Goal: Task Accomplishment & Management: Use online tool/utility

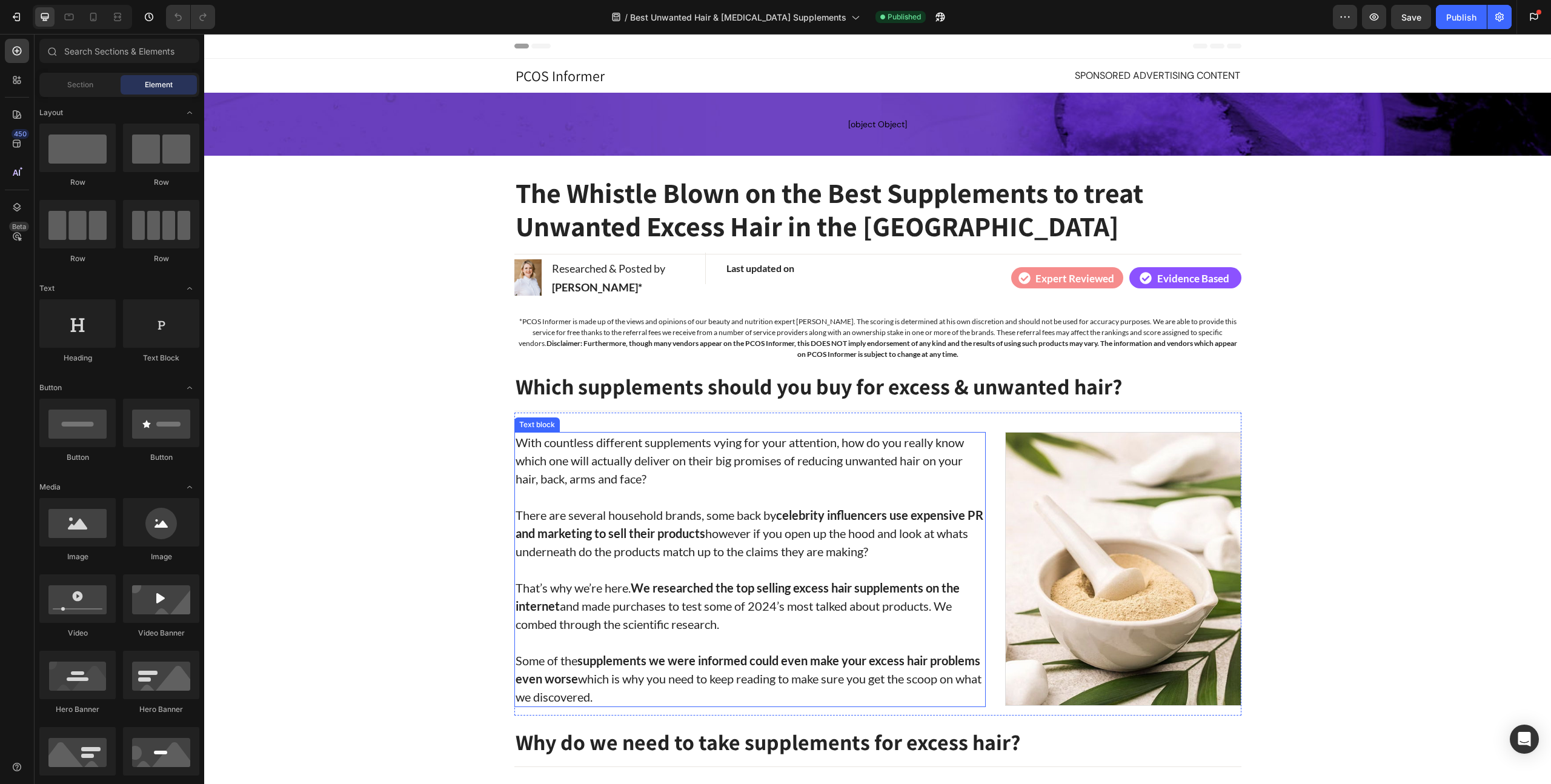
click at [768, 603] on p "That’s why we’re here. We researched the top selling excess hair supplements on…" at bounding box center [749, 605] width 469 height 55
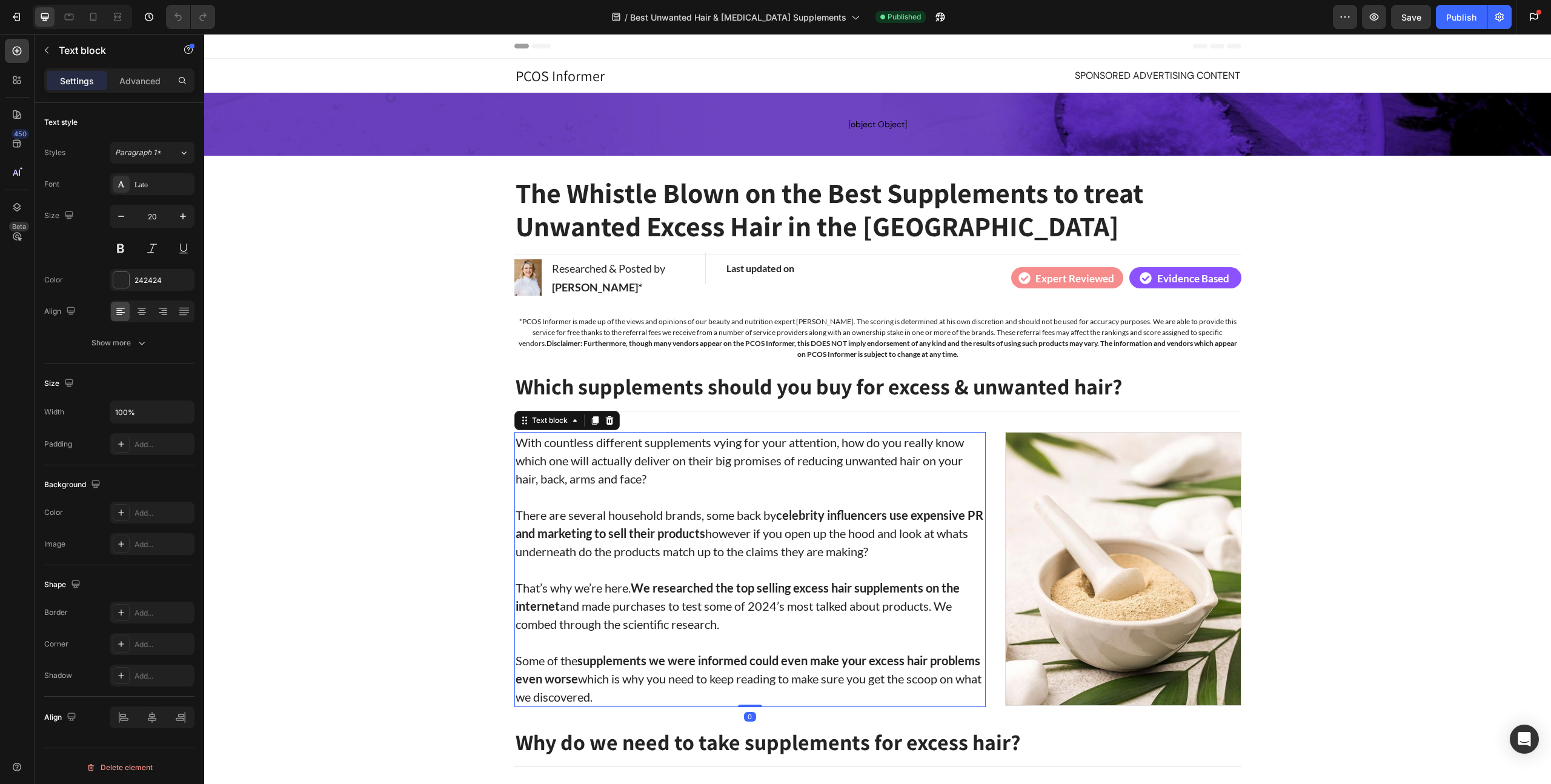
click at [759, 604] on p "That’s why we’re here. We researched the top selling excess hair supplements on…" at bounding box center [749, 605] width 469 height 55
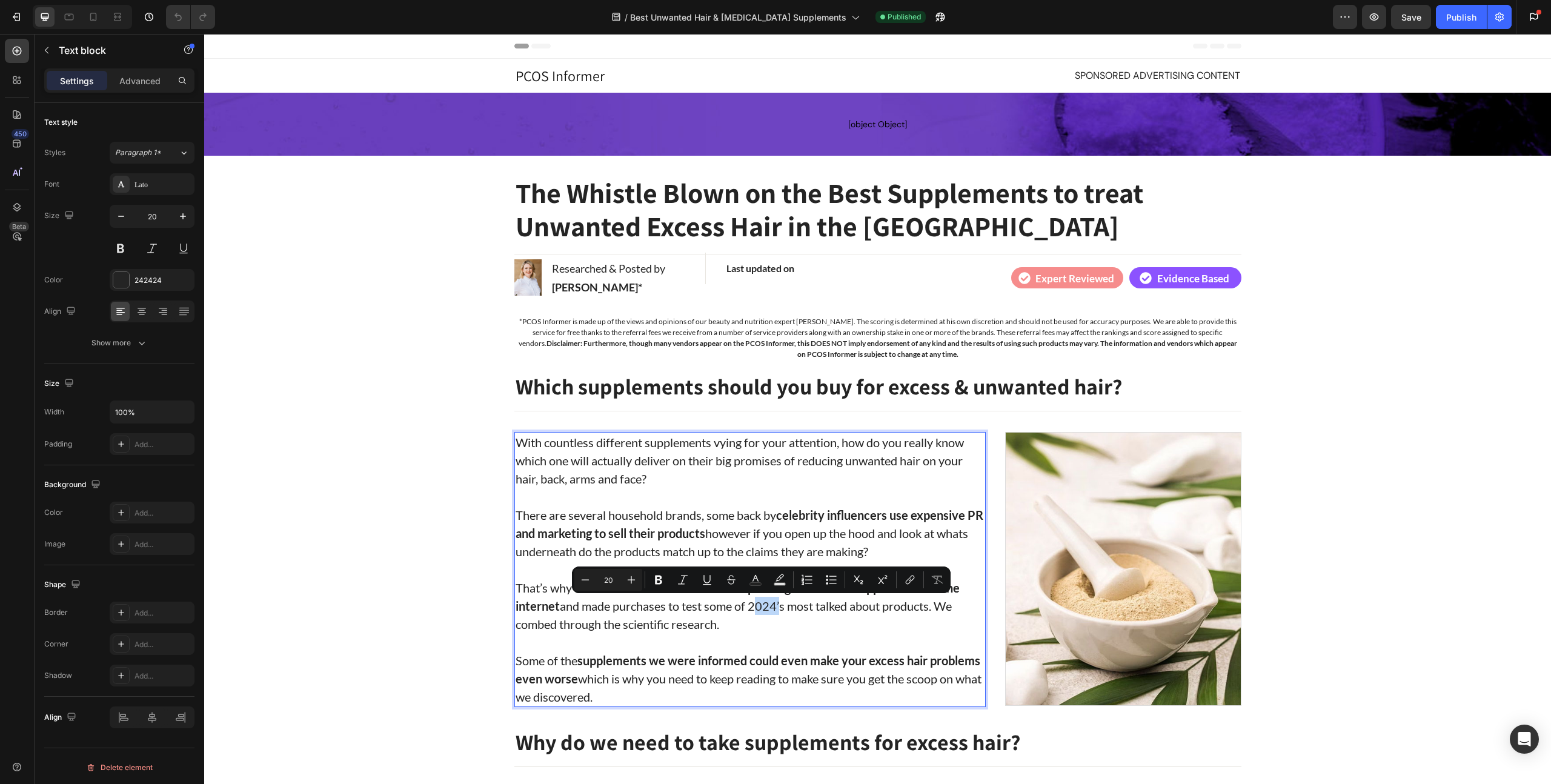
click at [771, 605] on p "That’s why we’re here. We researched the top selling excess hair supplements on…" at bounding box center [749, 605] width 469 height 55
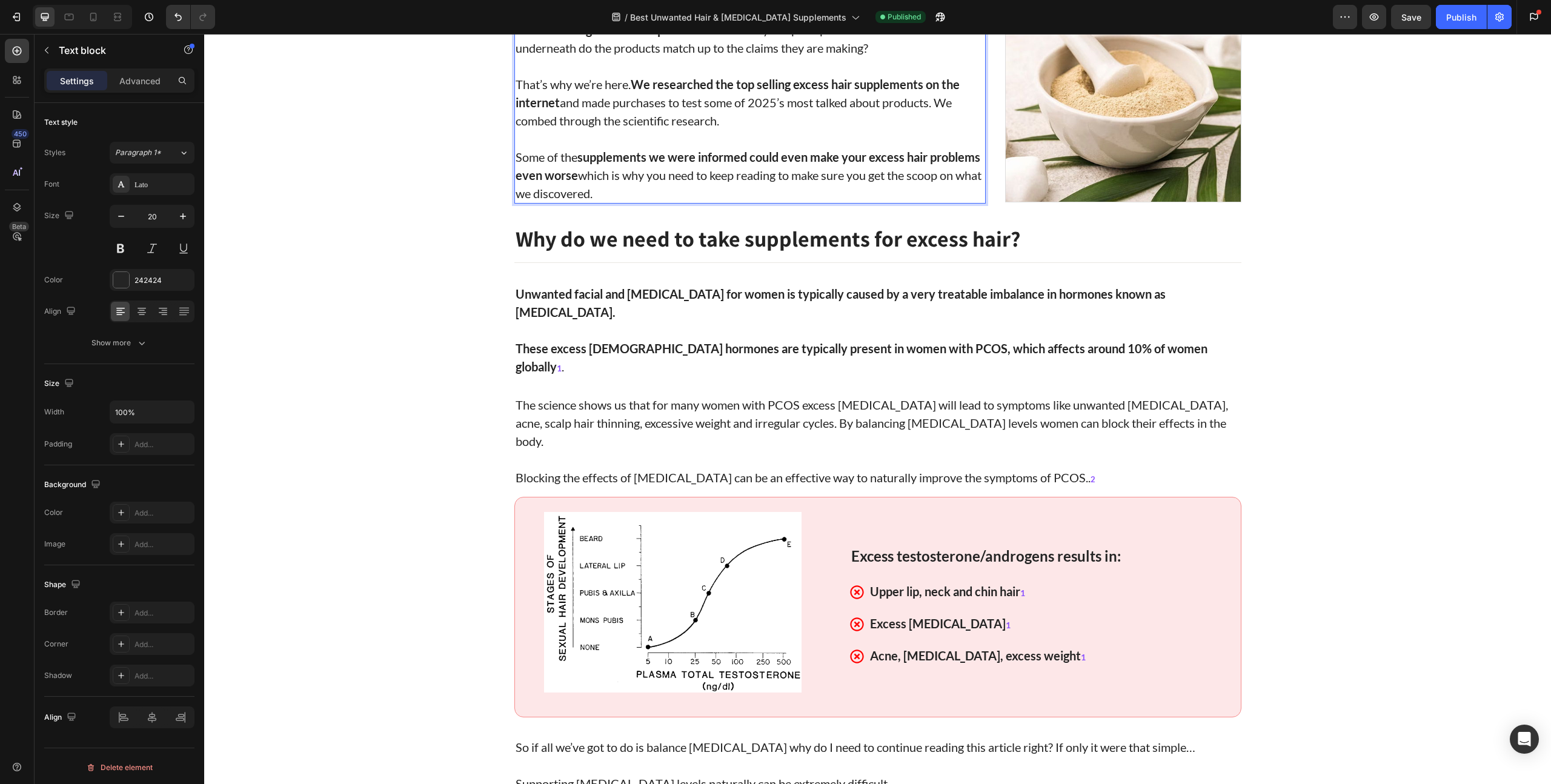
scroll to position [523, 0]
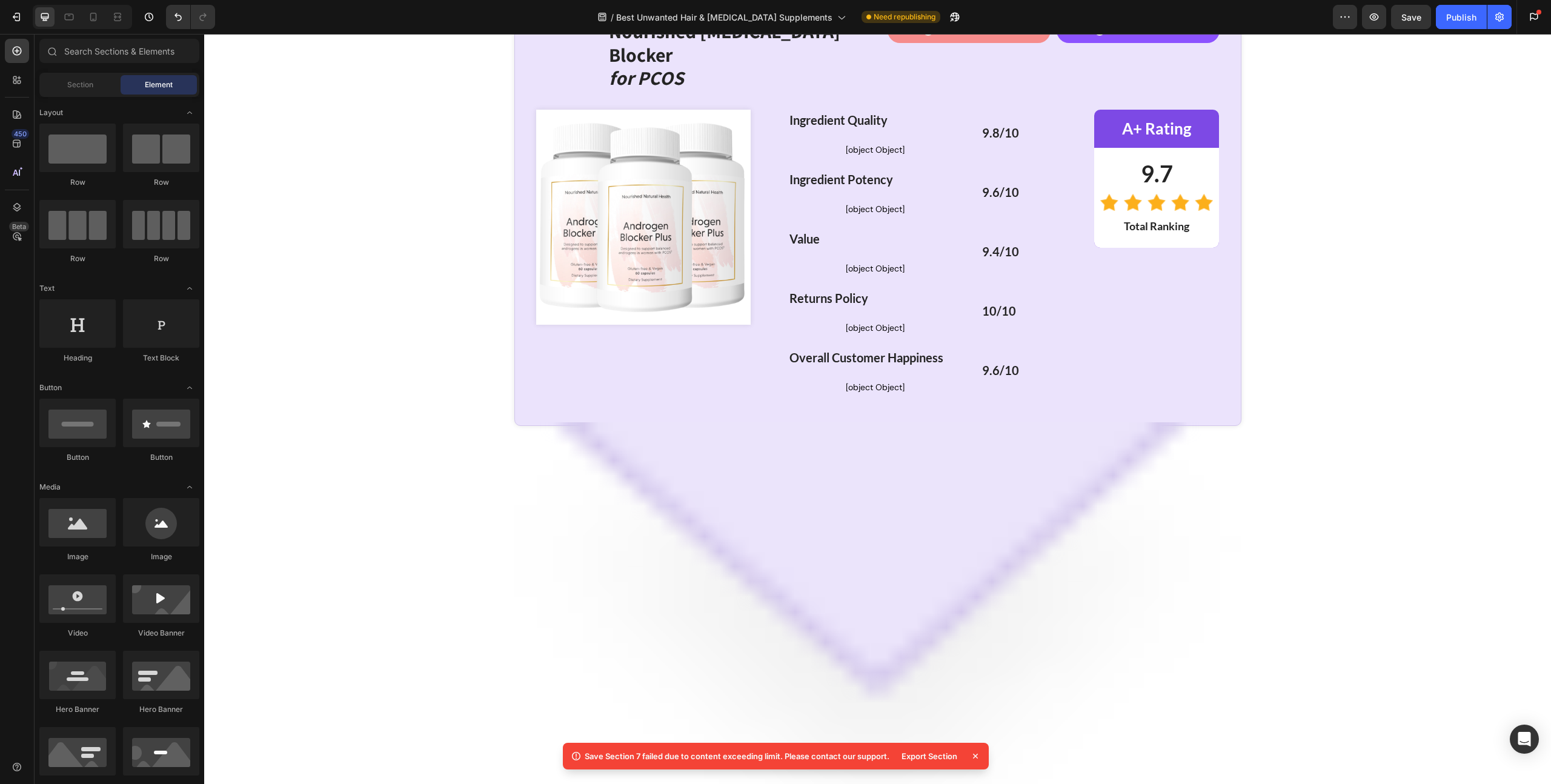
scroll to position [2775, 0]
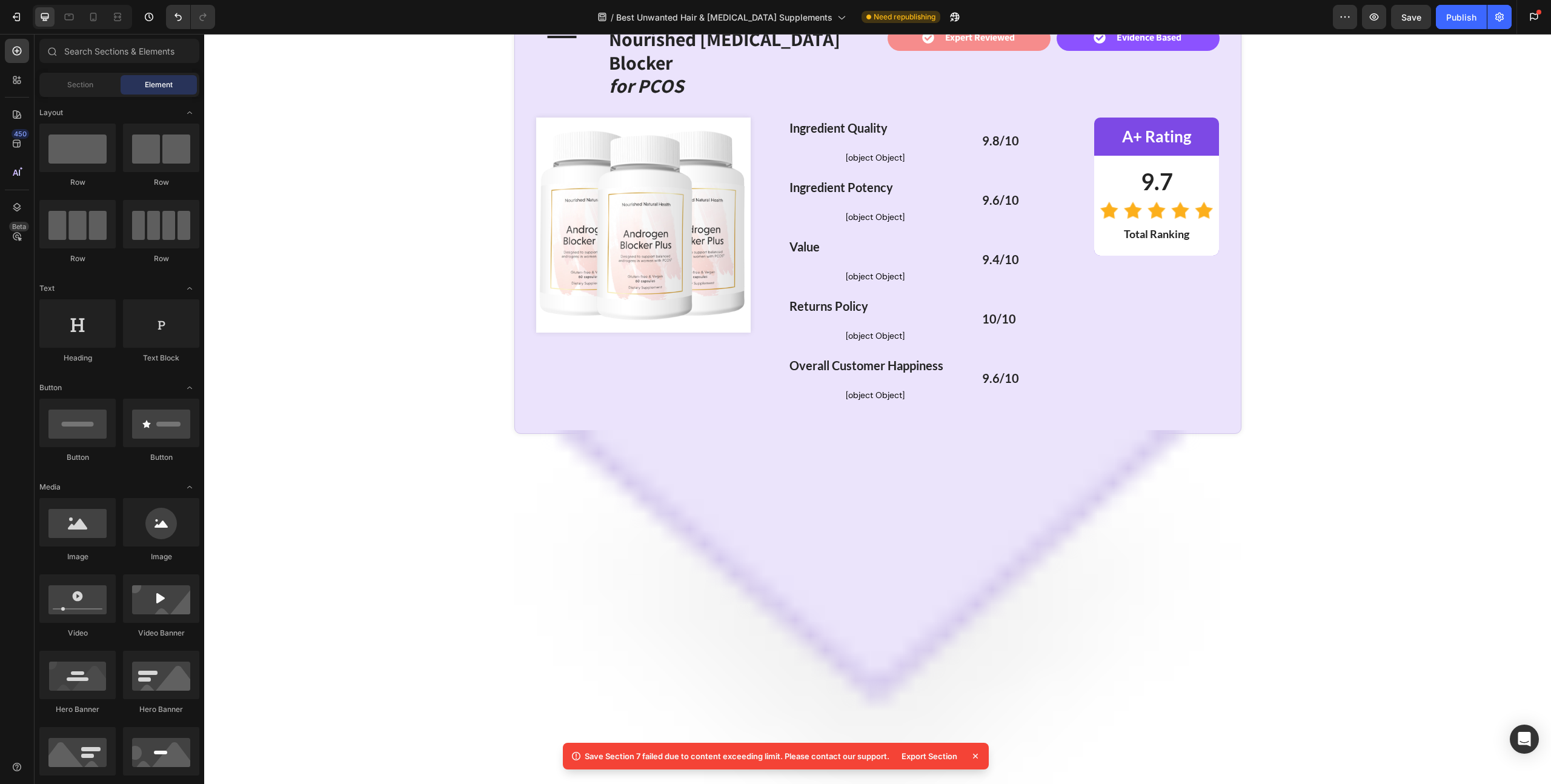
click at [646, 332] on img at bounding box center [644, 225] width 215 height 215
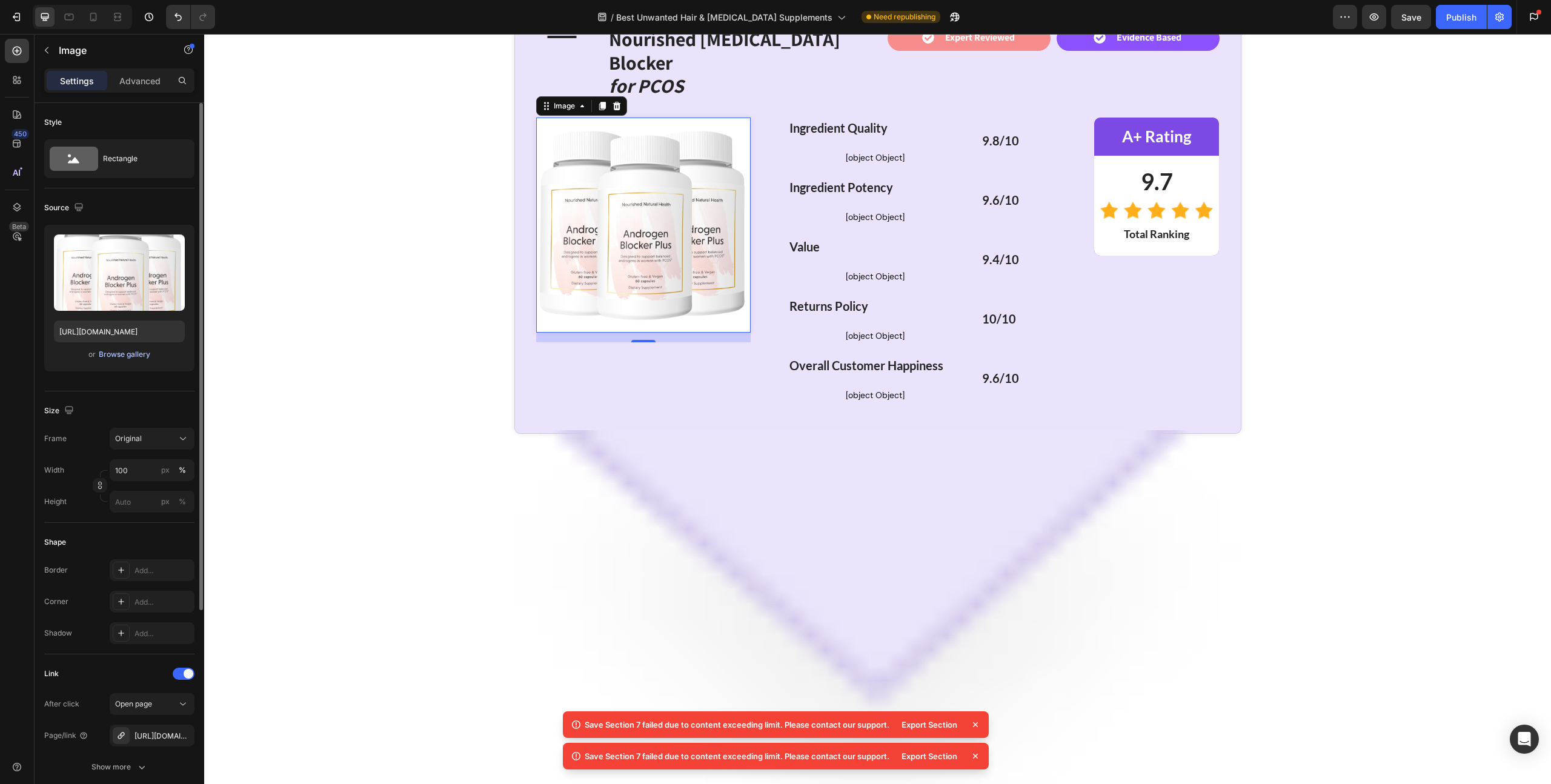
click at [123, 358] on div "Browse gallery" at bounding box center [124, 354] width 51 height 11
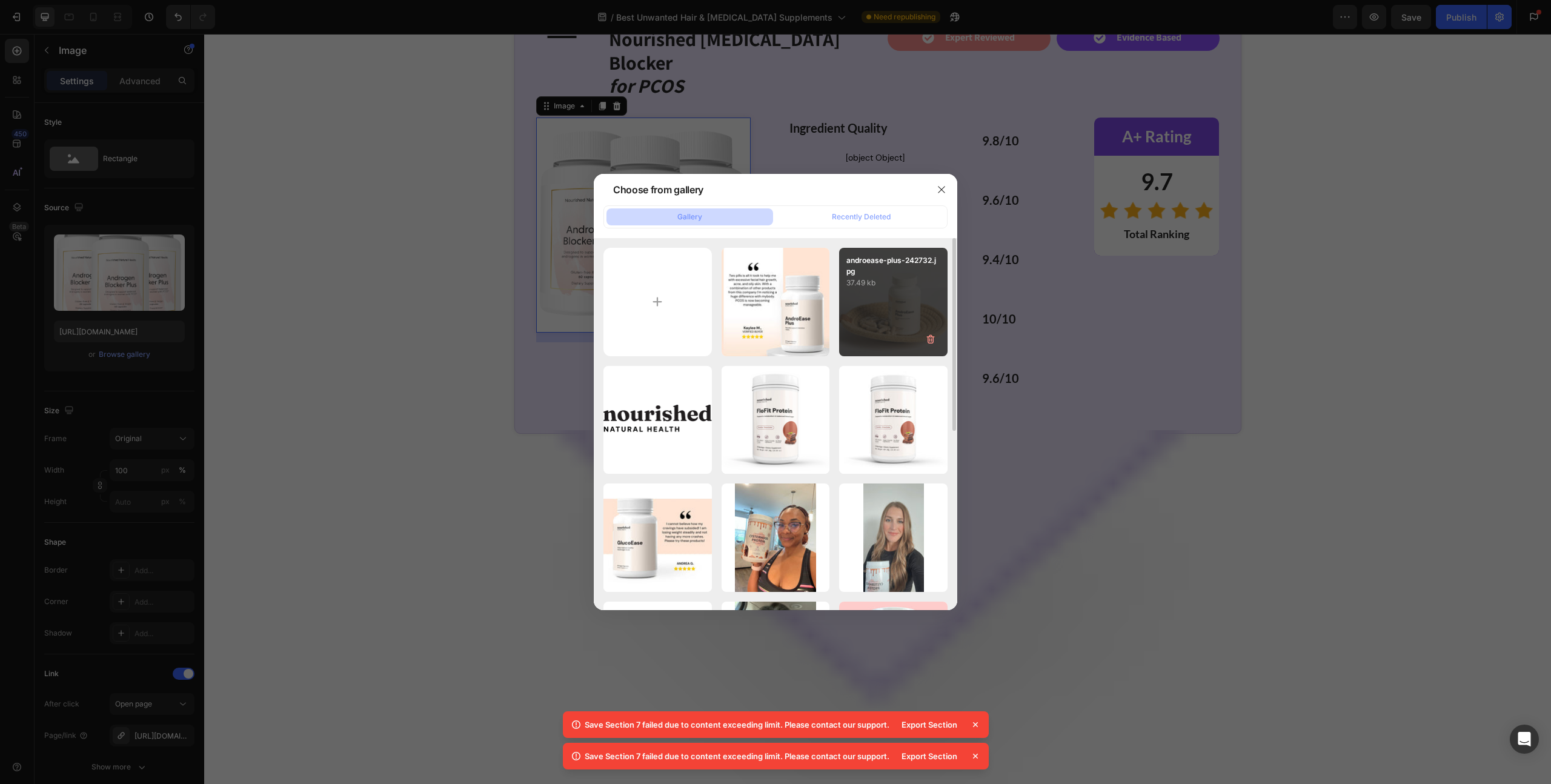
click at [888, 308] on div "androease-plus-242732.jpg 37.49 kb" at bounding box center [893, 301] width 108 height 108
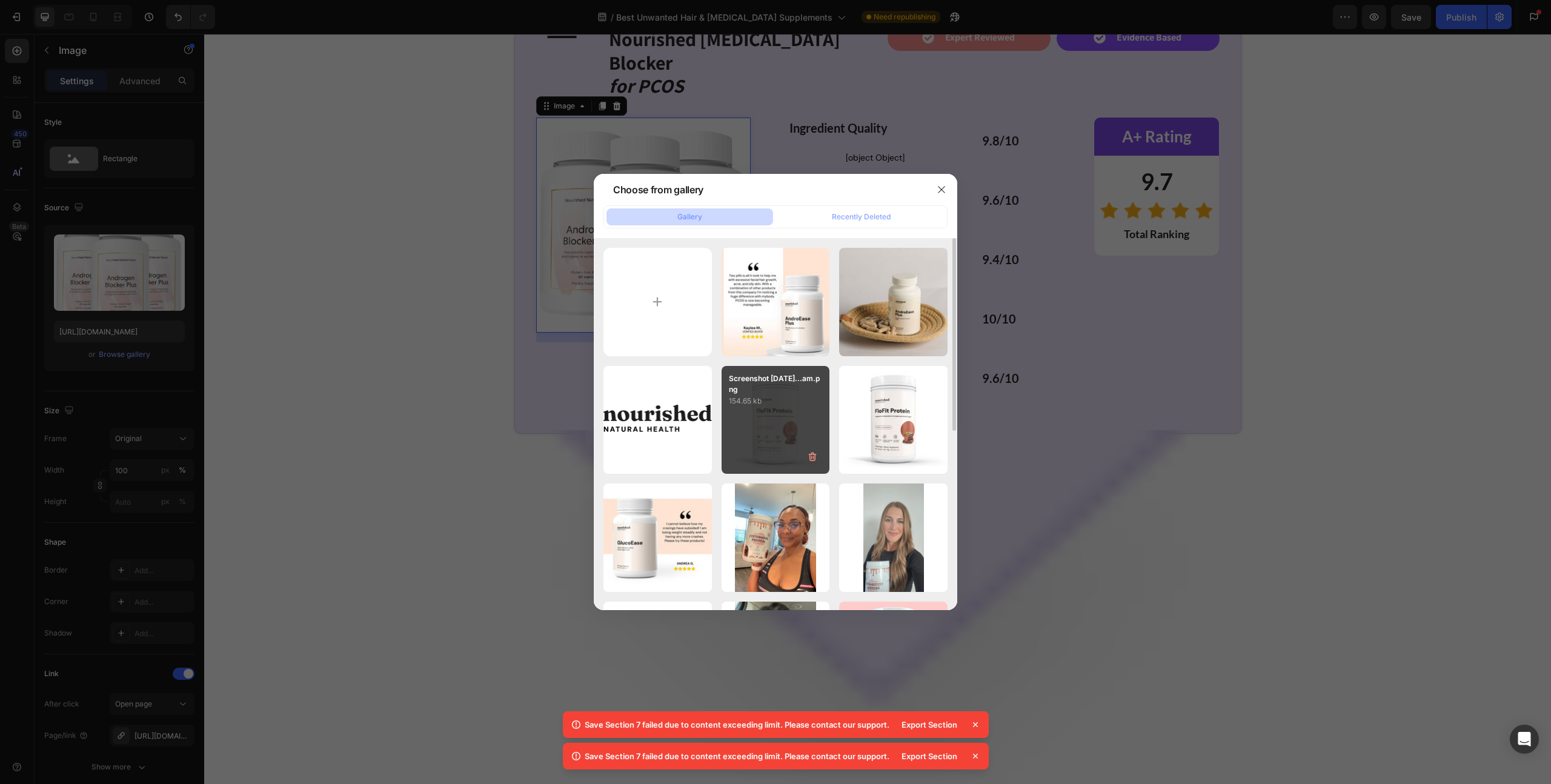
type input "[URL][DOMAIN_NAME]"
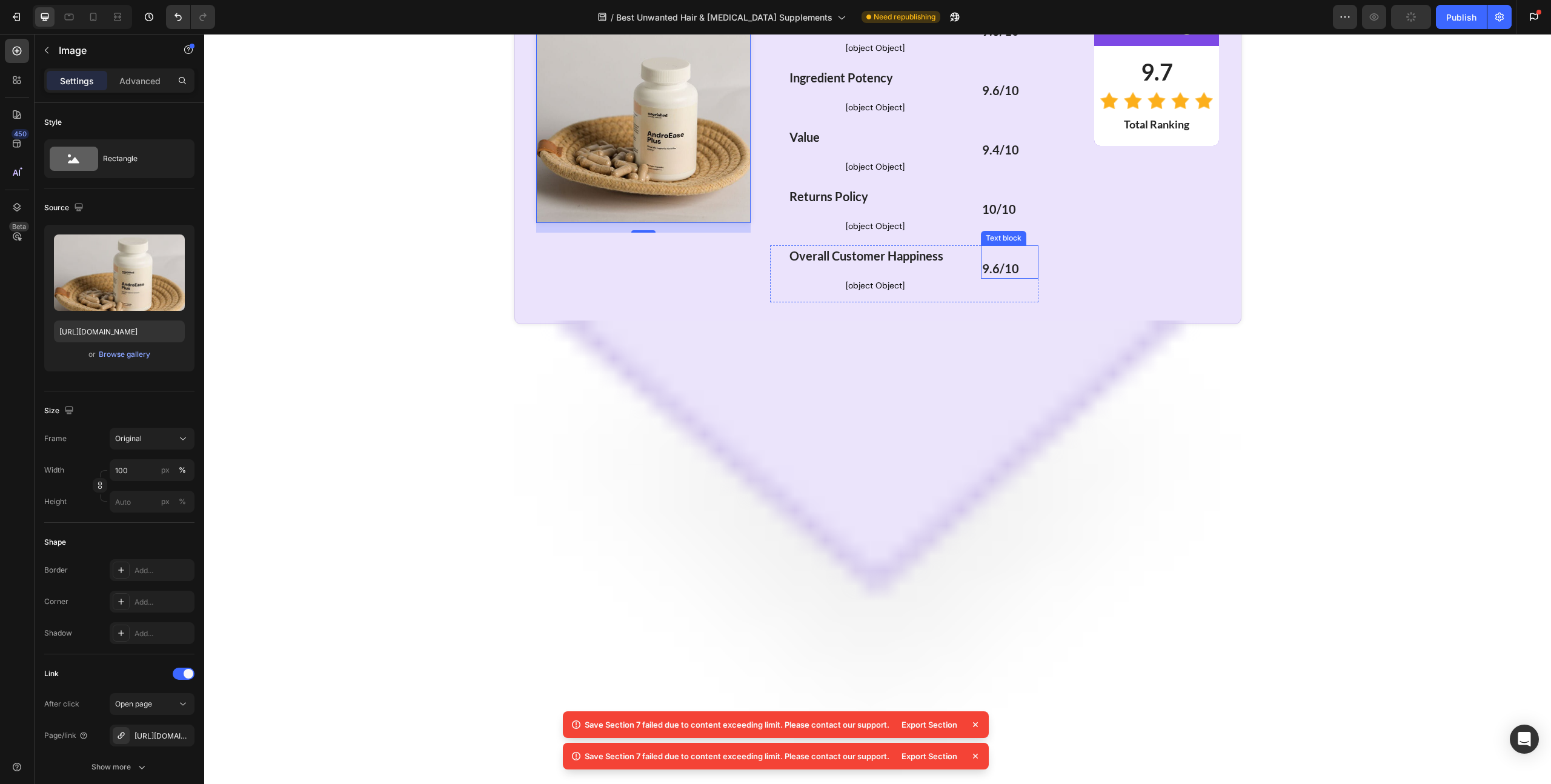
scroll to position [3018, 0]
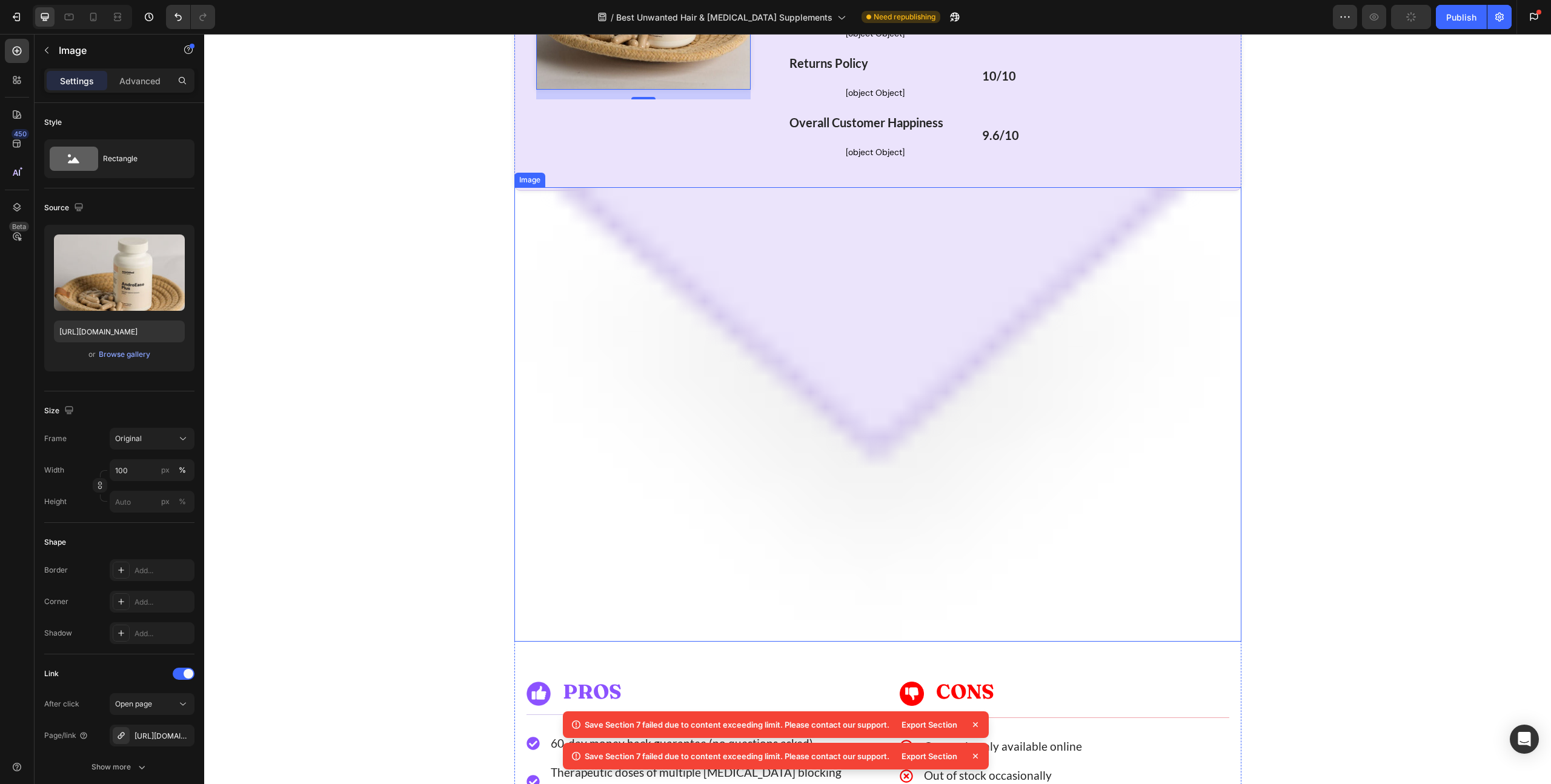
click at [940, 479] on img at bounding box center [878, 414] width 727 height 454
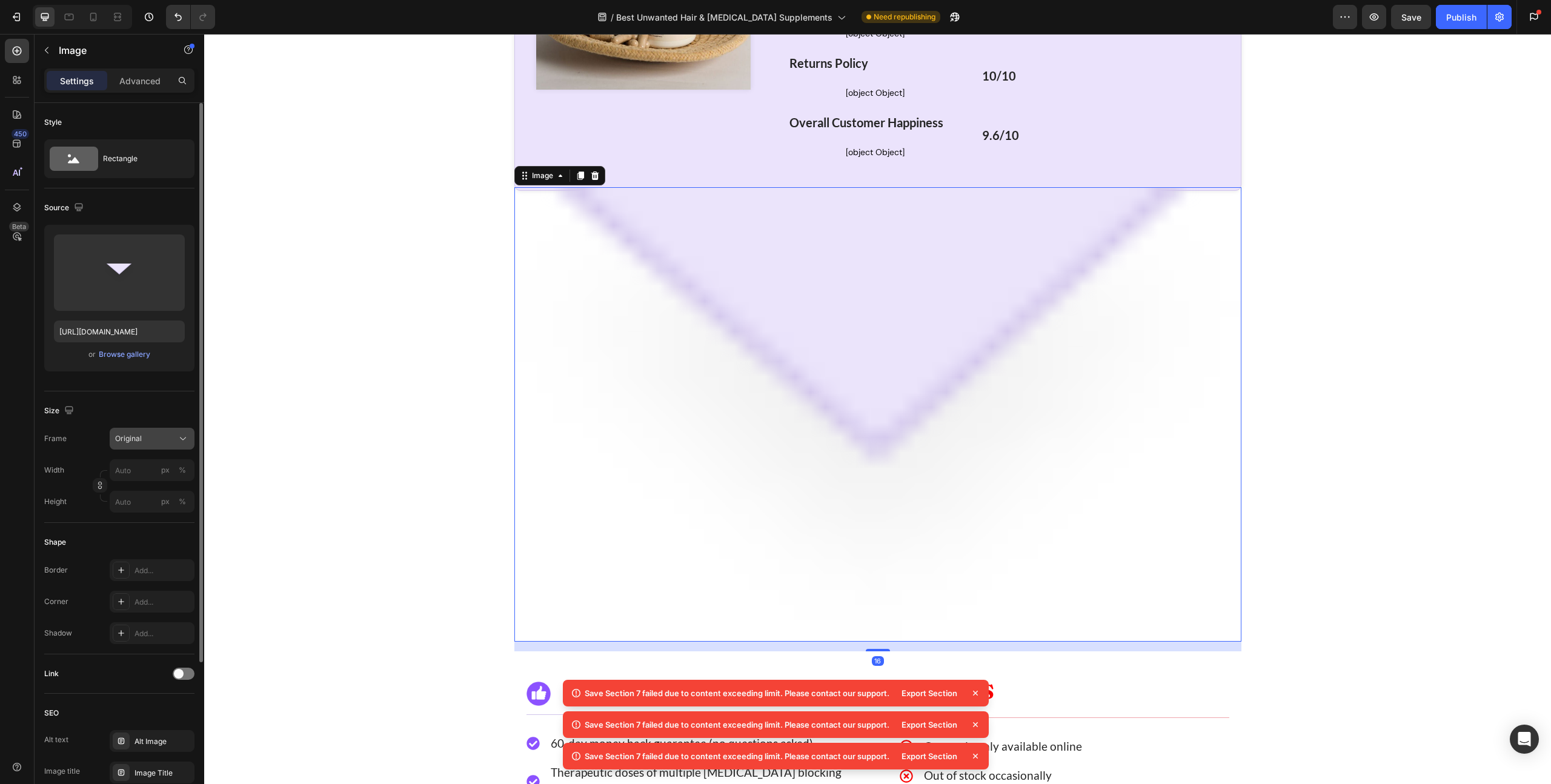
click at [182, 440] on icon at bounding box center [183, 438] width 12 height 12
click at [180, 437] on icon at bounding box center [183, 438] width 12 height 12
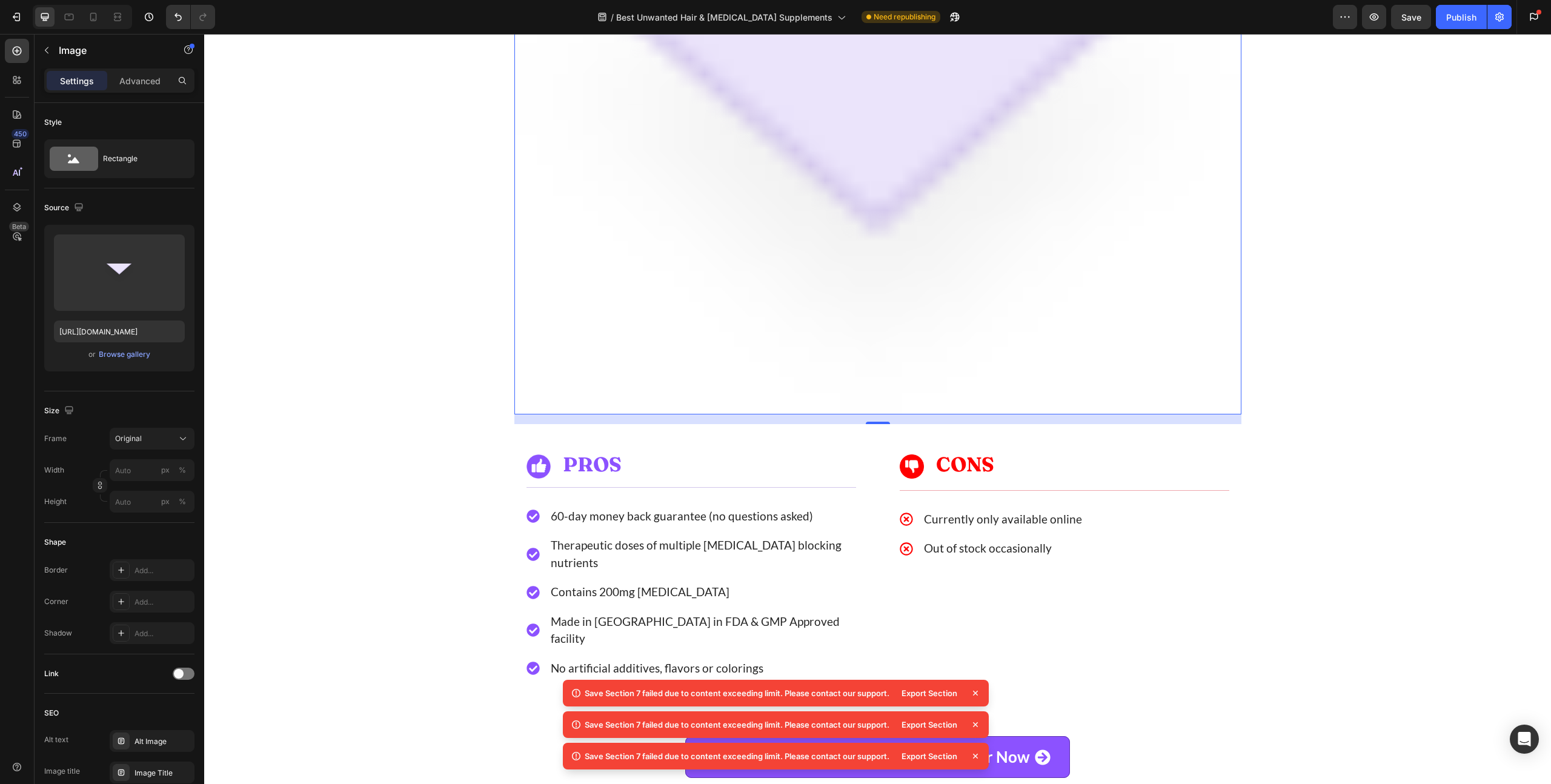
scroll to position [3234, 0]
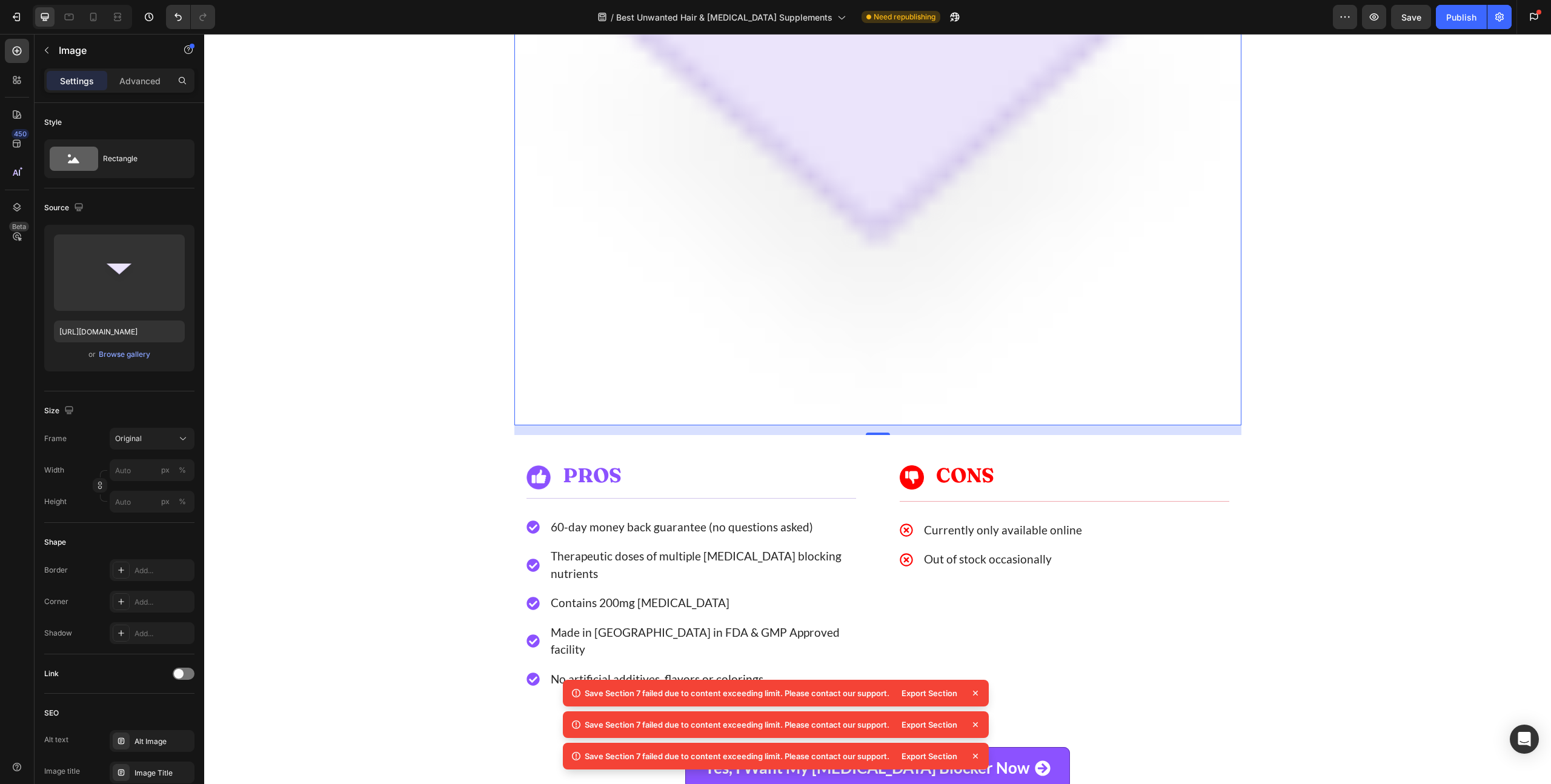
drag, startPoint x: 878, startPoint y: 557, endPoint x: 878, endPoint y: 547, distance: 10.0
click at [878, 425] on div "Image 16" at bounding box center [878, 198] width 727 height 454
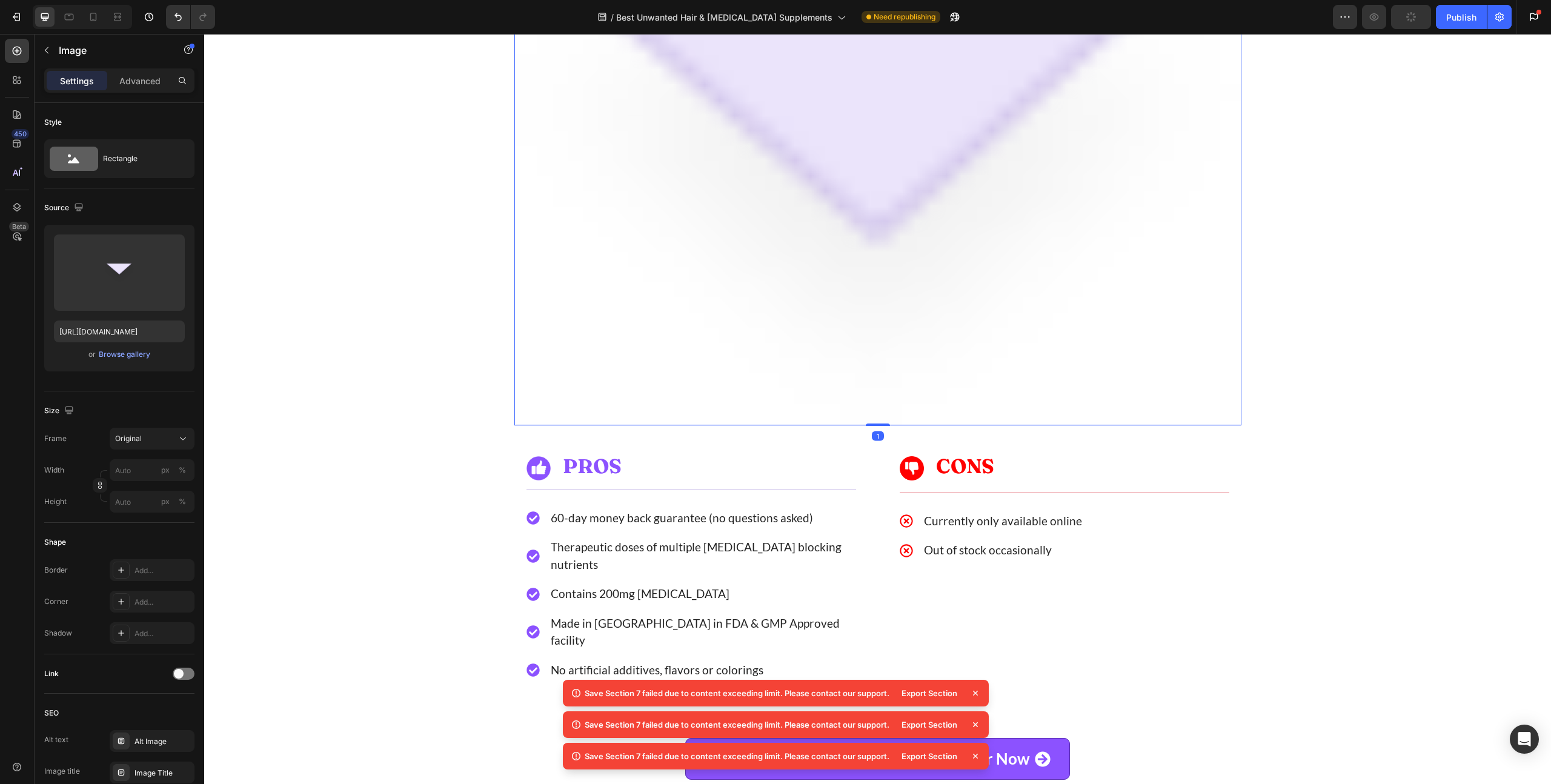
drag, startPoint x: 874, startPoint y: 559, endPoint x: 440, endPoint y: 520, distance: 435.7
click at [874, 426] on div at bounding box center [877, 424] width 24 height 2
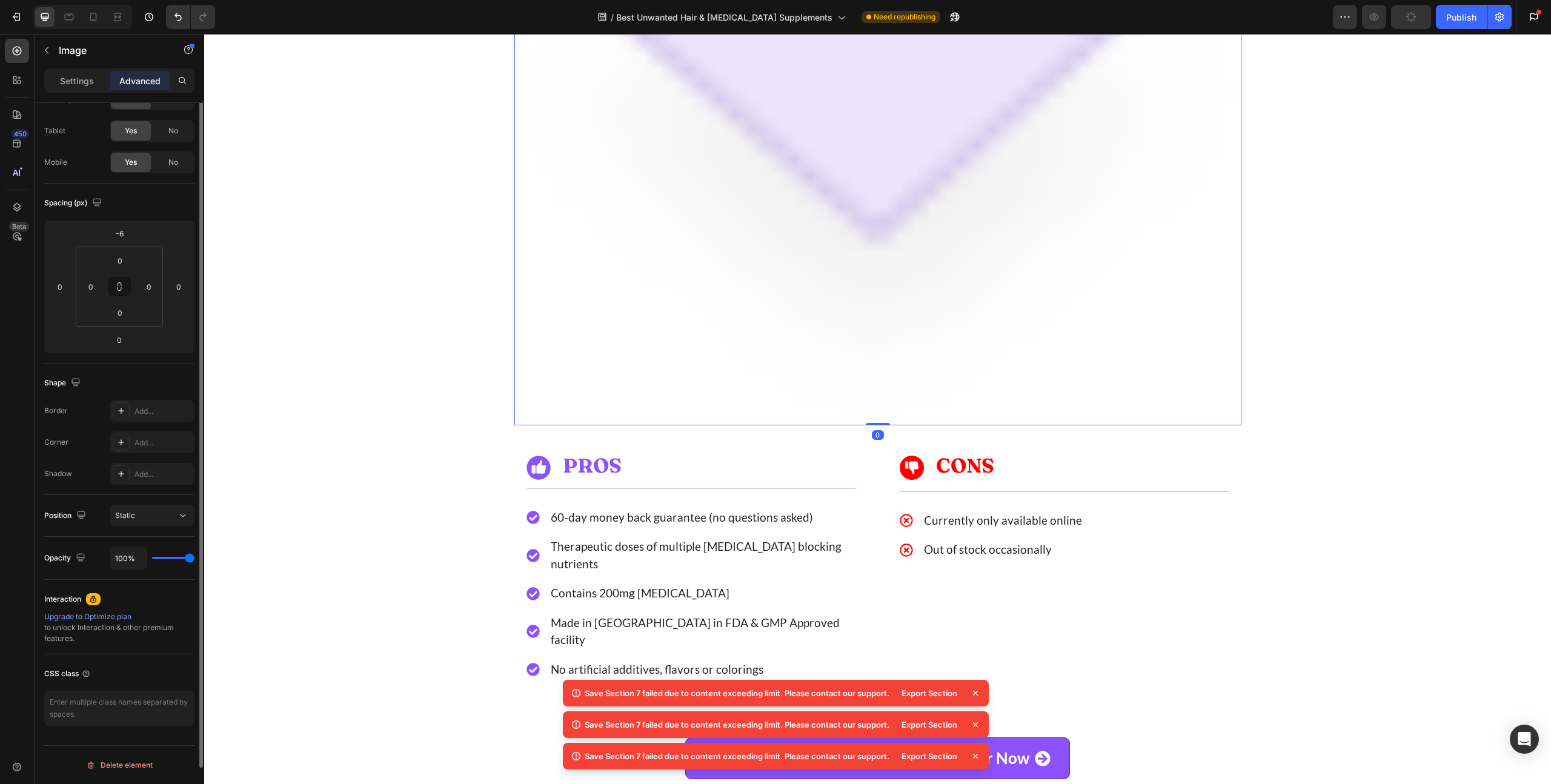
scroll to position [0, 0]
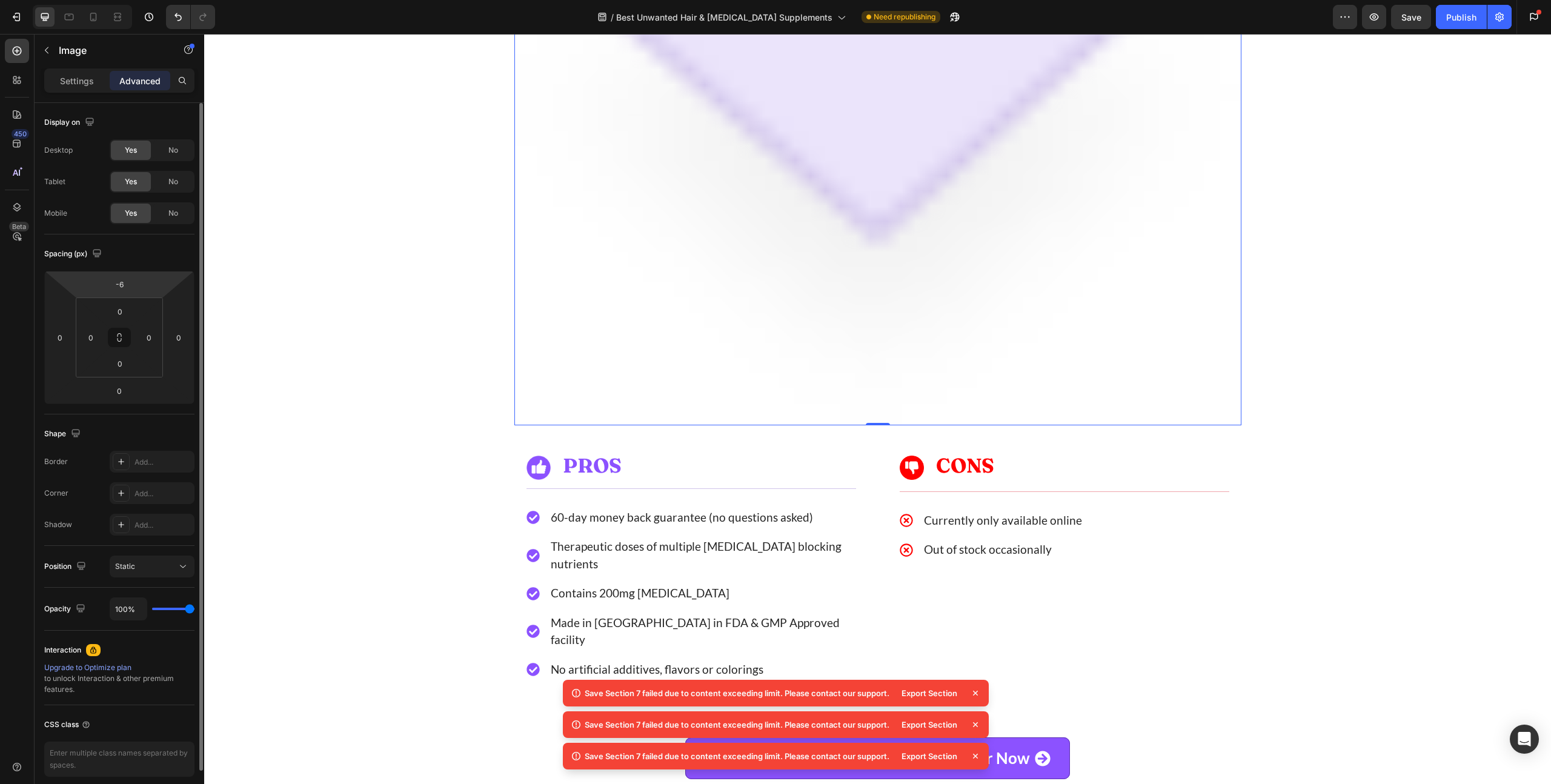
click at [165, 153] on div "No" at bounding box center [173, 150] width 40 height 19
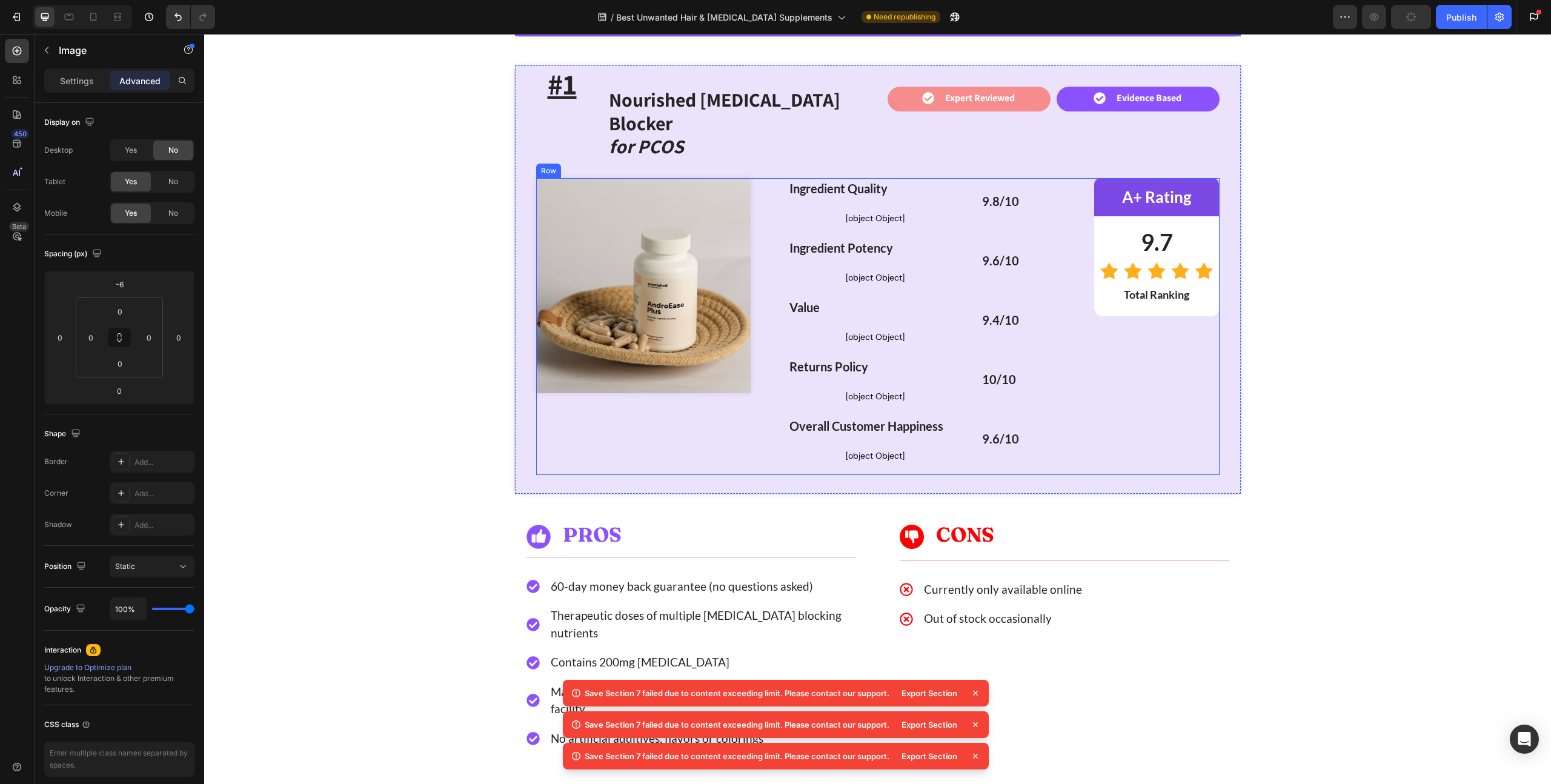
scroll to position [2466, 0]
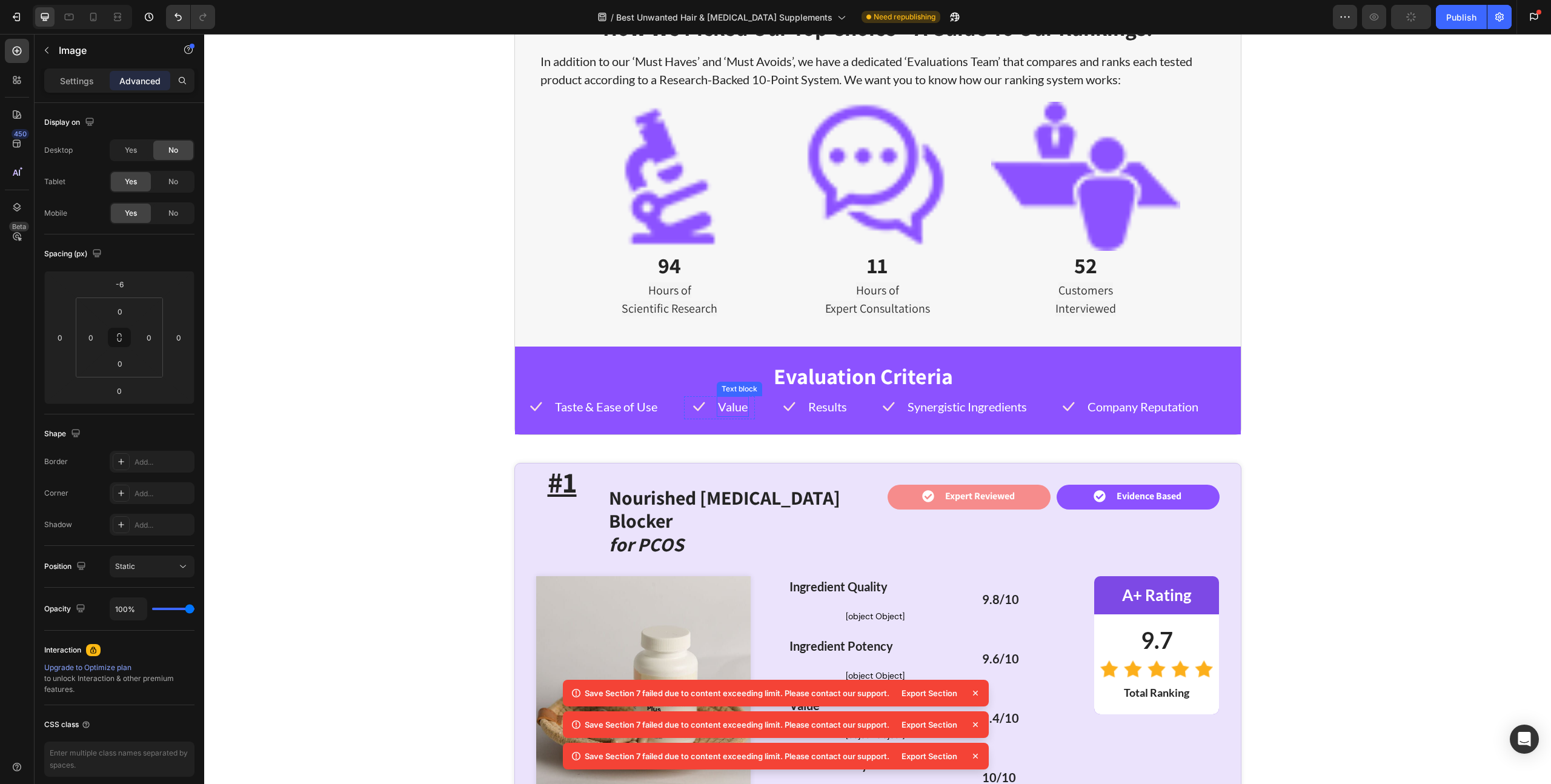
click at [697, 494] on link "Nourished [MEDICAL_DATA] Blocker" at bounding box center [725, 509] width 232 height 49
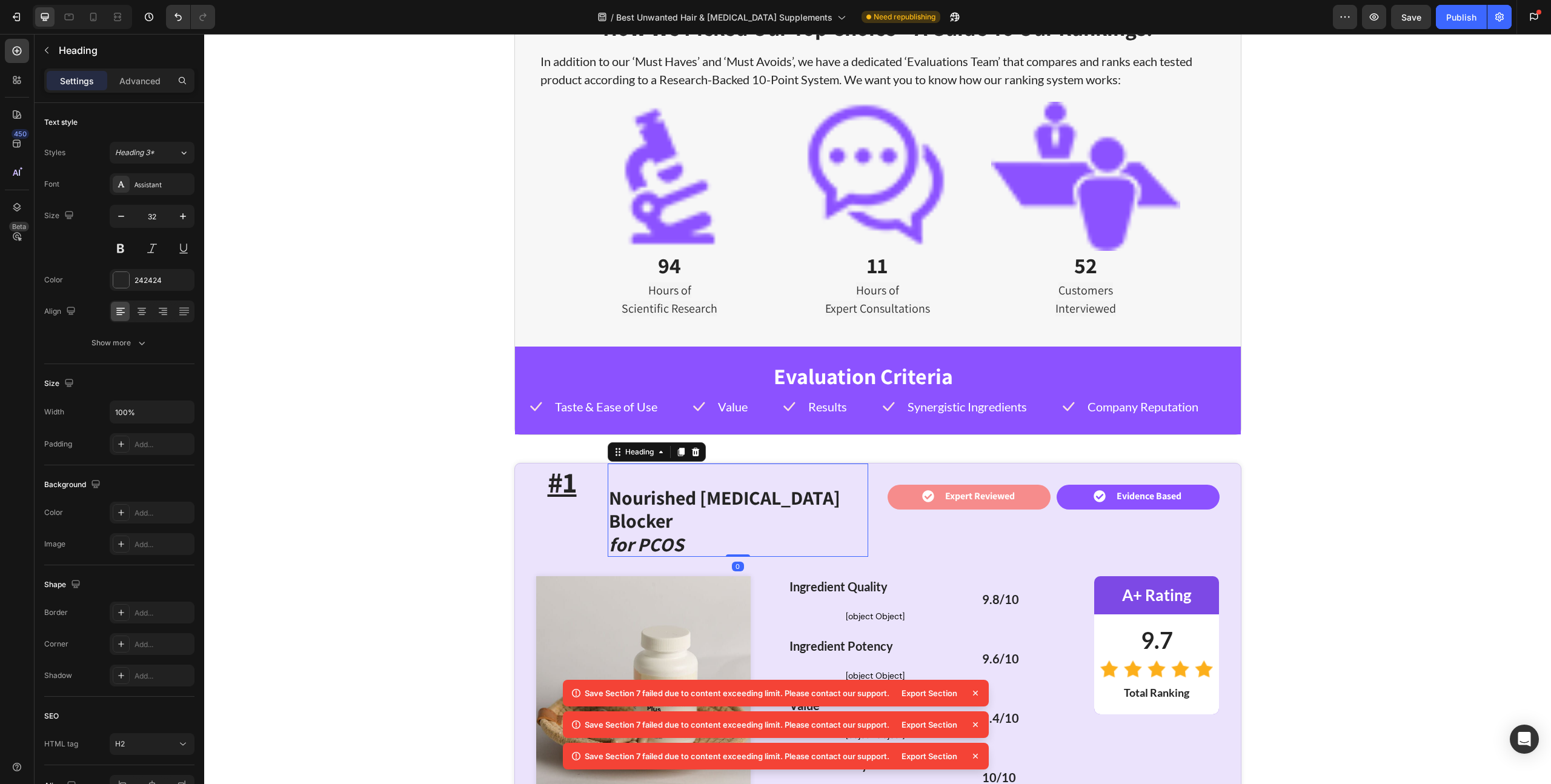
click at [709, 499] on link "Nourished [MEDICAL_DATA] Blocker" at bounding box center [725, 509] width 232 height 49
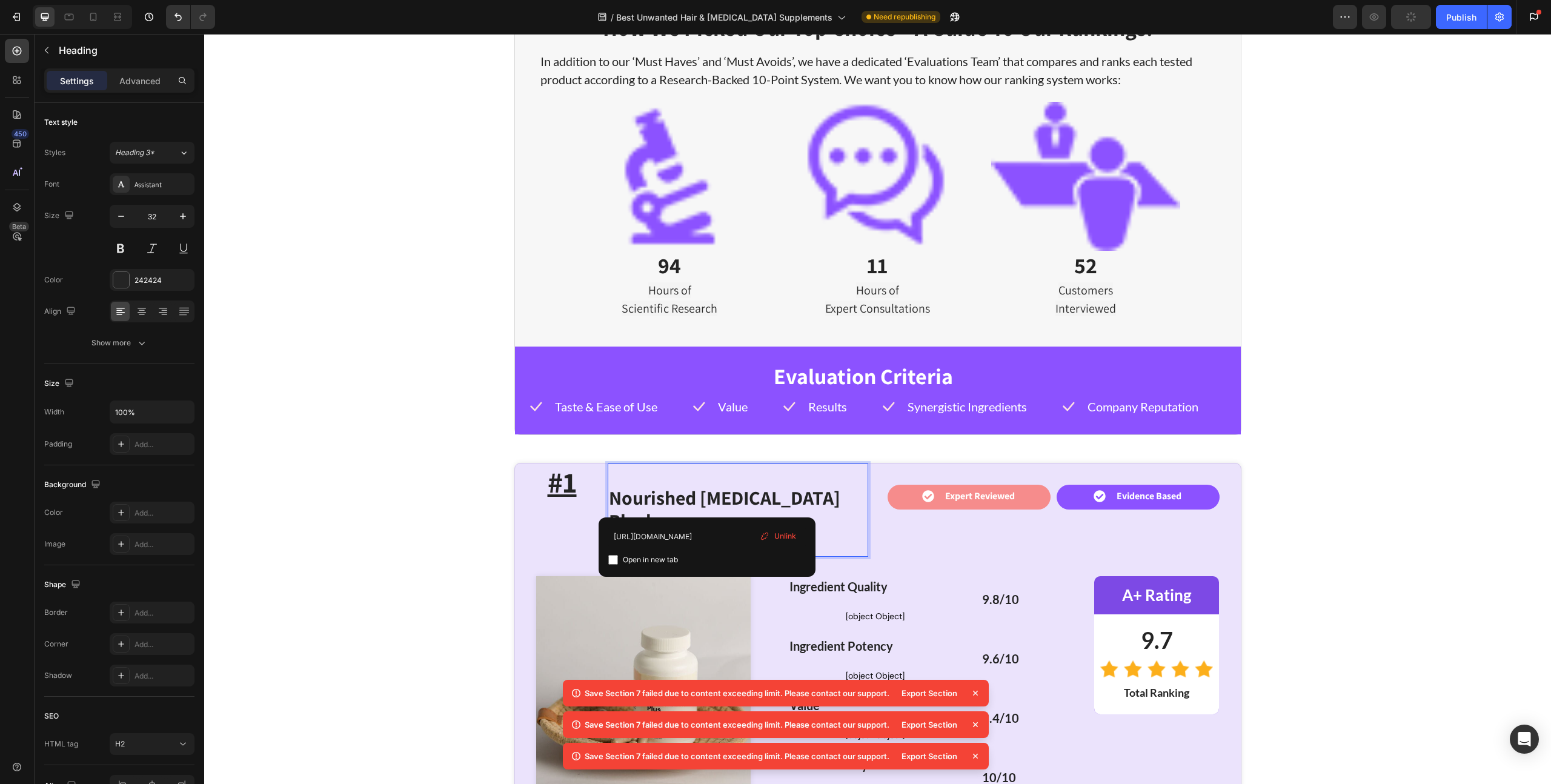
click at [727, 499] on link "Nourished [MEDICAL_DATA] Blocker" at bounding box center [725, 509] width 232 height 49
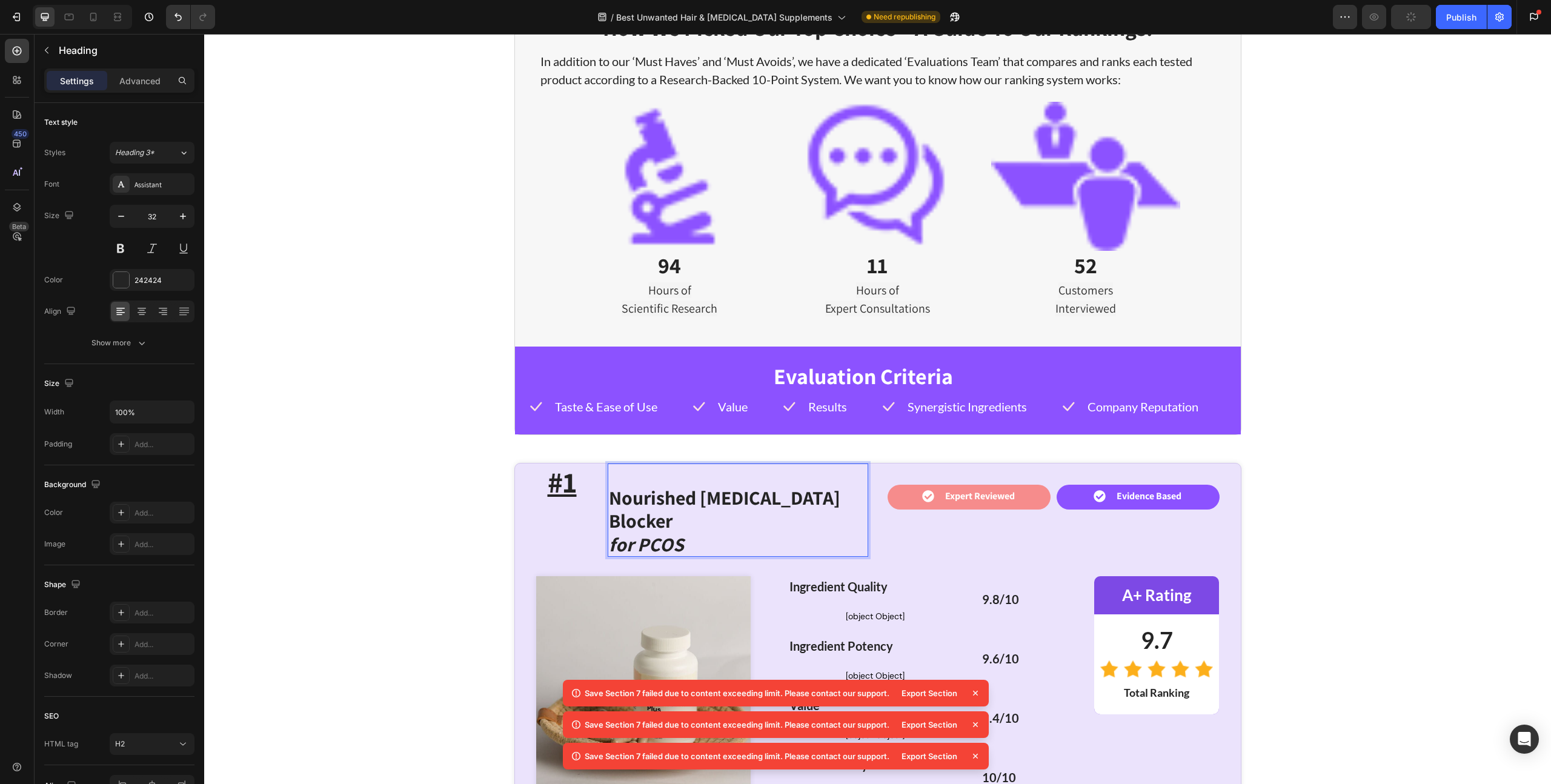
click at [727, 499] on link "Nourished [MEDICAL_DATA] Blocker" at bounding box center [725, 509] width 232 height 49
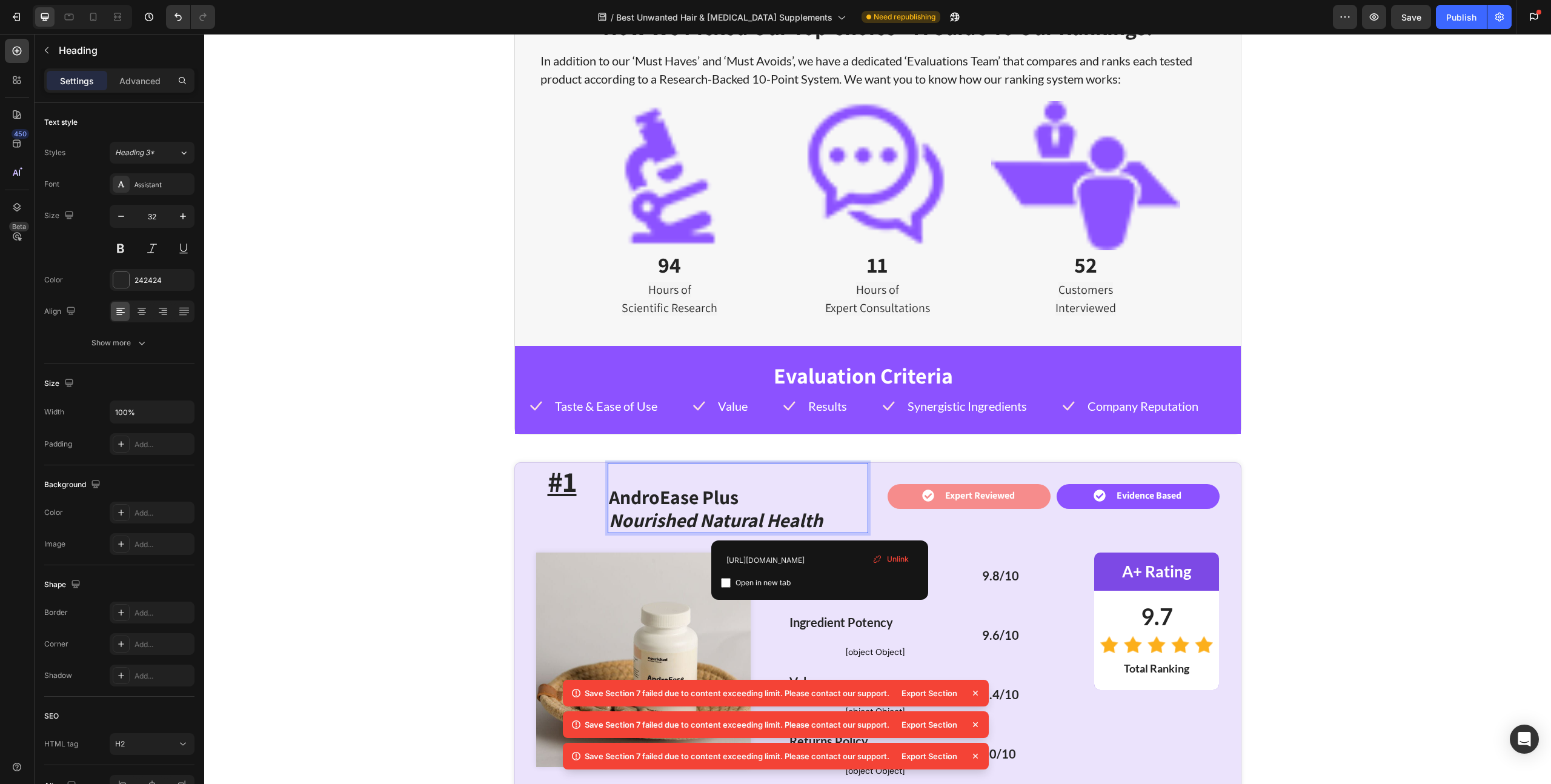
scroll to position [2469, 0]
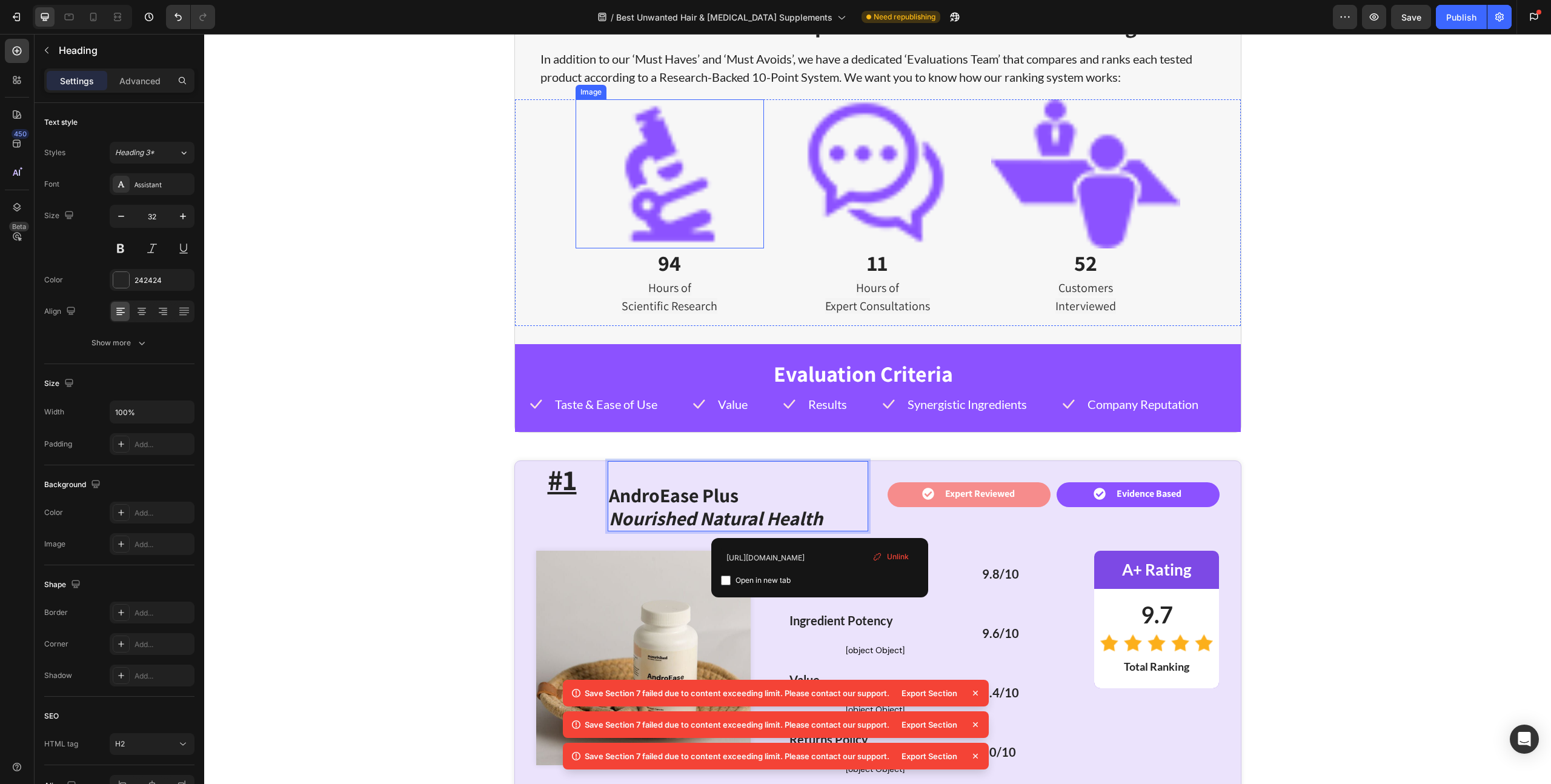
click at [668, 200] on img at bounding box center [670, 174] width 189 height 150
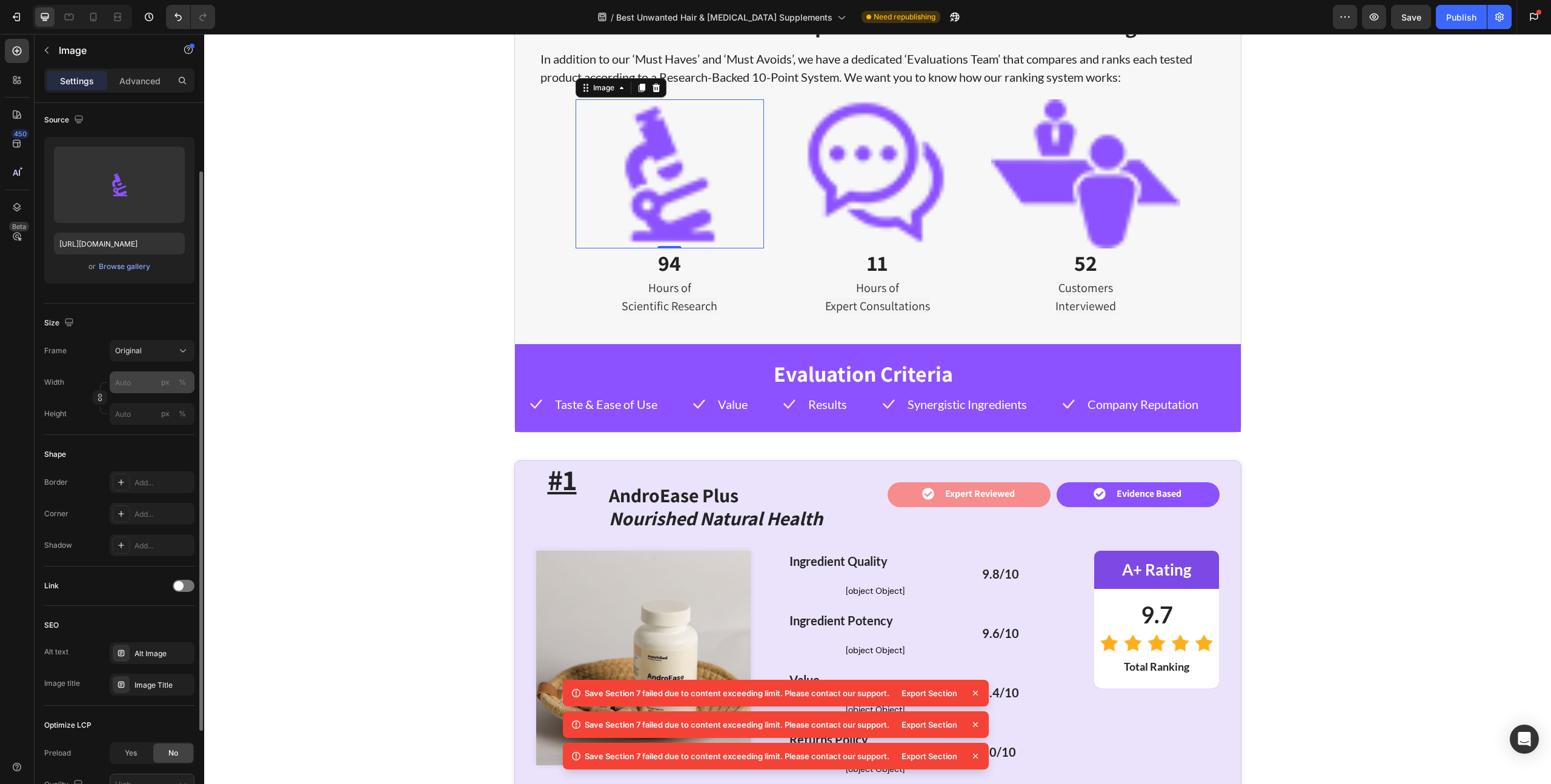
scroll to position [0, 0]
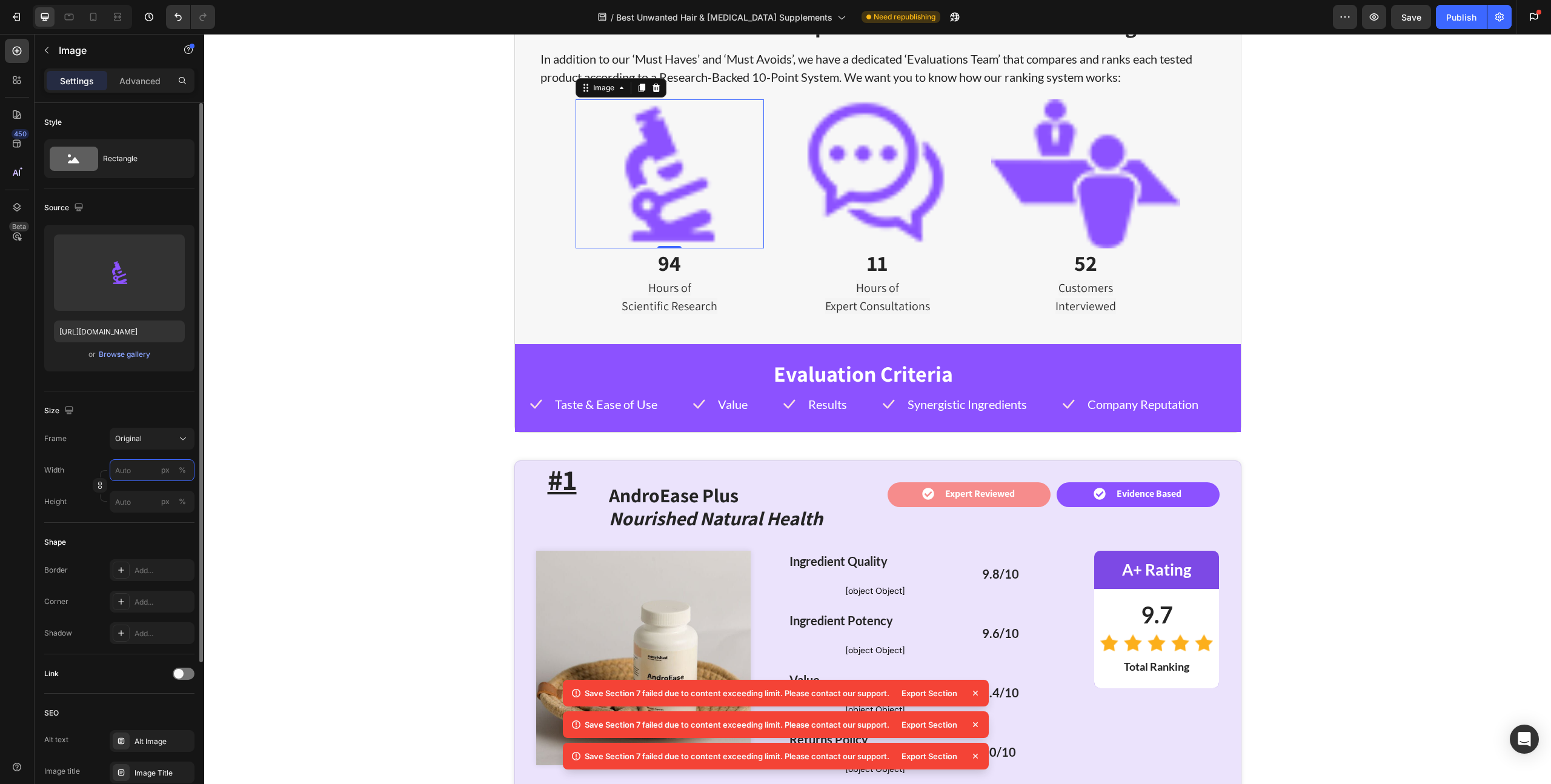
click at [139, 461] on input "px %" at bounding box center [152, 470] width 85 height 22
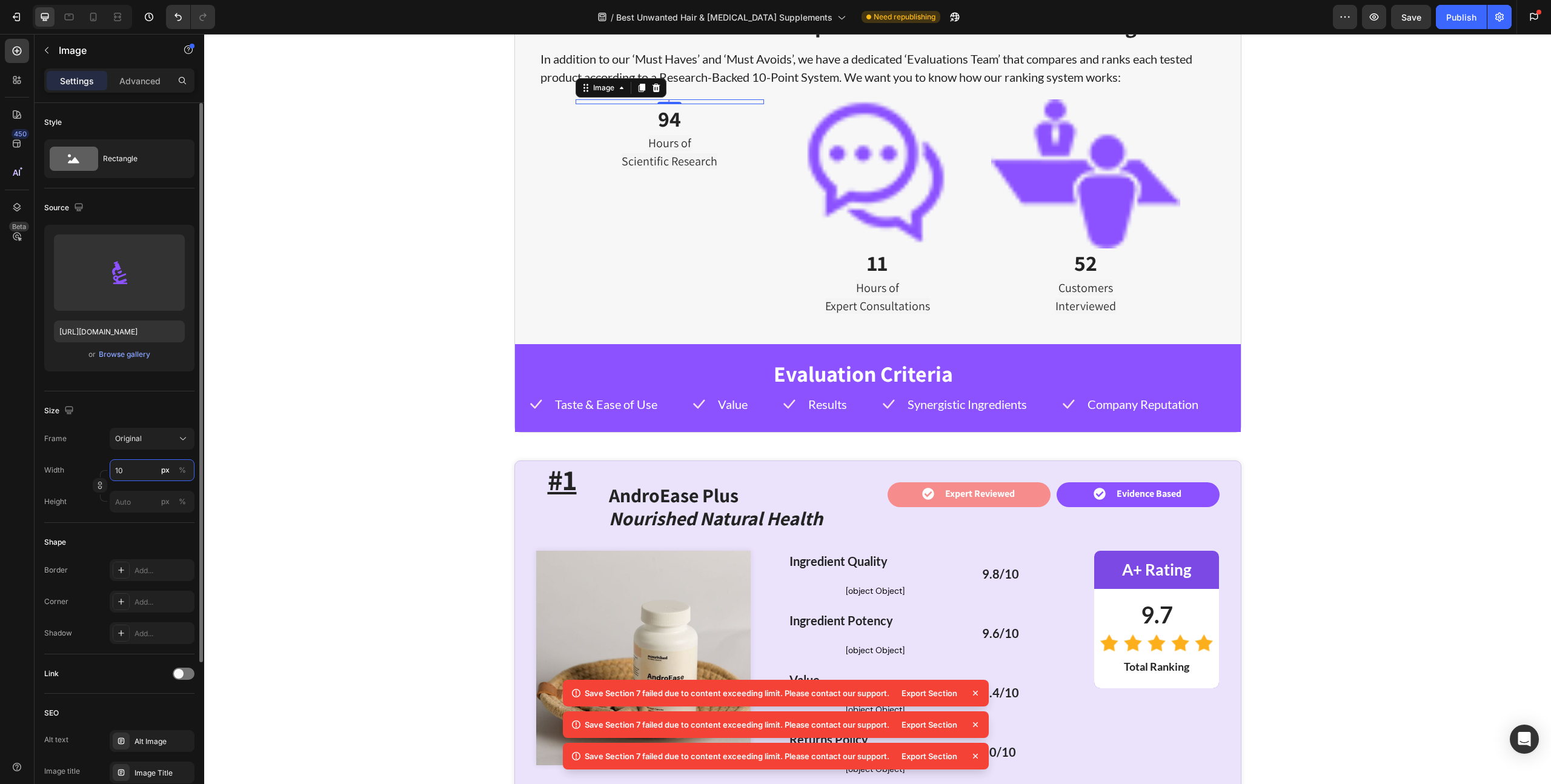
type input "1"
type input "2"
type input "5"
type input "8"
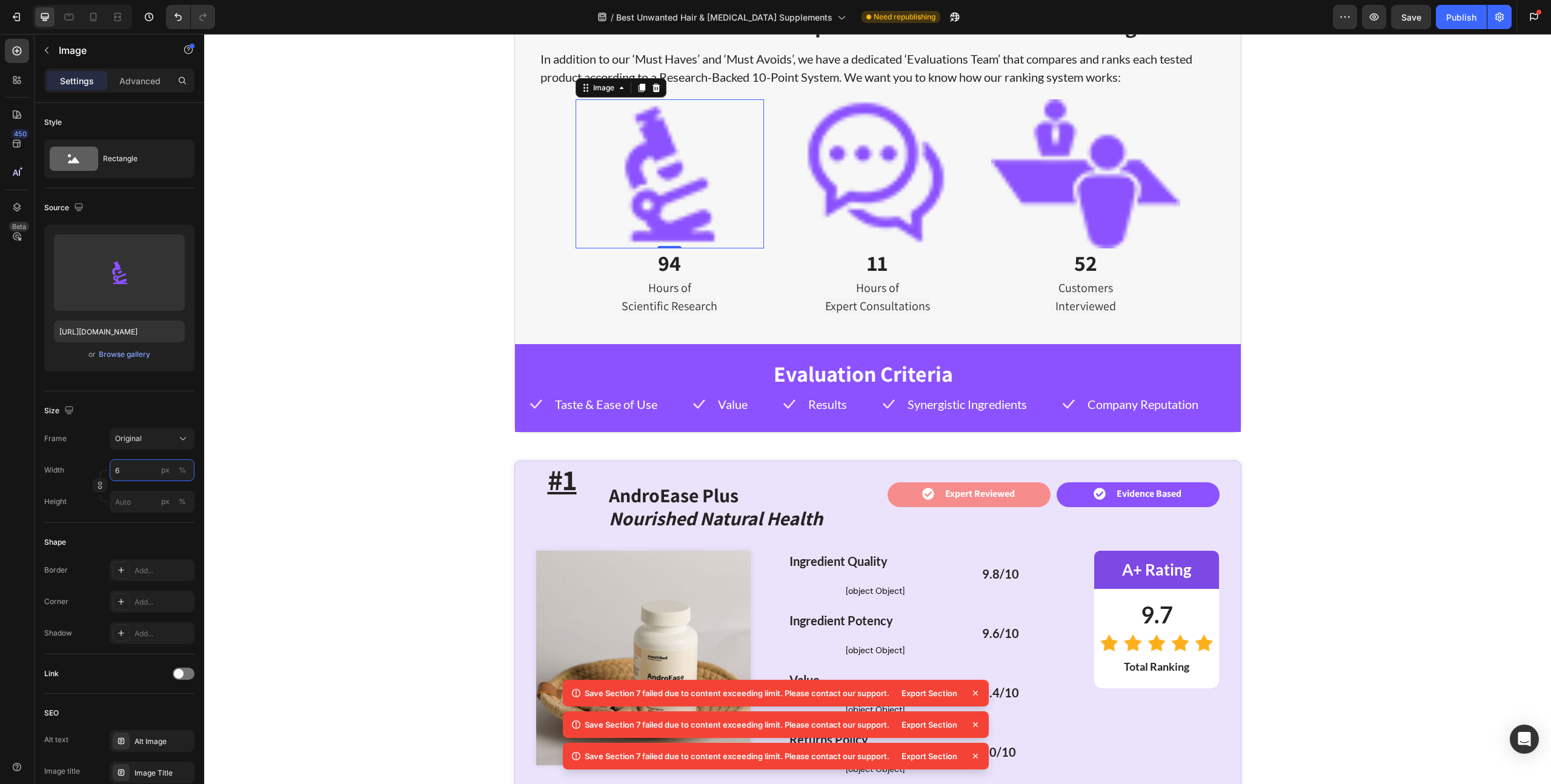
type input "65"
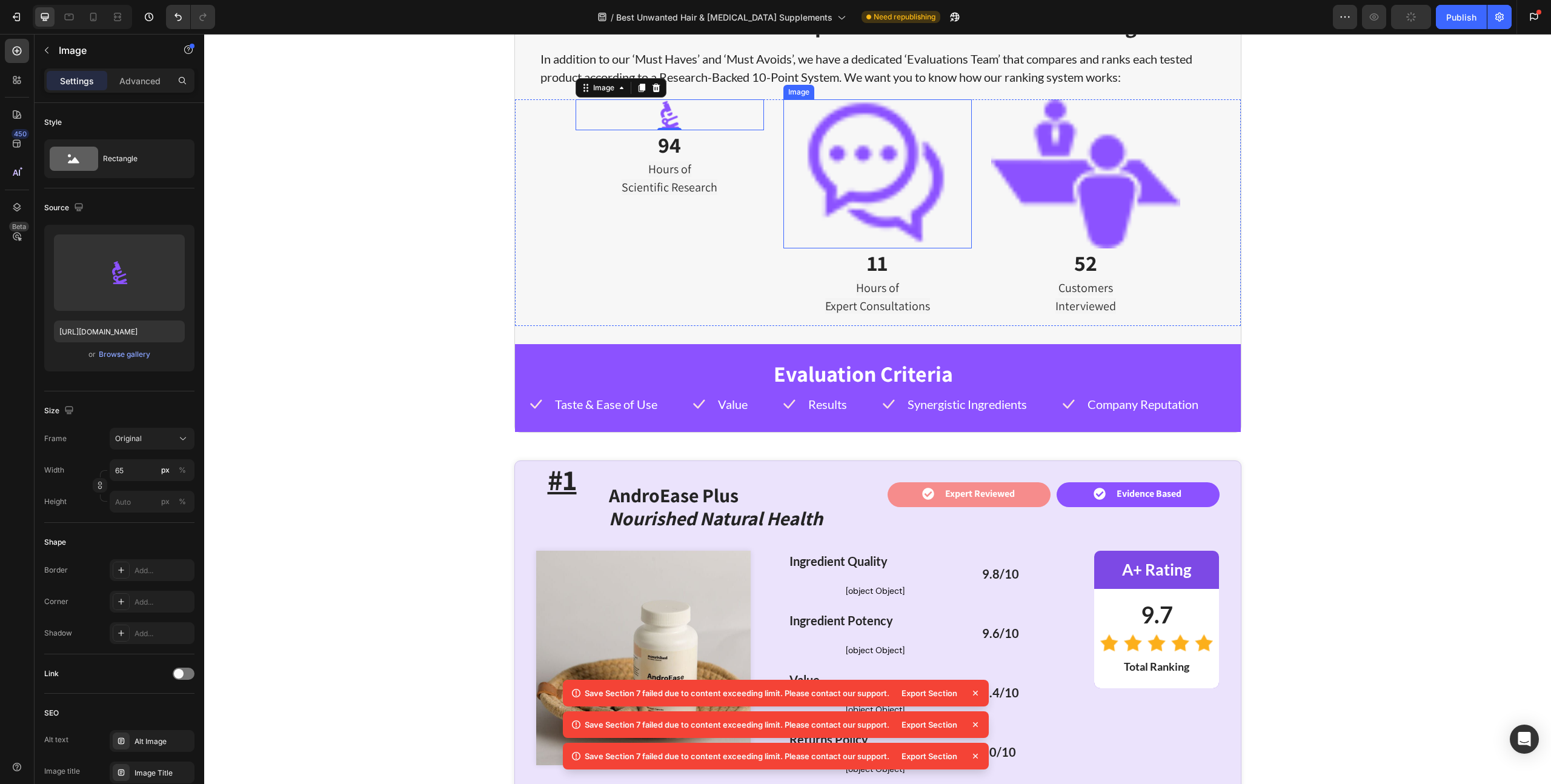
click at [880, 170] on img at bounding box center [878, 174] width 189 height 150
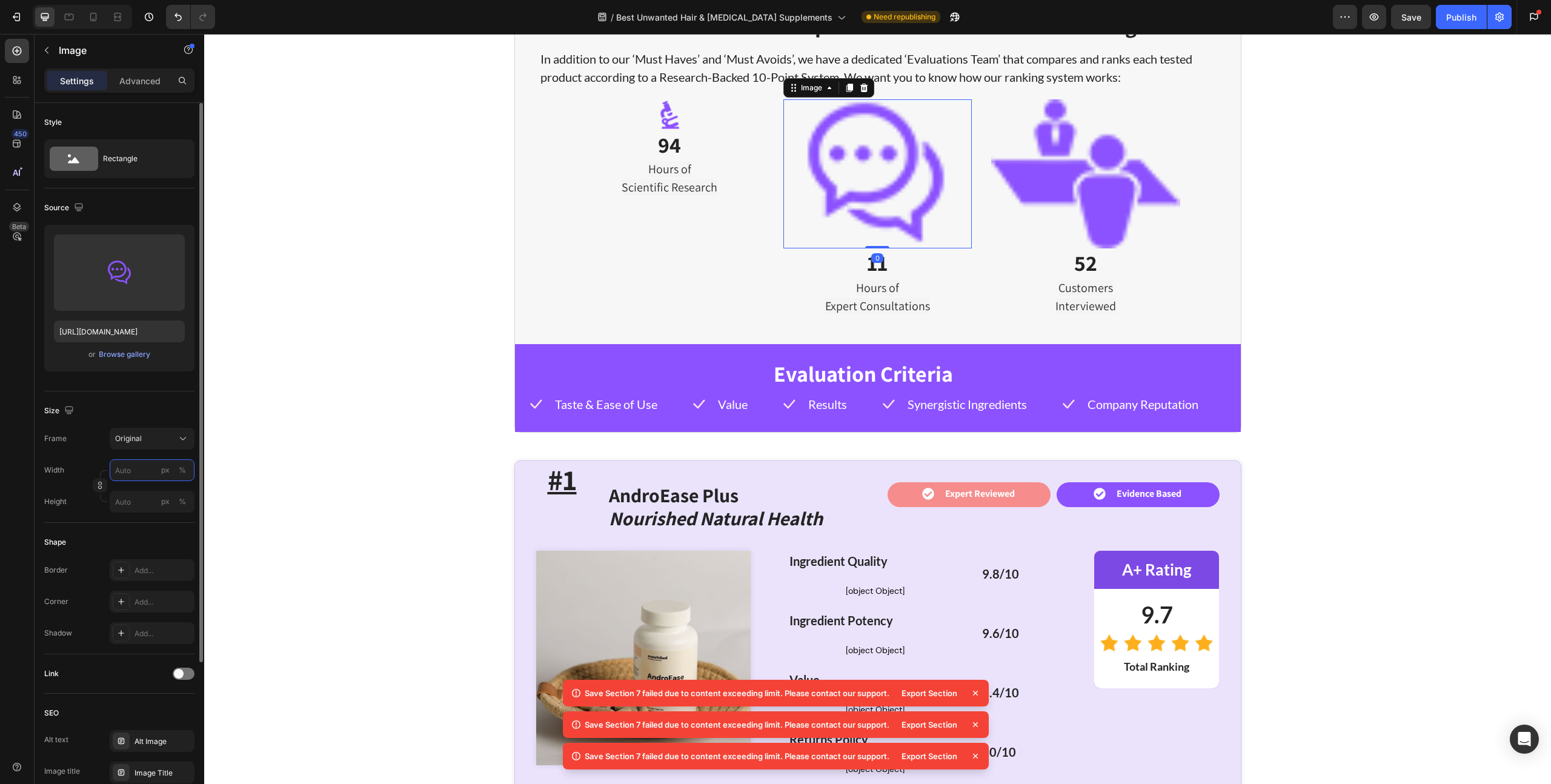
click at [132, 467] on input "px %" at bounding box center [152, 470] width 85 height 22
type input "65"
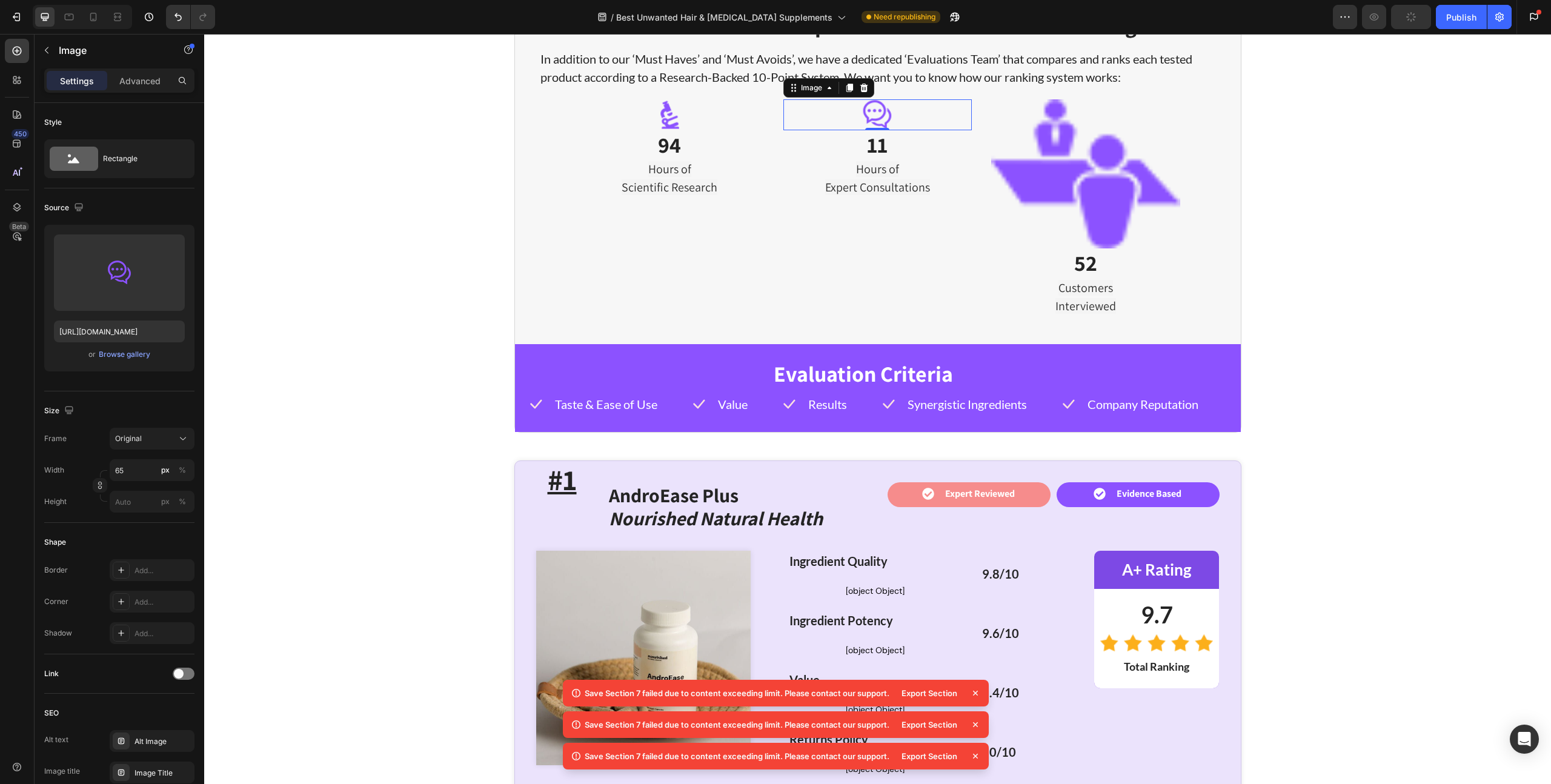
click at [1099, 165] on img at bounding box center [1085, 174] width 189 height 150
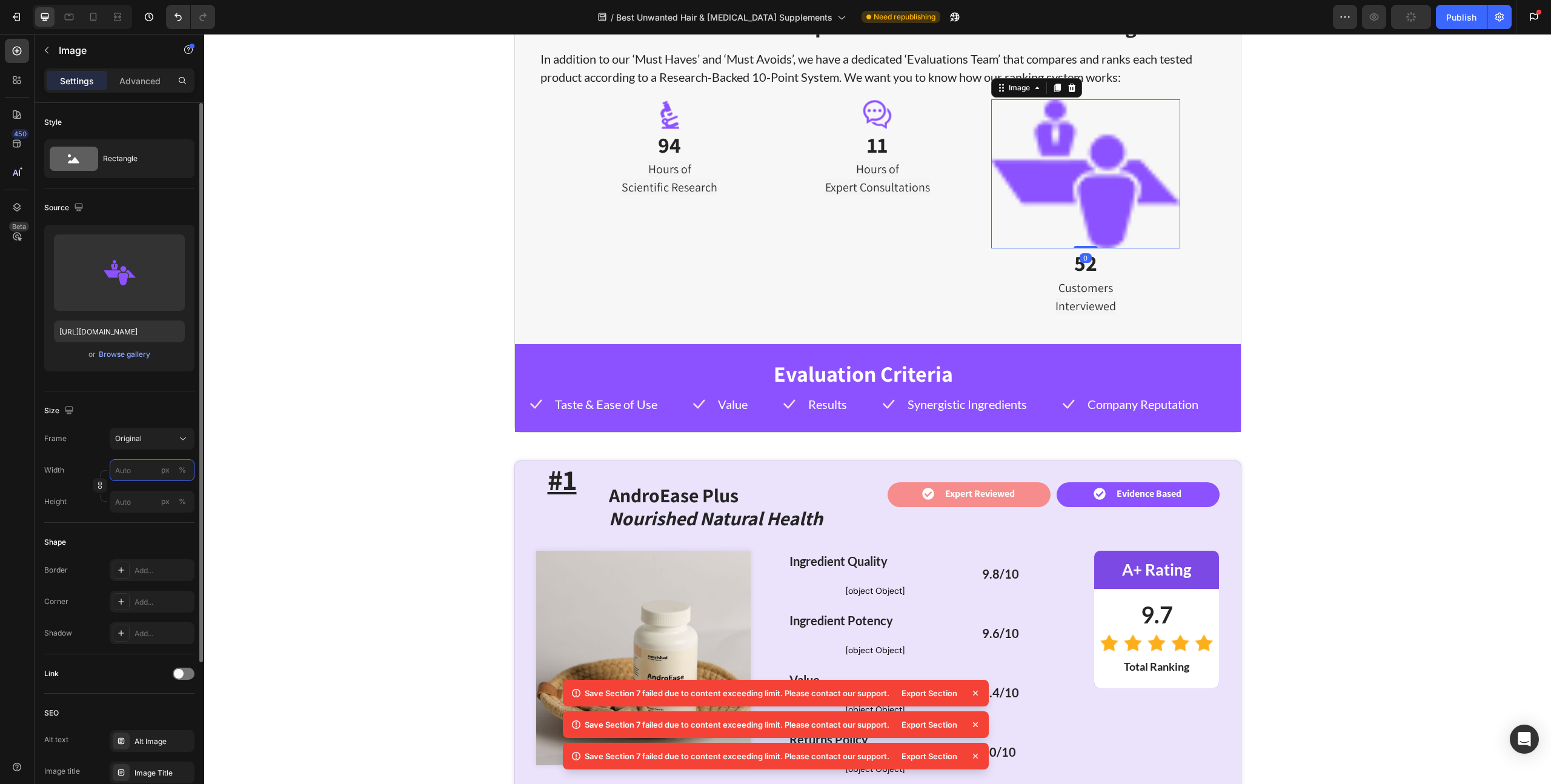
click at [128, 470] on input "px %" at bounding box center [152, 470] width 85 height 22
type input "65"
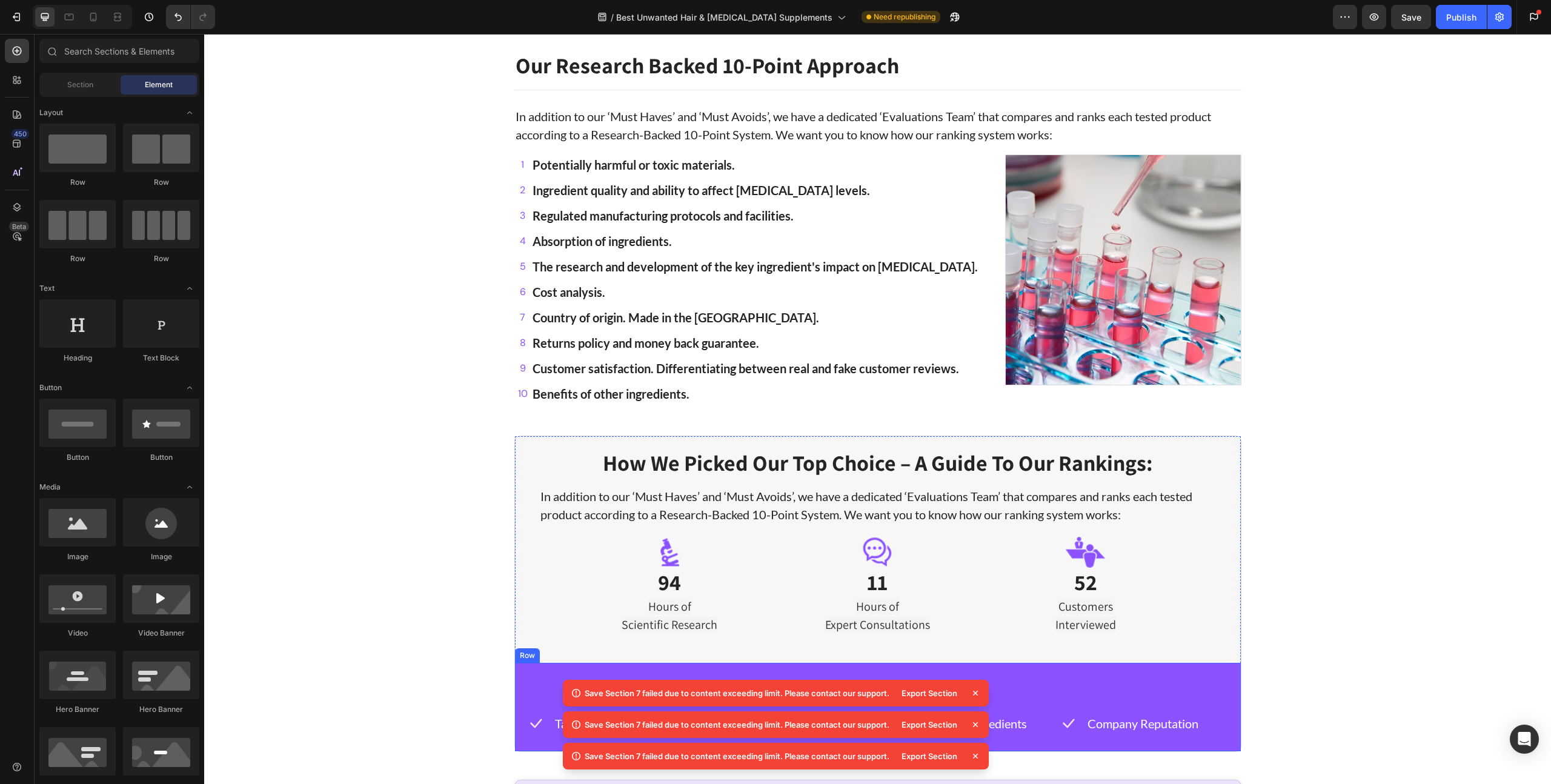
scroll to position [2029, 0]
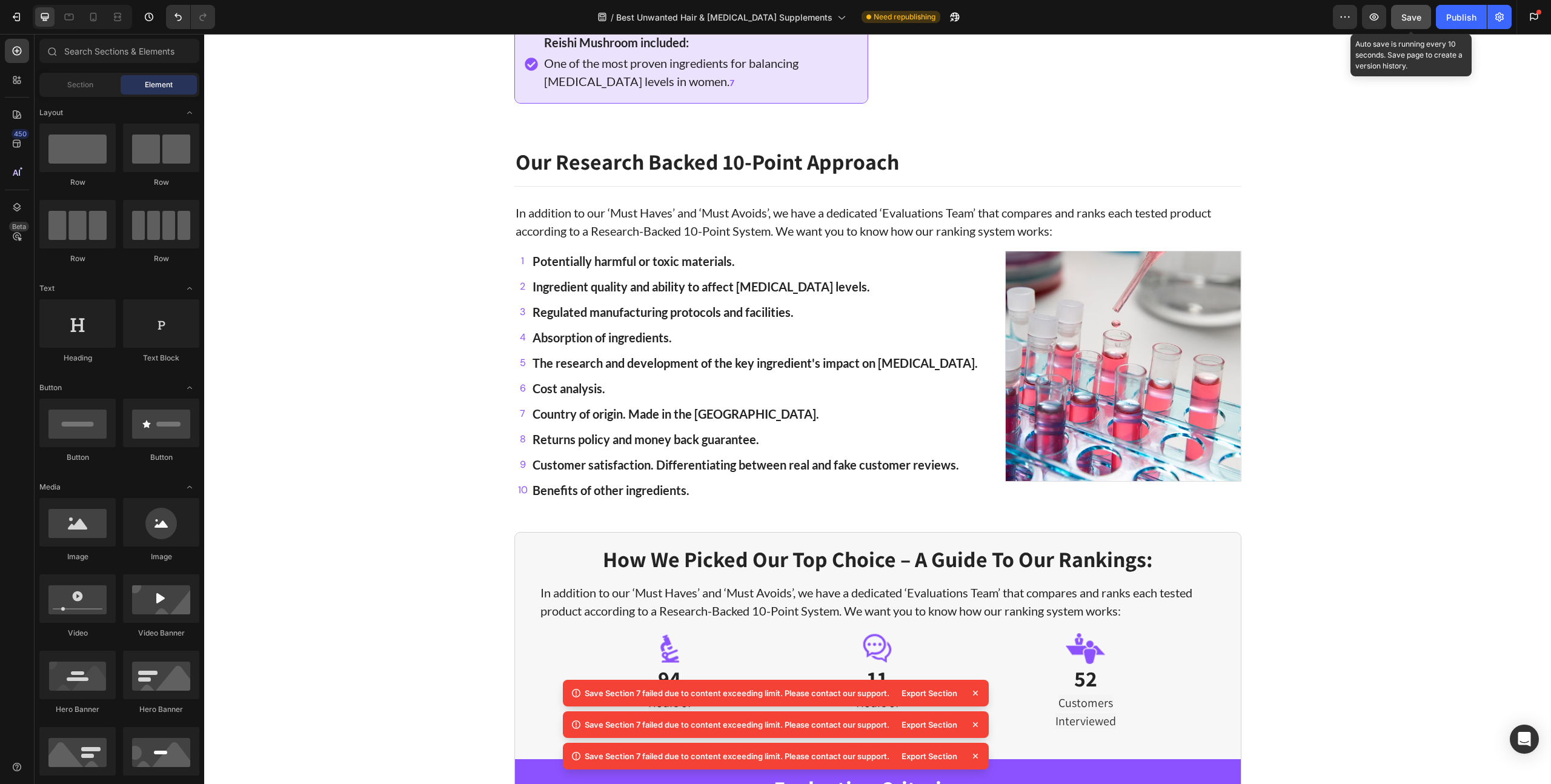
click at [1410, 22] on span "Save" at bounding box center [1411, 17] width 20 height 10
click at [974, 693] on icon at bounding box center [975, 693] width 5 height 5
click at [975, 698] on icon at bounding box center [975, 692] width 12 height 12
click at [975, 697] on icon at bounding box center [975, 692] width 12 height 12
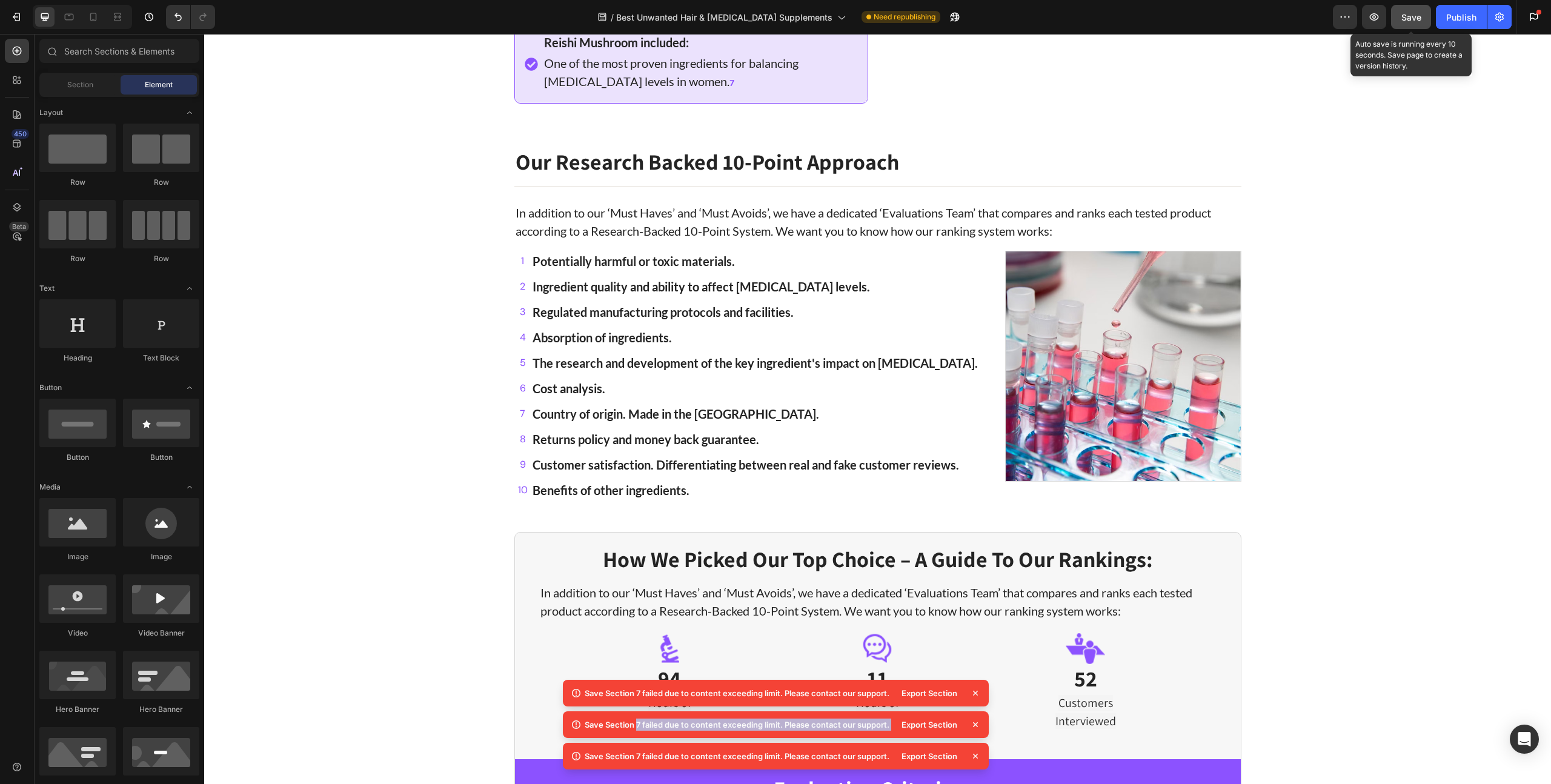
click at [975, 697] on icon at bounding box center [975, 692] width 12 height 12
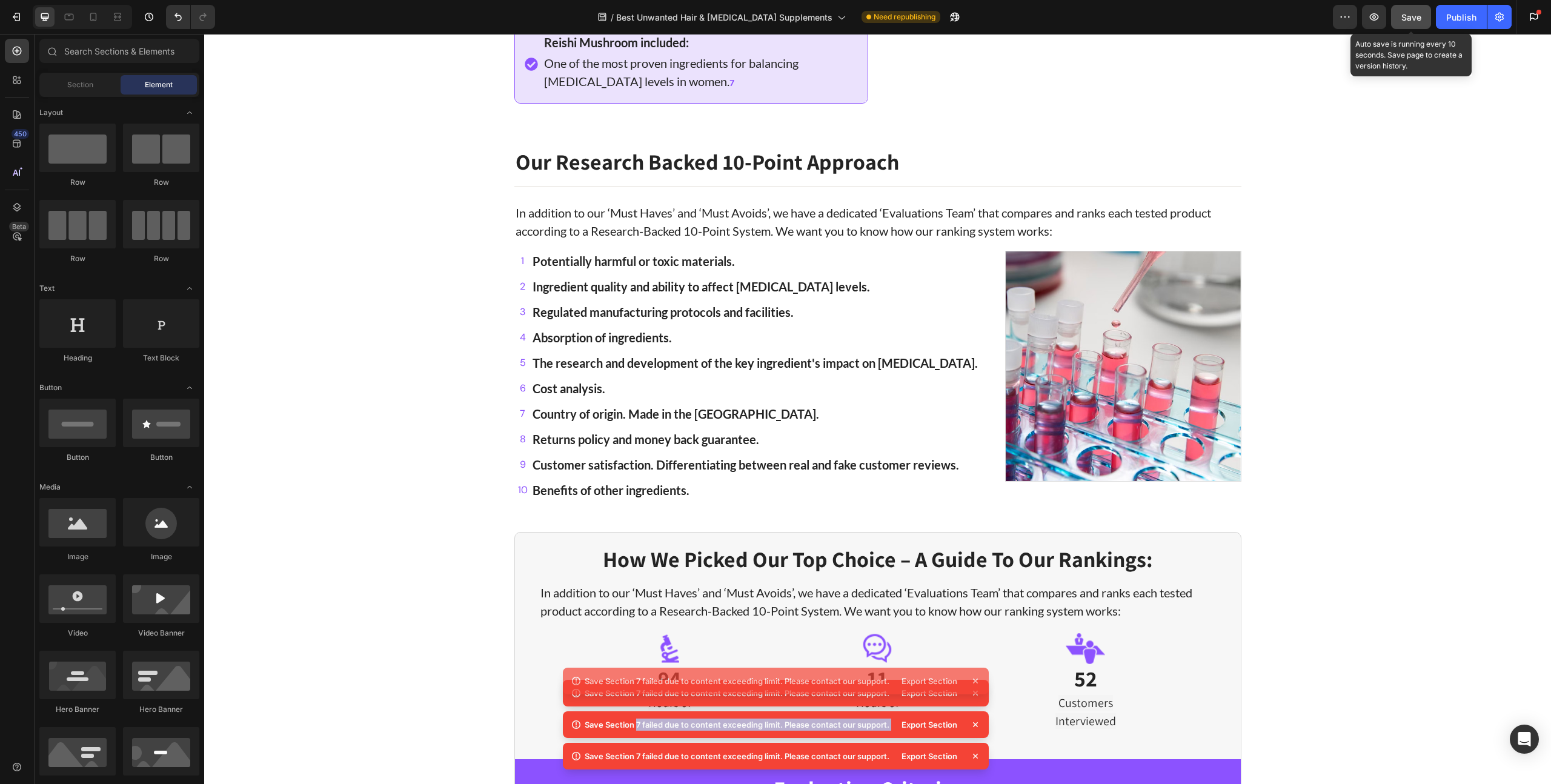
click at [975, 697] on icon at bounding box center [975, 692] width 12 height 12
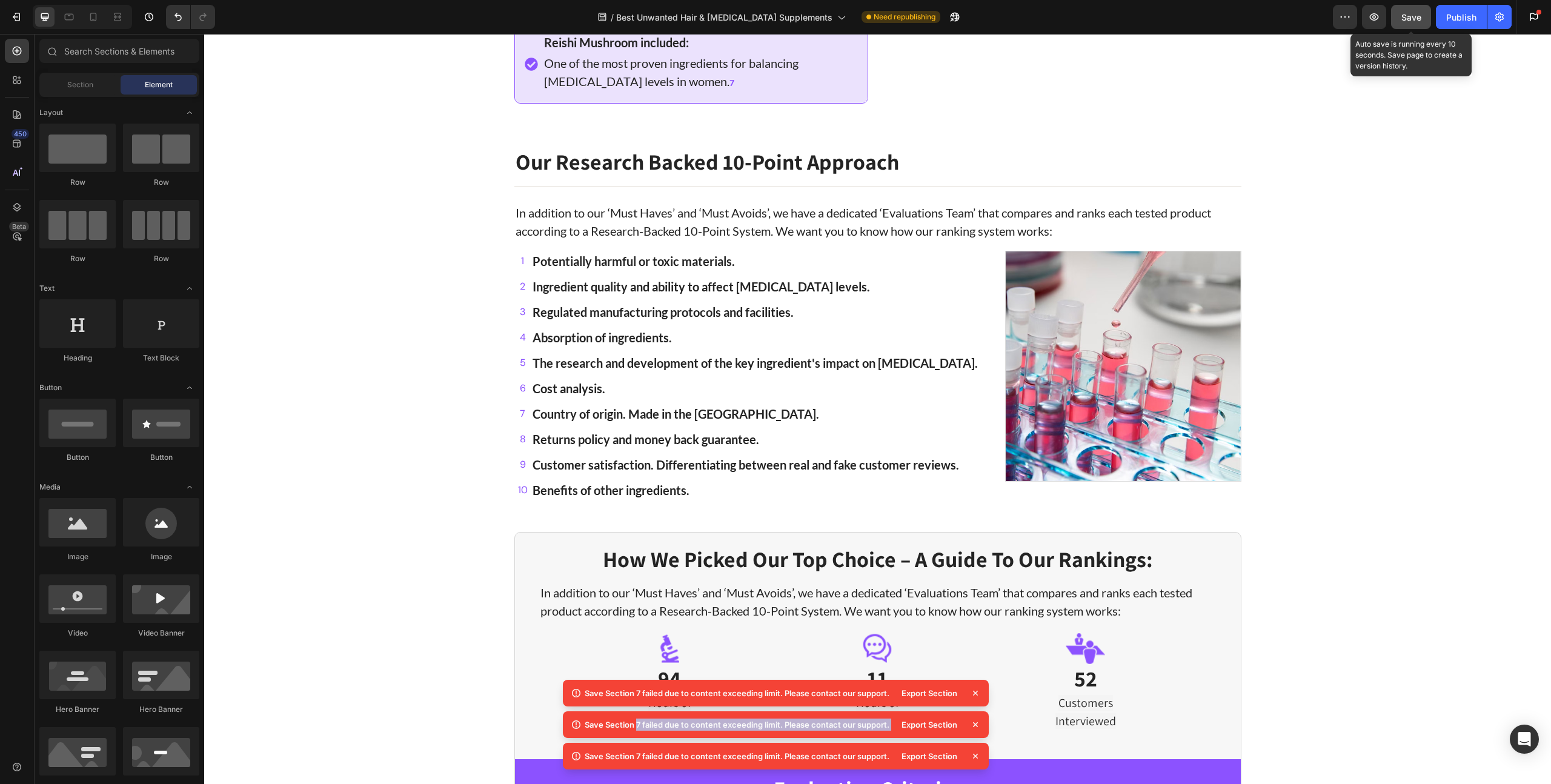
click at [975, 697] on icon at bounding box center [975, 692] width 12 height 12
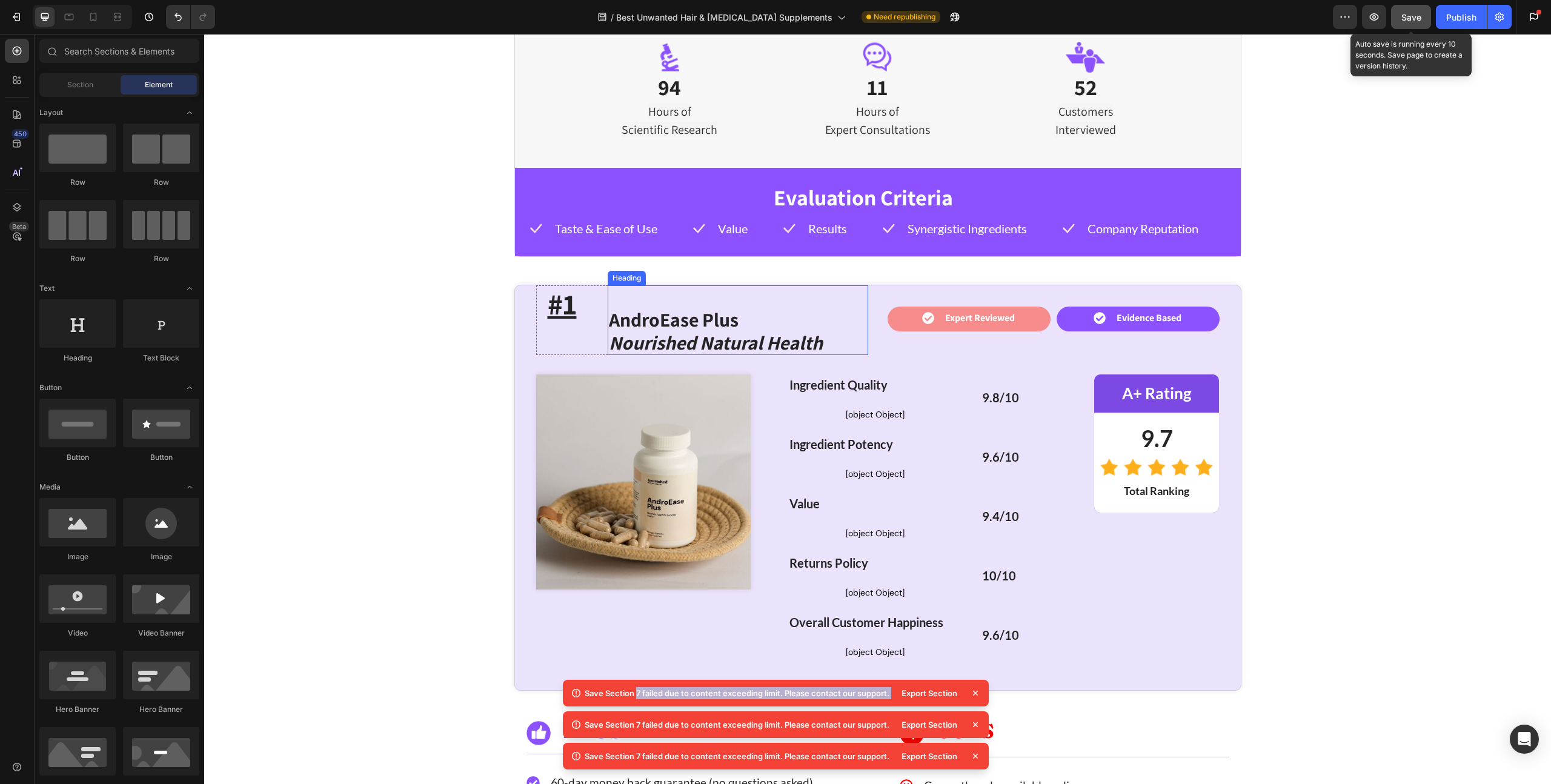
scroll to position [2718, 0]
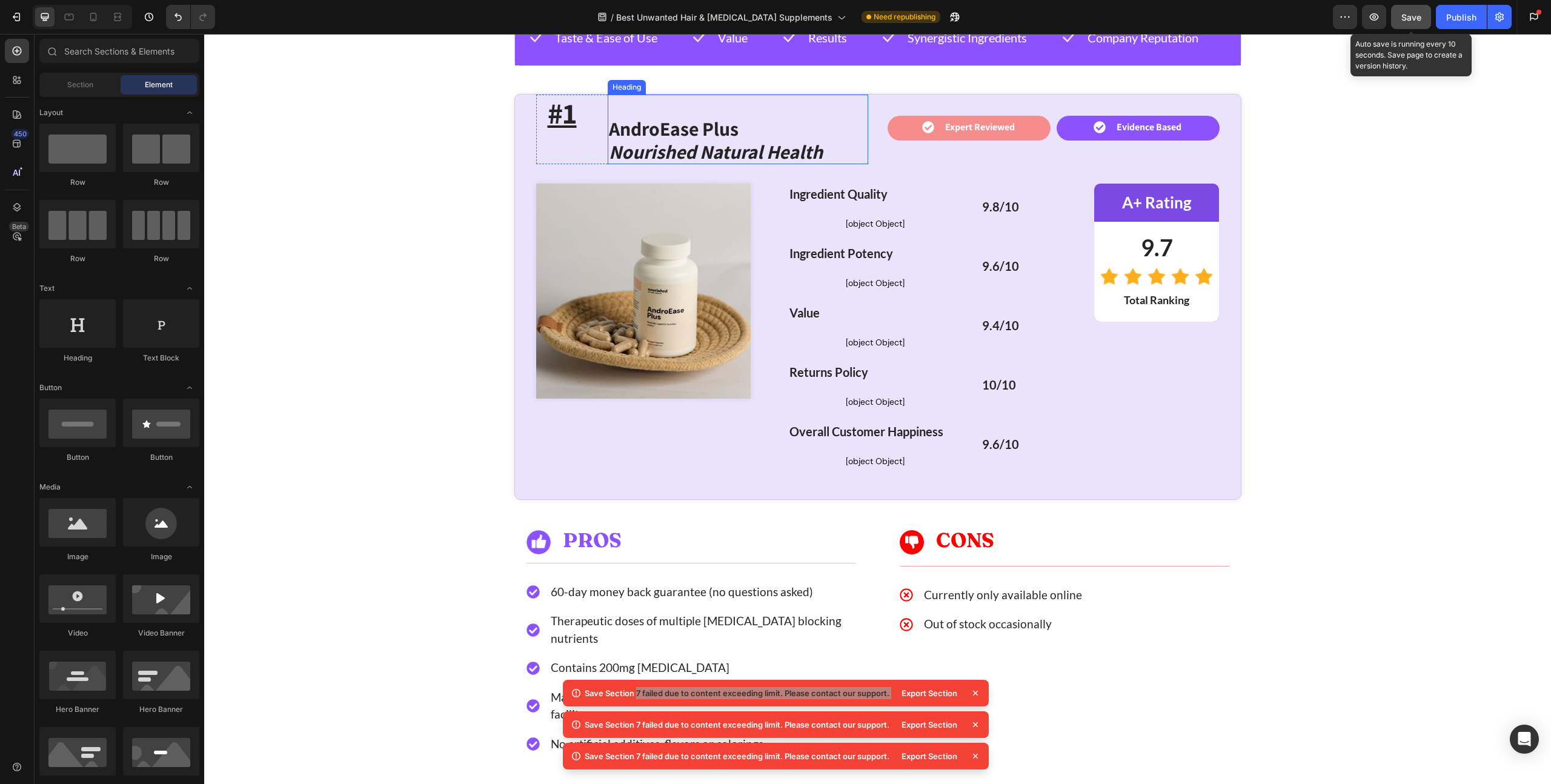
click at [646, 139] on icon "Nourished Natural Health" at bounding box center [716, 151] width 213 height 26
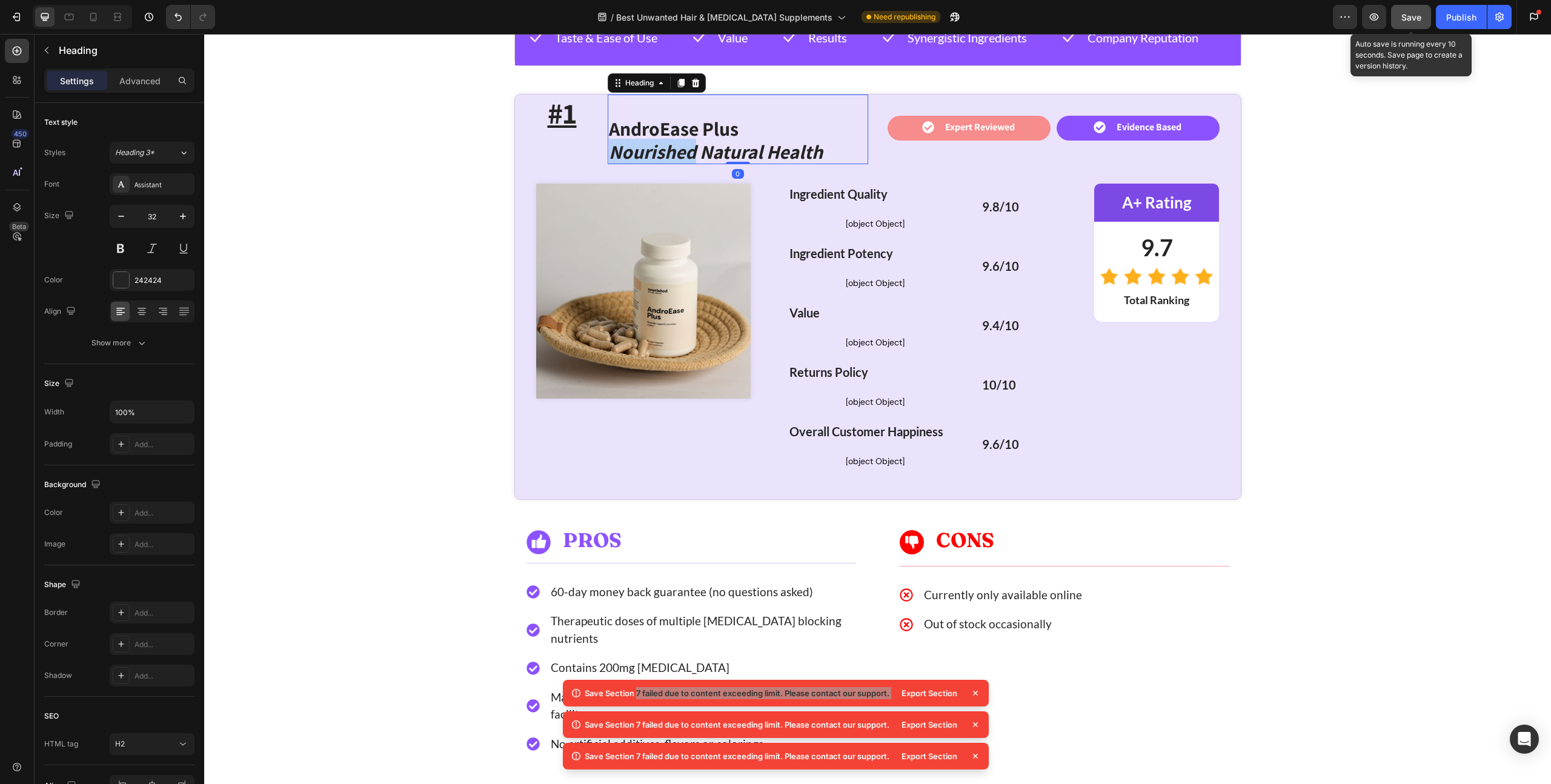
click at [646, 141] on icon "Nourished Natural Health" at bounding box center [716, 151] width 213 height 26
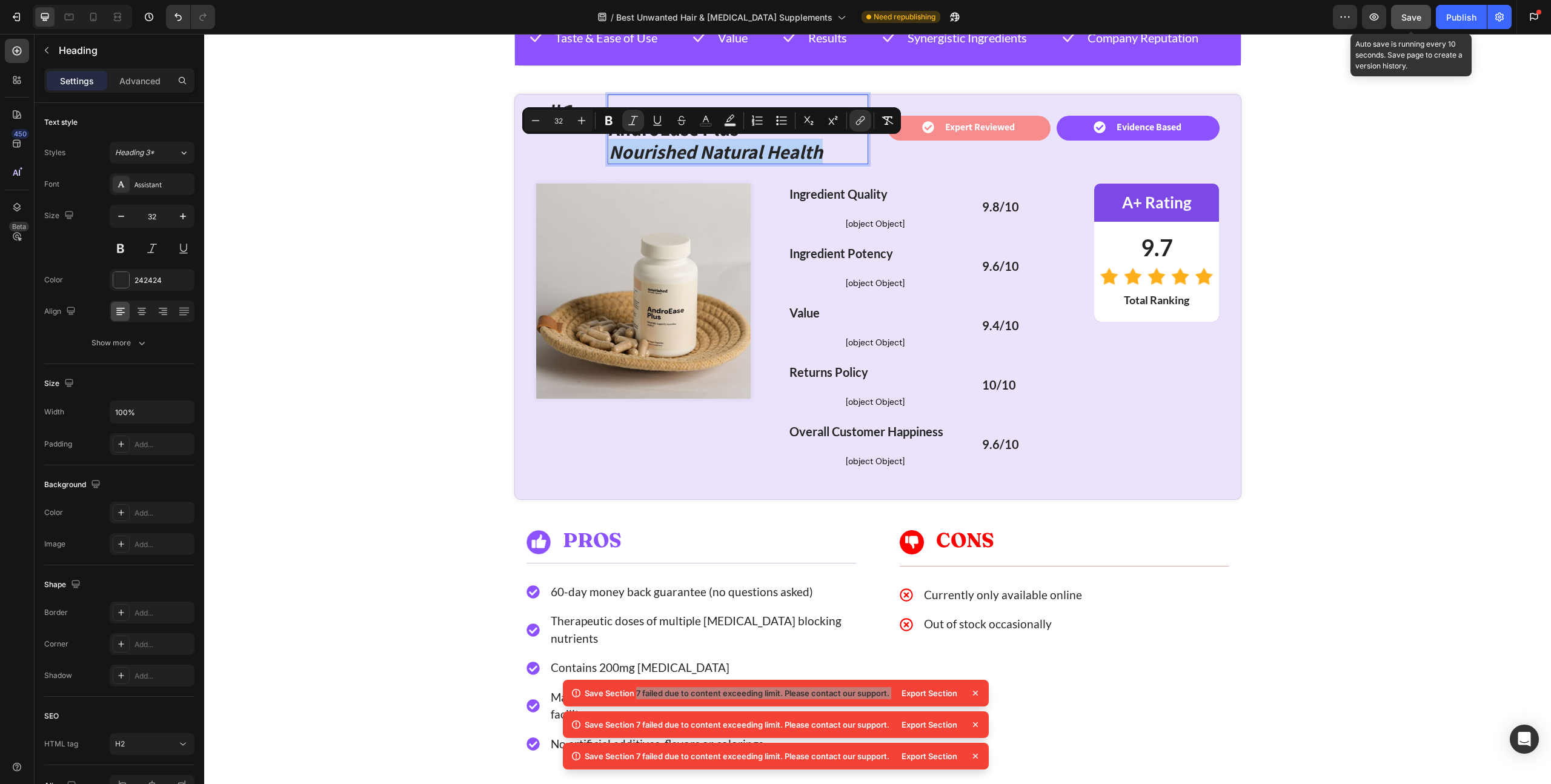
click at [813, 152] on icon "Nourished Natural Health" at bounding box center [716, 151] width 213 height 26
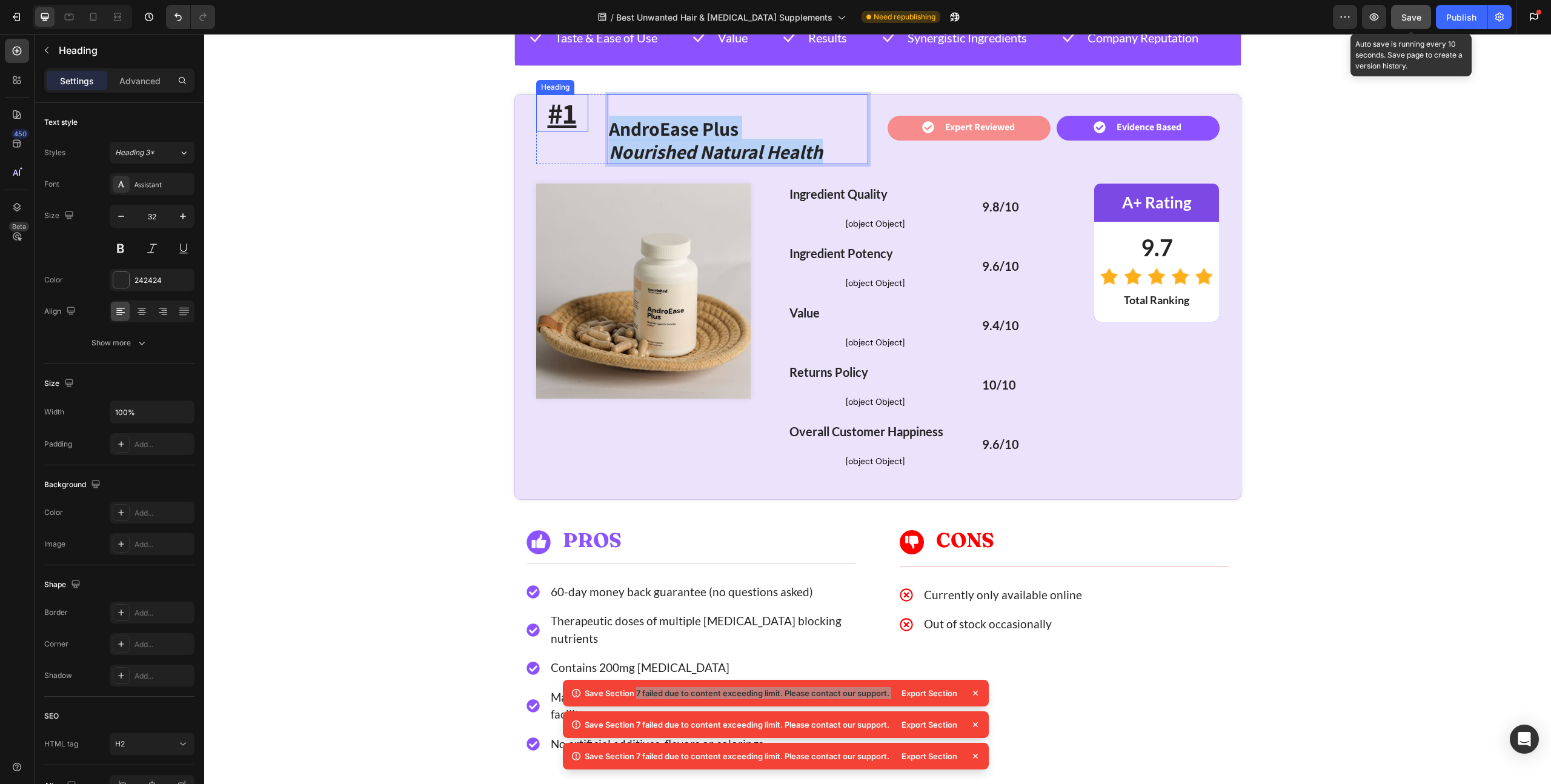
drag, startPoint x: 829, startPoint y: 153, endPoint x: 573, endPoint y: 119, distance: 258.2
click at [573, 119] on div "#1 Heading AndroEase Plus Nourished Natural Health Heading 0 Row" at bounding box center [701, 129] width 332 height 70
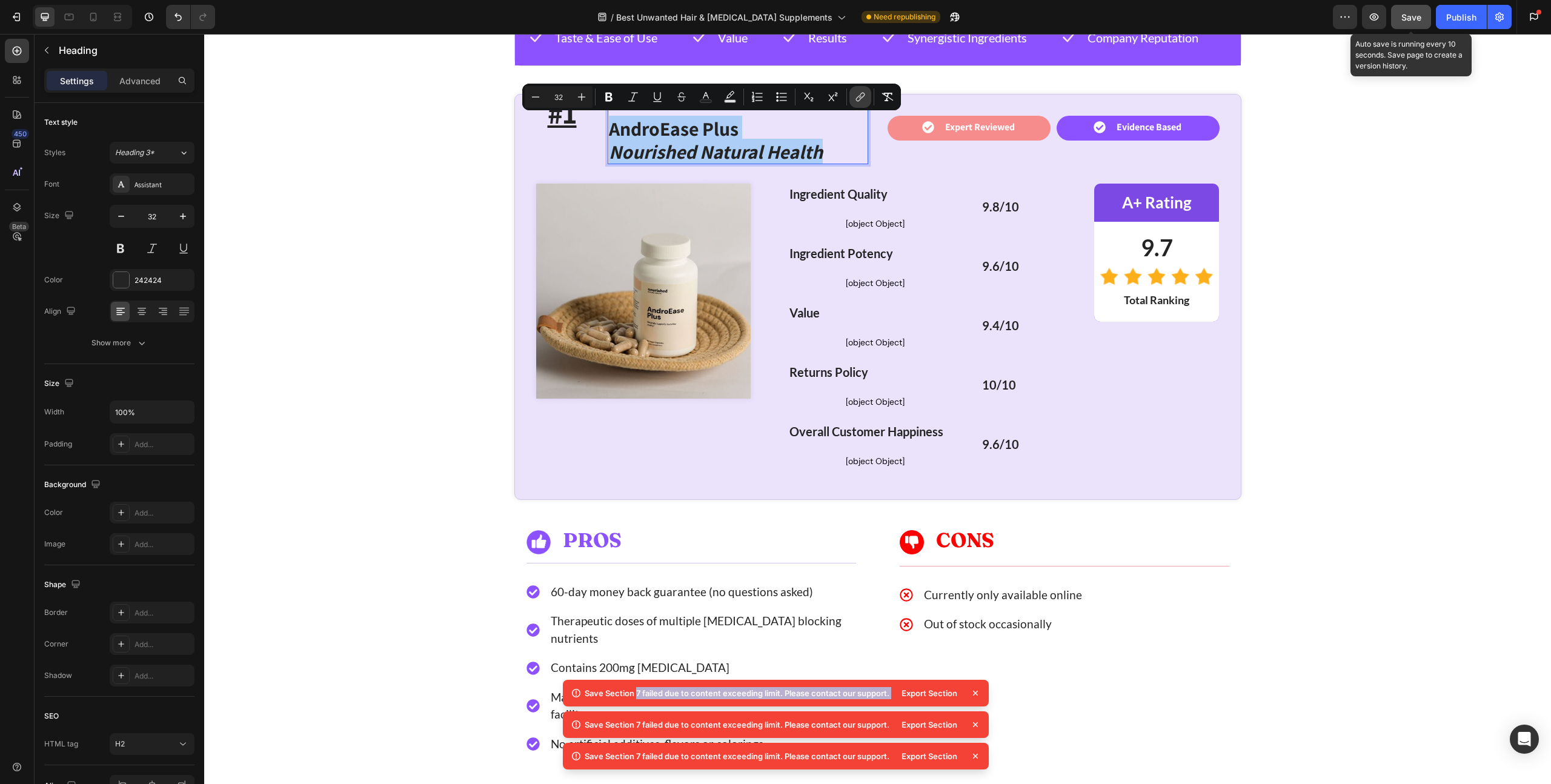
click at [865, 102] on icon "Editor contextual toolbar" at bounding box center [859, 97] width 12 height 12
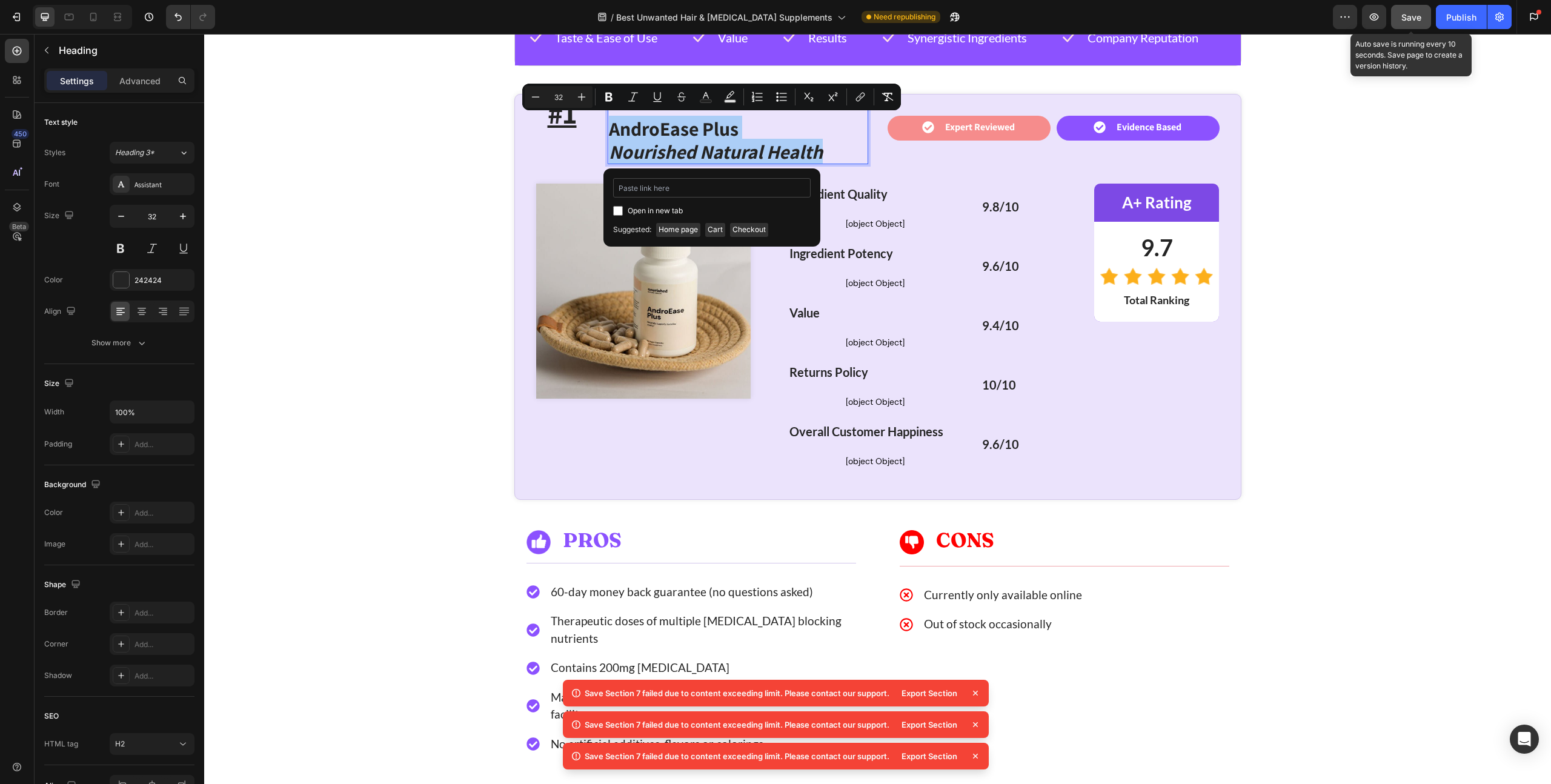
type input "[URL][DOMAIN_NAME]"
drag, startPoint x: 854, startPoint y: 225, endPoint x: 559, endPoint y: 191, distance: 297.0
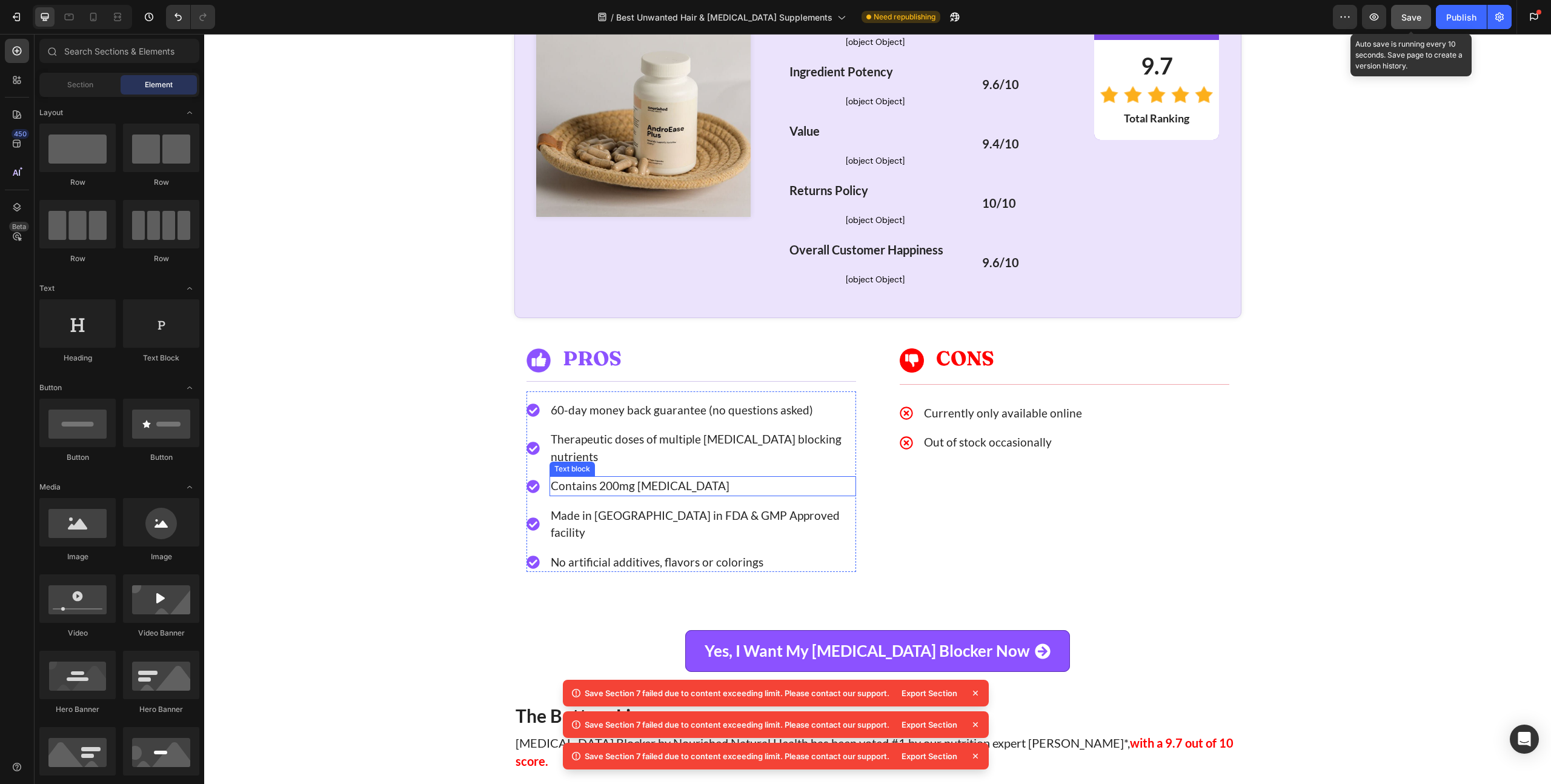
scroll to position [2907, 0]
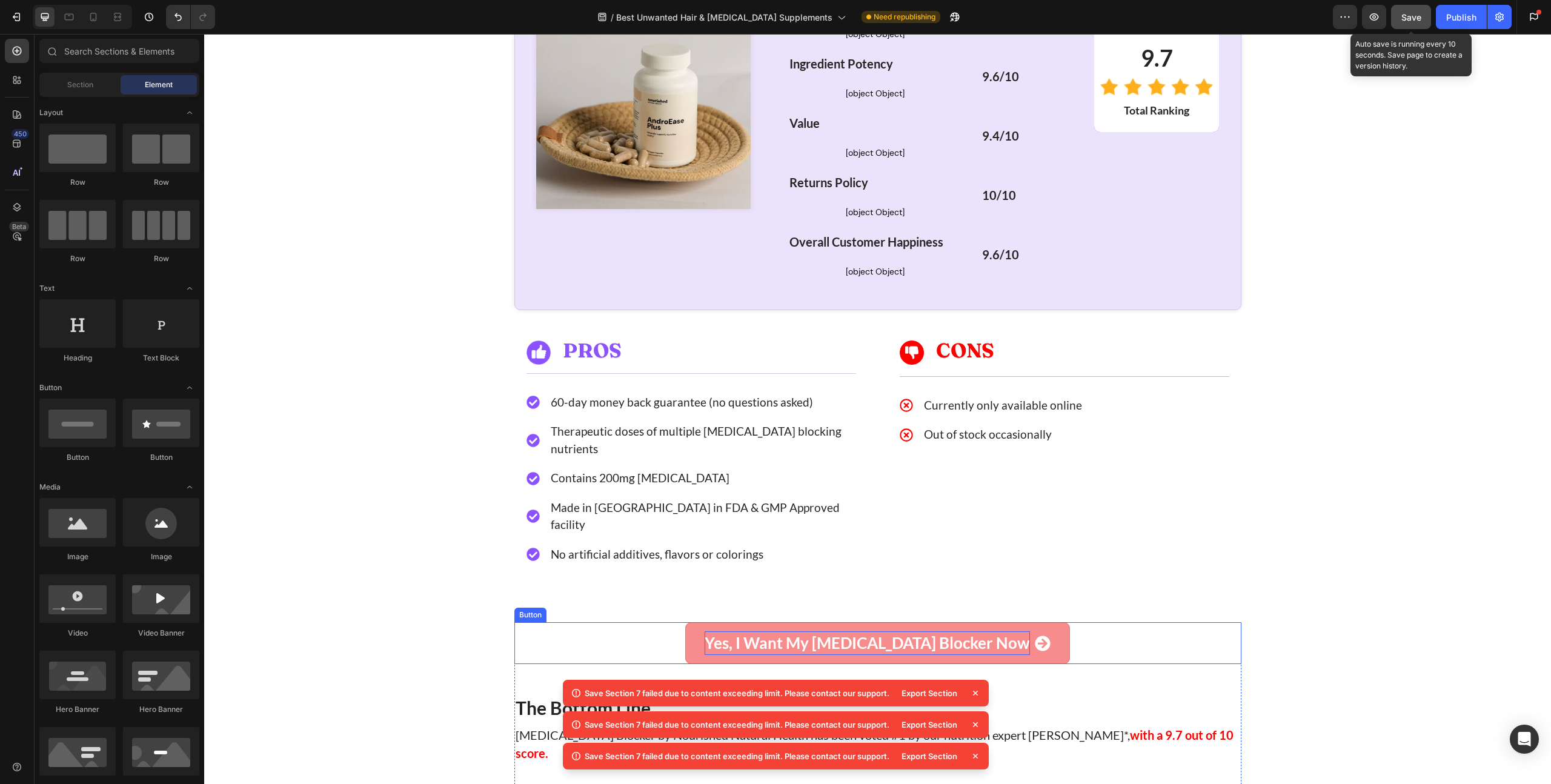
click at [879, 631] on div "Yes, I Want My [MEDICAL_DATA] Blocker Now" at bounding box center [867, 643] width 325 height 24
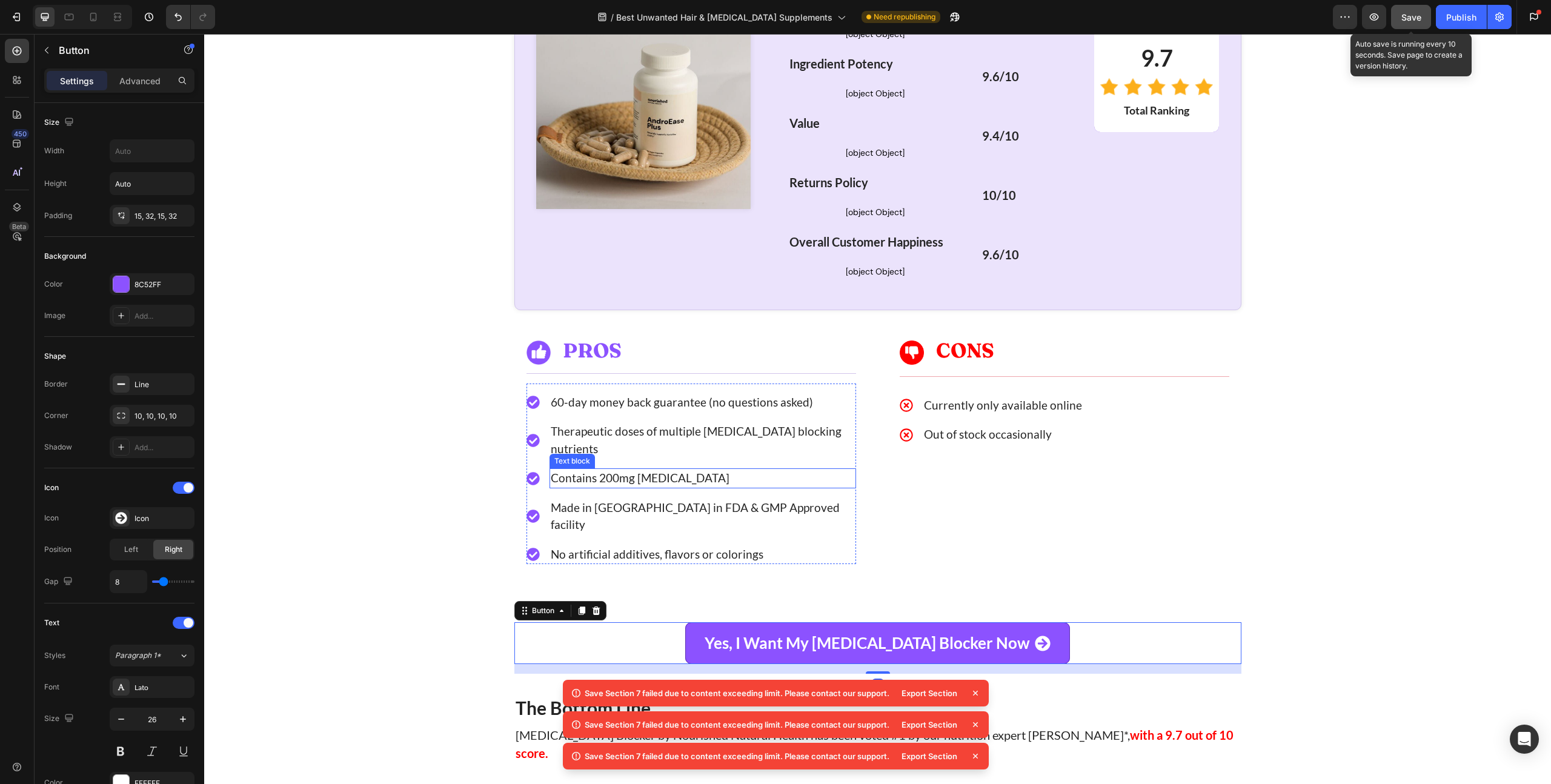
click at [578, 469] on p "Contains 200mg [MEDICAL_DATA]" at bounding box center [703, 477] width 304 height 17
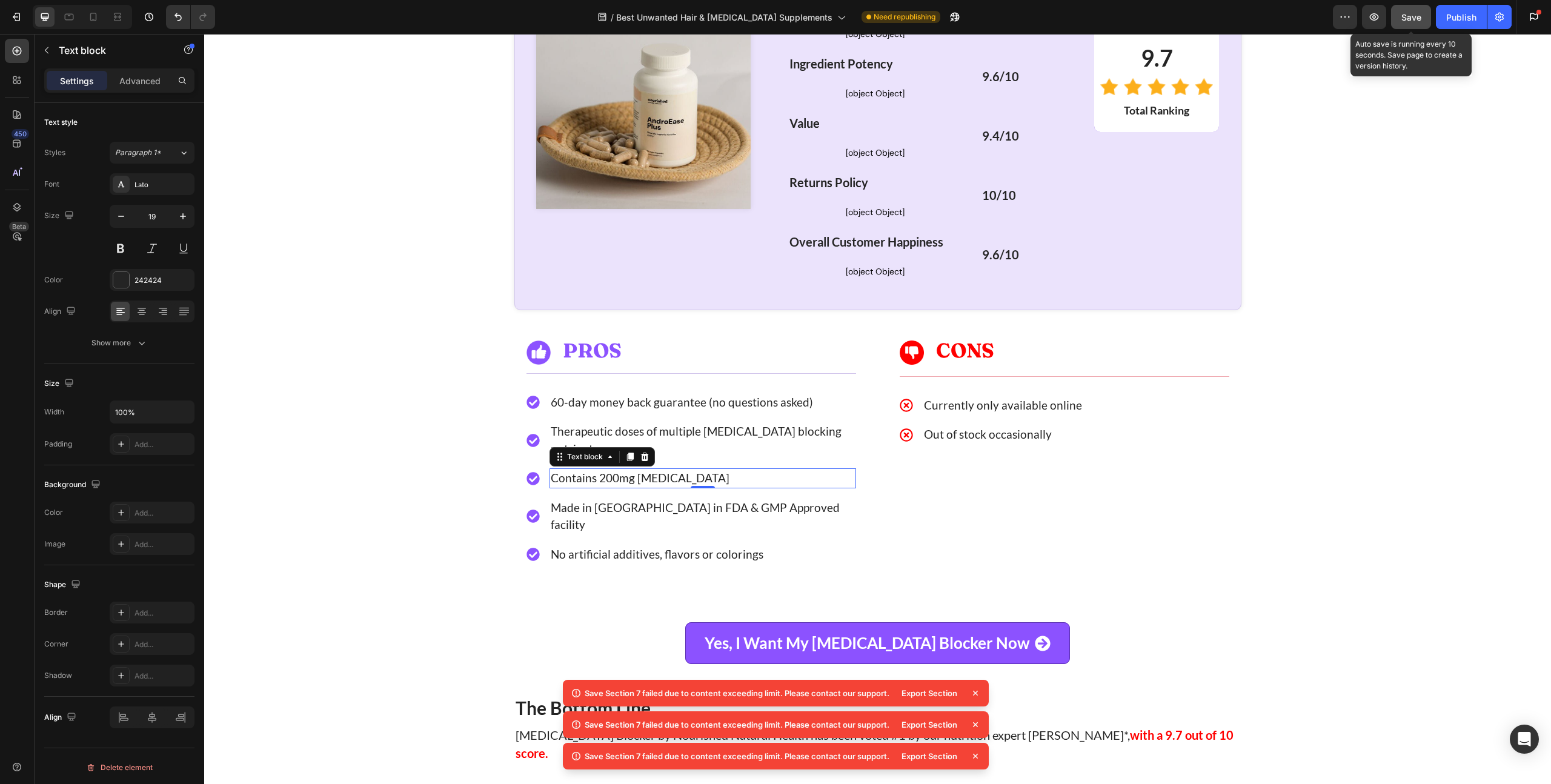
click at [607, 469] on p "Contains 200mg [MEDICAL_DATA]" at bounding box center [703, 477] width 304 height 17
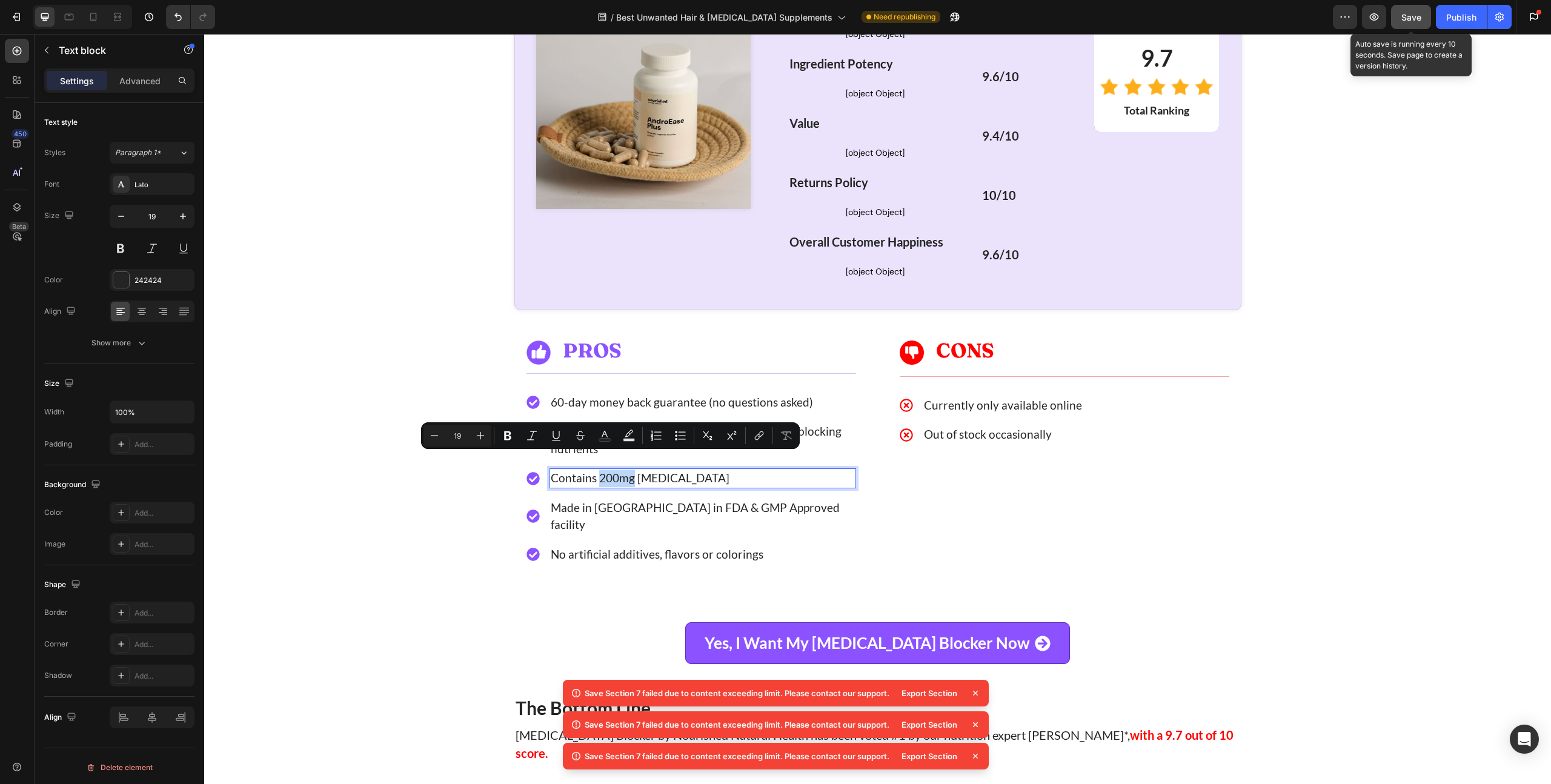
click at [603, 469] on p "Contains 200mg [MEDICAL_DATA]" at bounding box center [703, 477] width 304 height 17
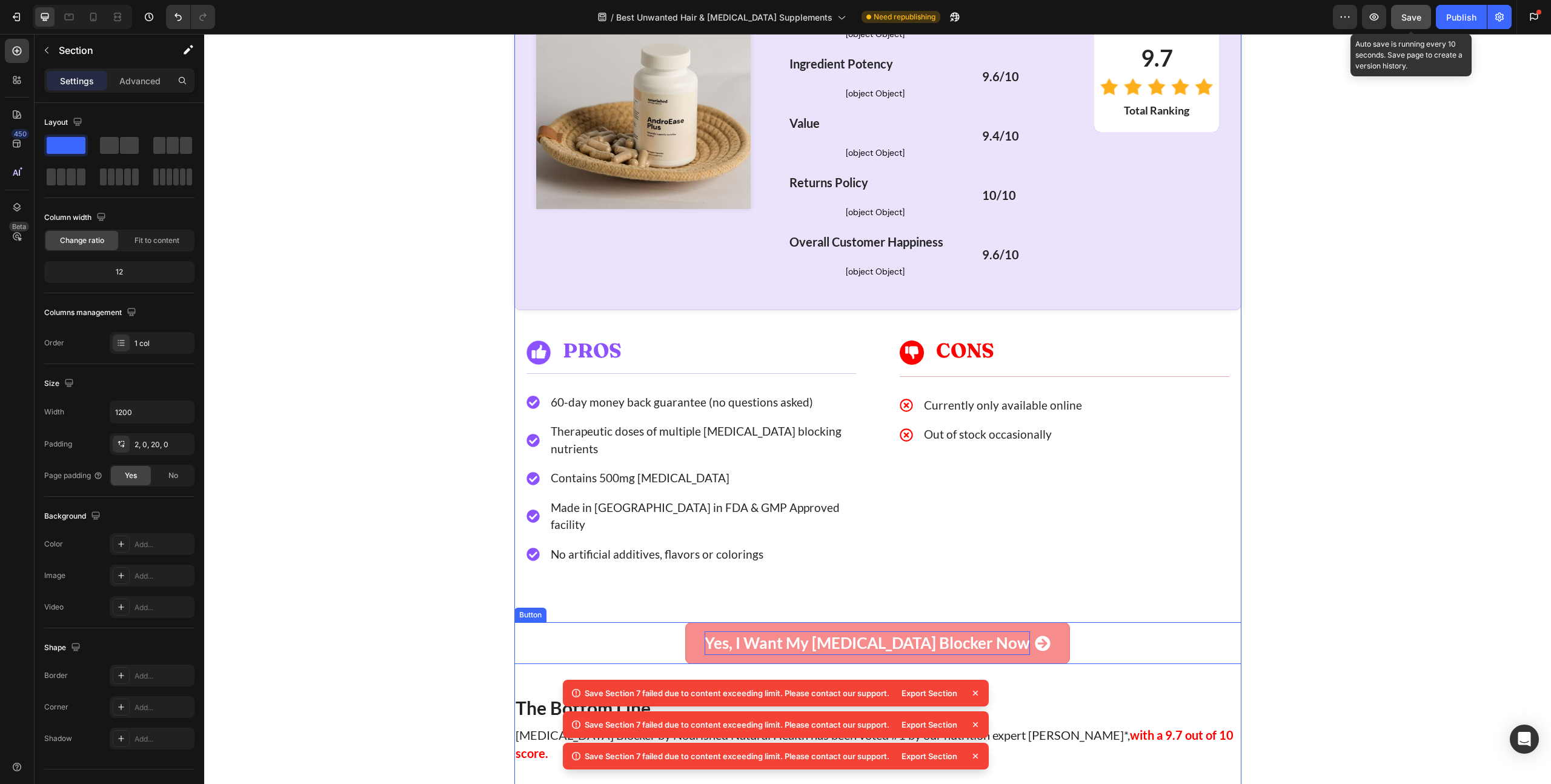
click at [807, 631] on div "Yes, I Want My [MEDICAL_DATA] Blocker Now" at bounding box center [867, 643] width 325 height 24
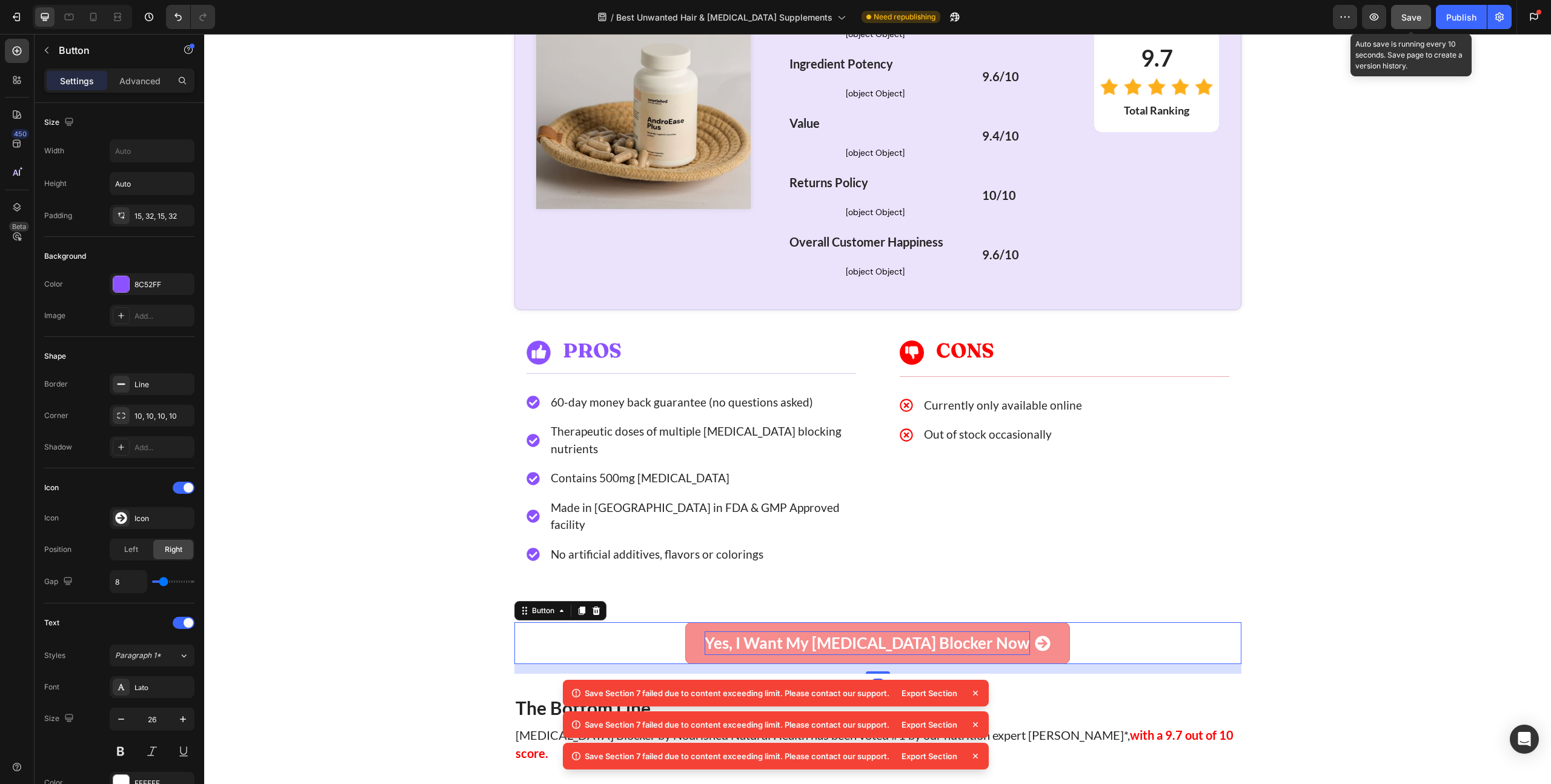
click at [873, 631] on div "Yes, I Want My [MEDICAL_DATA] Blocker Now" at bounding box center [867, 643] width 325 height 24
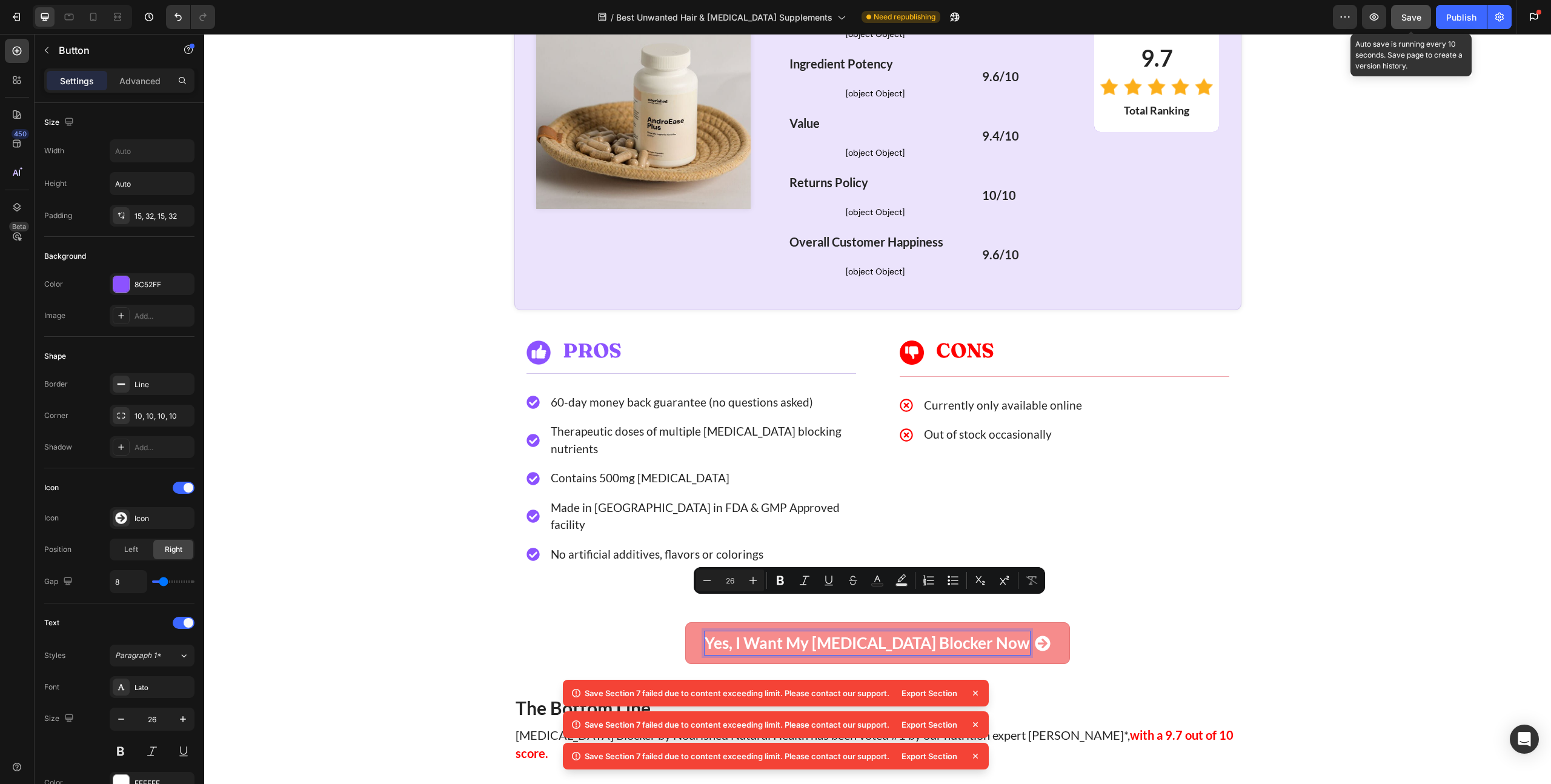
click at [885, 631] on p "Yes, I Want My [MEDICAL_DATA] Blocker Now" at bounding box center [867, 643] width 325 height 24
drag, startPoint x: 881, startPoint y: 610, endPoint x: 960, endPoint y: 609, distance: 79.0
click at [960, 631] on p "Yes, I Want My [MEDICAL_DATA] Blocker Now" at bounding box center [867, 643] width 325 height 24
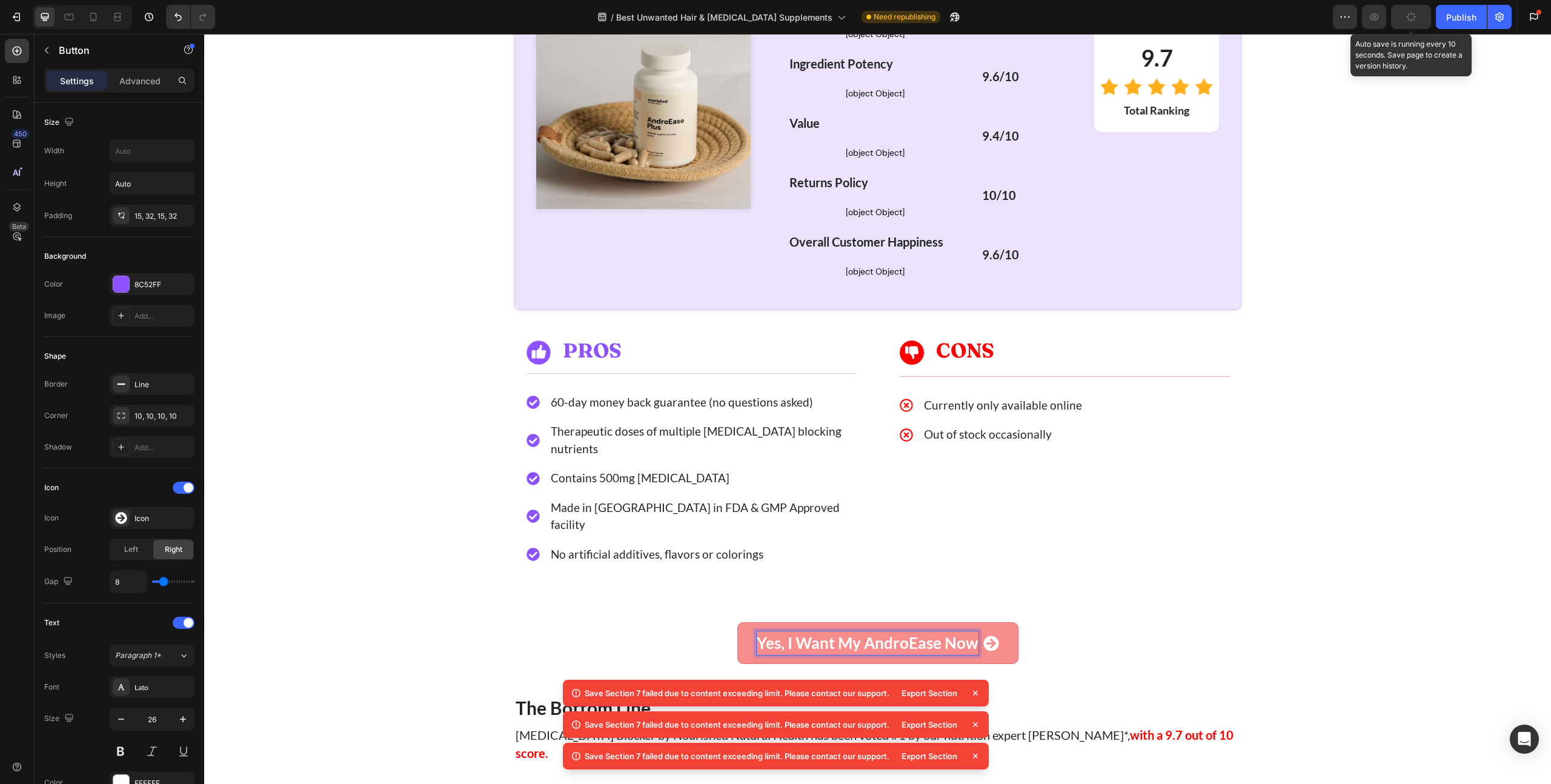
click at [771, 631] on p "Yes, I Want My AndroEase Now" at bounding box center [868, 643] width 222 height 24
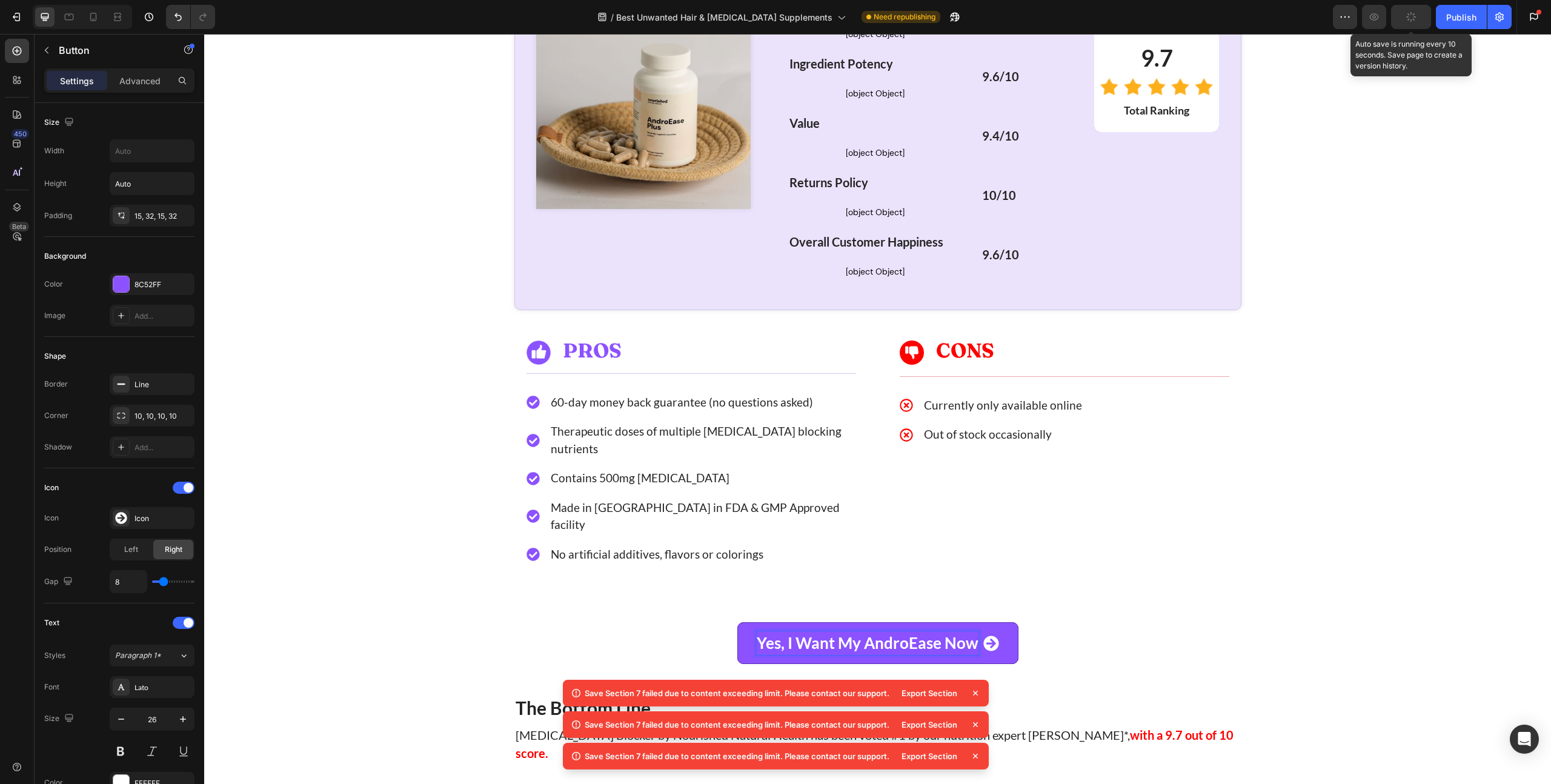
click at [682, 622] on div "Yes, I Want My AndroEase Now Button 16" at bounding box center [878, 643] width 727 height 42
click at [805, 631] on p "Yes, I Want My AndroEase Now" at bounding box center [868, 643] width 222 height 24
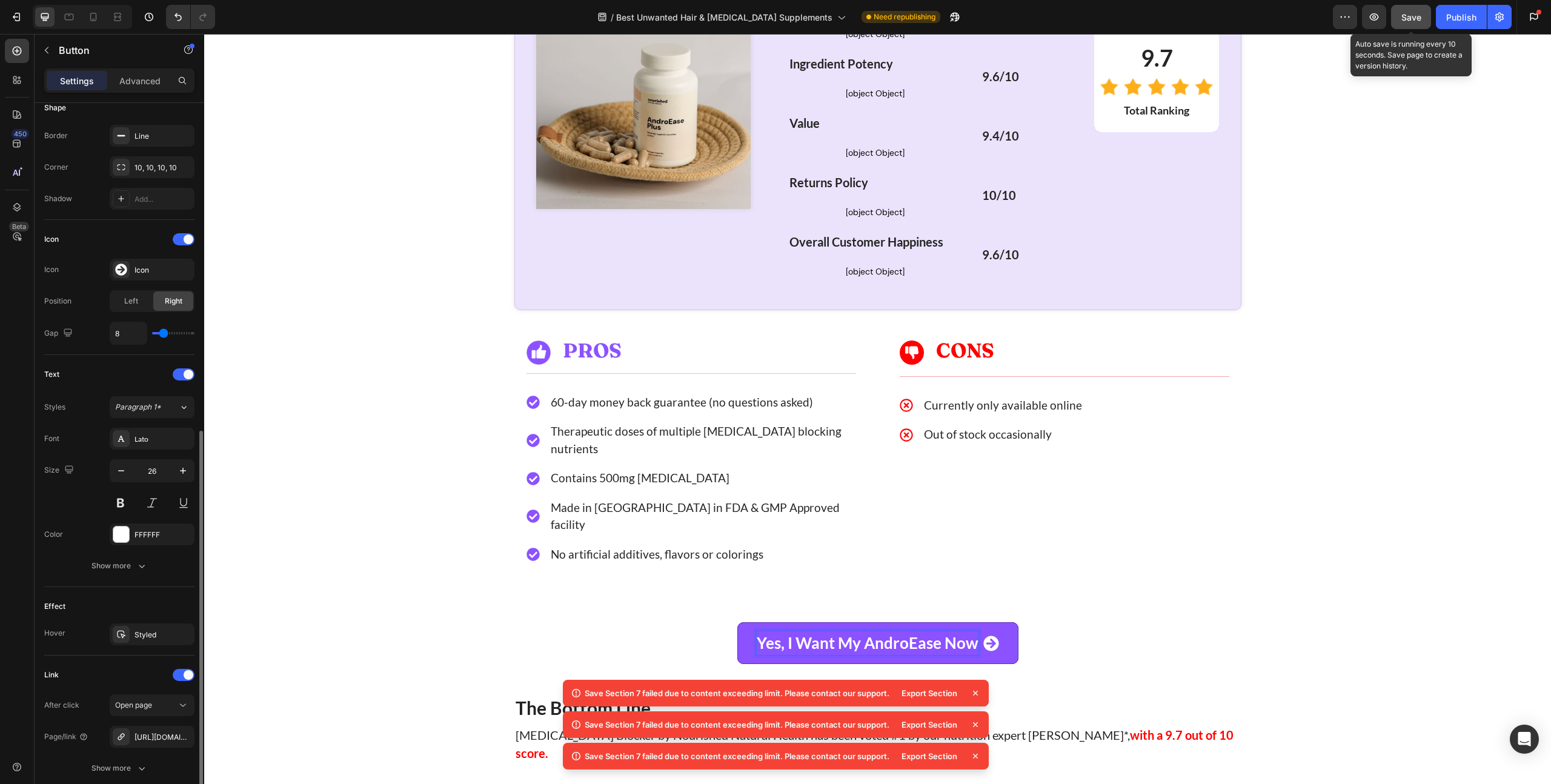
scroll to position [343, 0]
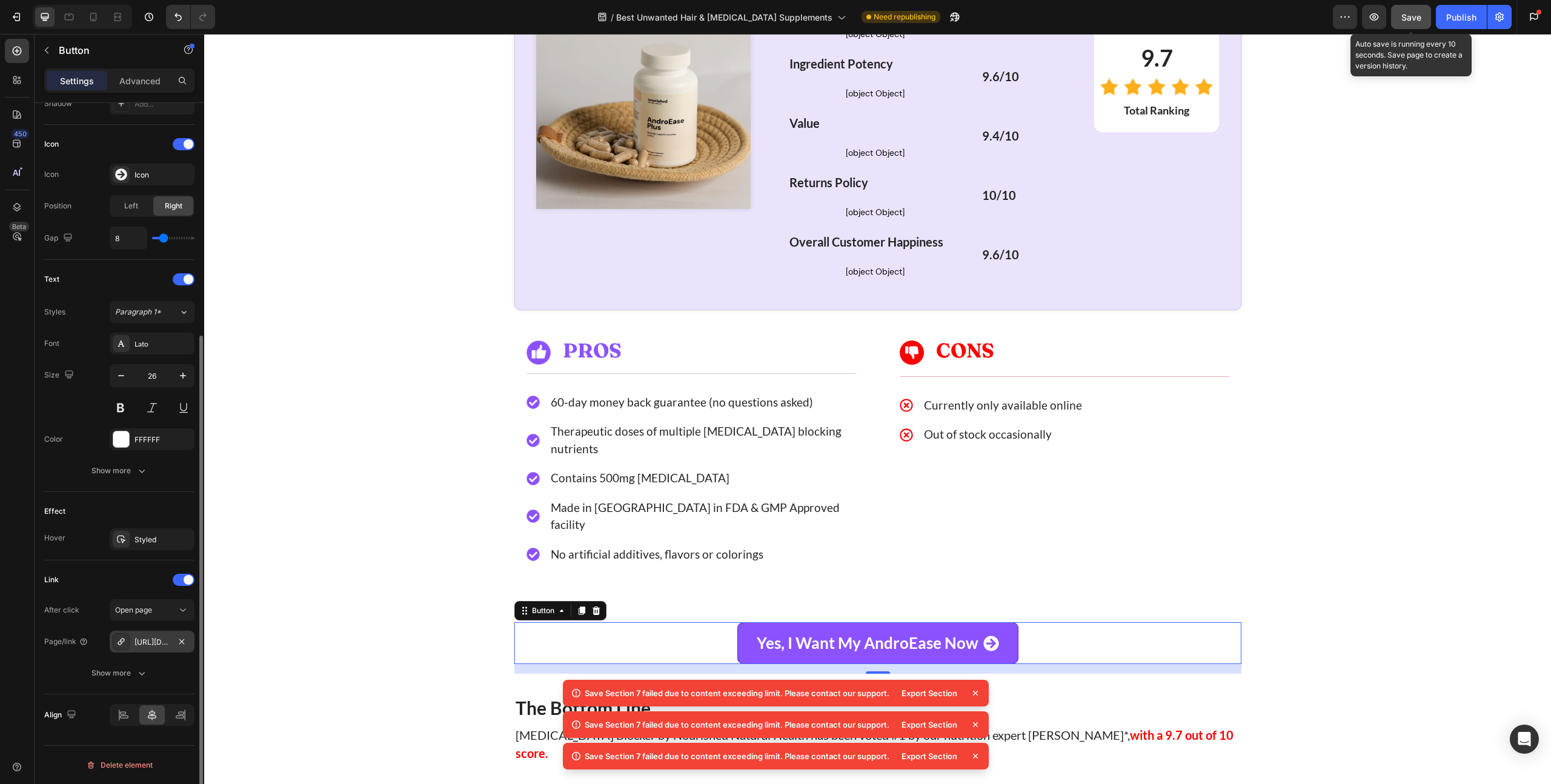
click at [158, 637] on div "[URL][DOMAIN_NAME]" at bounding box center [152, 642] width 35 height 11
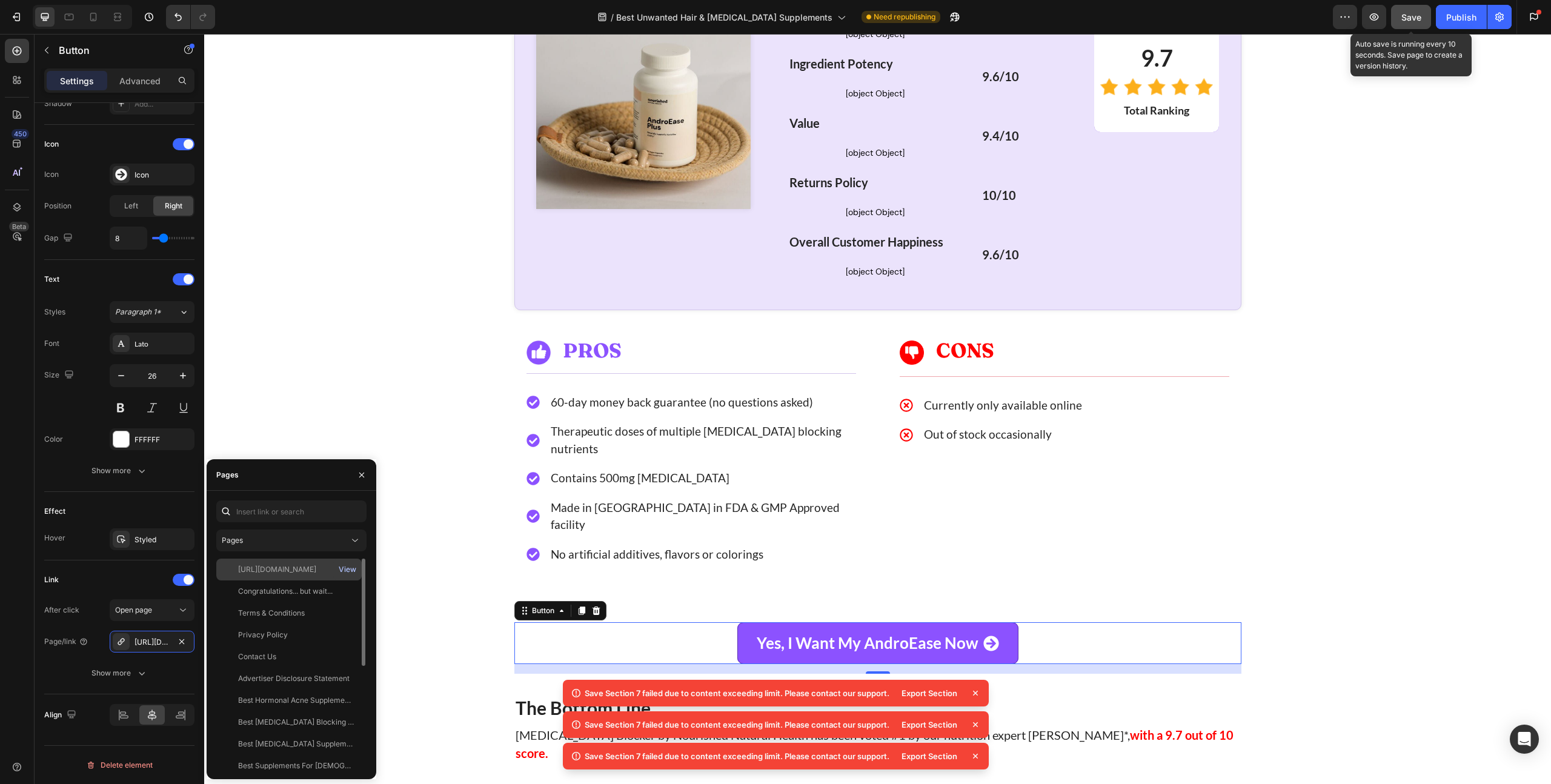
click at [352, 571] on div "View" at bounding box center [347, 569] width 17 height 11
click at [262, 521] on input "text" at bounding box center [291, 511] width 151 height 22
click at [268, 516] on input "text" at bounding box center [291, 511] width 151 height 22
click at [270, 514] on input "text" at bounding box center [291, 511] width 151 height 22
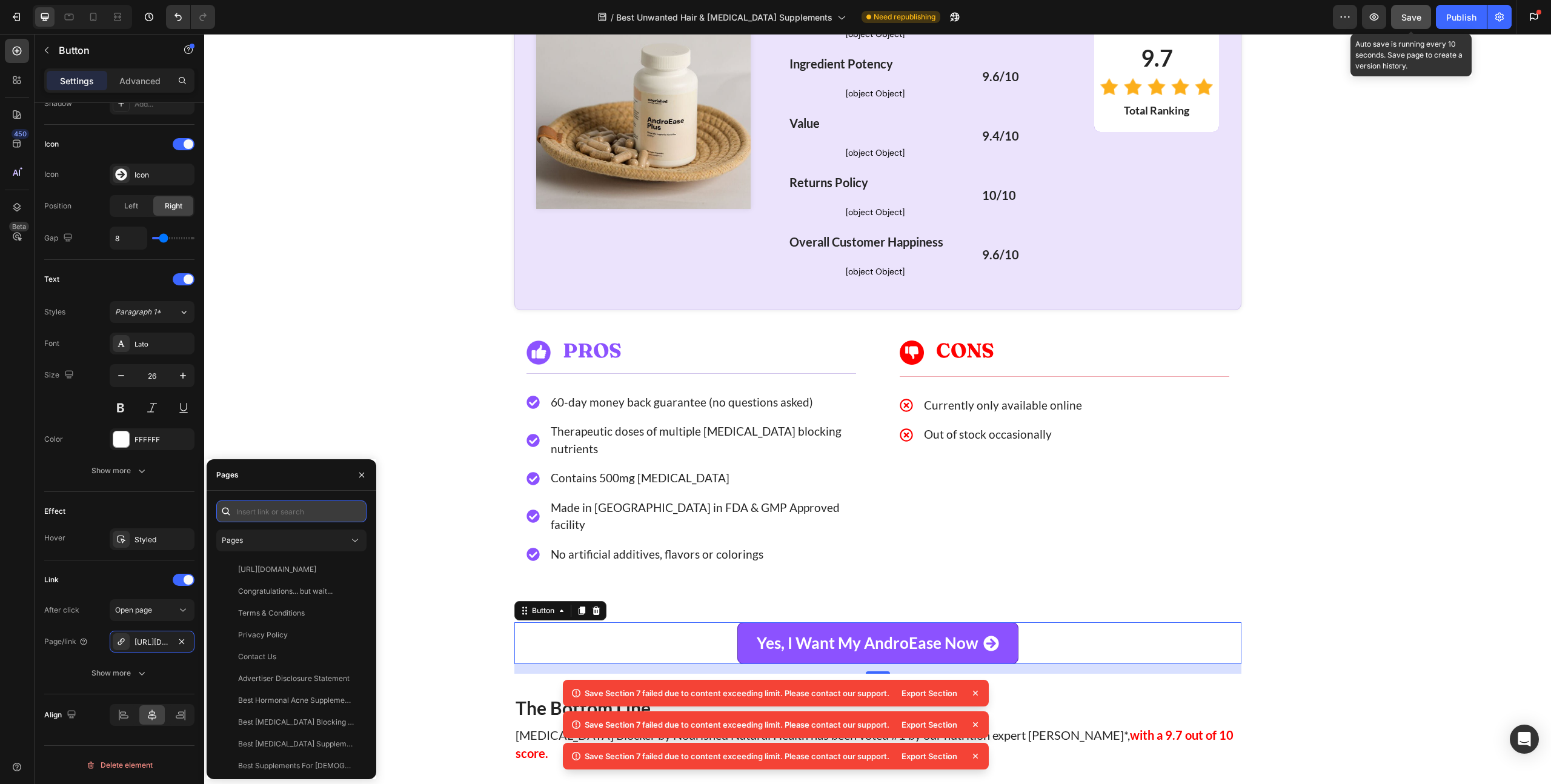
paste input "[URL][DOMAIN_NAME]"
type input "[URL][DOMAIN_NAME]"
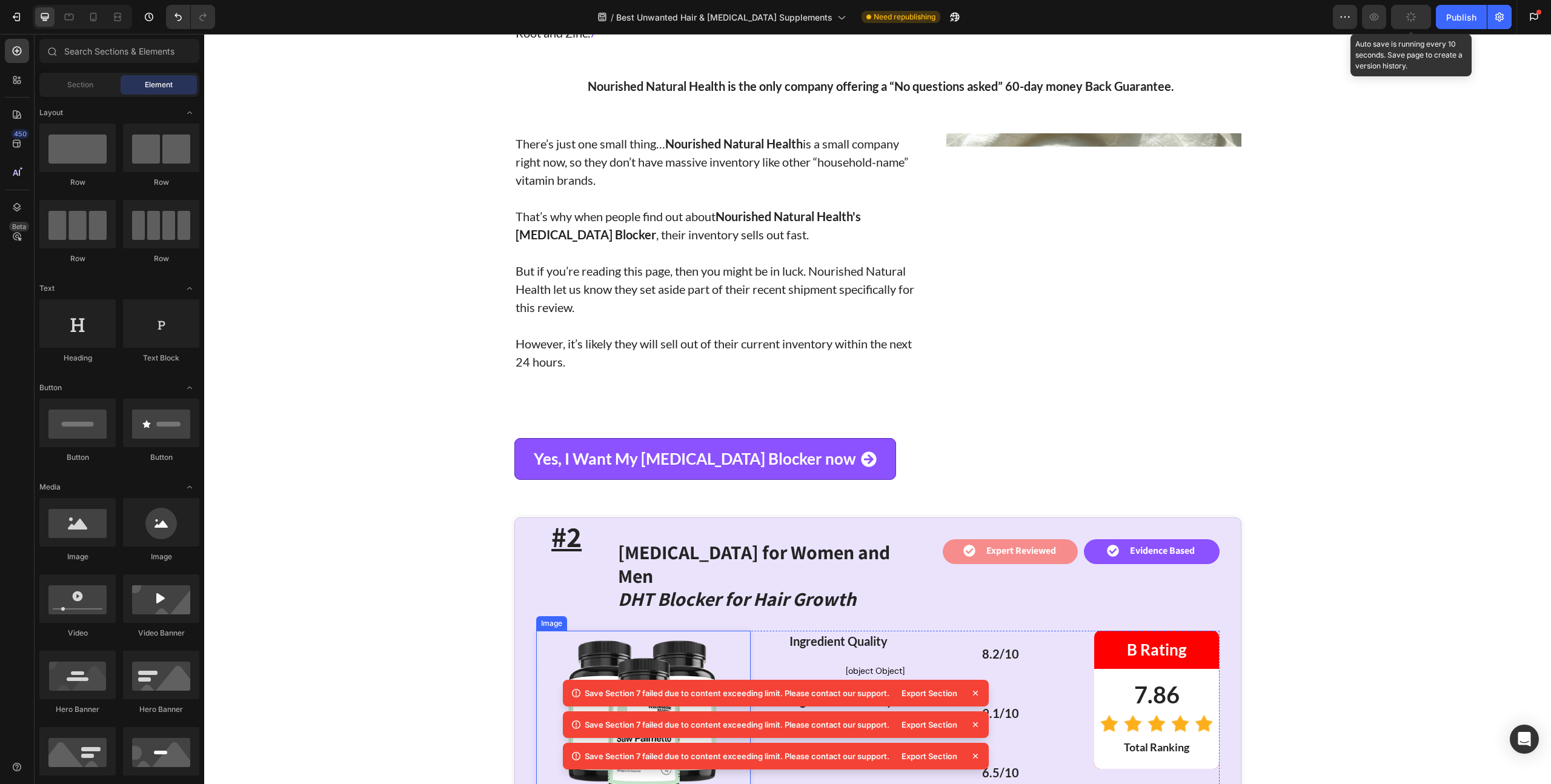
scroll to position [3931, 0]
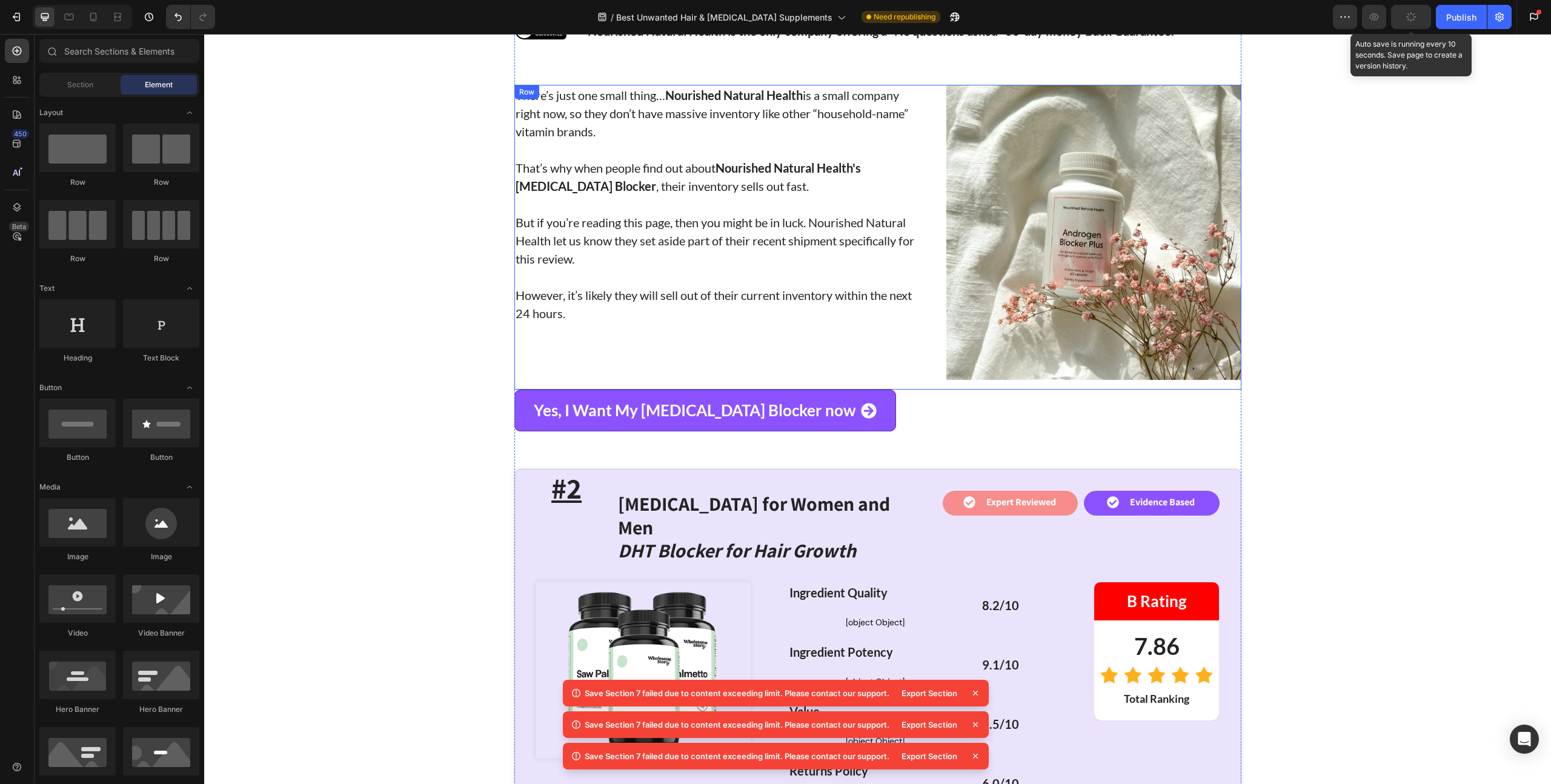
click at [692, 390] on link "Yes, I Want My [MEDICAL_DATA] Blocker now" at bounding box center [705, 410] width 381 height 42
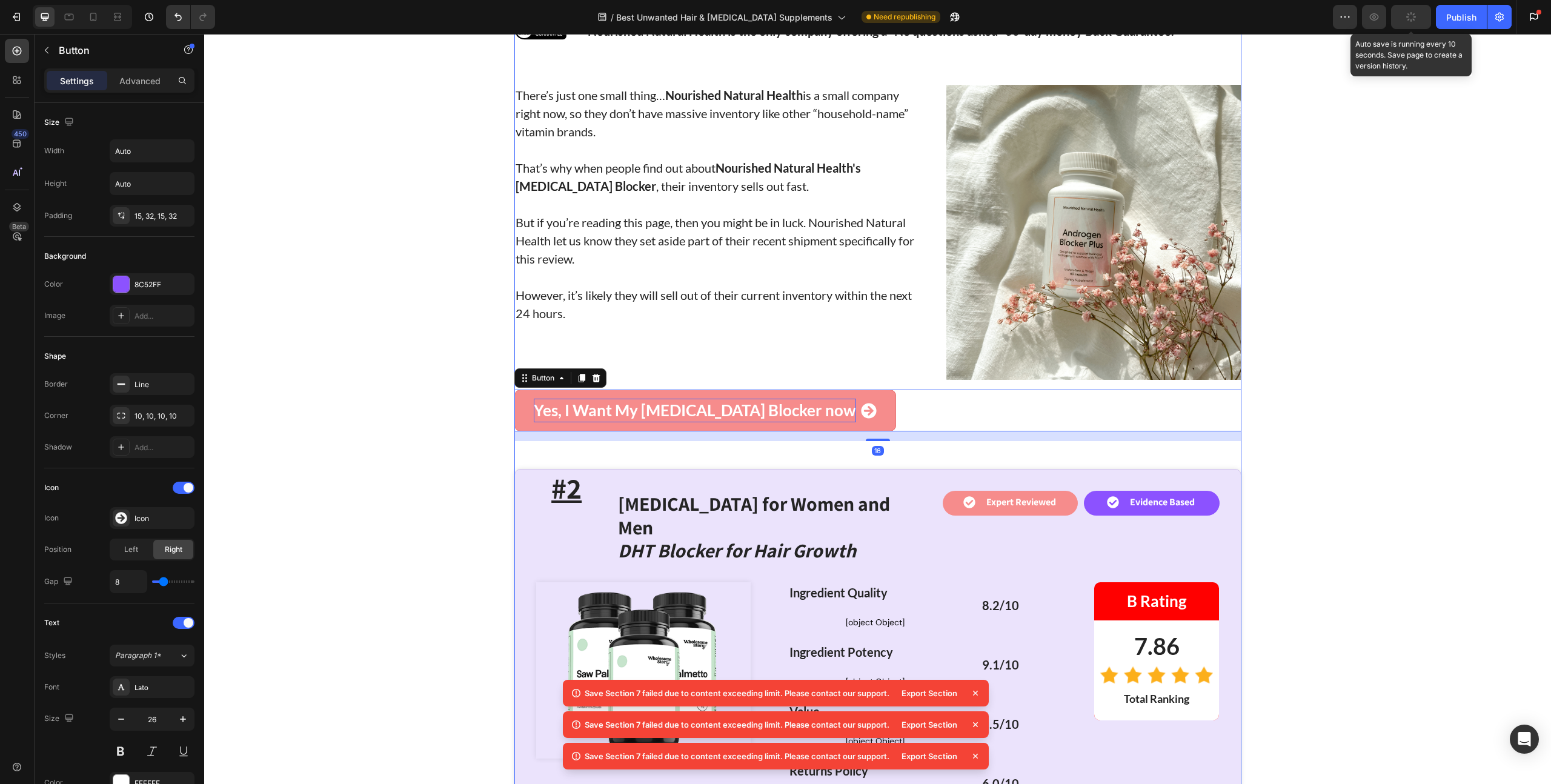
click at [663, 399] on div "Yes, I Want My [MEDICAL_DATA] Blocker now" at bounding box center [695, 410] width 323 height 24
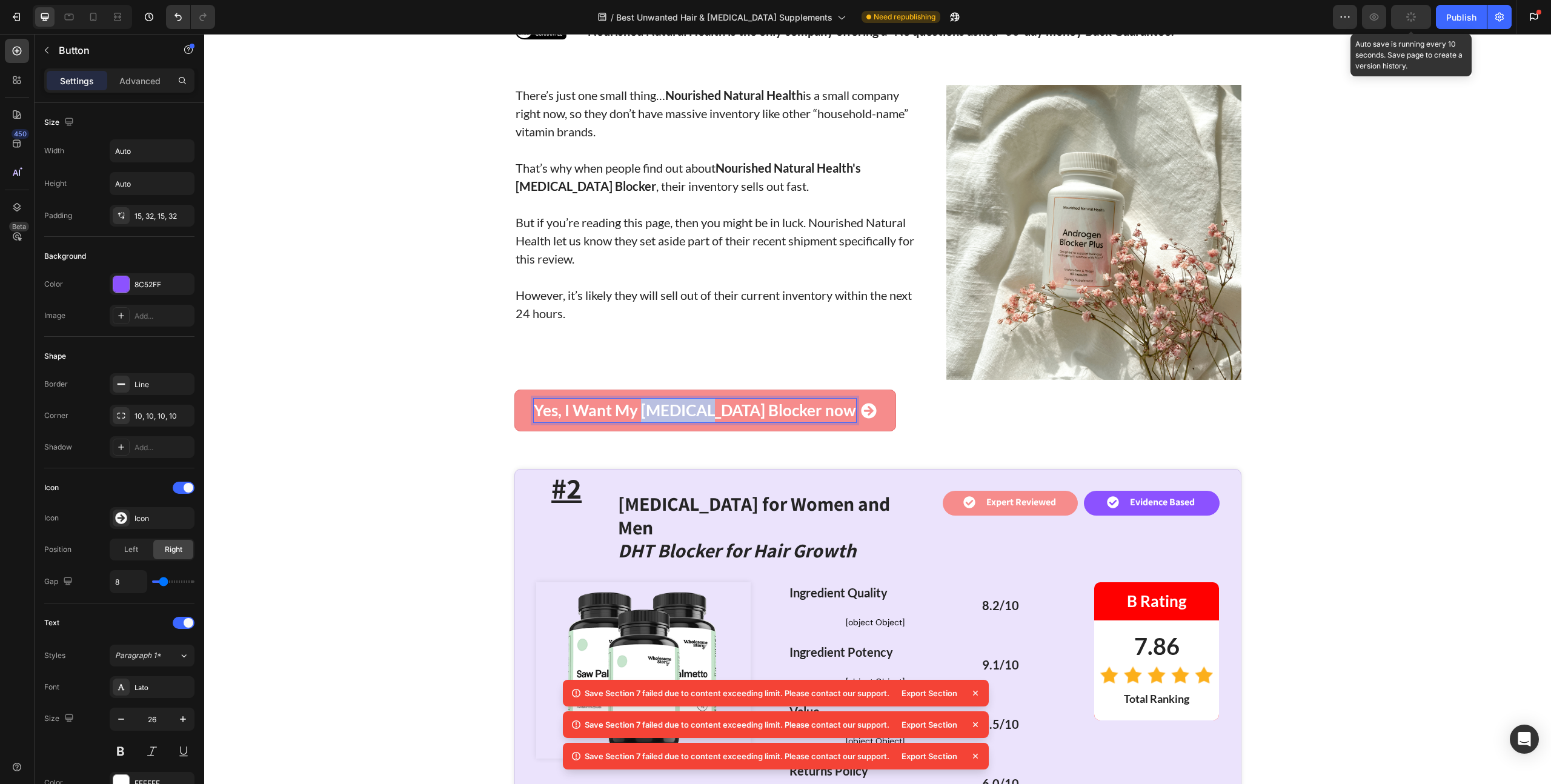
click at [663, 399] on p "Yes, I Want My [MEDICAL_DATA] Blocker now" at bounding box center [695, 410] width 323 height 24
click at [649, 399] on p "Yes, I Want My [MEDICAL_DATA] Blocker now" at bounding box center [695, 410] width 323 height 24
click at [687, 399] on p "Yes, I Want My [MEDICAL_DATA] Blocker now" at bounding box center [695, 410] width 323 height 24
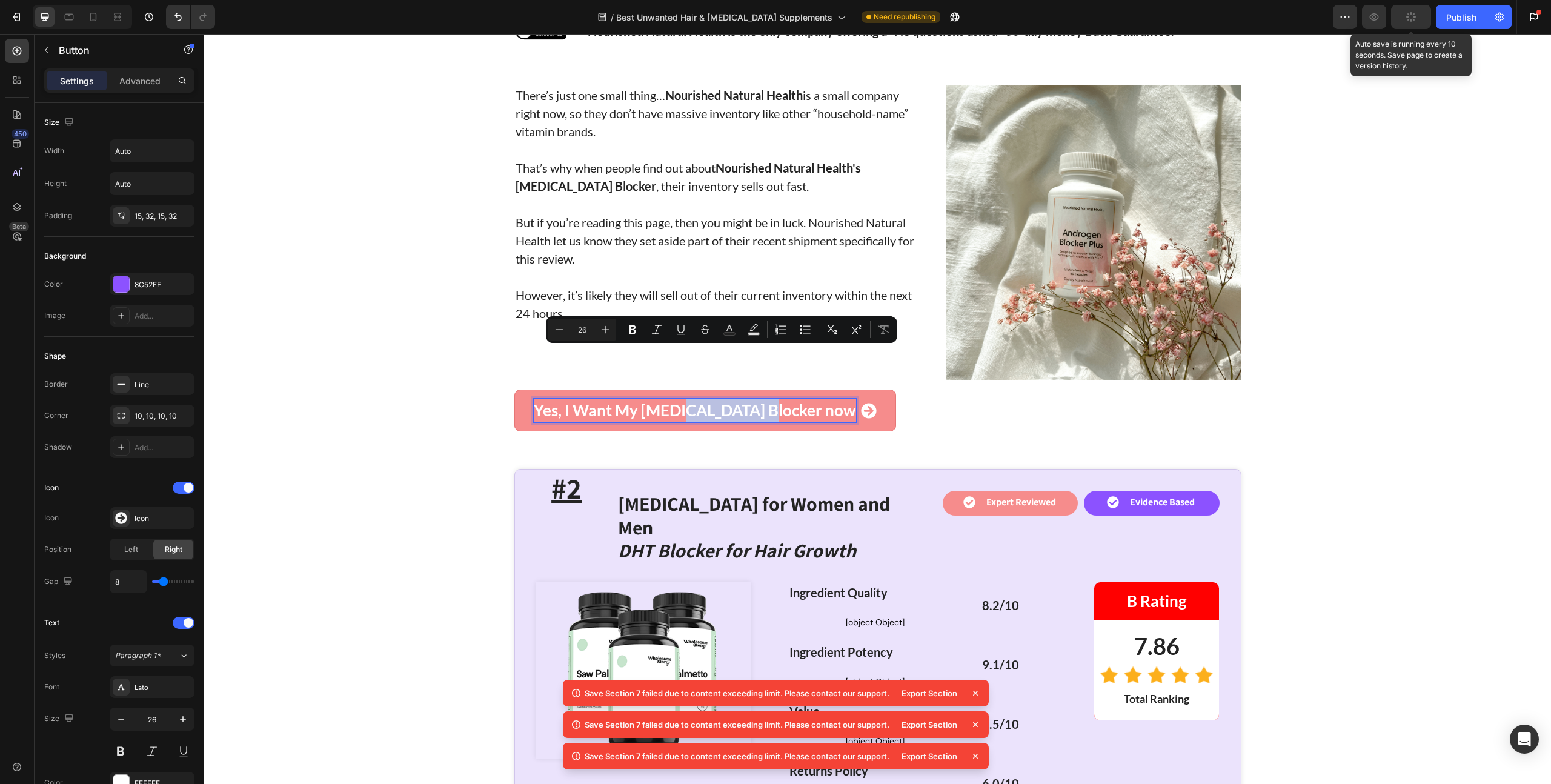
drag, startPoint x: 682, startPoint y: 358, endPoint x: 761, endPoint y: 361, distance: 79.1
click at [761, 399] on p "Yes, I Want My [MEDICAL_DATA] Blocker now" at bounding box center [695, 410] width 323 height 24
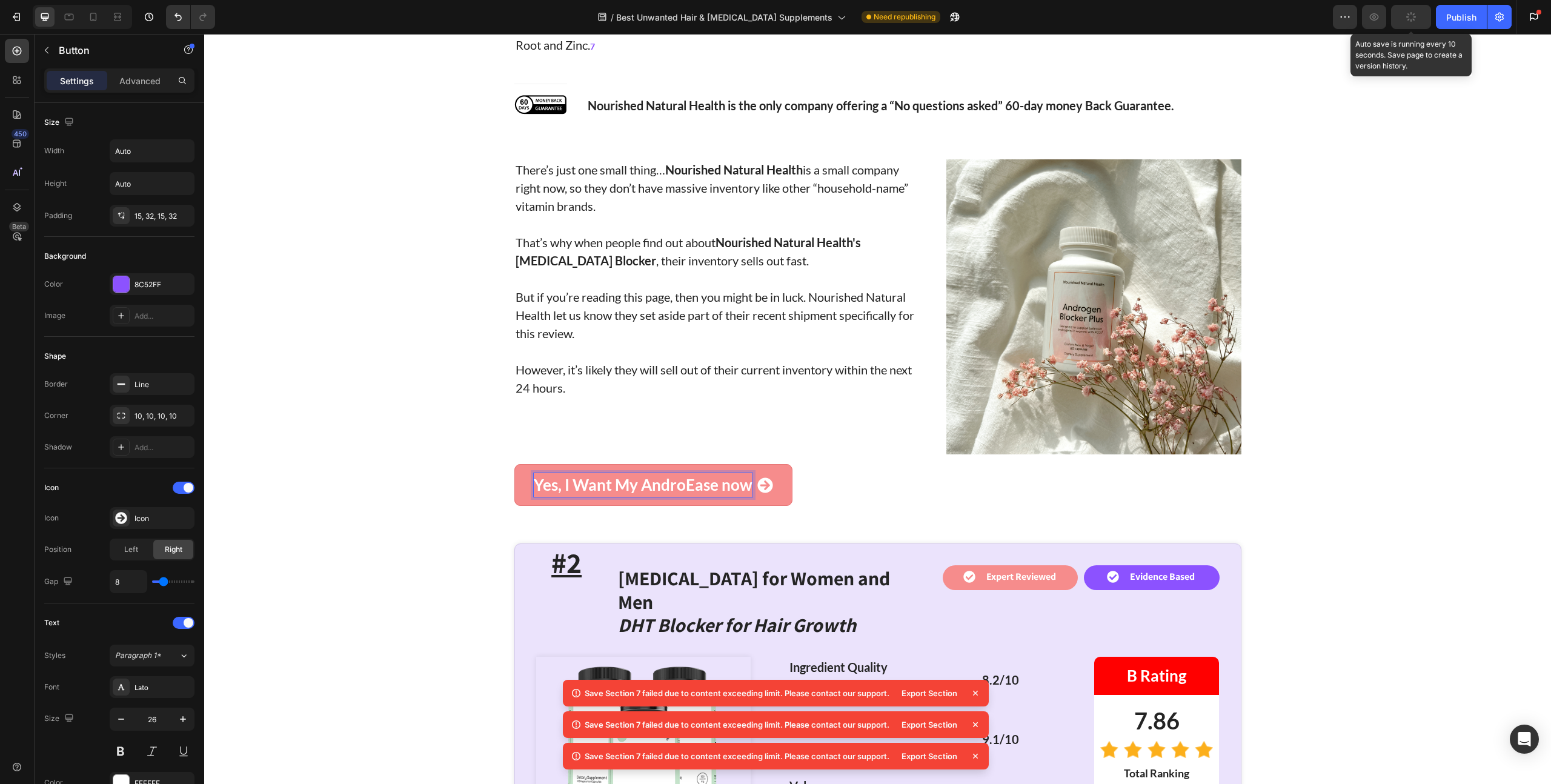
scroll to position [3825, 0]
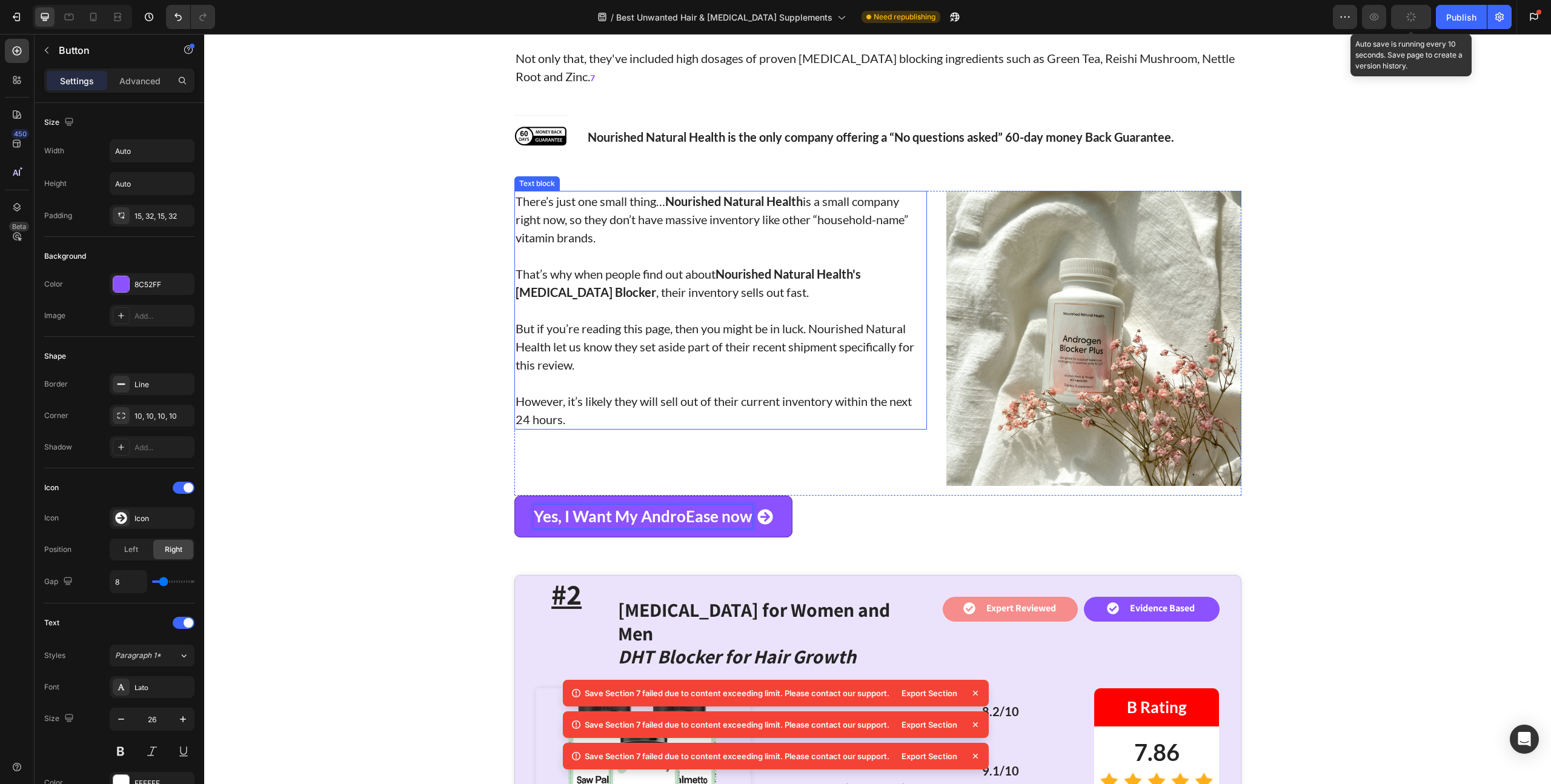
click at [852, 265] on p "That’s why when people find out about Nourished Natural Health's [MEDICAL_DATA]…" at bounding box center [720, 283] width 410 height 36
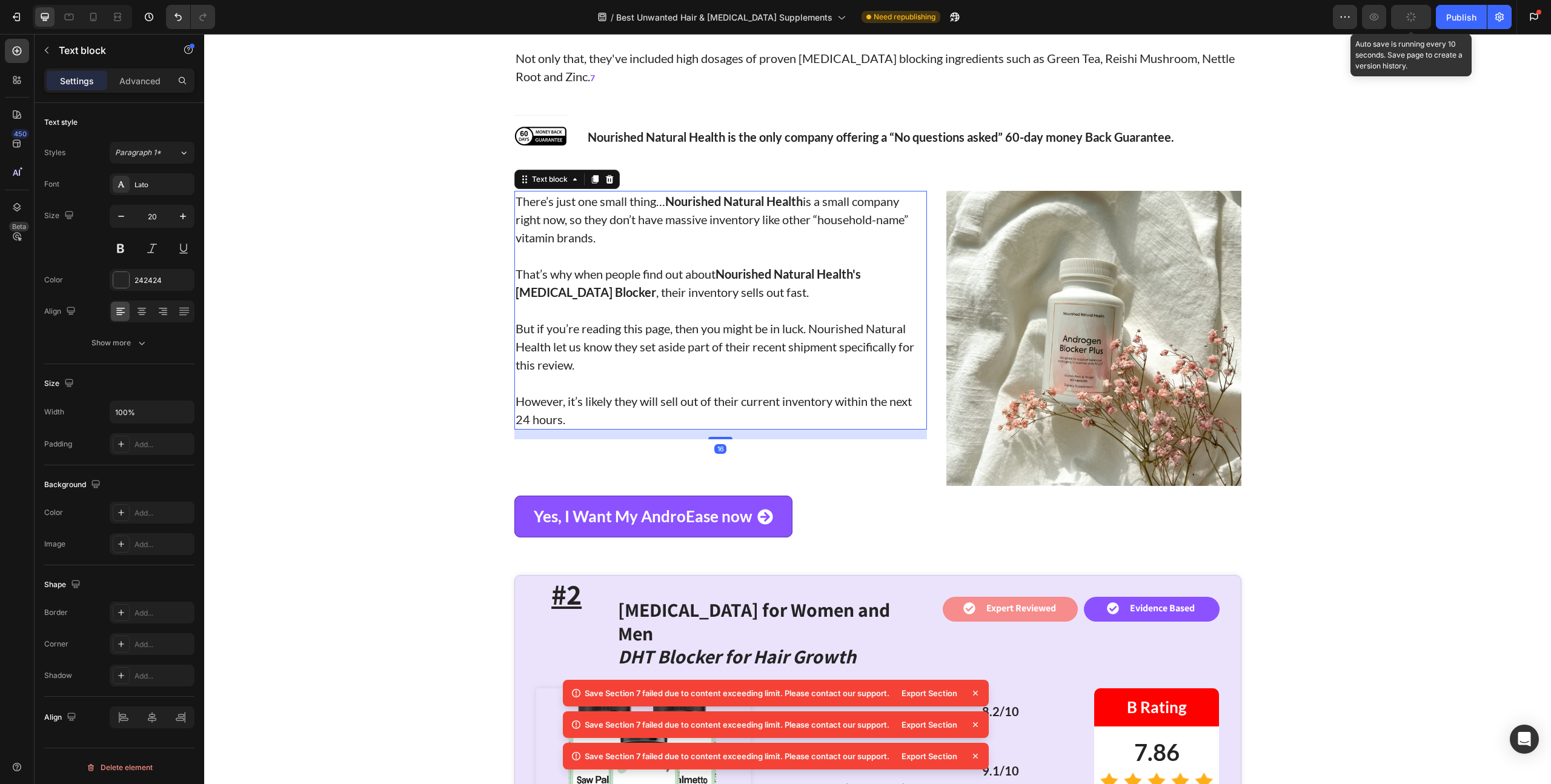
click at [847, 266] on strong "Nourished Natural Health's [MEDICAL_DATA] Blocker" at bounding box center [687, 283] width 345 height 33
click at [610, 265] on p "That’s why when people find out about Nourished Natural Health's [MEDICAL_DATA]…" at bounding box center [720, 283] width 410 height 36
click at [603, 265] on p "That’s why when people find out about Nourished Natural Health's [MEDICAL_DATA]…" at bounding box center [720, 283] width 410 height 36
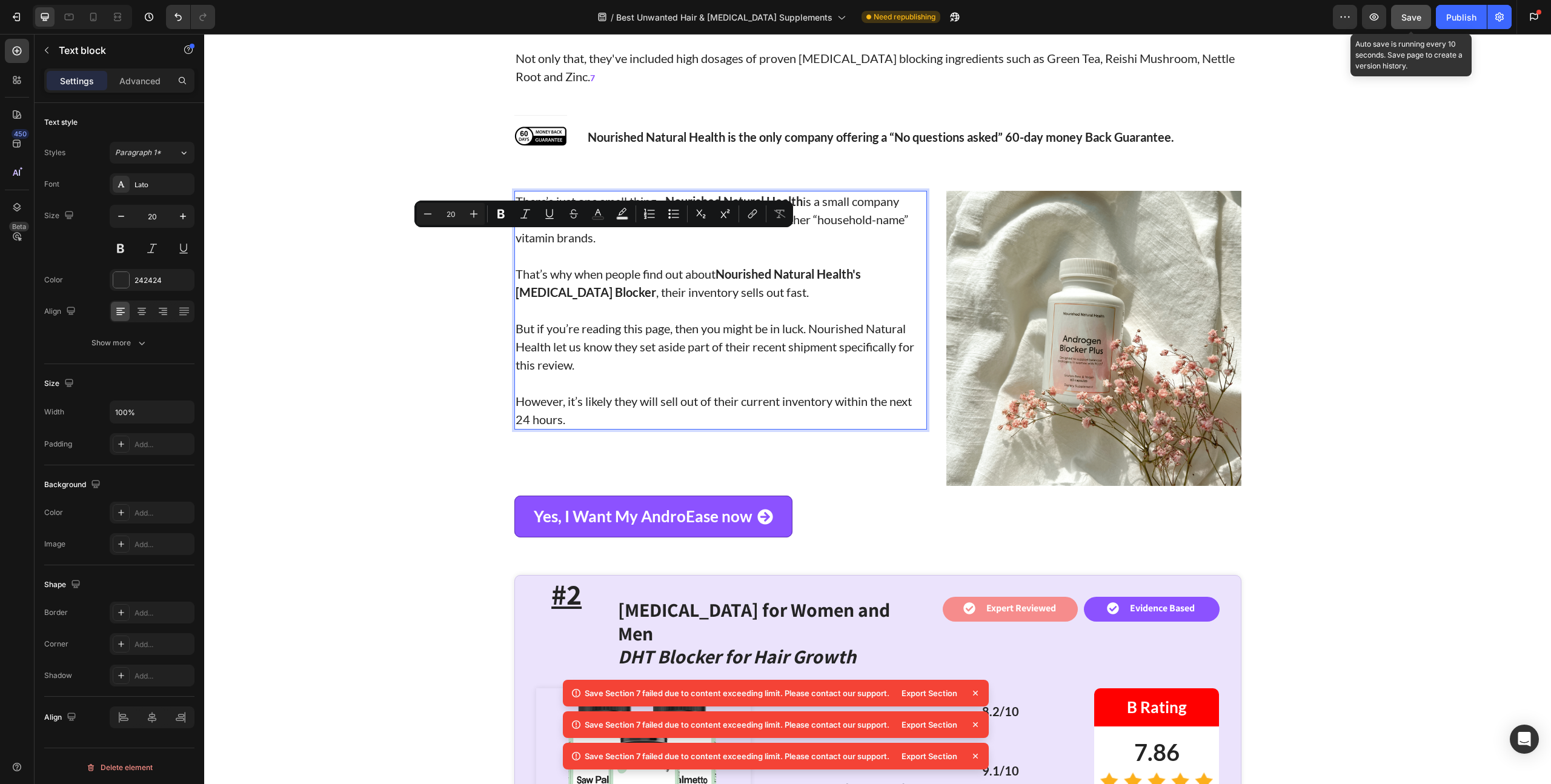
click at [530, 266] on strong "Nourished Natural Health's [MEDICAL_DATA] Blocker" at bounding box center [687, 283] width 345 height 33
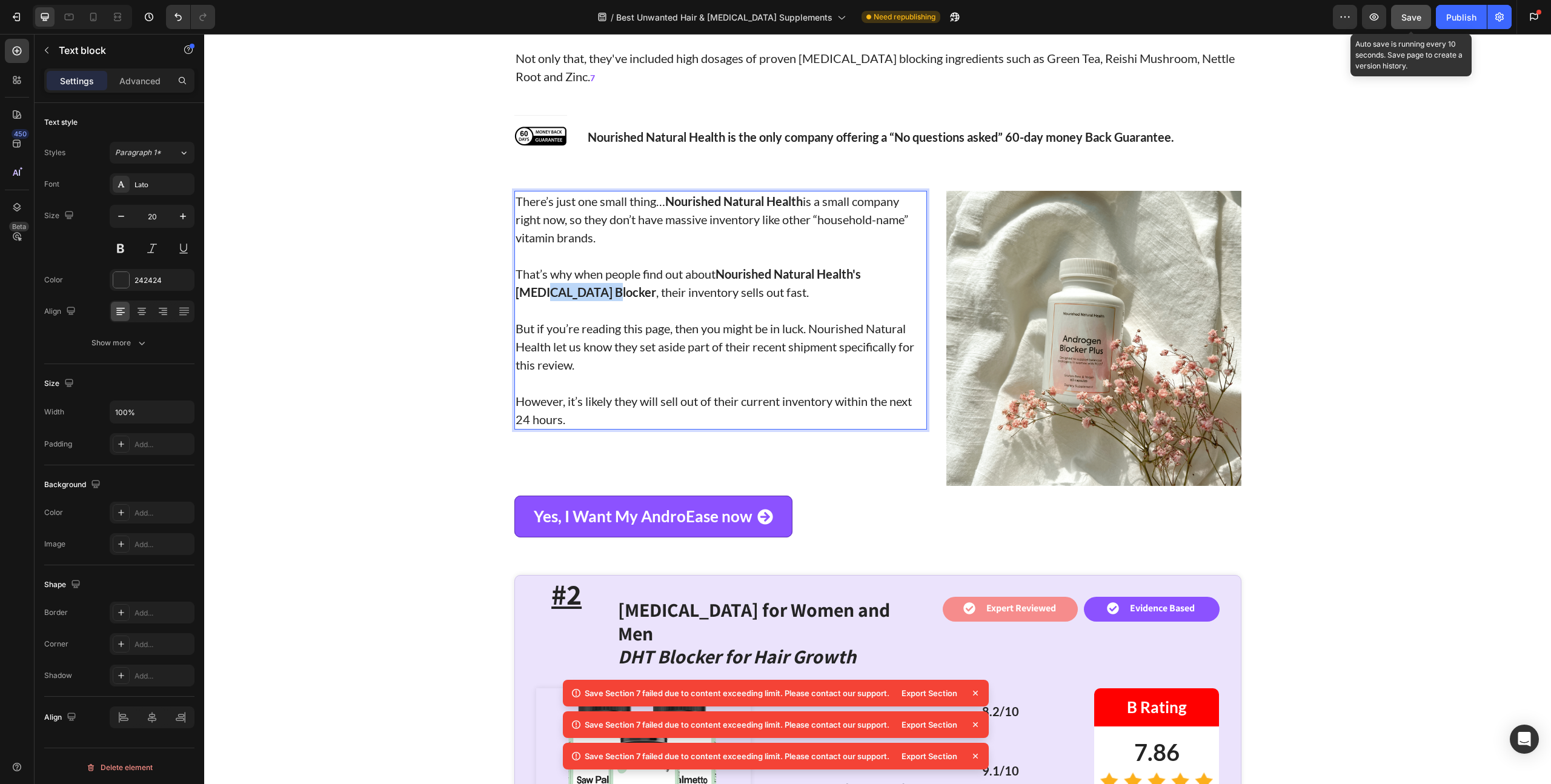
drag, startPoint x: 551, startPoint y: 237, endPoint x: 902, endPoint y: 225, distance: 351.2
click at [860, 266] on strong "Nourished Natural Health's [MEDICAL_DATA] Blocker" at bounding box center [687, 283] width 345 height 33
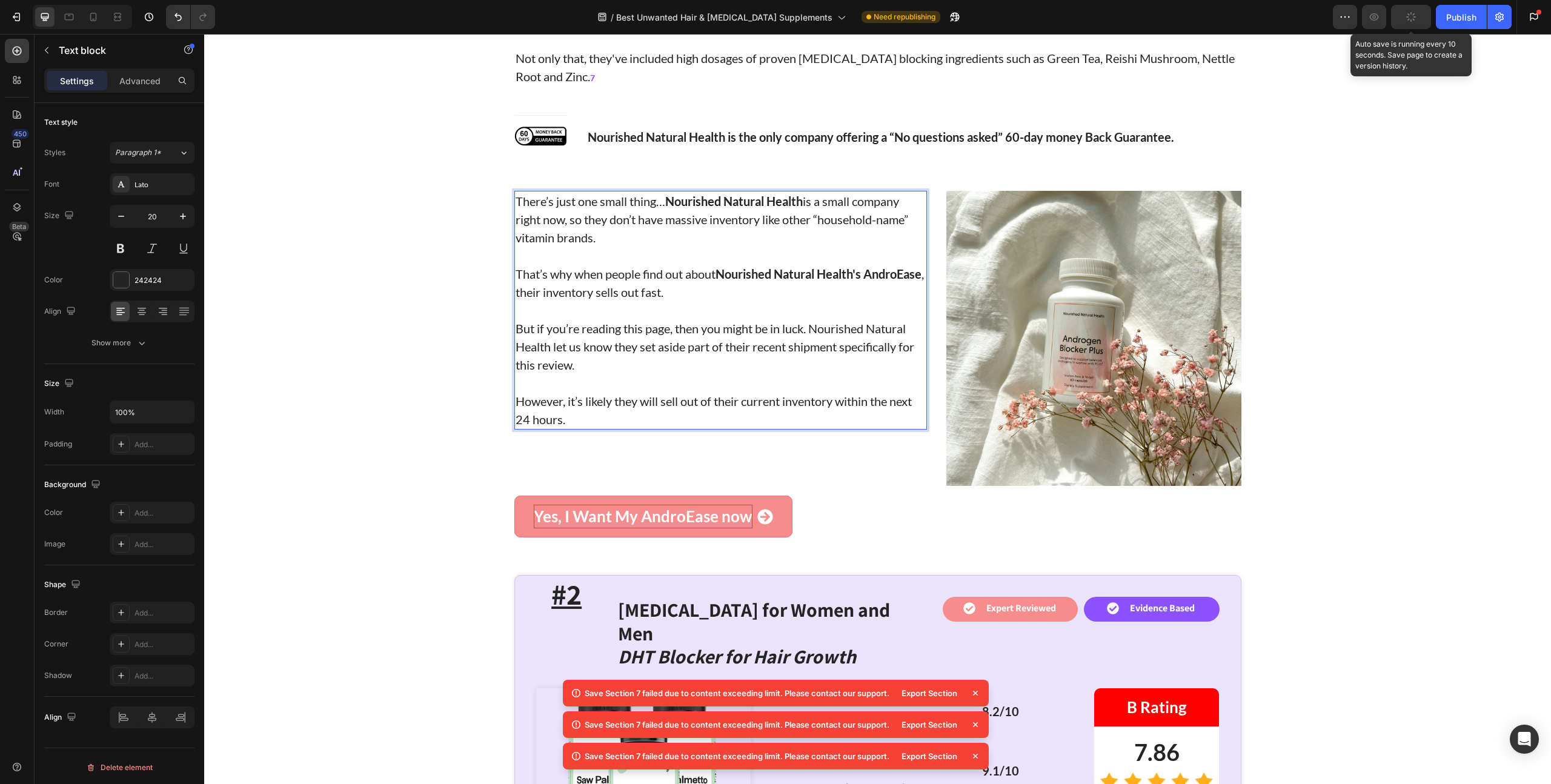
click at [610, 504] on p "Yes, I Want My AndroEase now" at bounding box center [643, 516] width 218 height 24
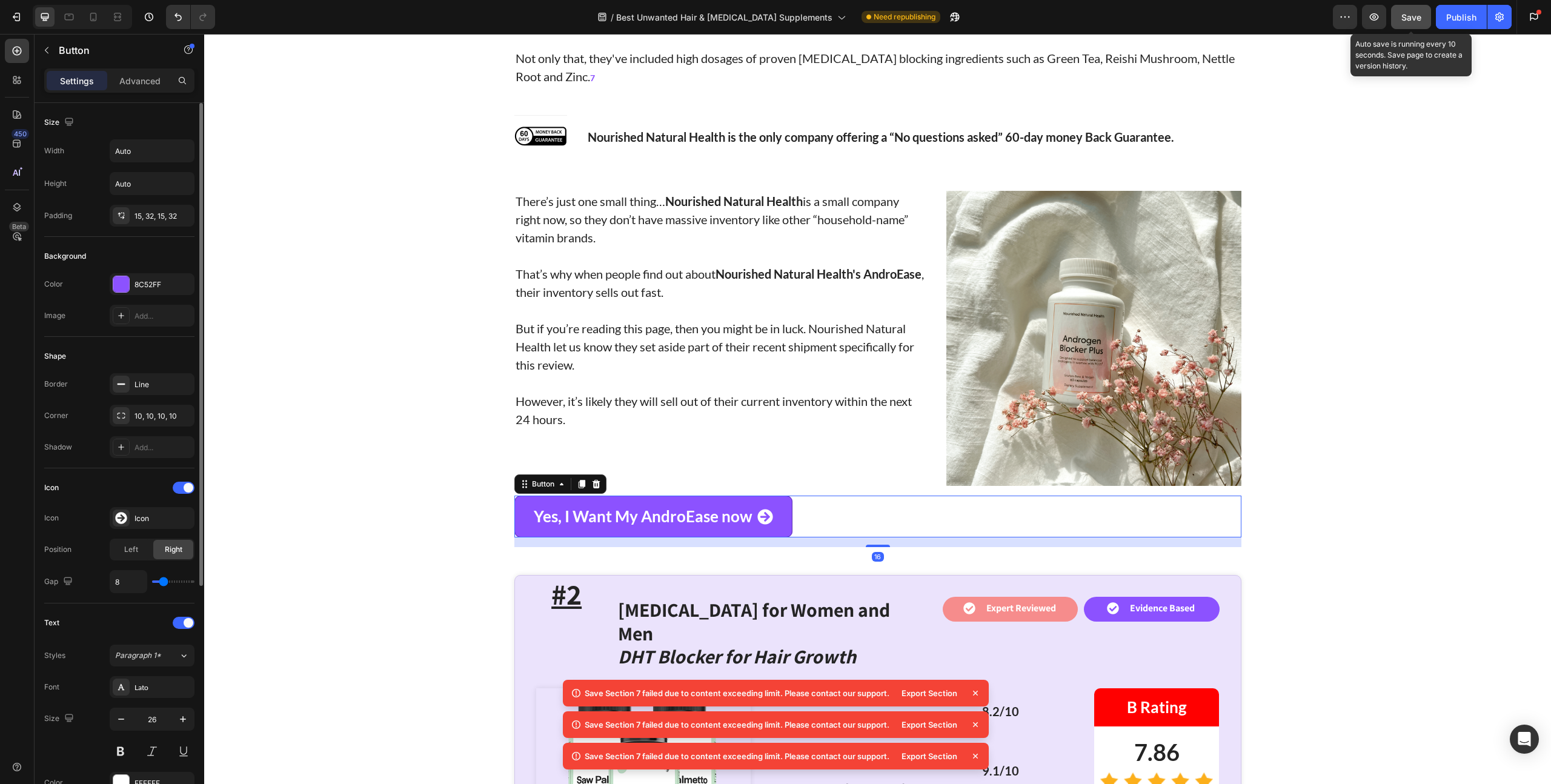
scroll to position [343, 0]
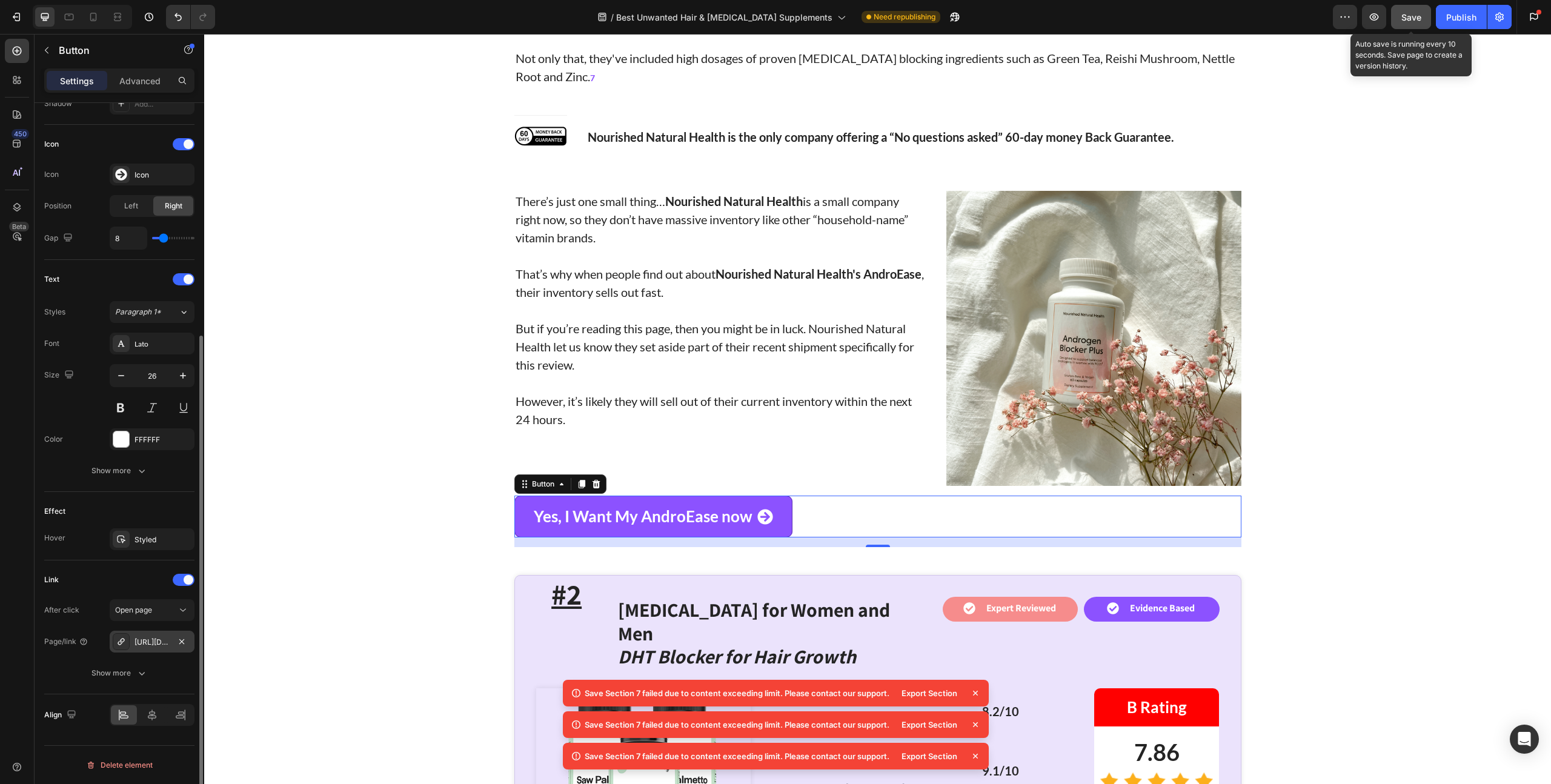
click at [157, 632] on div "[URL][DOMAIN_NAME]" at bounding box center [152, 641] width 85 height 22
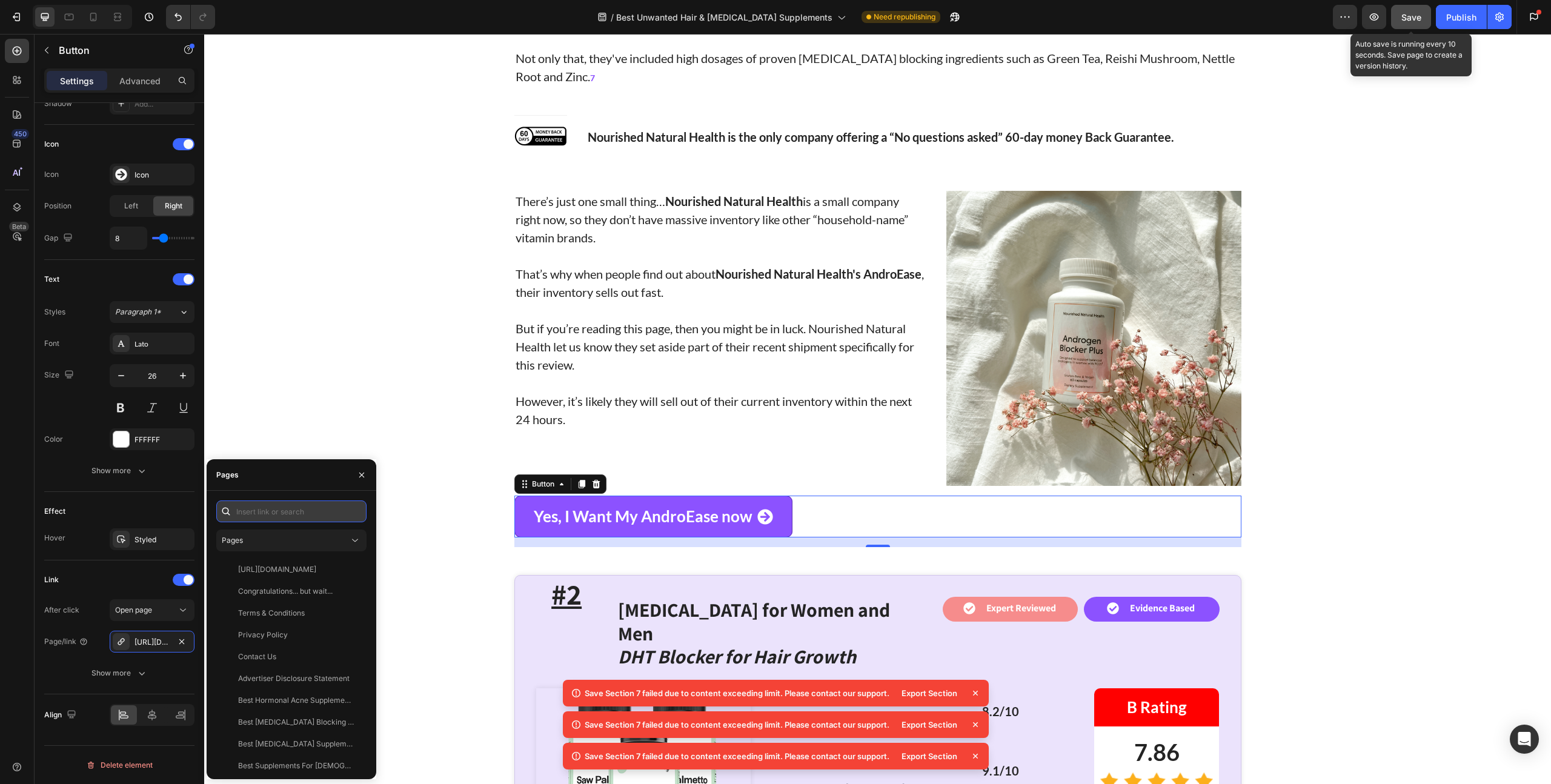
click at [277, 517] on input "text" at bounding box center [291, 511] width 151 height 22
paste input "[URL][DOMAIN_NAME]"
type input "[URL][DOMAIN_NAME]"
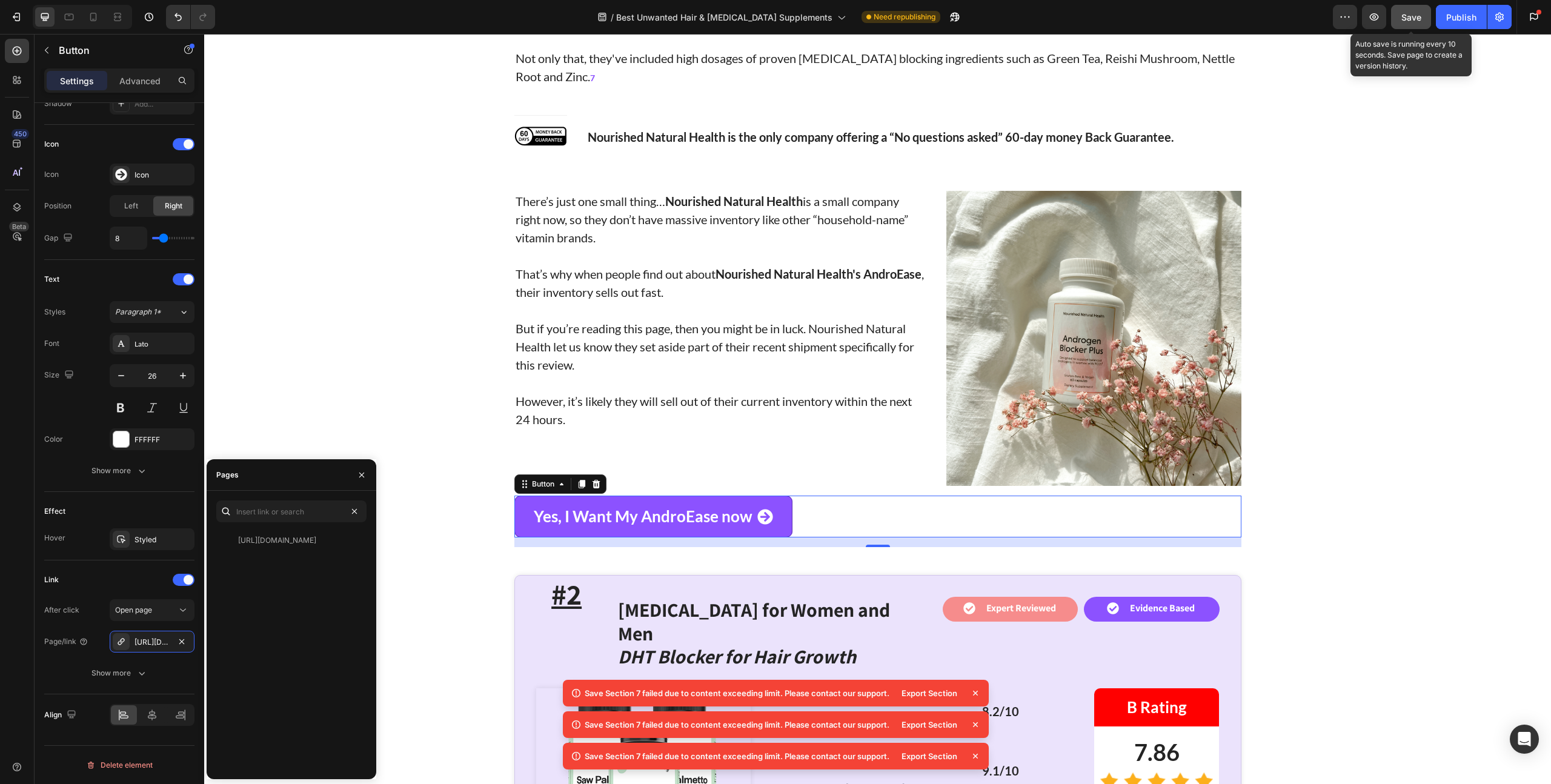
click at [419, 412] on div "Our Research Backed 10-Point Approach Heading Title Line In addition to our ‘Mu…" at bounding box center [878, 644] width 1347 height 8821
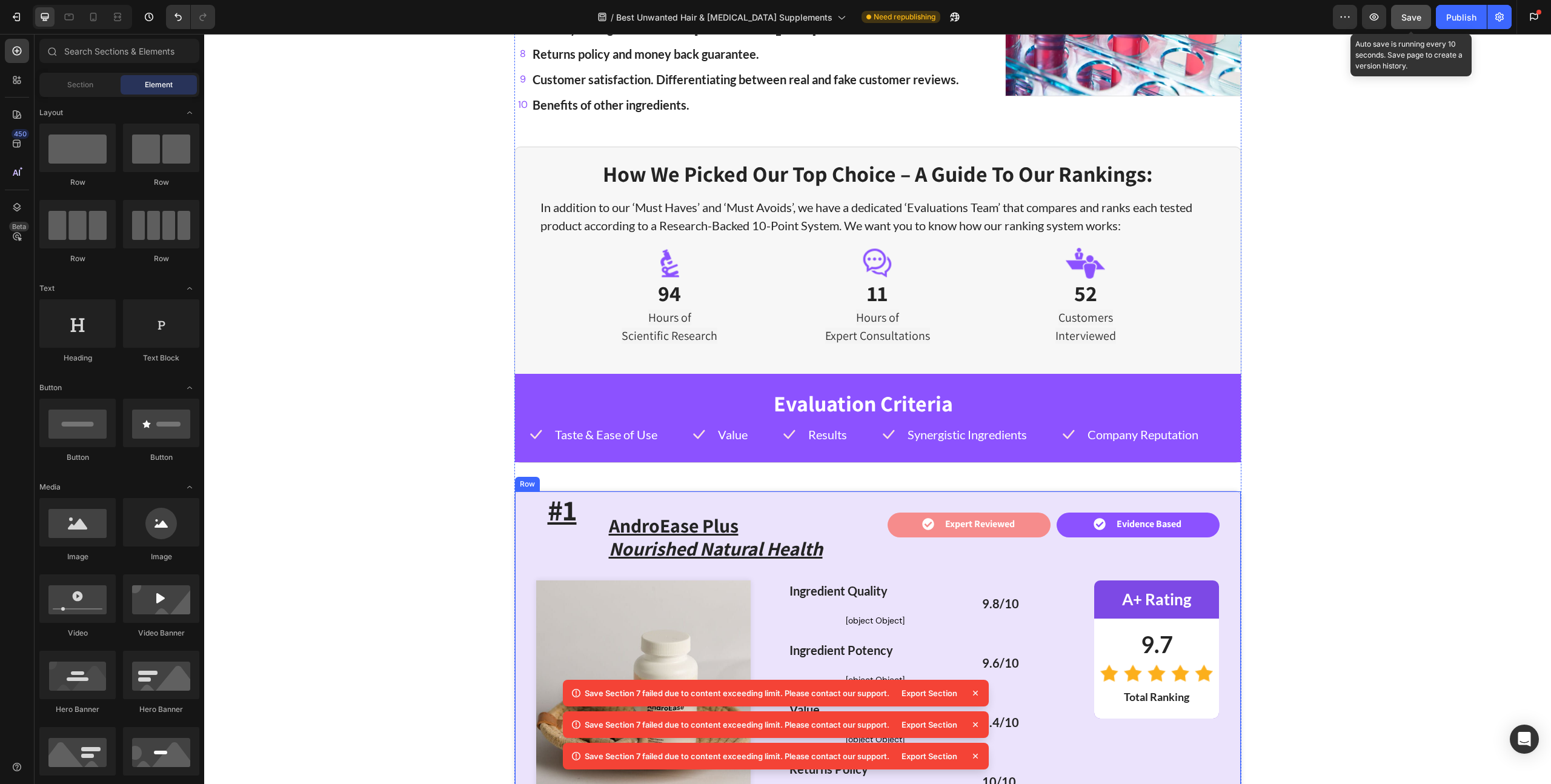
scroll to position [2320, 0]
click at [1468, 20] on div "Publish" at bounding box center [1461, 17] width 31 height 12
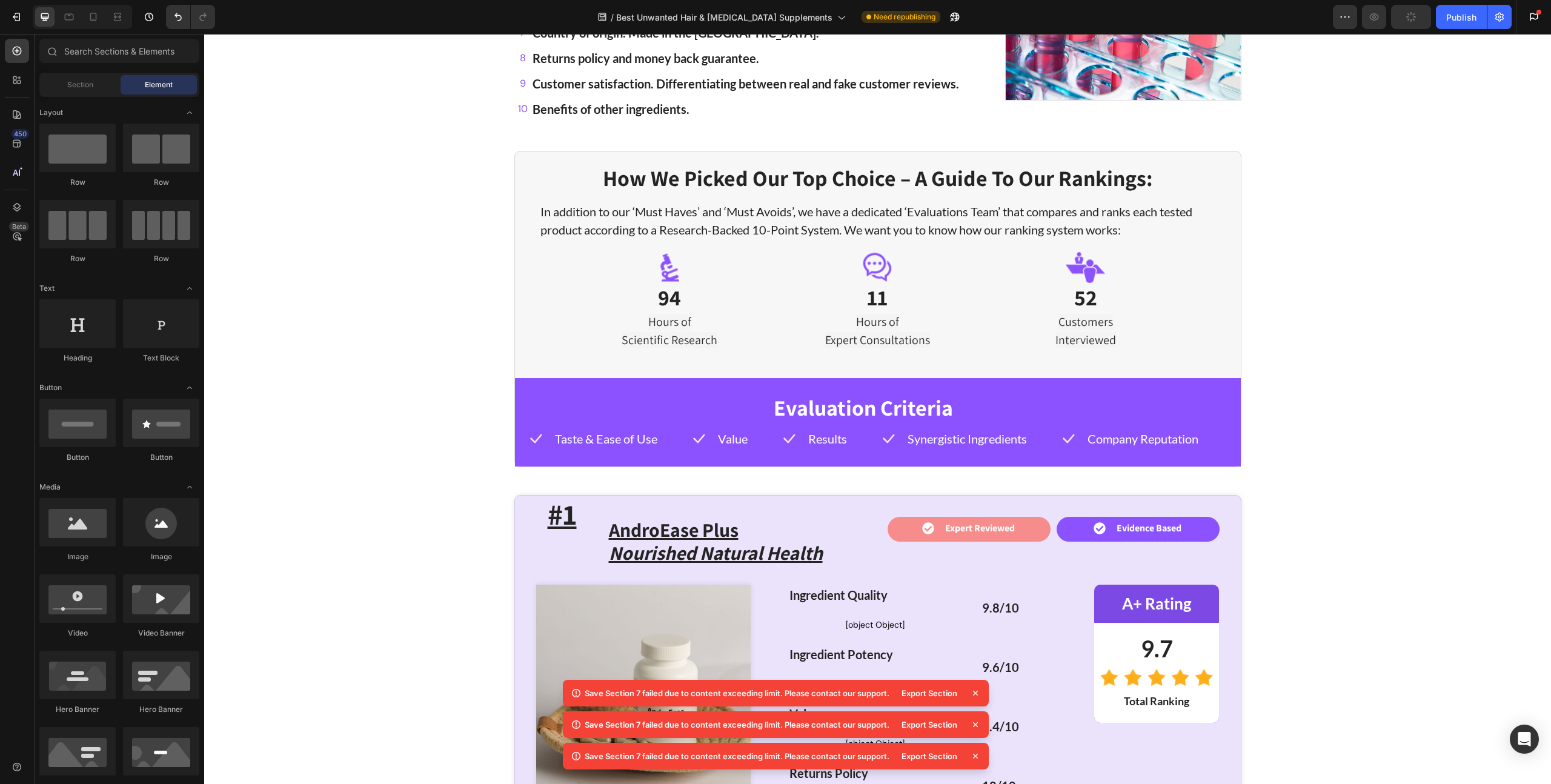
scroll to position [2315, 0]
click at [931, 695] on div "Export Section" at bounding box center [929, 692] width 70 height 17
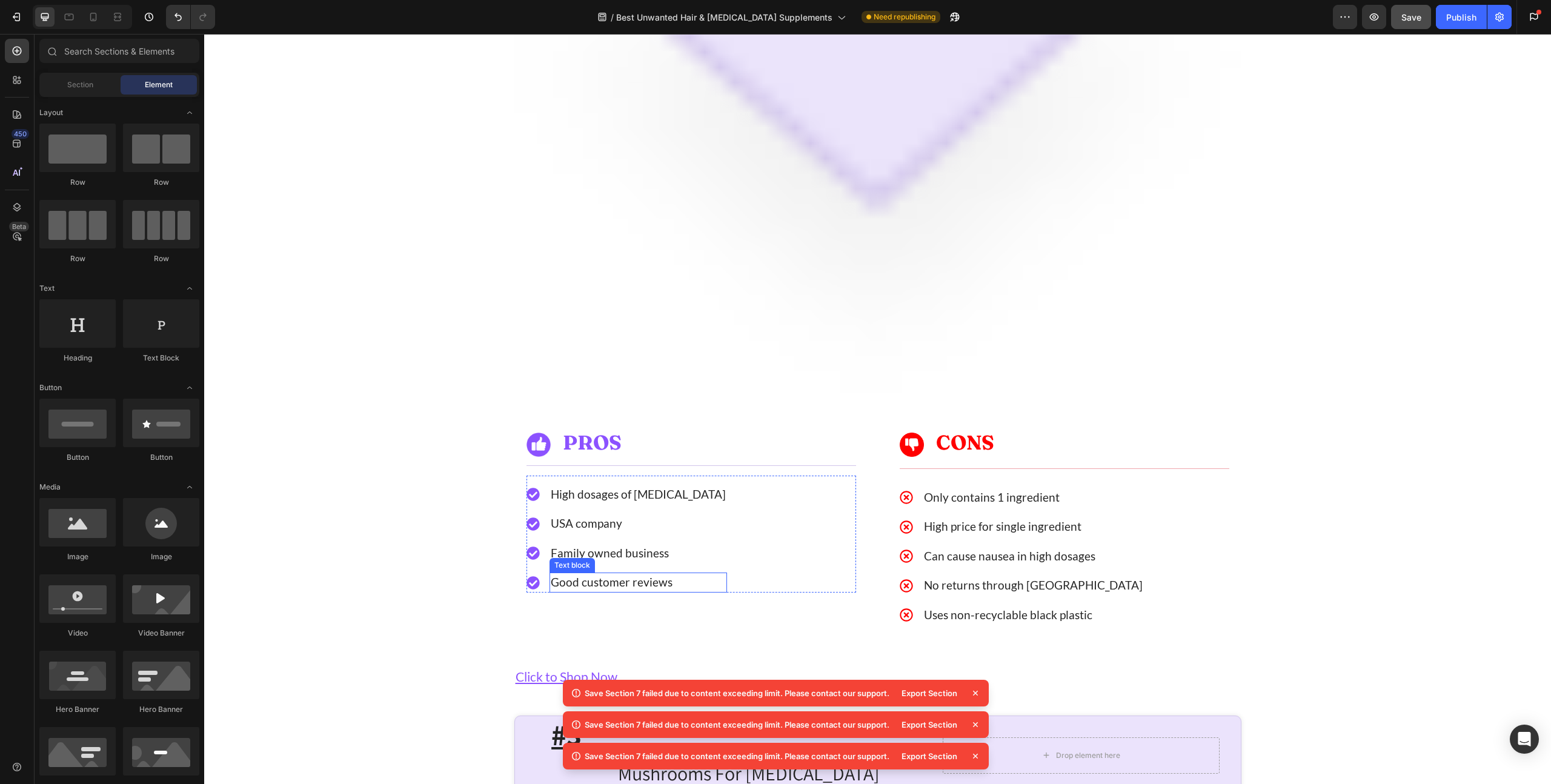
scroll to position [4491, 0]
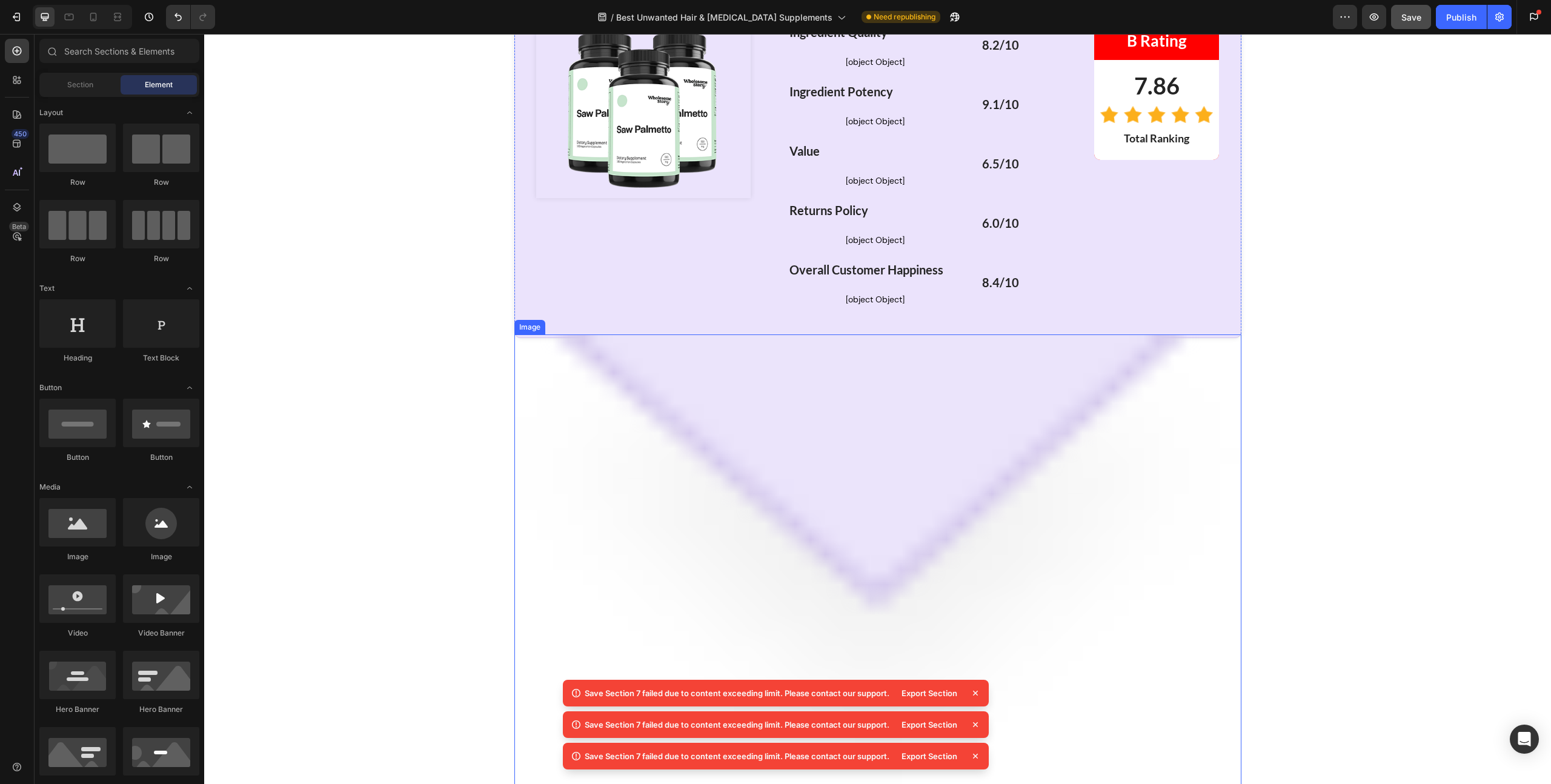
click at [812, 383] on img at bounding box center [878, 561] width 727 height 454
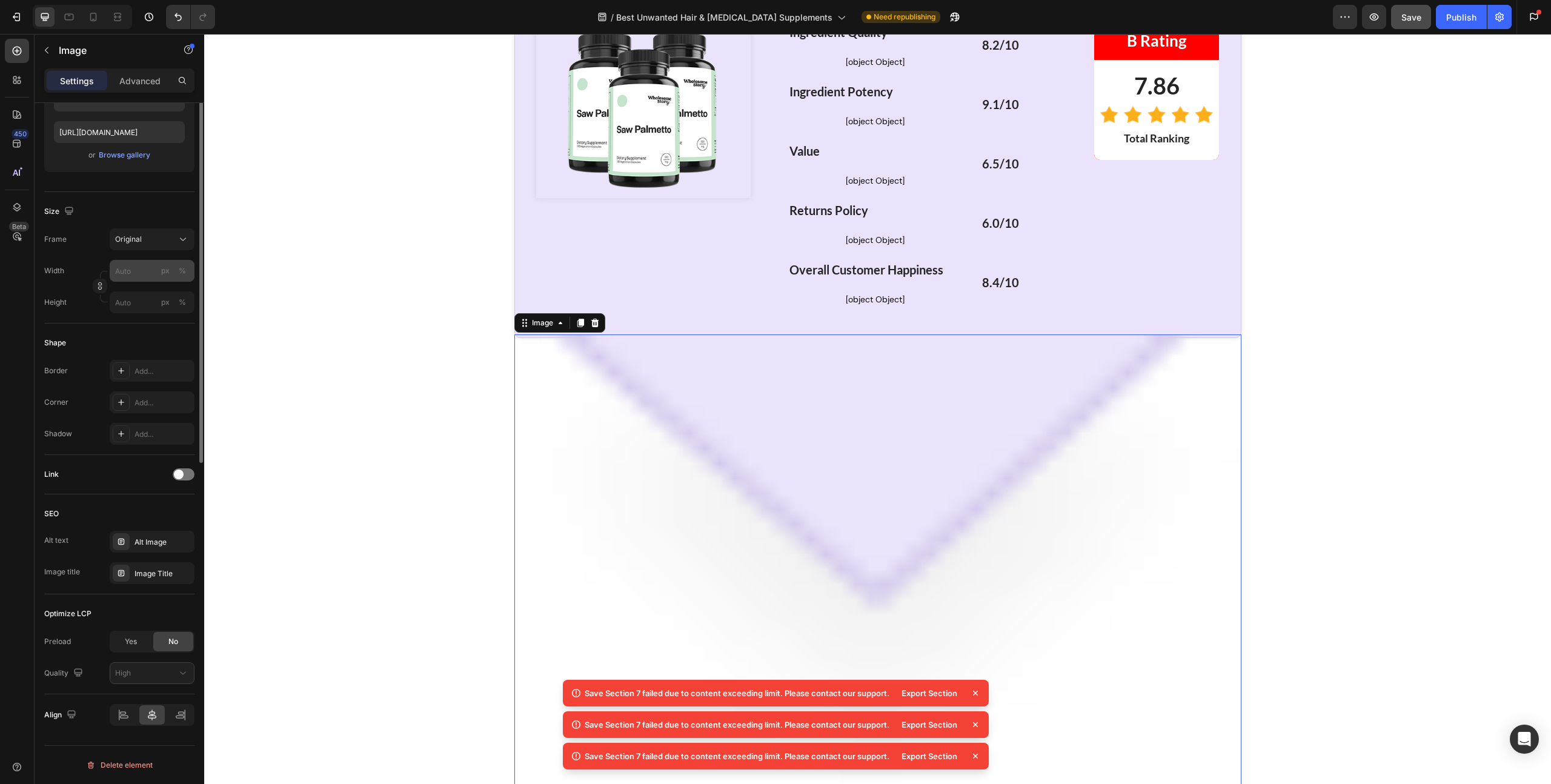
scroll to position [0, 0]
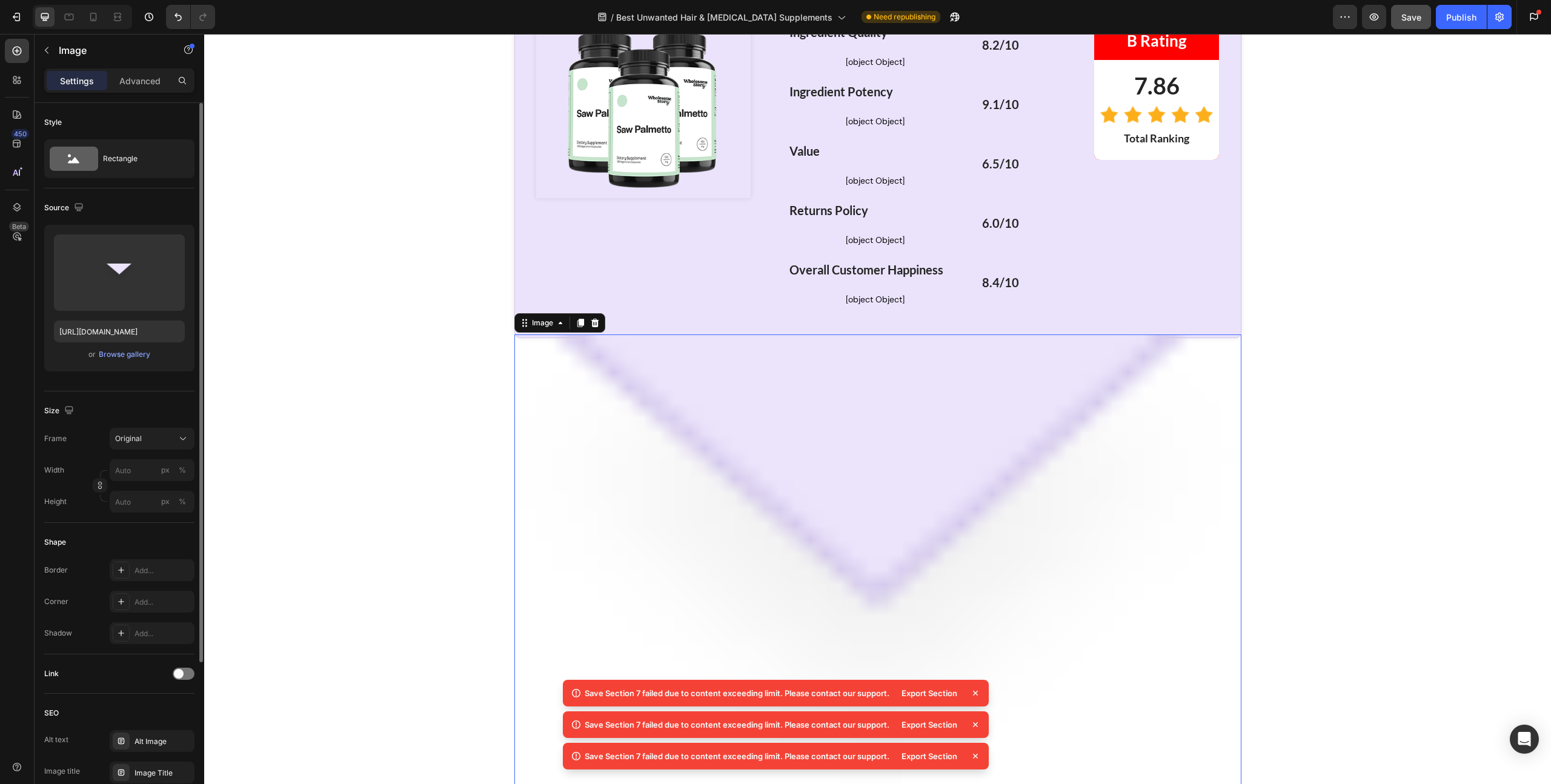
click at [130, 92] on div "Settings Advanced" at bounding box center [119, 80] width 151 height 24
click at [142, 82] on p "Advanced" at bounding box center [140, 80] width 41 height 12
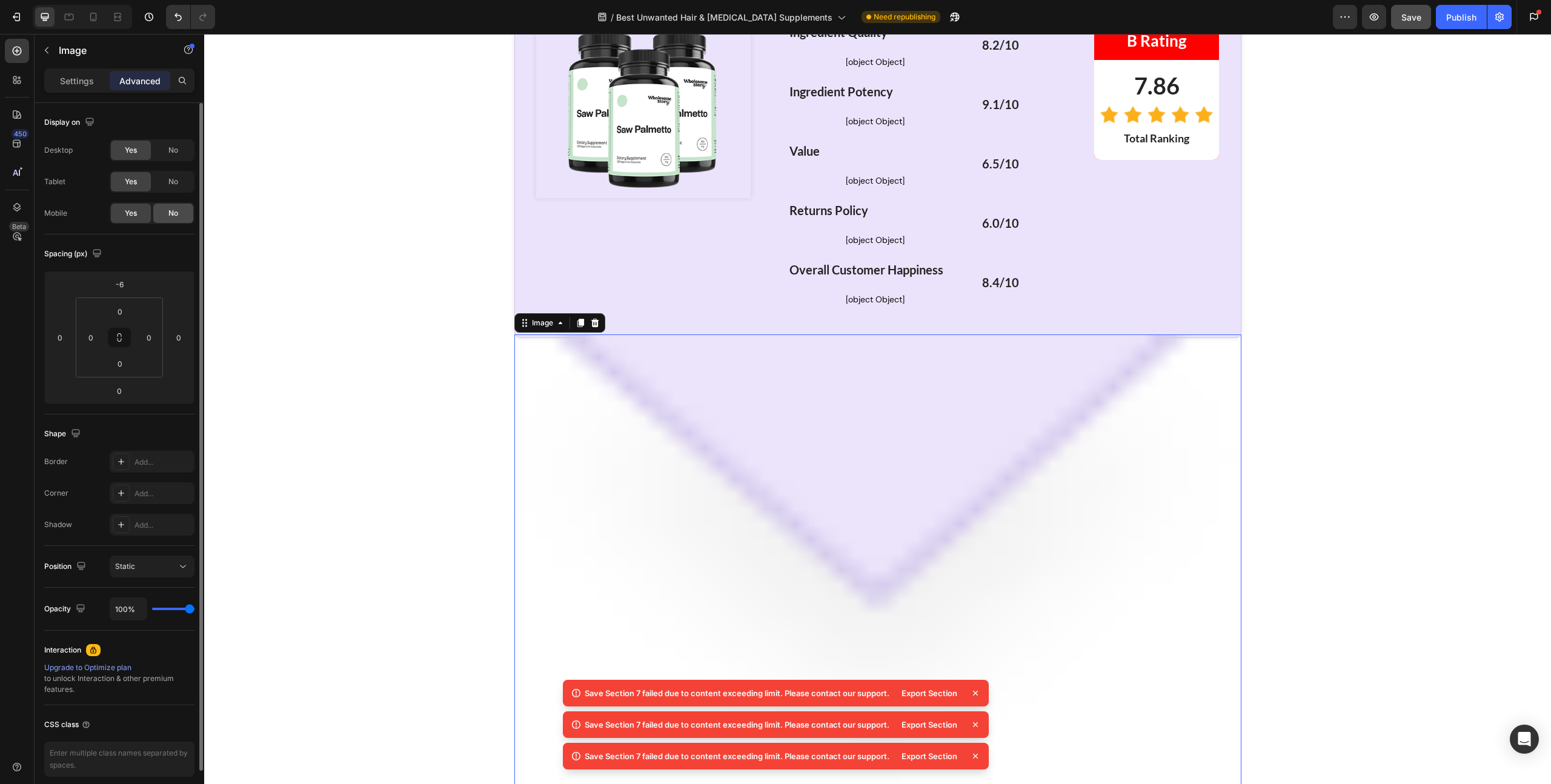
click at [169, 209] on span "No" at bounding box center [174, 213] width 10 height 11
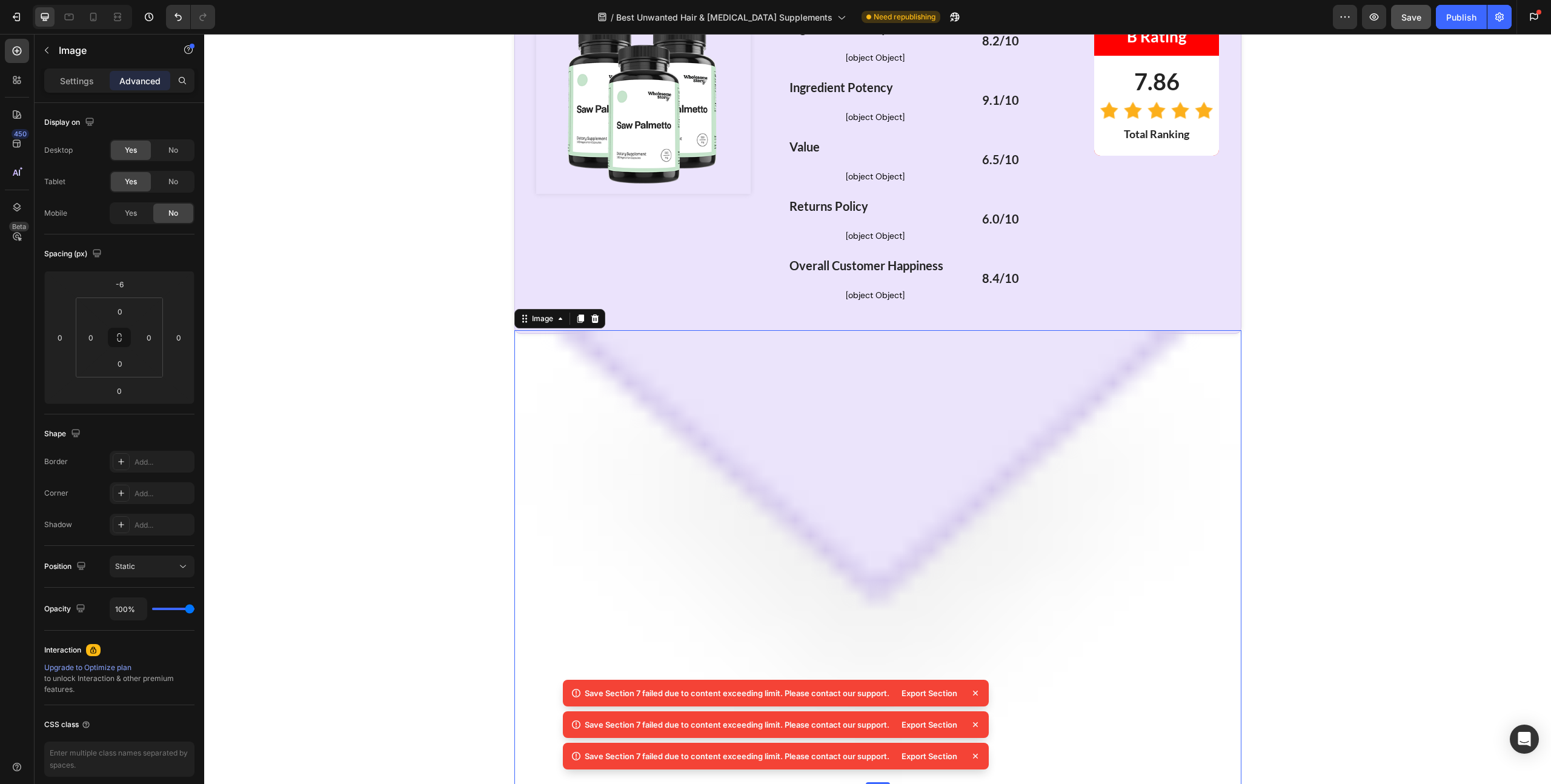
scroll to position [4496, 0]
click at [119, 214] on div "Yes" at bounding box center [131, 213] width 40 height 19
click at [178, 146] on div "No" at bounding box center [173, 150] width 40 height 19
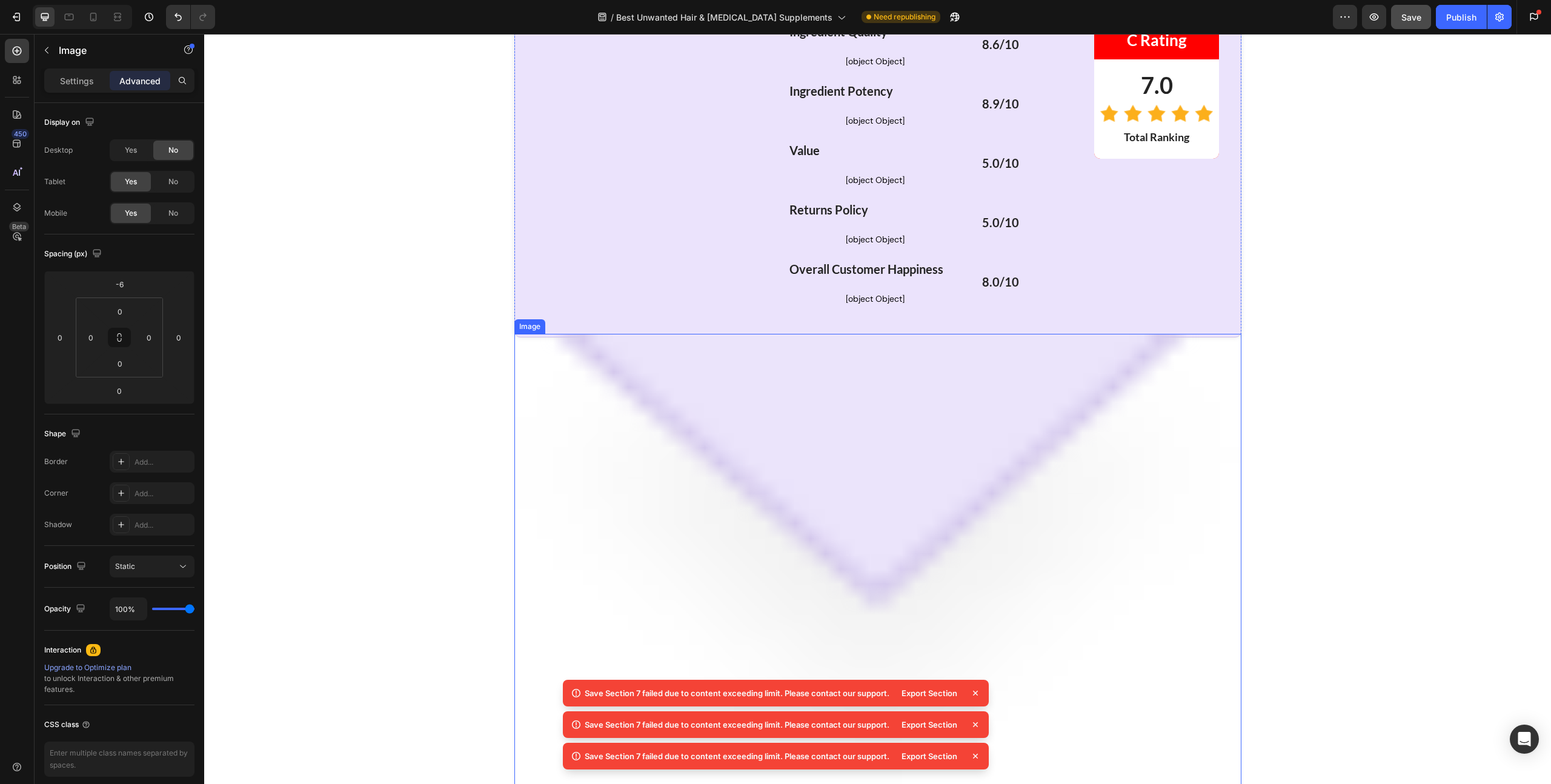
scroll to position [5248, 0]
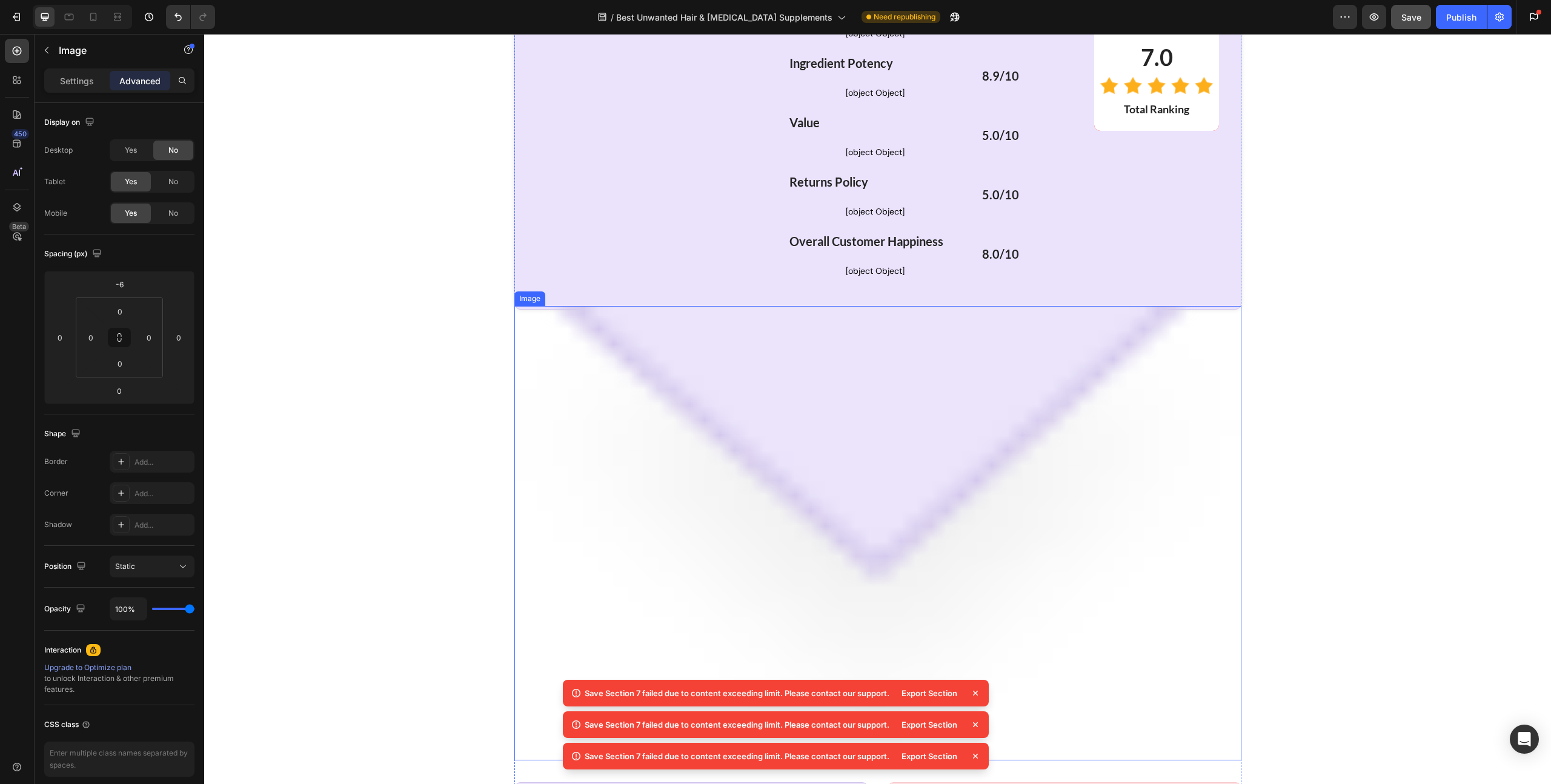
click at [789, 339] on img at bounding box center [878, 533] width 727 height 454
click at [182, 151] on div "No" at bounding box center [173, 150] width 40 height 19
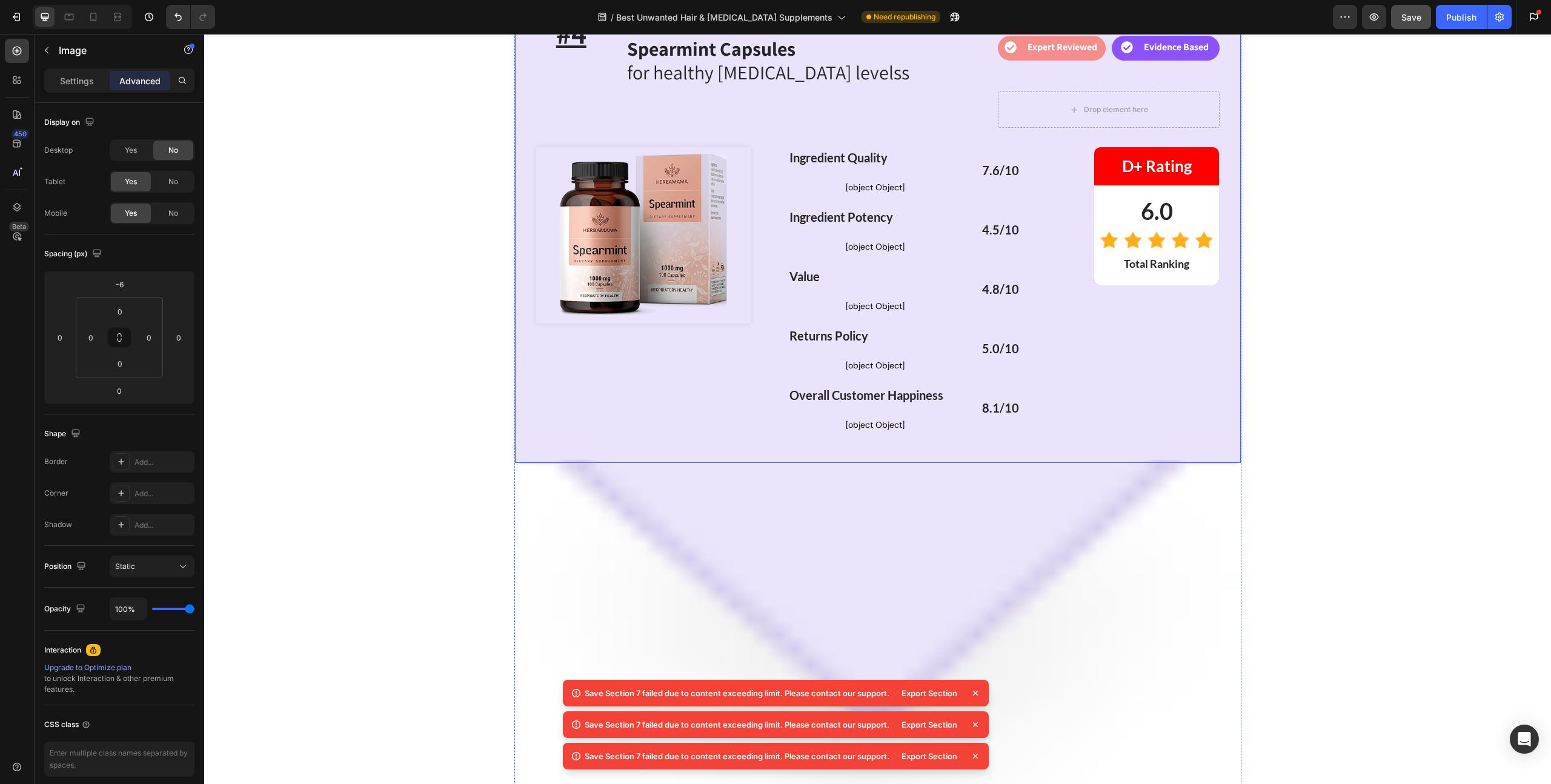
scroll to position [5709, 0]
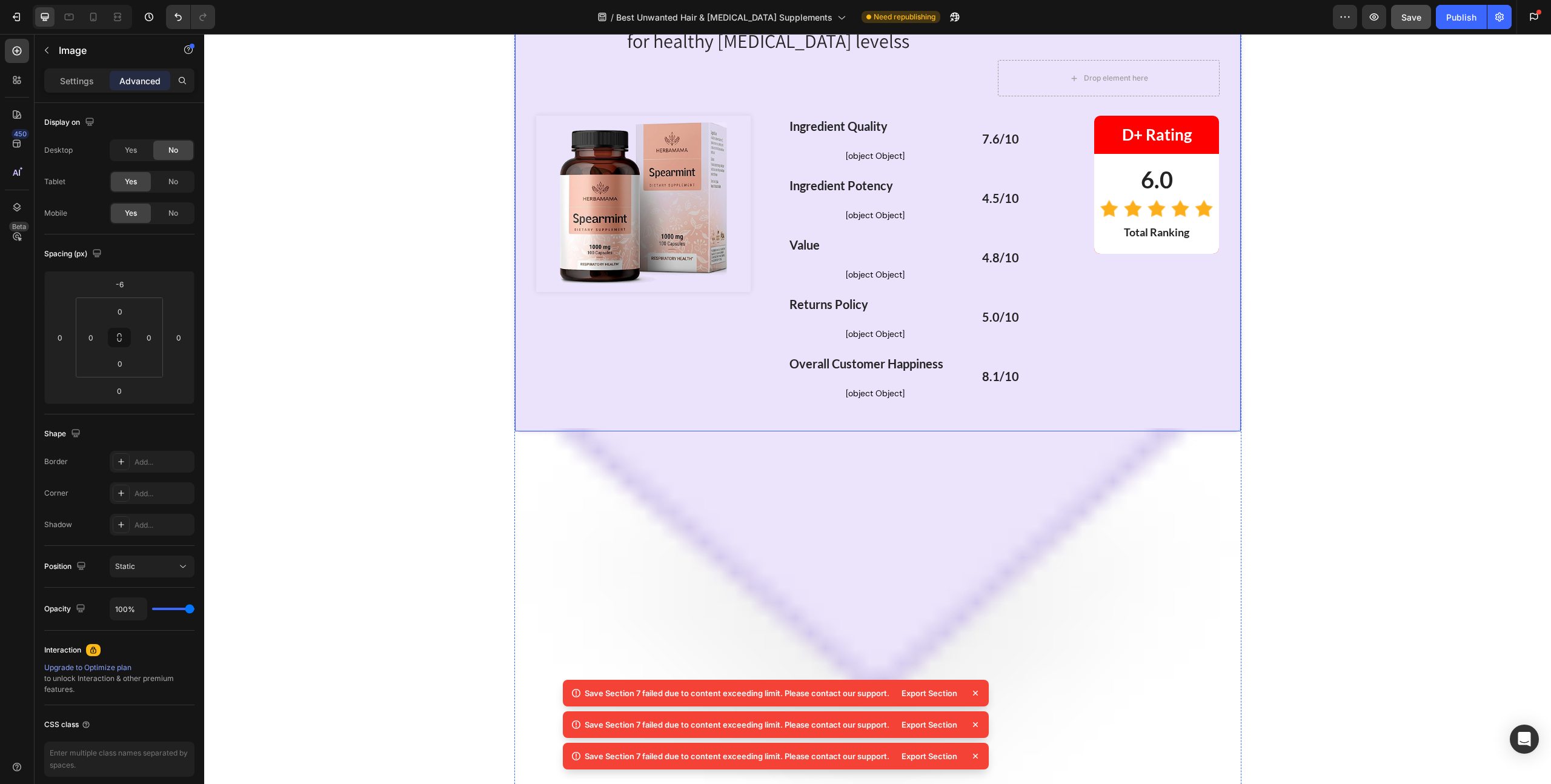
click at [700, 455] on img at bounding box center [878, 655] width 727 height 454
click at [173, 149] on span "No" at bounding box center [174, 150] width 10 height 11
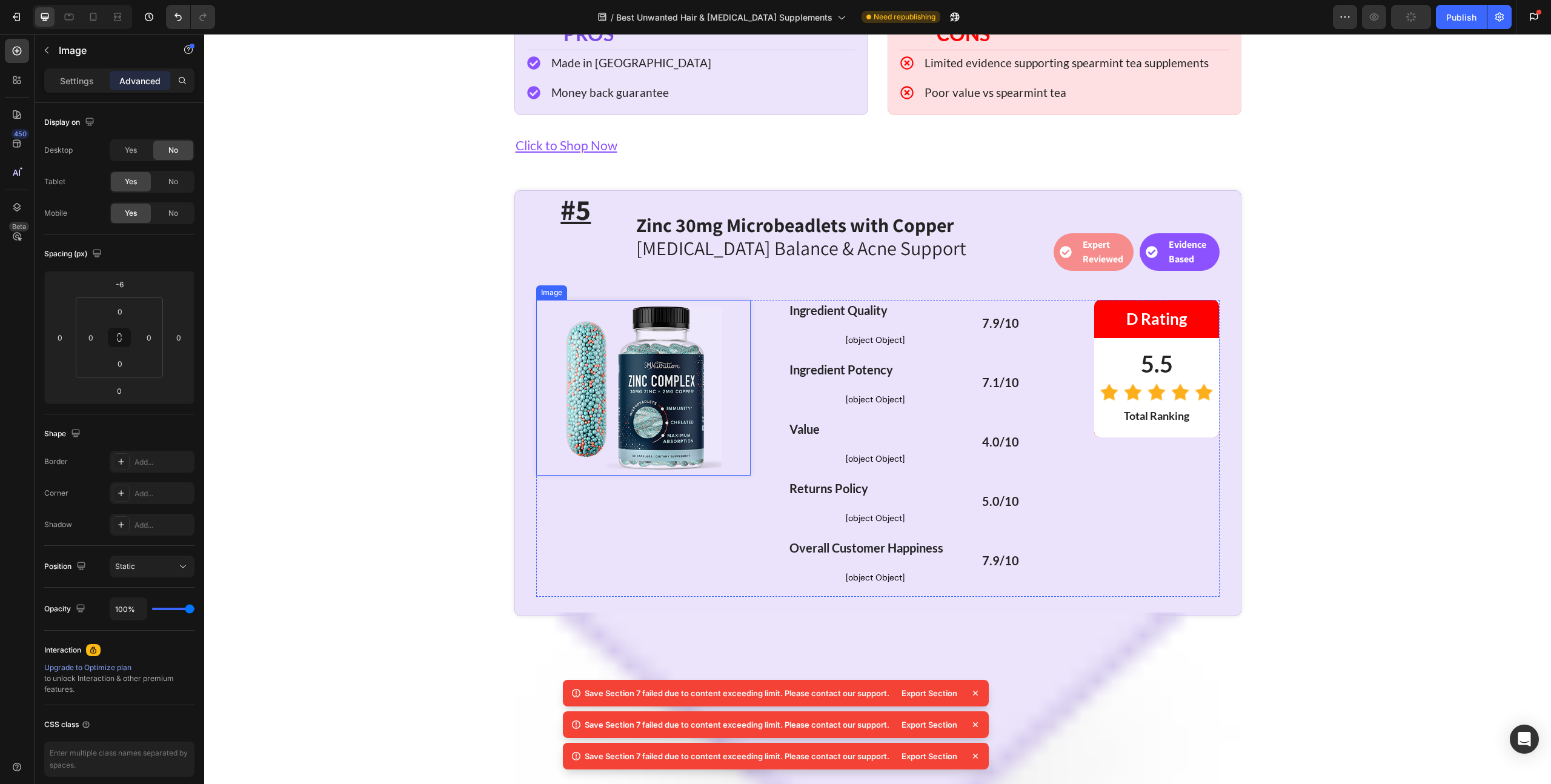
scroll to position [6350, 0]
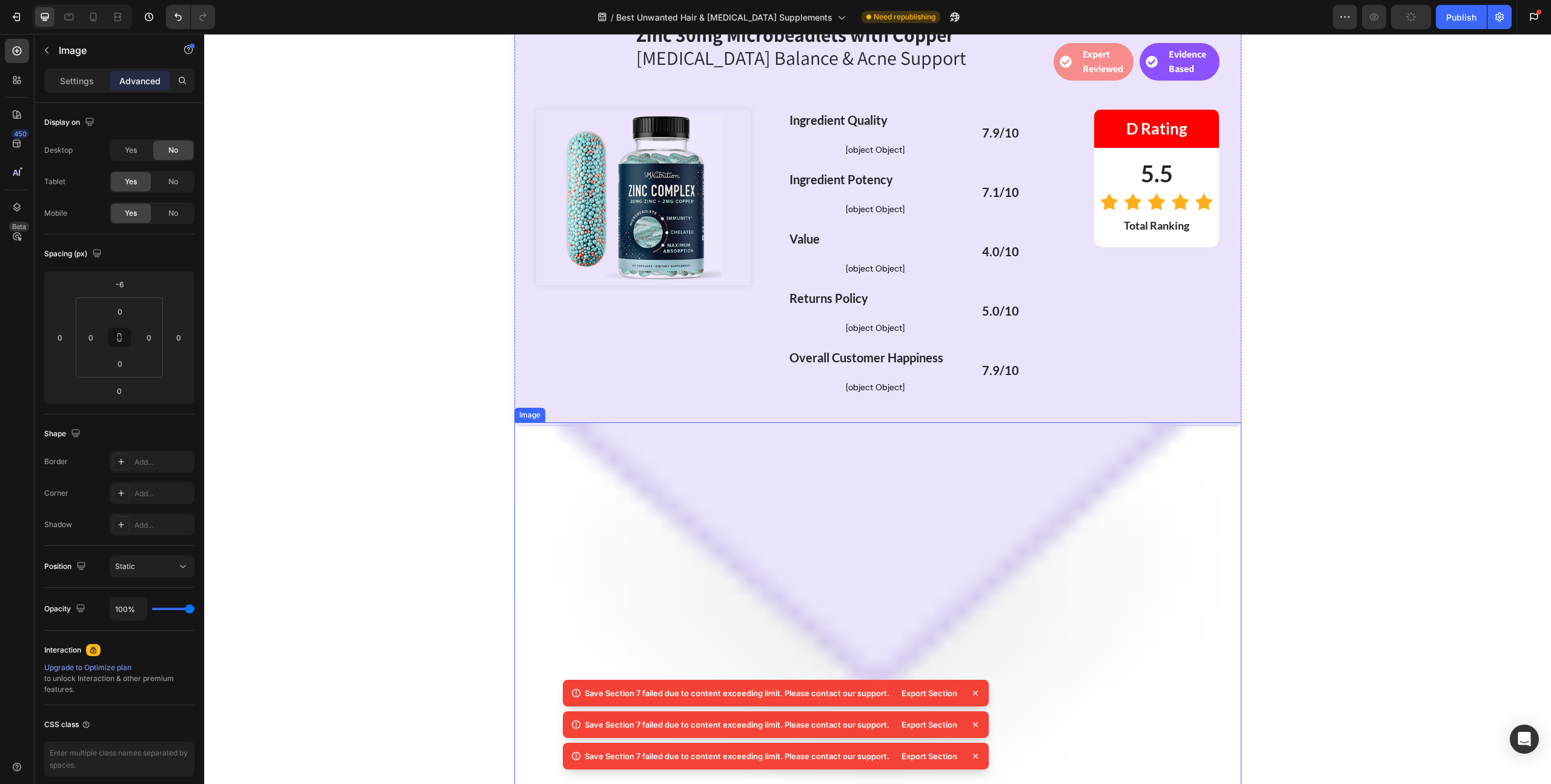
click at [671, 458] on img at bounding box center [878, 648] width 727 height 454
click at [169, 146] on span "No" at bounding box center [174, 150] width 10 height 11
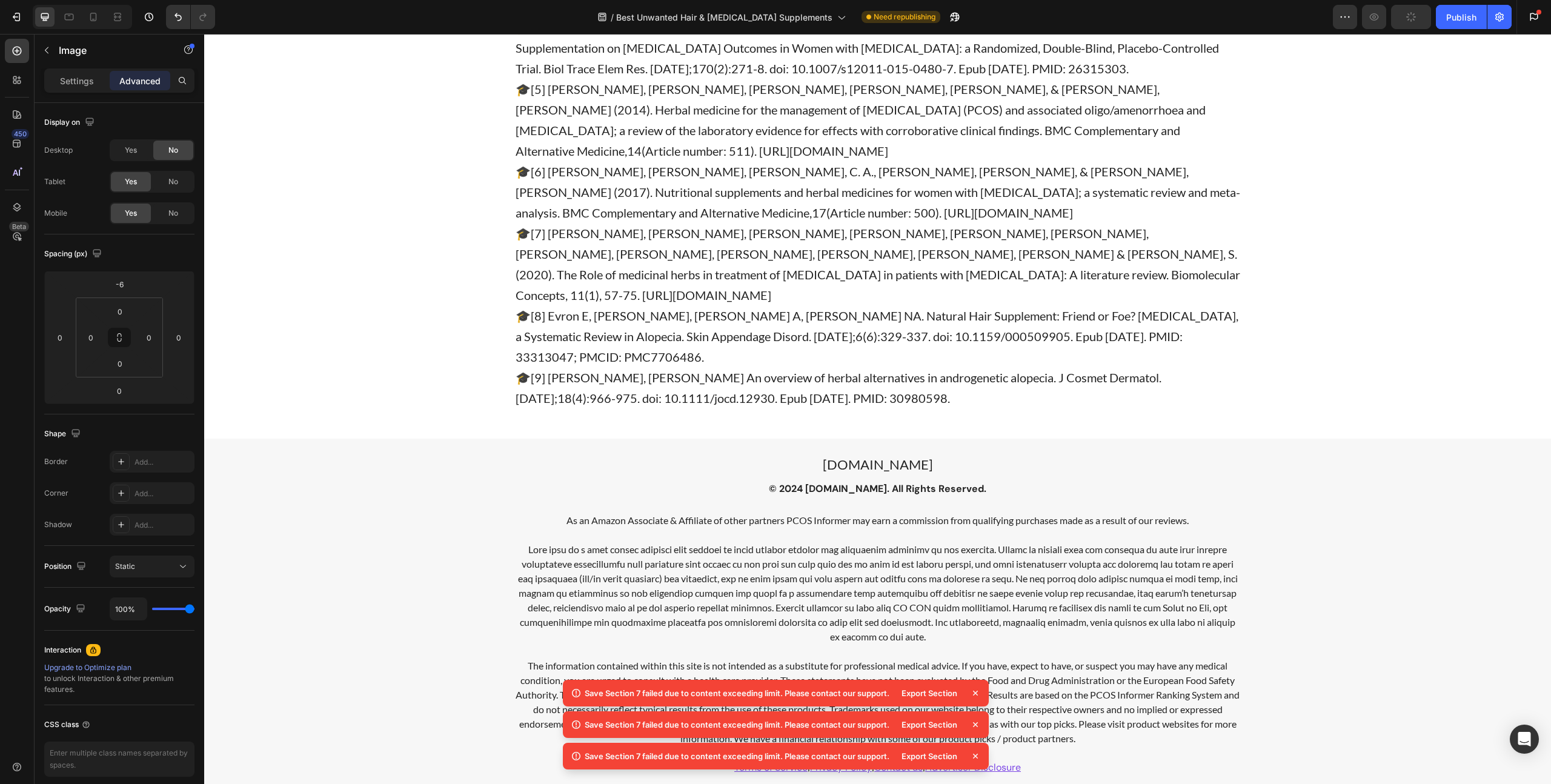
scroll to position [7224, 0]
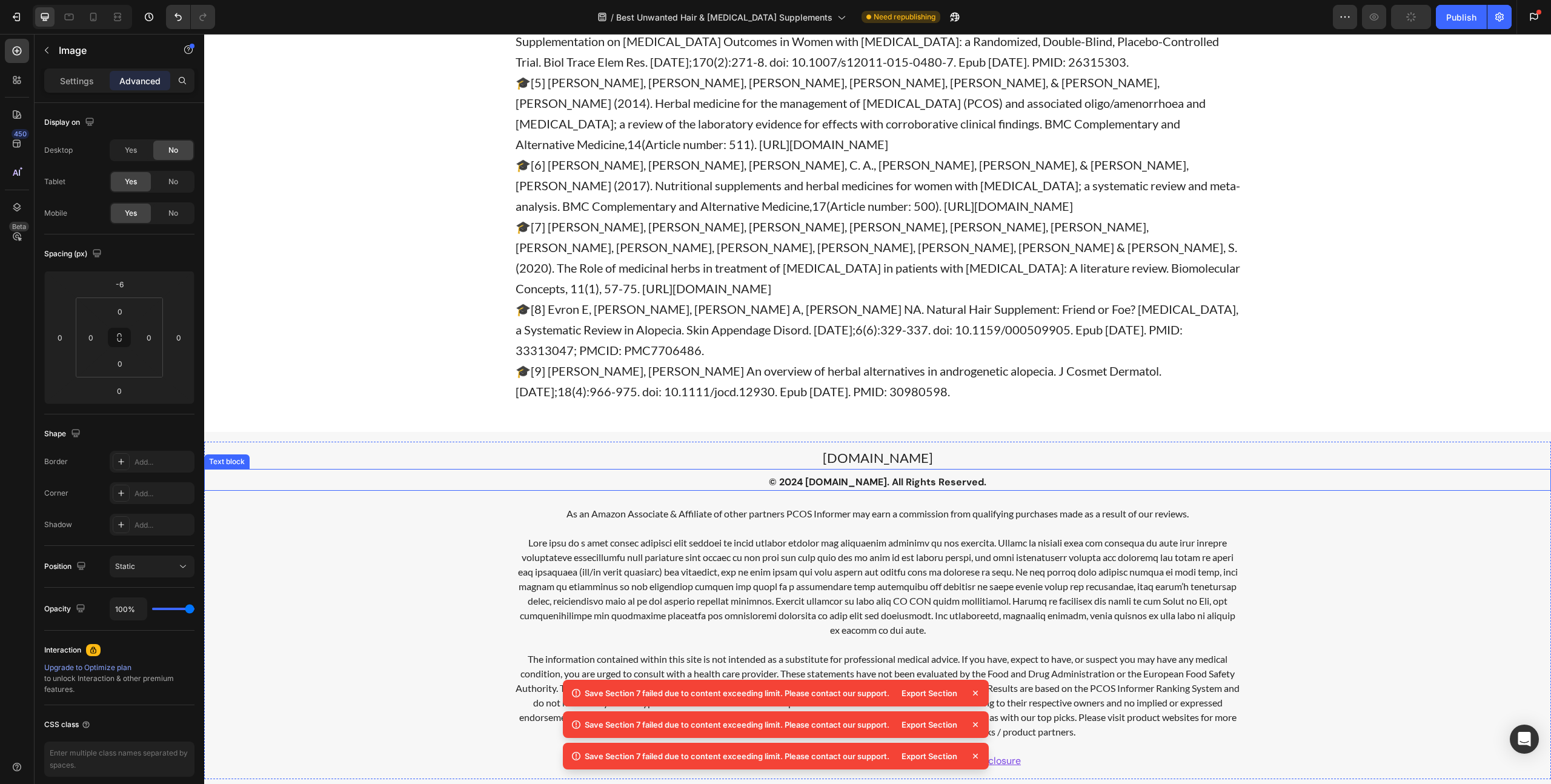
click at [788, 475] on p "© 2024 [DOMAIN_NAME]. All Rights Reserved." at bounding box center [877, 482] width 1344 height 15
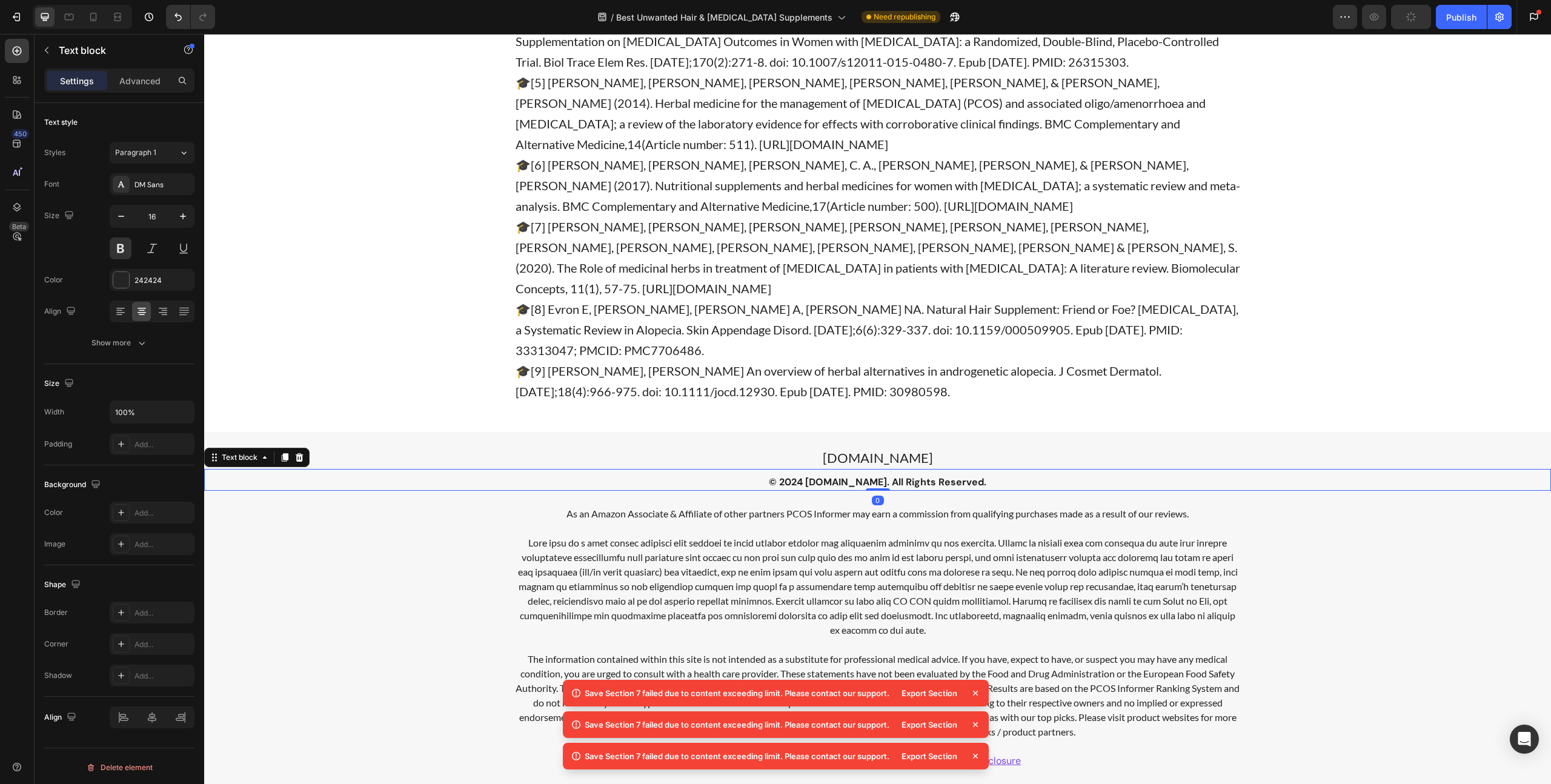
click at [789, 475] on p "© 2024 [DOMAIN_NAME]. All Rights Reserved." at bounding box center [877, 482] width 1344 height 15
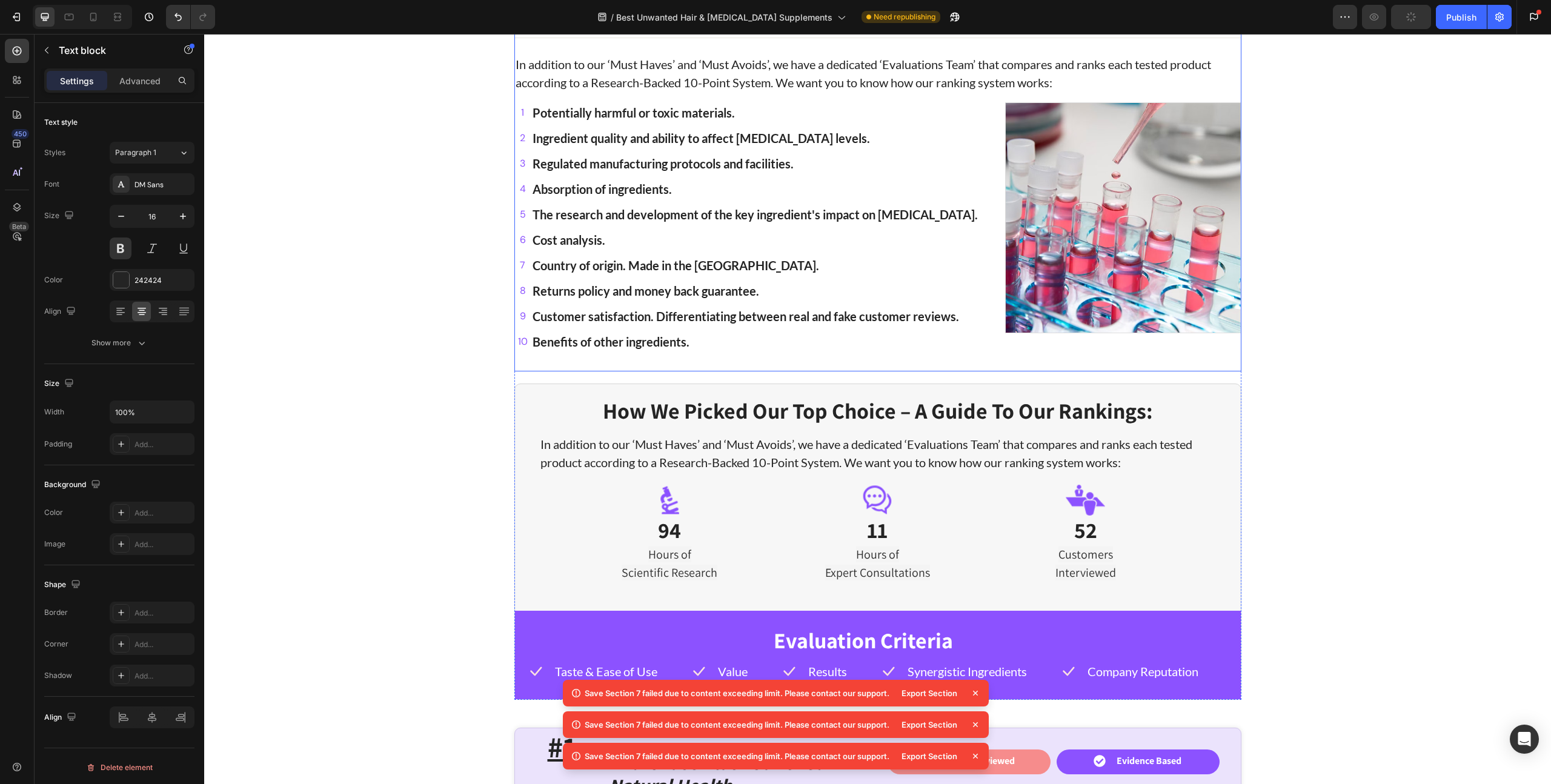
scroll to position [2011, 0]
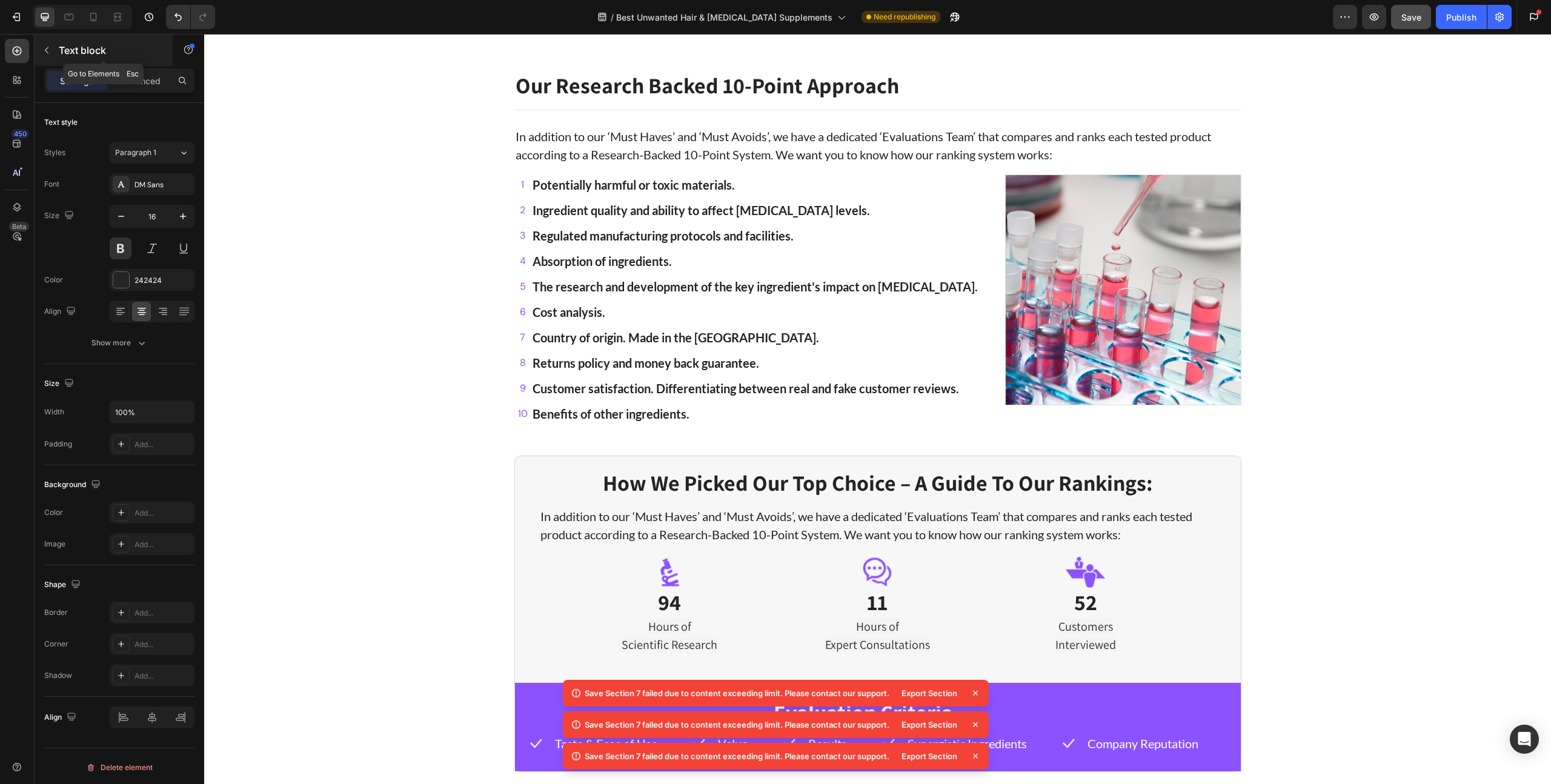
click at [49, 45] on icon "button" at bounding box center [47, 50] width 10 height 10
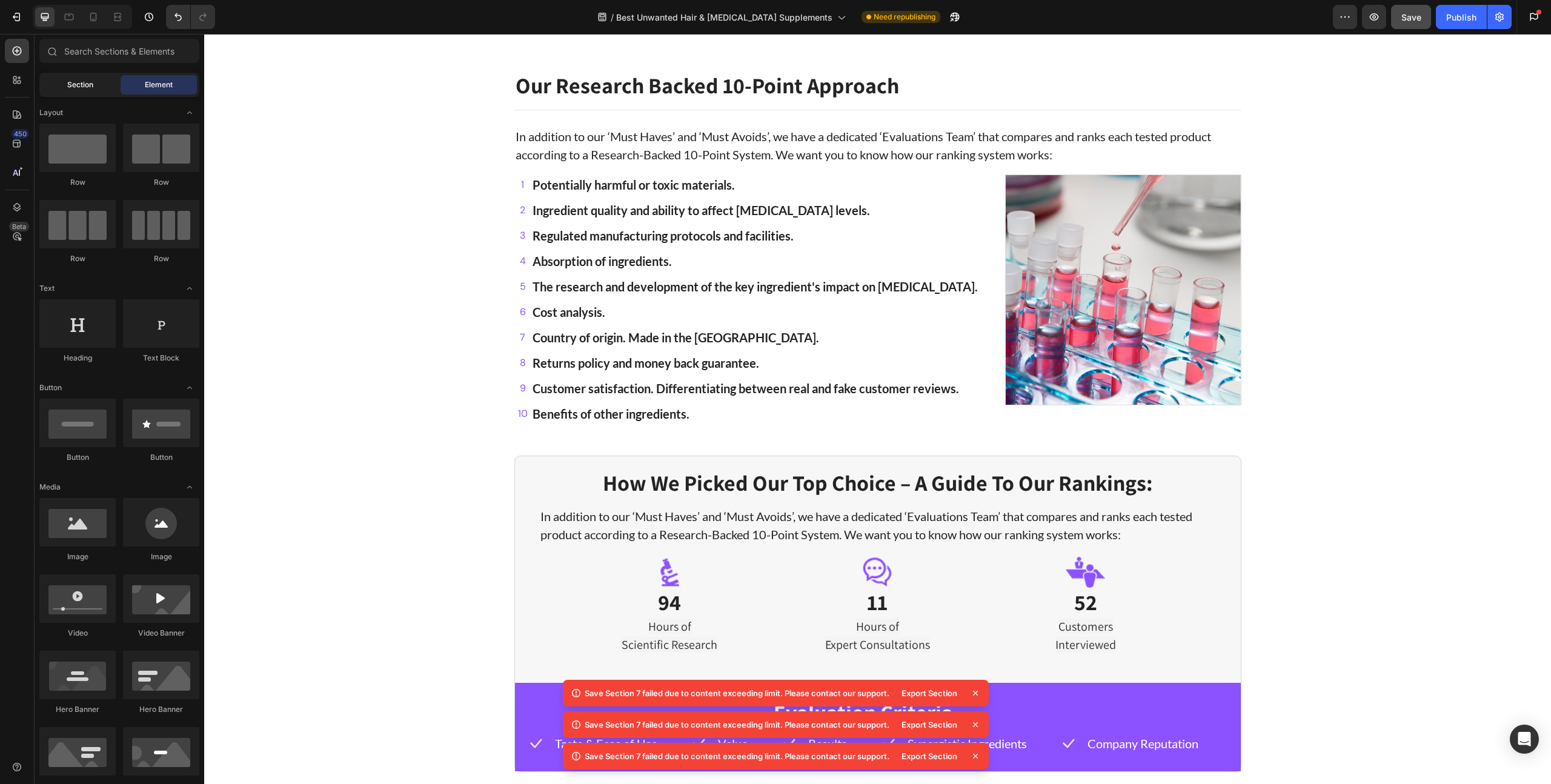
click at [102, 92] on div "Section" at bounding box center [80, 84] width 76 height 19
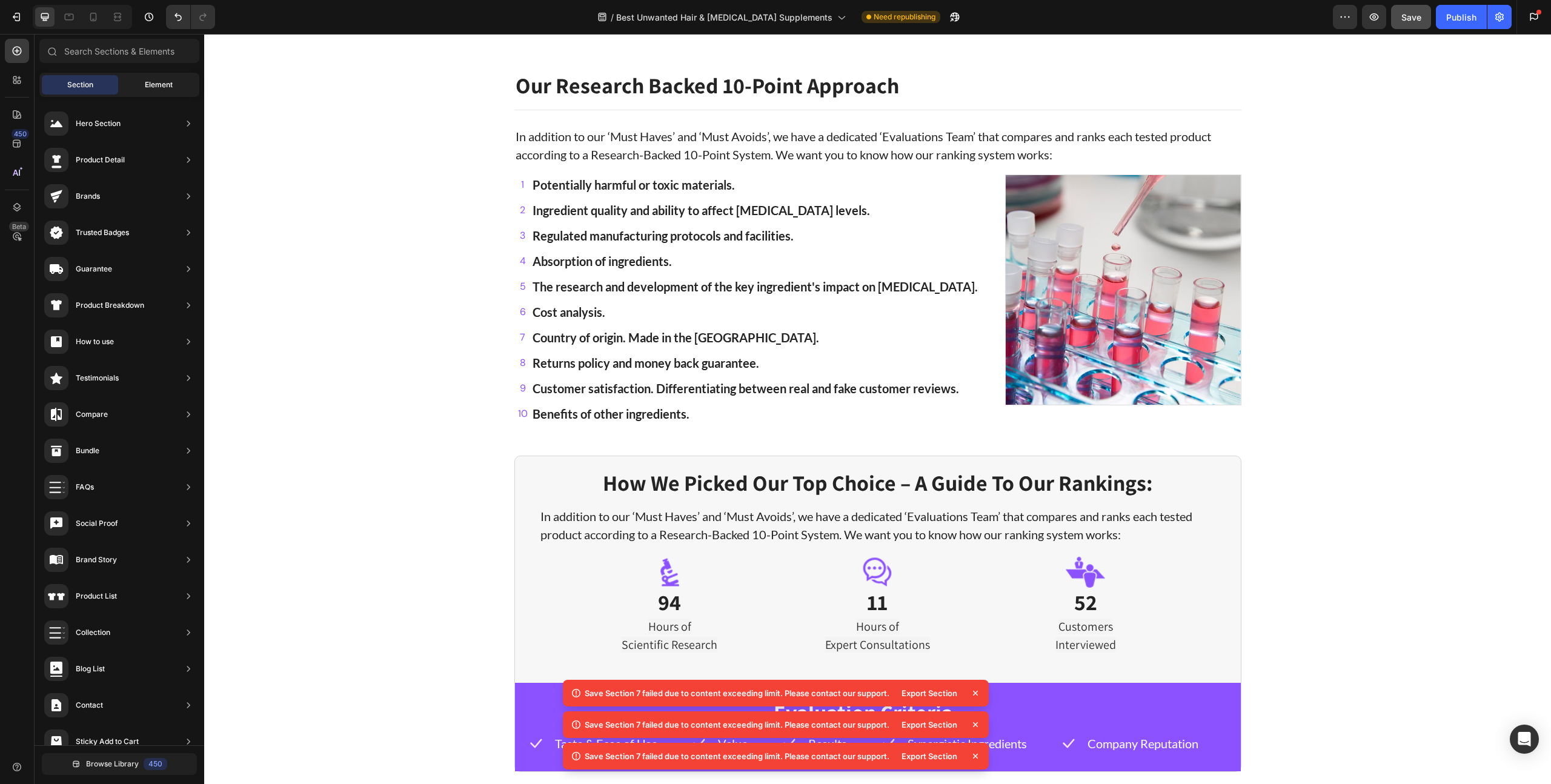
click at [154, 84] on span "Element" at bounding box center [159, 84] width 28 height 11
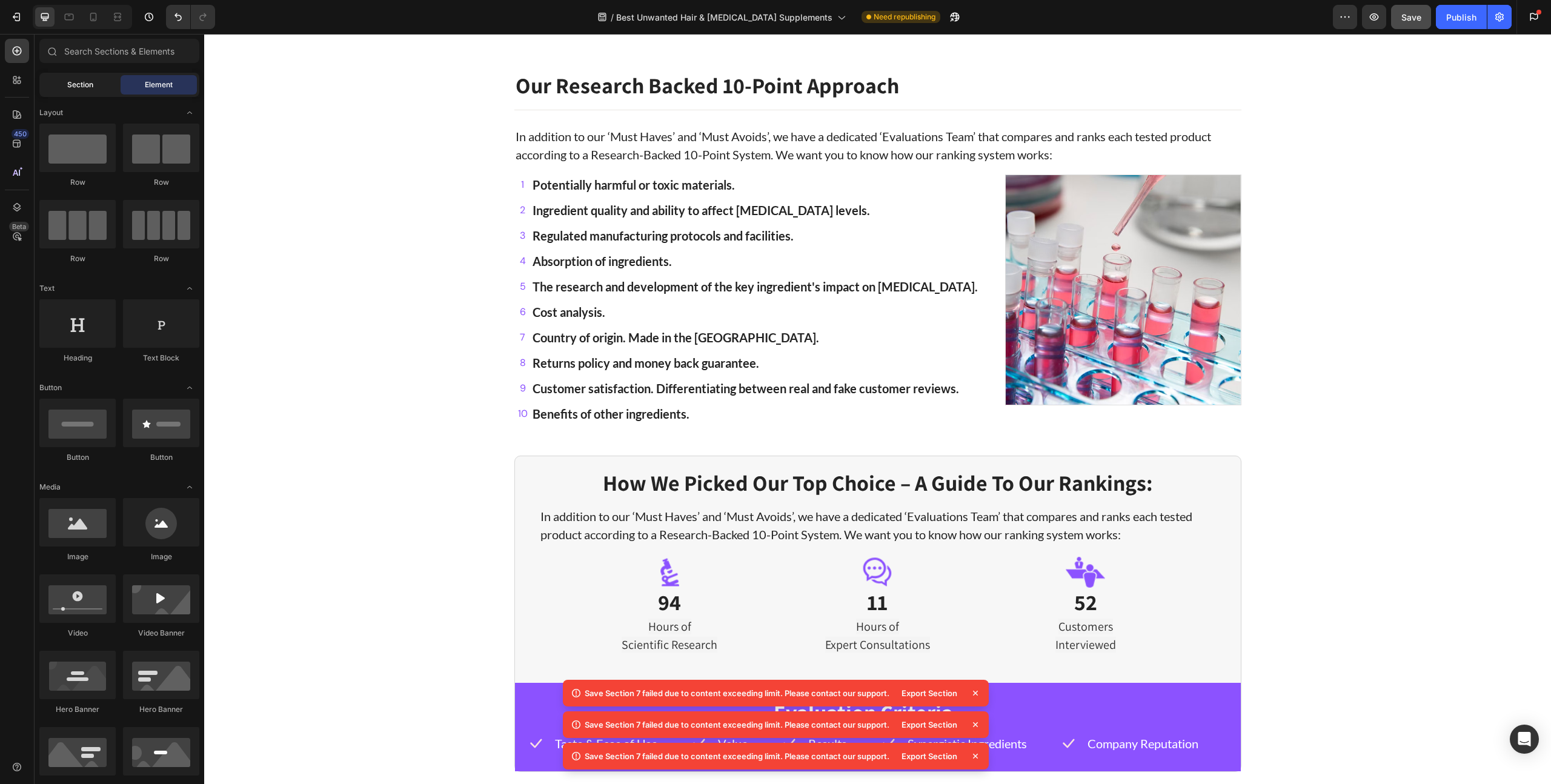
click at [89, 87] on span "Section" at bounding box center [79, 84] width 26 height 11
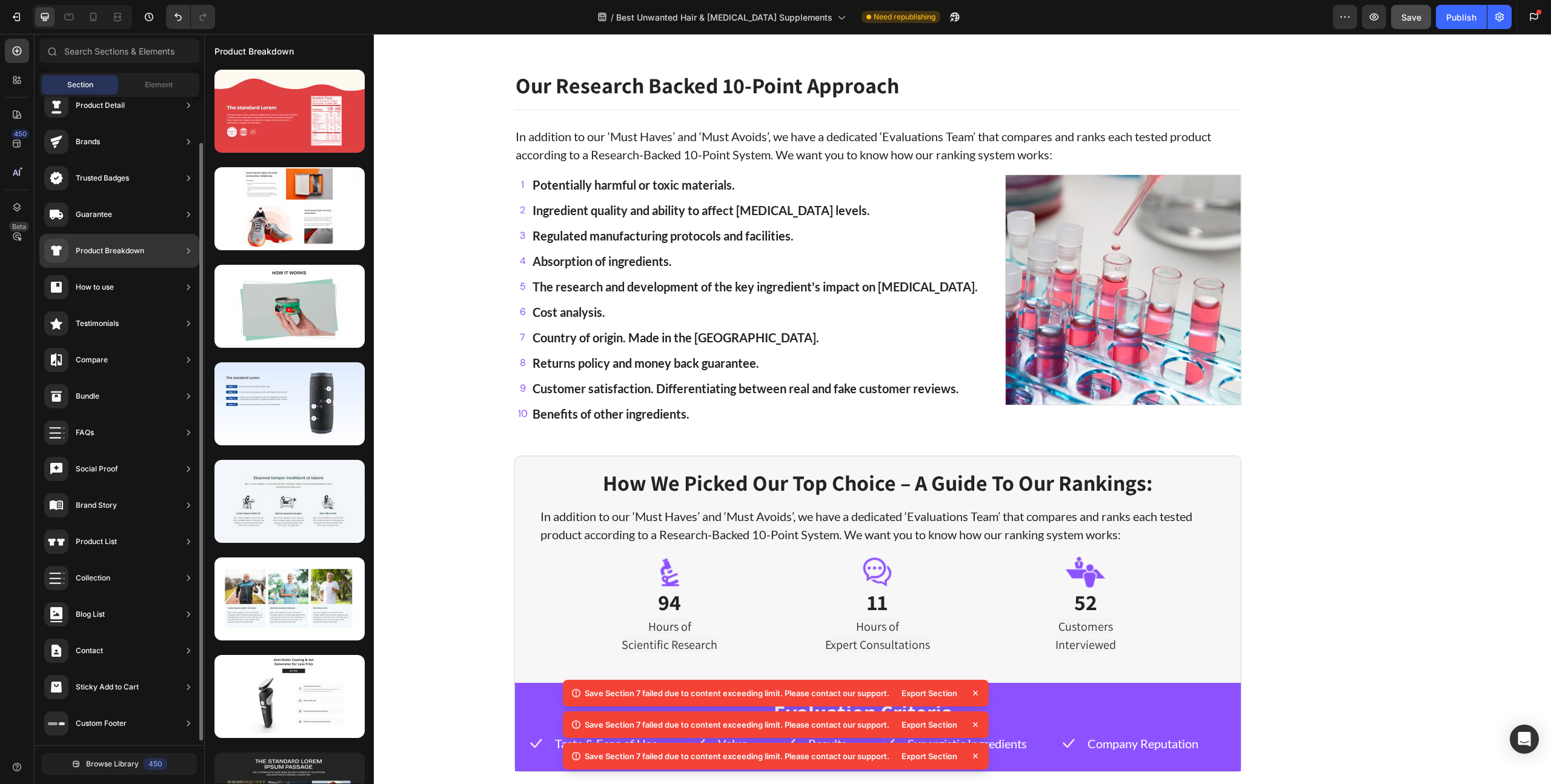
scroll to position [0, 0]
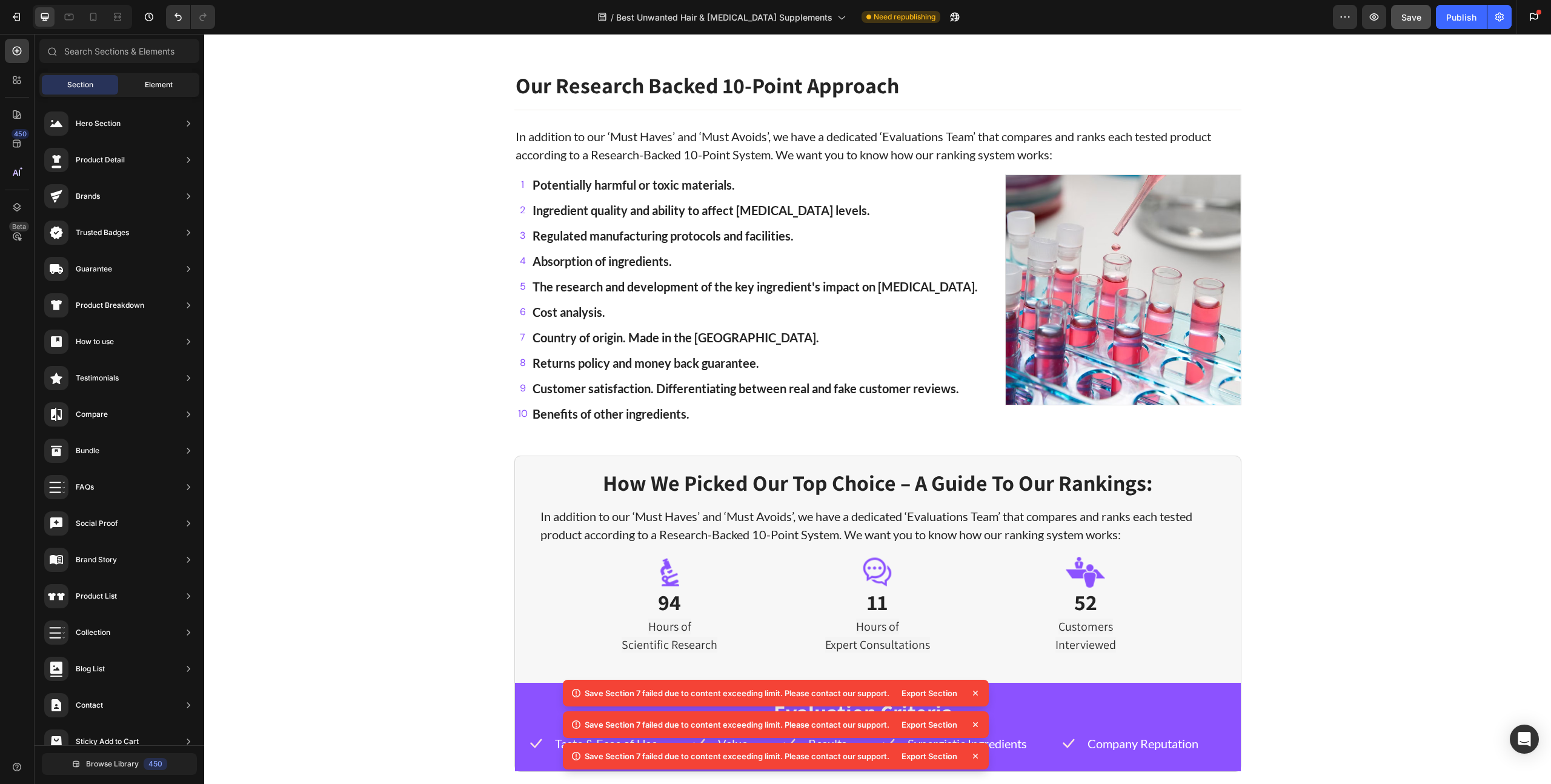
click at [139, 80] on div "Element" at bounding box center [159, 84] width 76 height 19
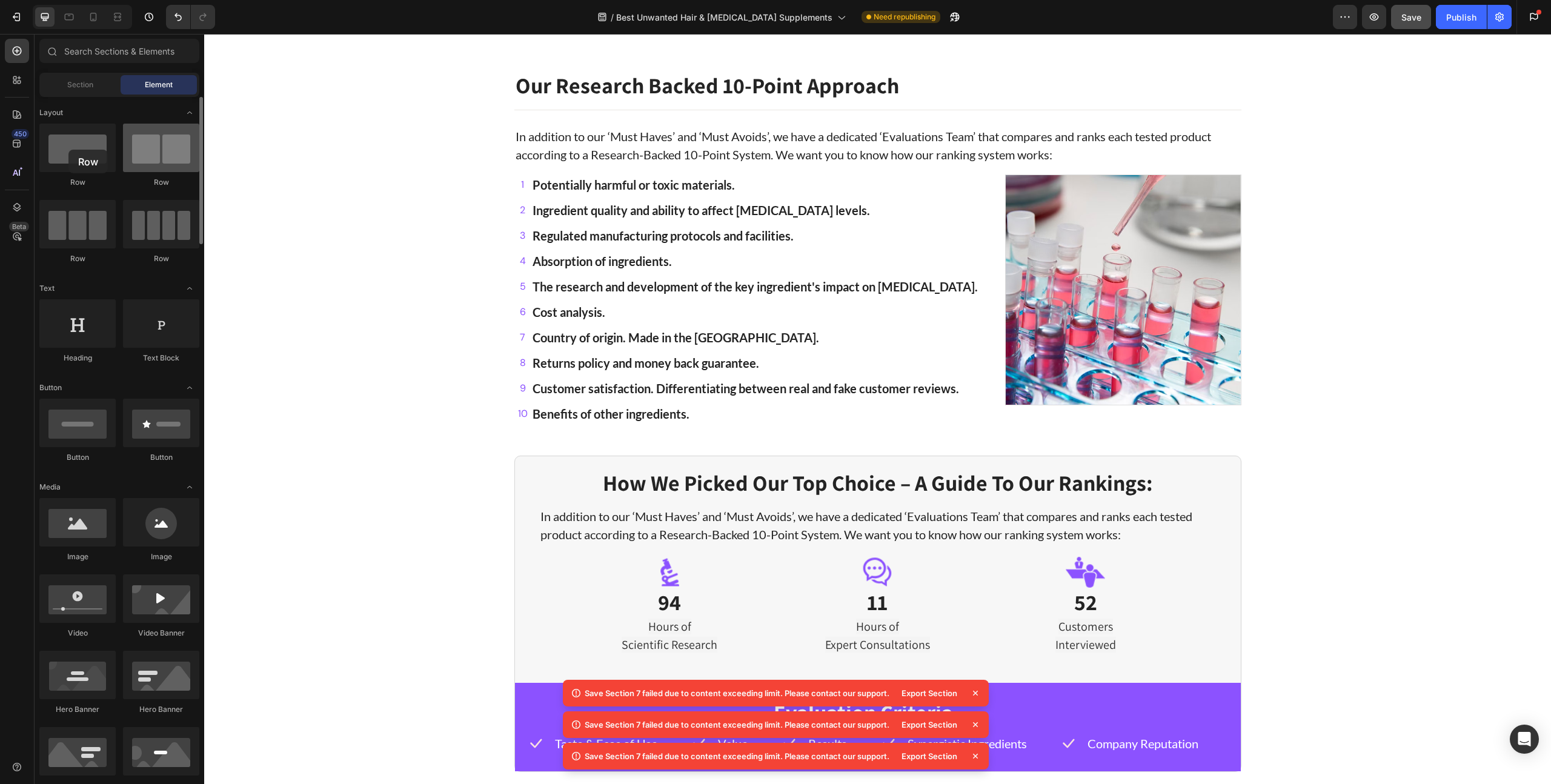
drag, startPoint x: 90, startPoint y: 173, endPoint x: 146, endPoint y: 157, distance: 58.2
click at [74, 149] on div "Row" at bounding box center [78, 155] width 76 height 65
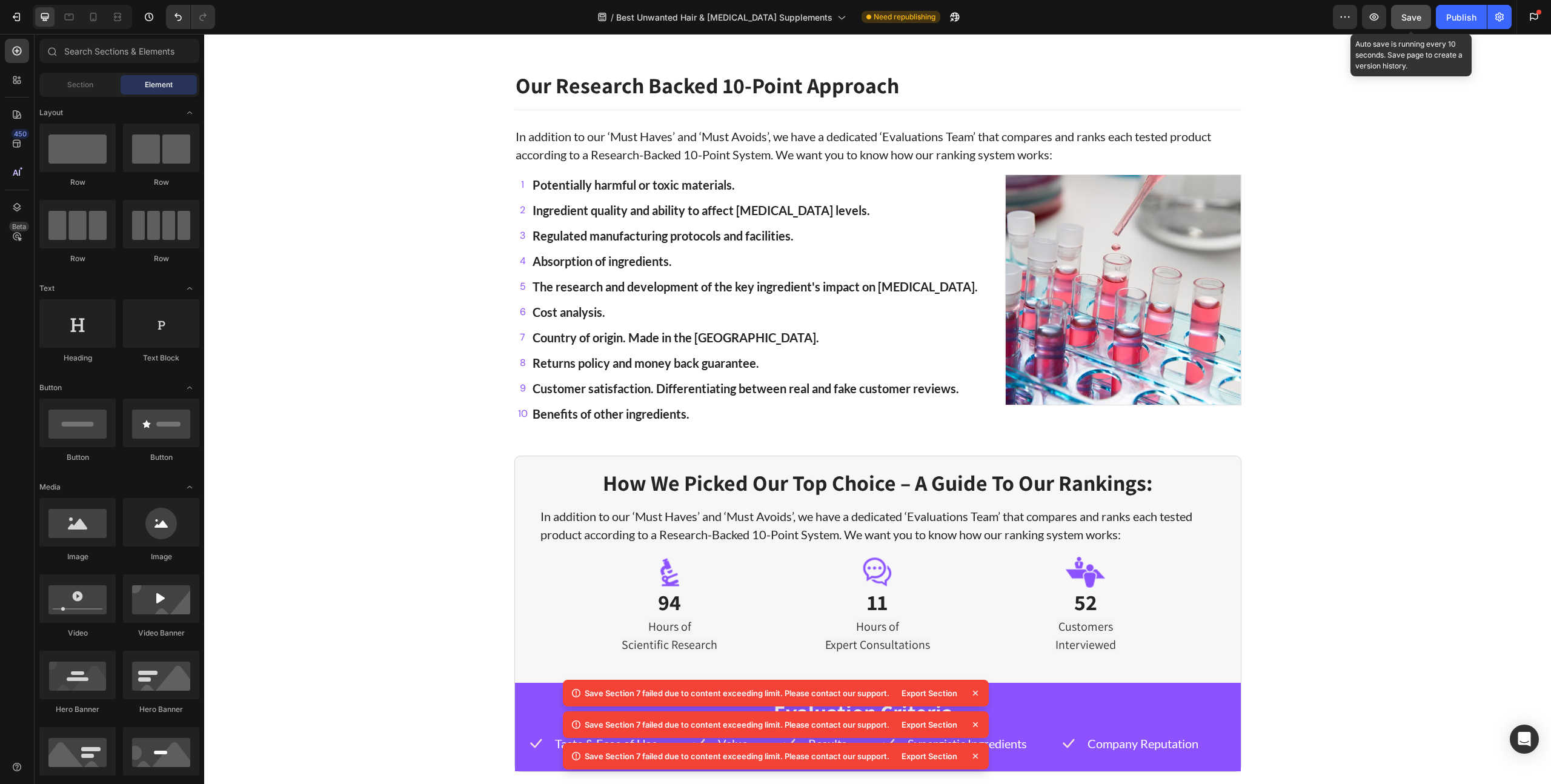
click at [1419, 18] on span "Save" at bounding box center [1411, 17] width 20 height 10
click at [15, 213] on div at bounding box center [17, 207] width 24 height 24
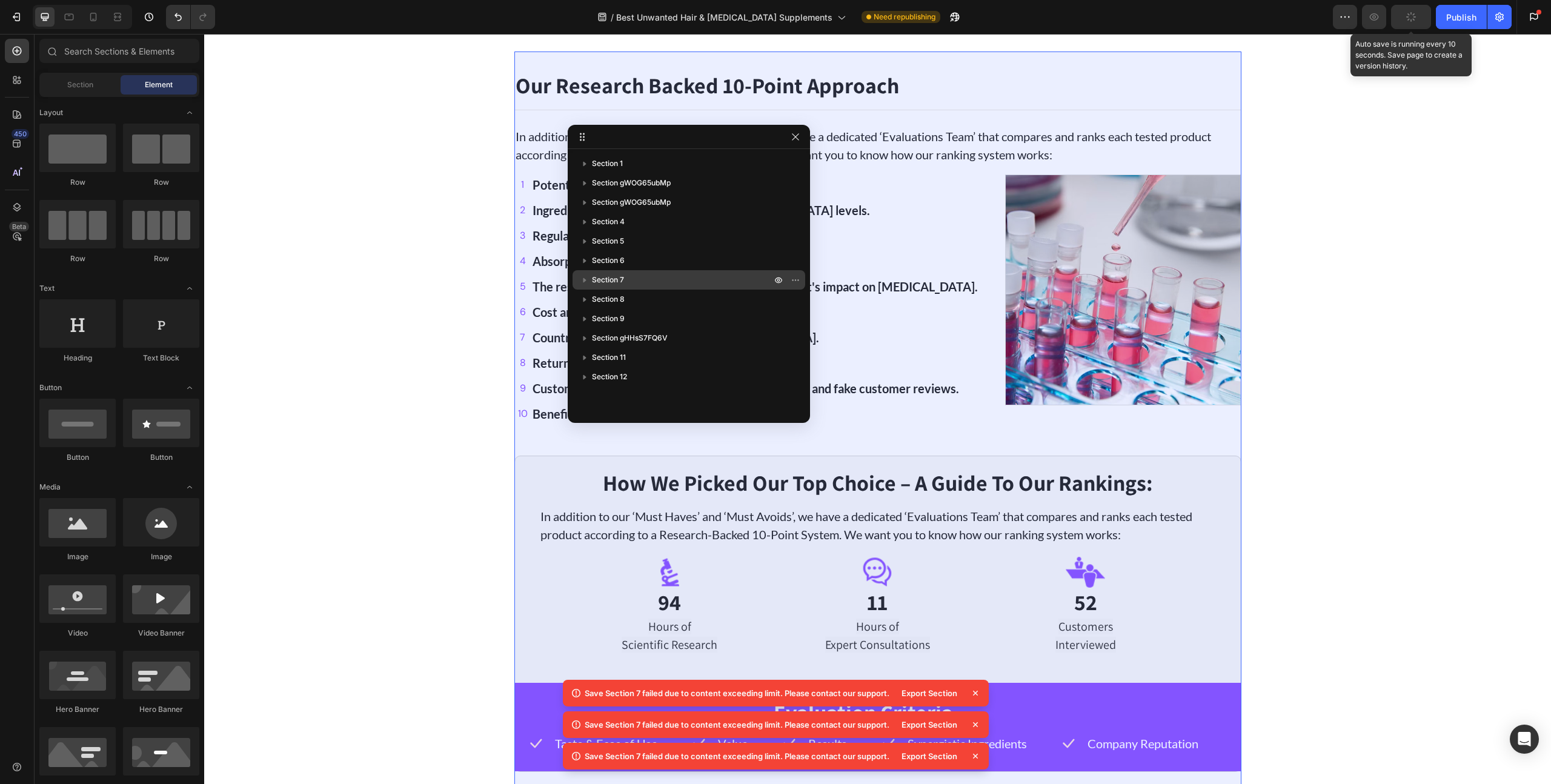
click at [605, 275] on span "Section 7" at bounding box center [607, 280] width 32 height 12
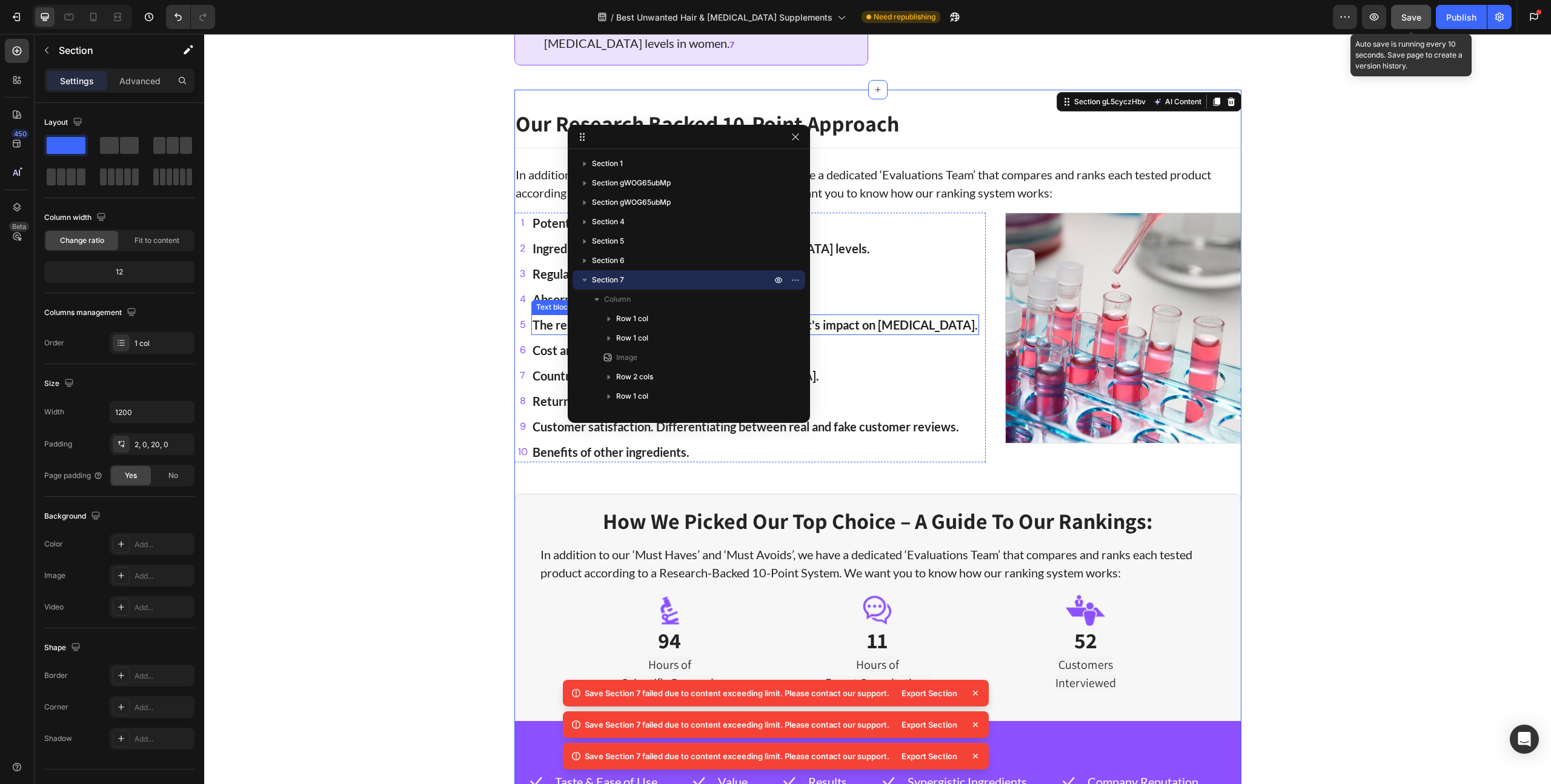
scroll to position [1943, 0]
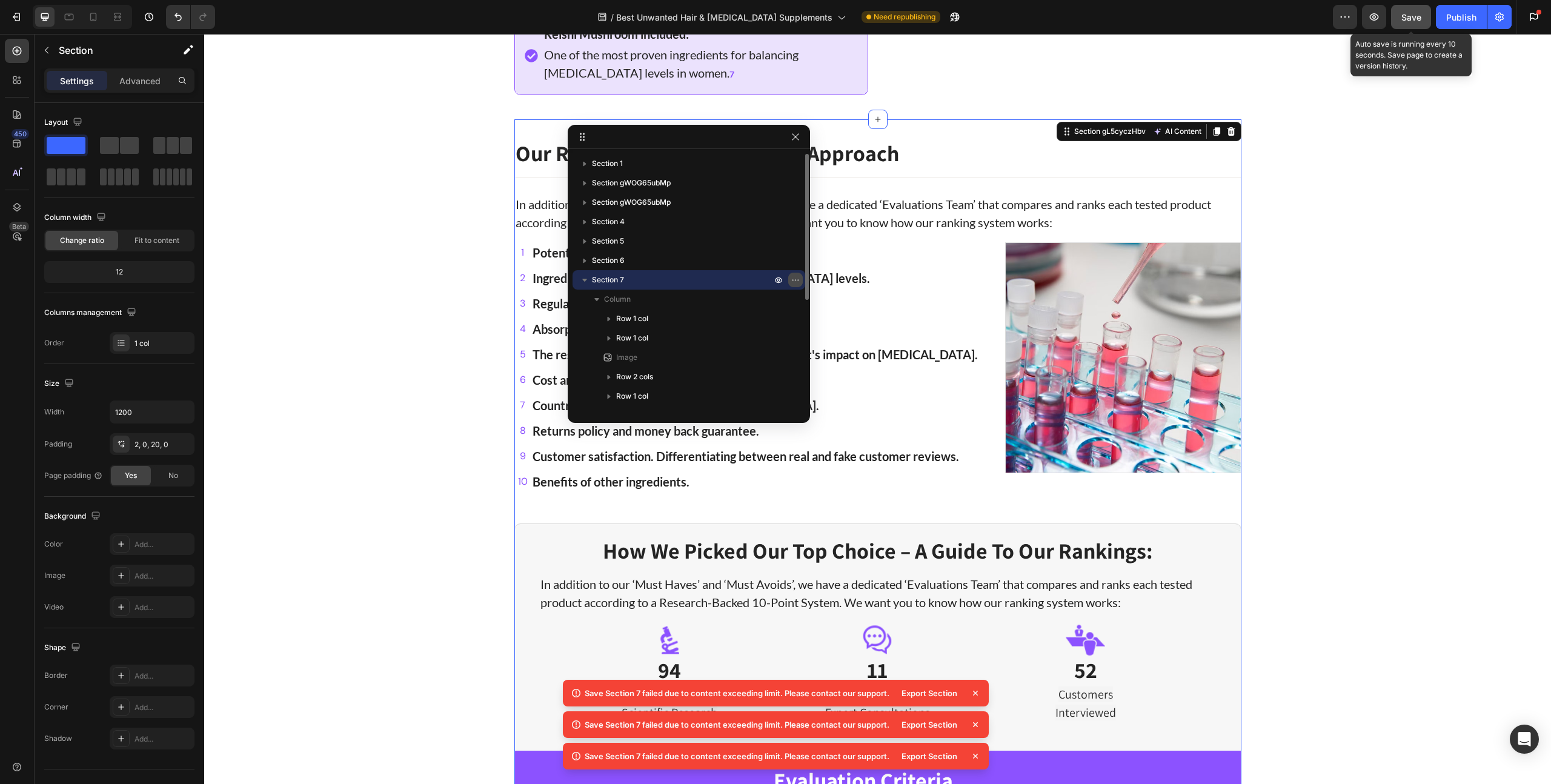
click at [791, 280] on icon "button" at bounding box center [796, 280] width 10 height 10
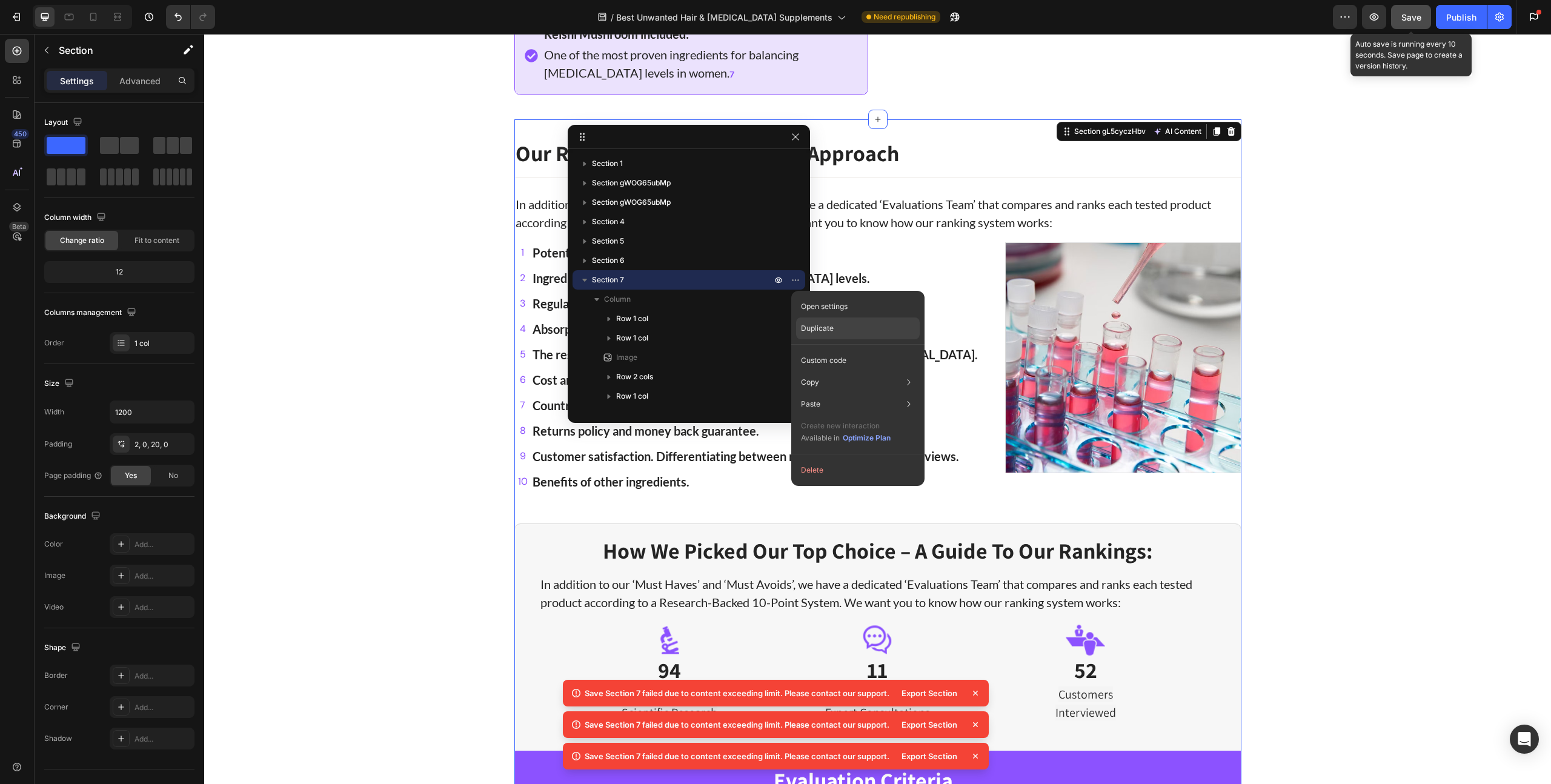
drag, startPoint x: 813, startPoint y: 319, endPoint x: 208, endPoint y: 304, distance: 605.2
click at [813, 349] on div "Duplicate" at bounding box center [857, 360] width 123 height 22
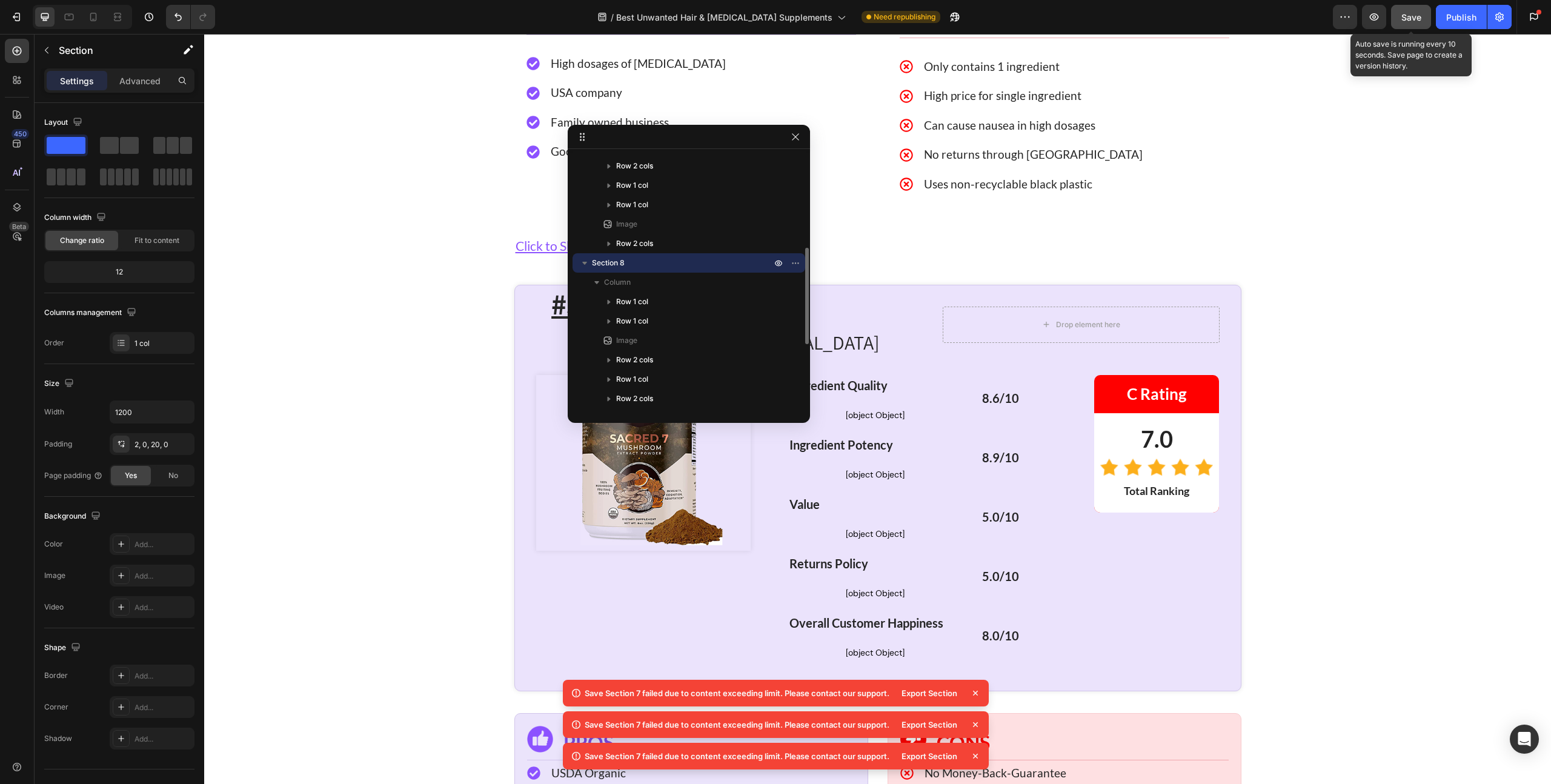
scroll to position [5561, 0]
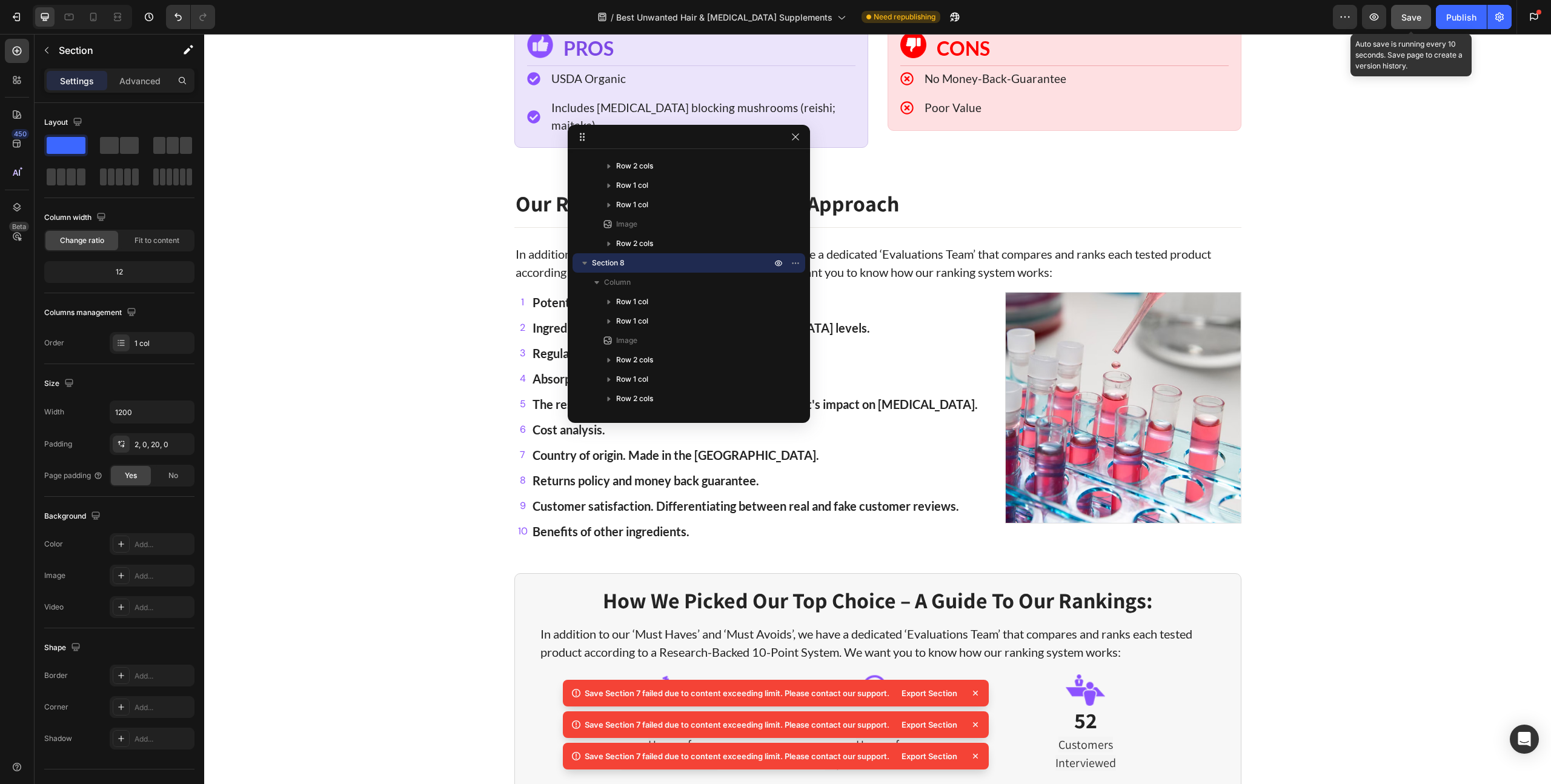
click at [467, 304] on div "Our Research Backed 10-Point Approach Heading Title Line In addition to our ‘Mu…" at bounding box center [878, 326] width 1347 height 11657
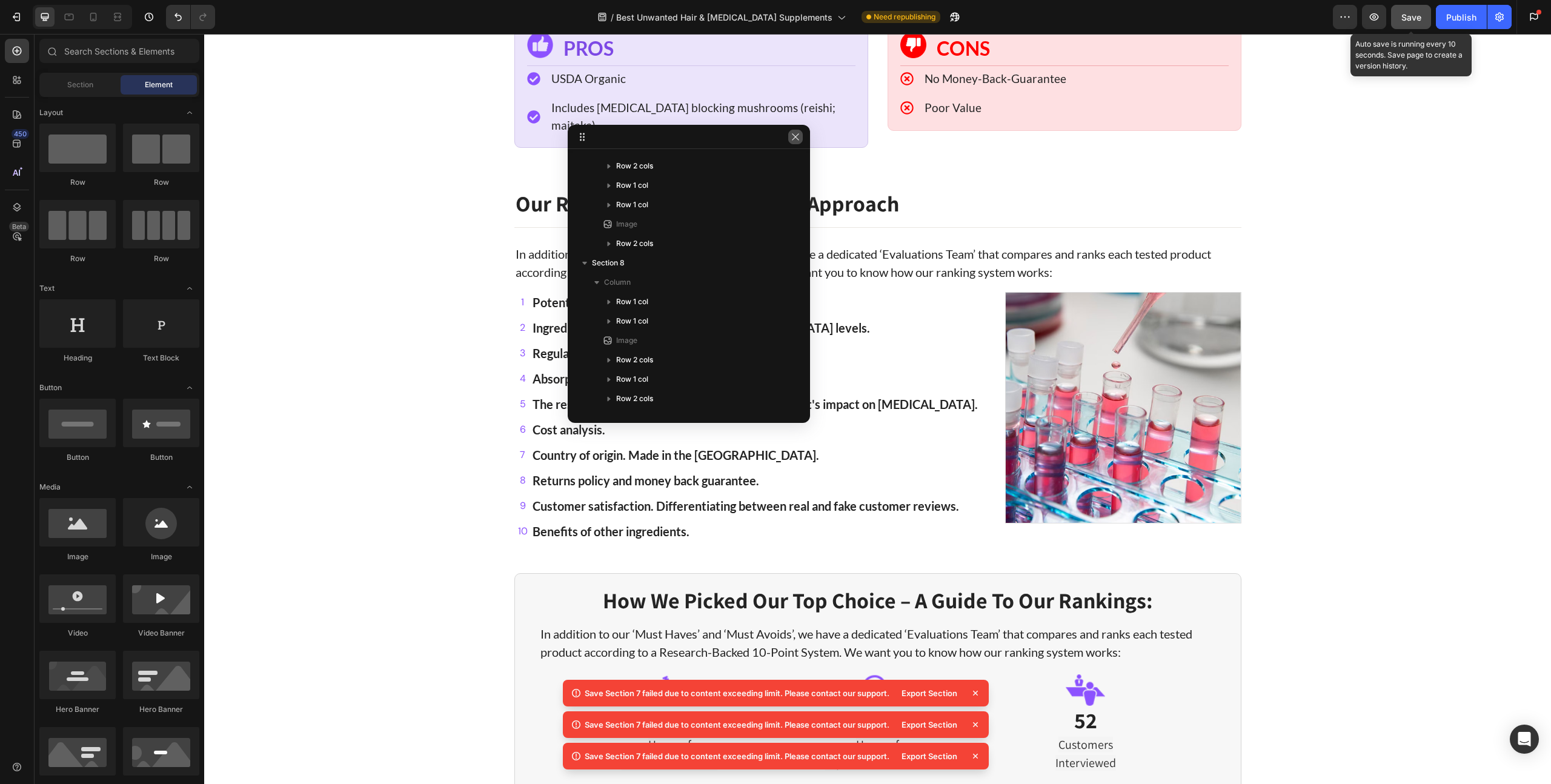
click at [801, 141] on button "button" at bounding box center [796, 137] width 15 height 15
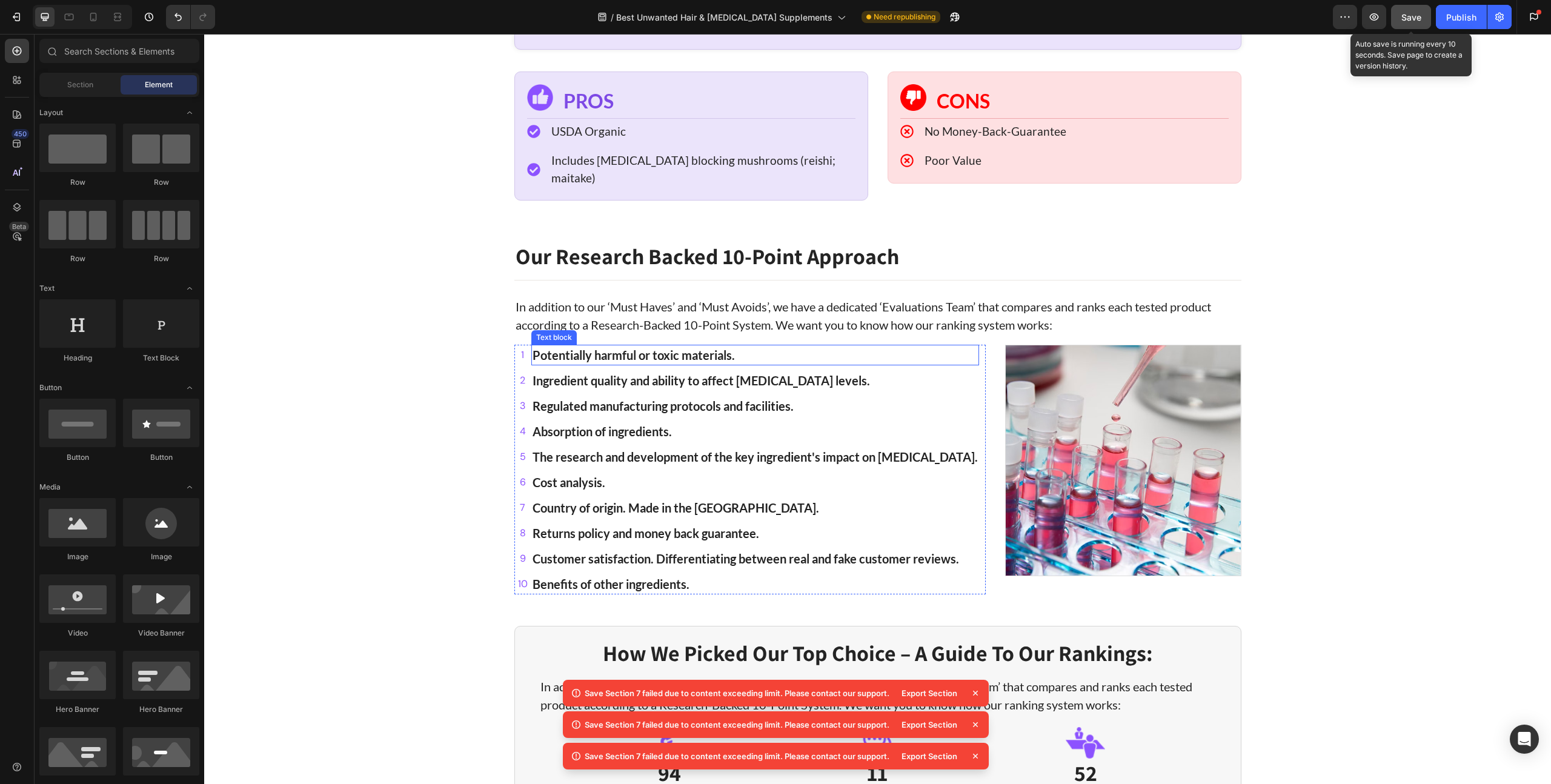
scroll to position [5431, 0]
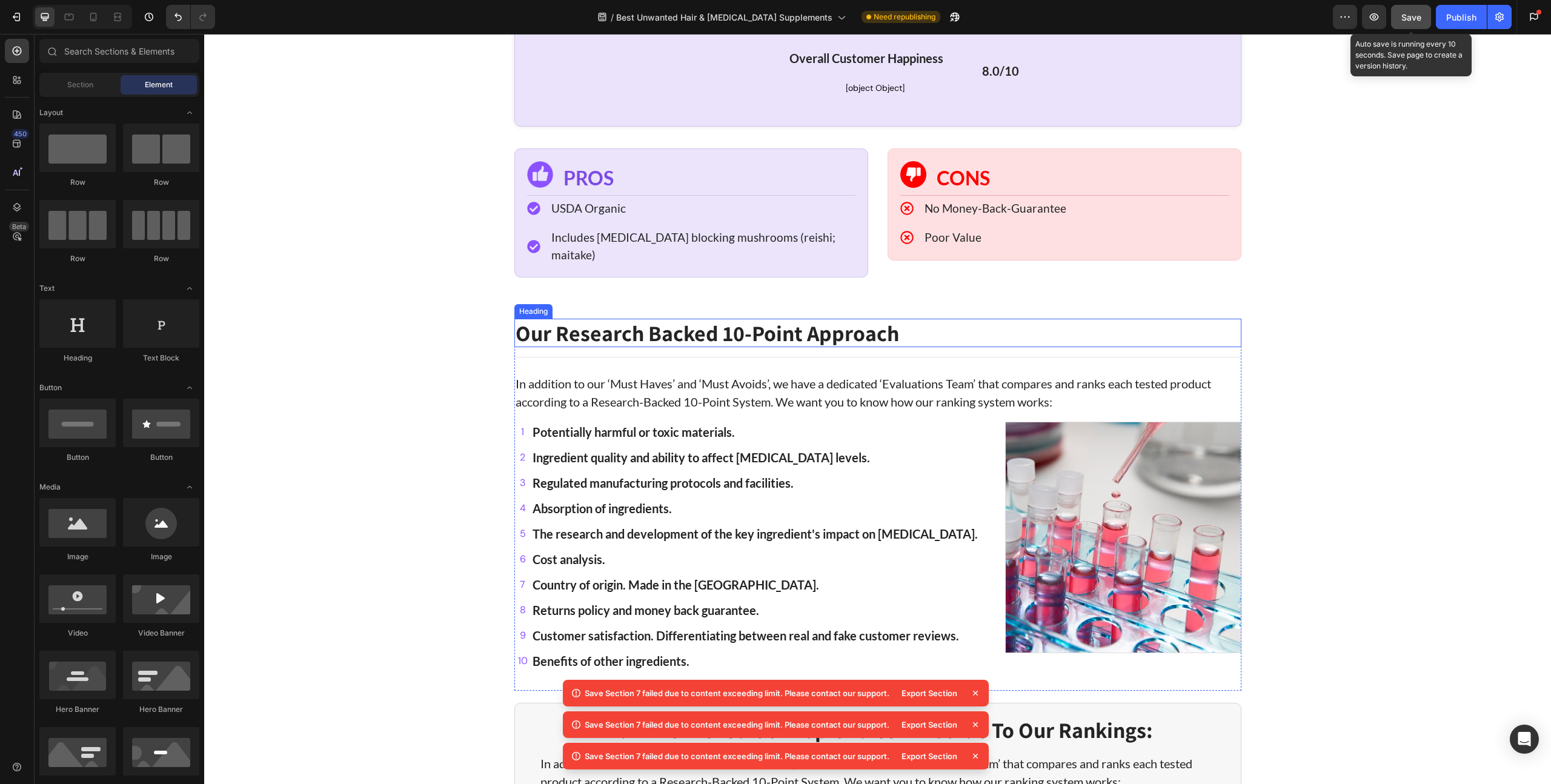
click at [601, 318] on strong "Our Research Backed 10-Point Approach" at bounding box center [707, 332] width 384 height 28
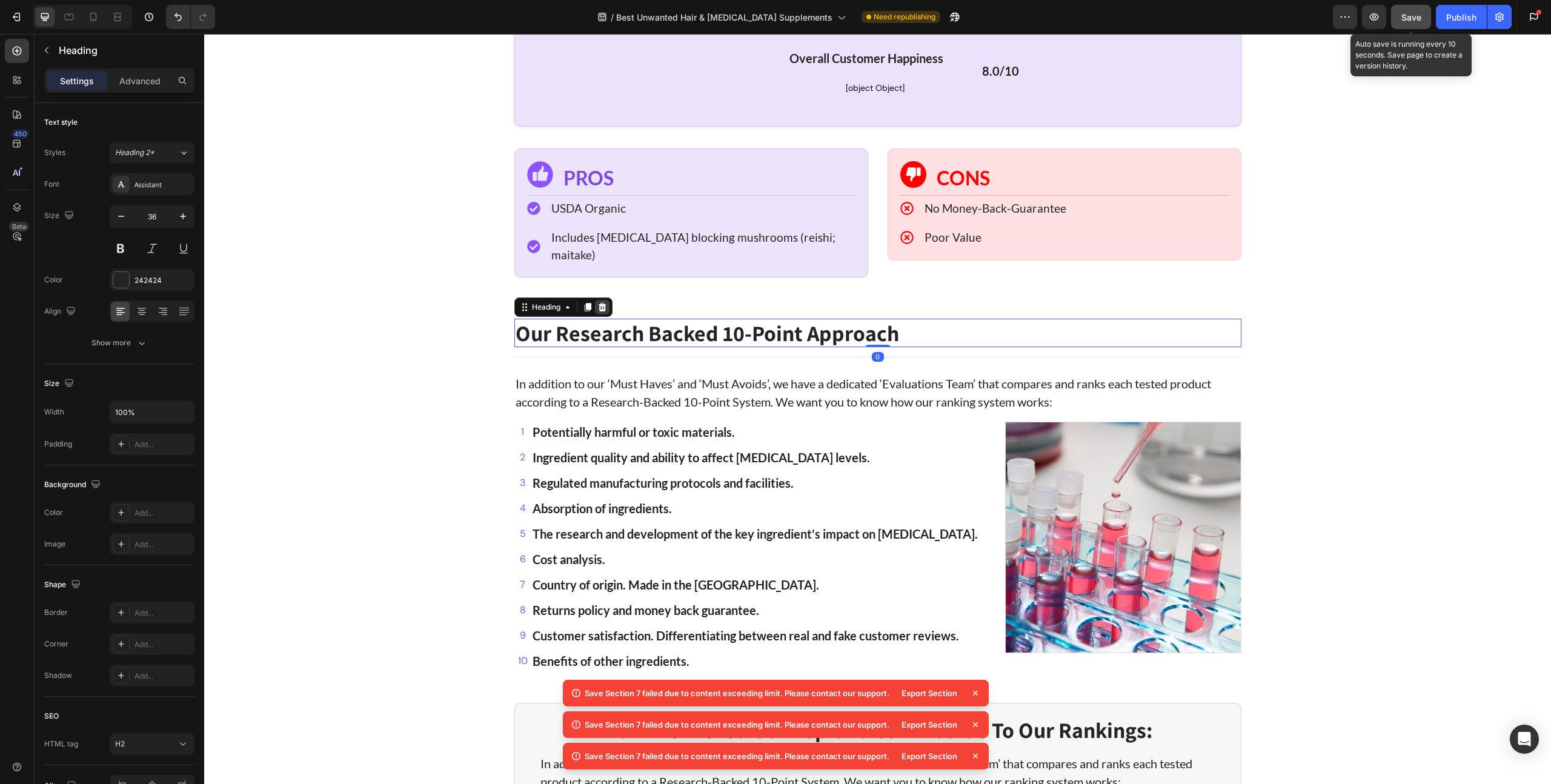
click at [601, 299] on div at bounding box center [602, 307] width 15 height 15
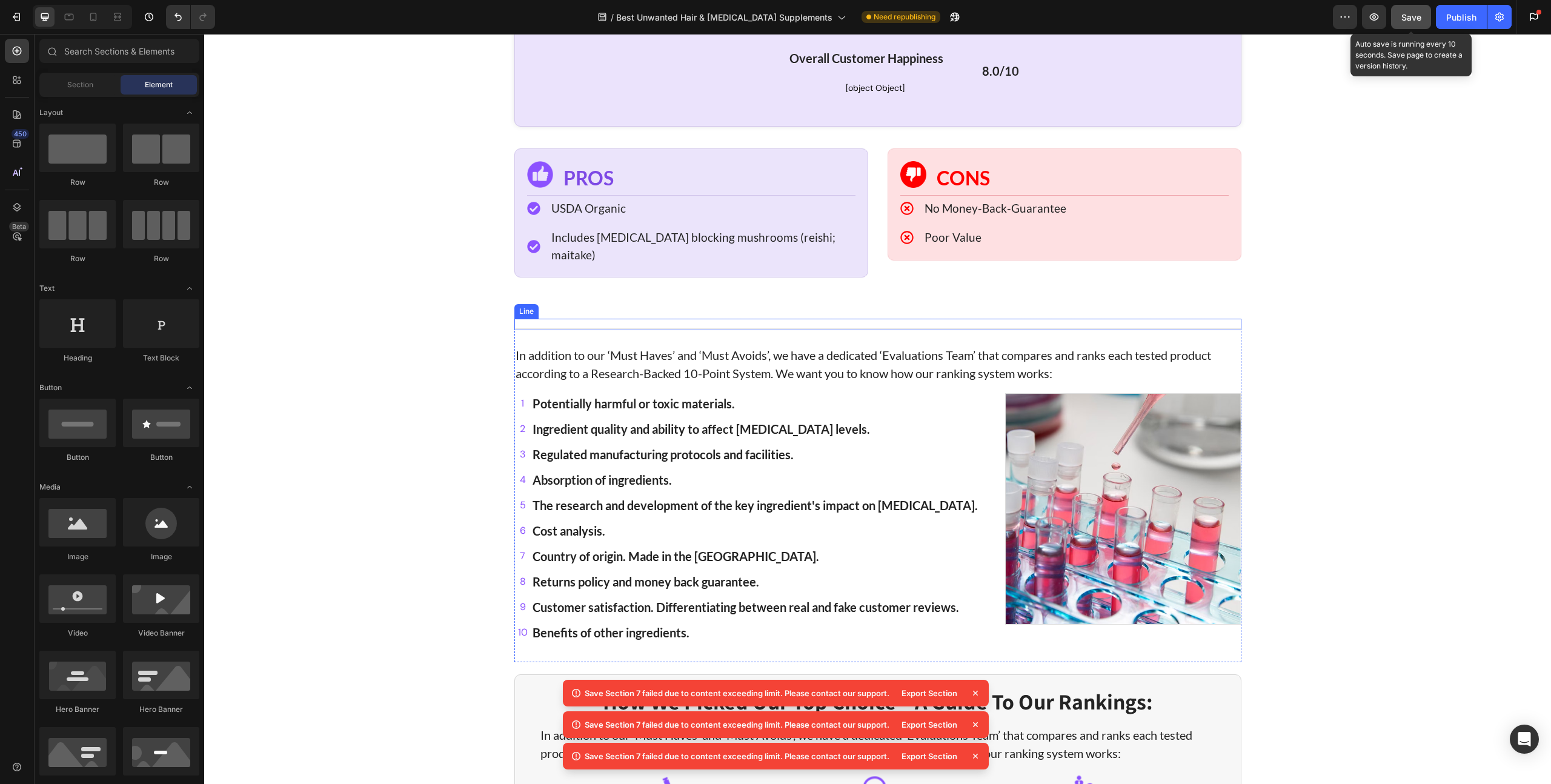
click at [598, 318] on div "Title Line" at bounding box center [878, 324] width 727 height 12
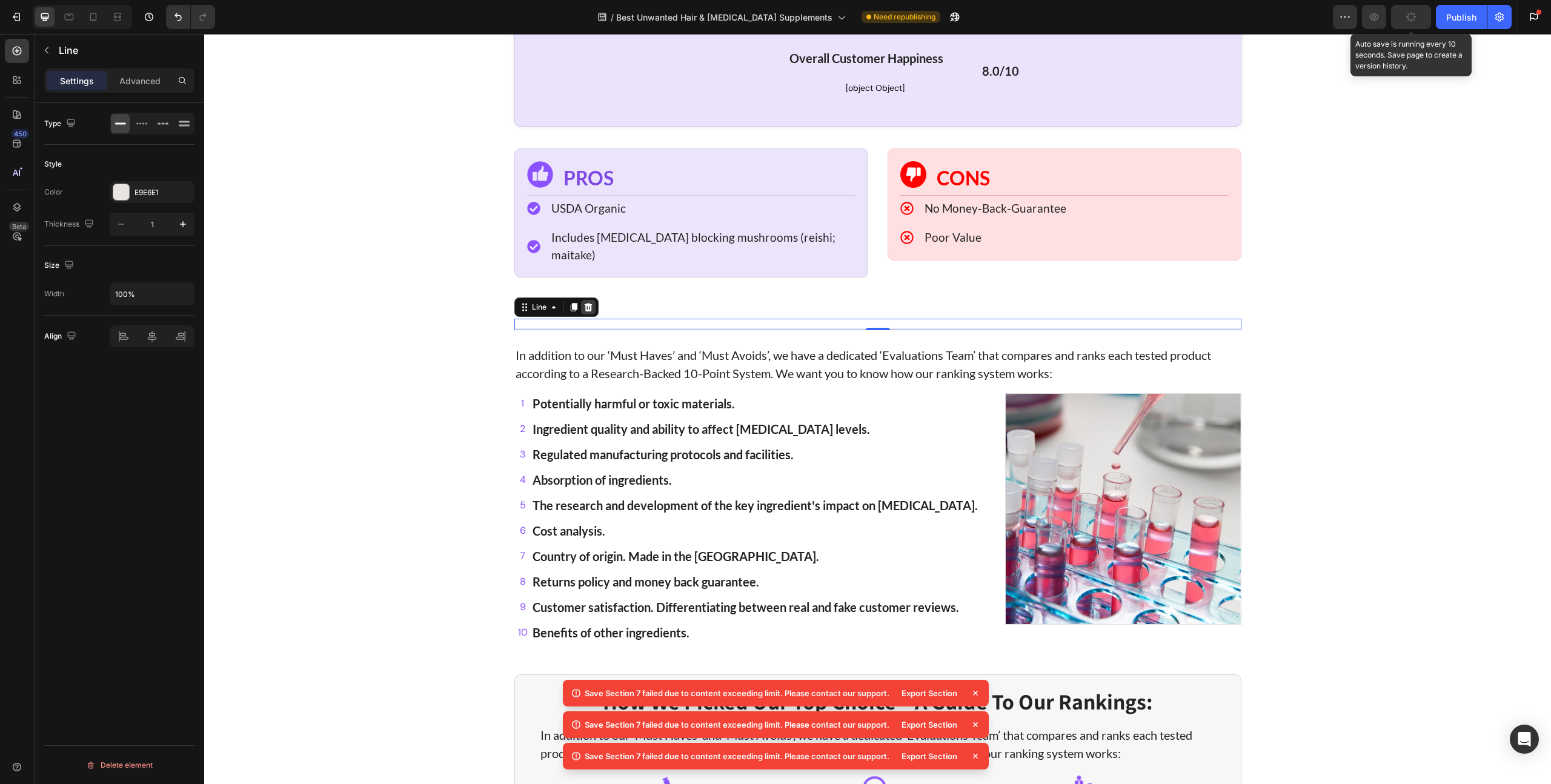
click at [587, 302] on icon at bounding box center [588, 307] width 10 height 10
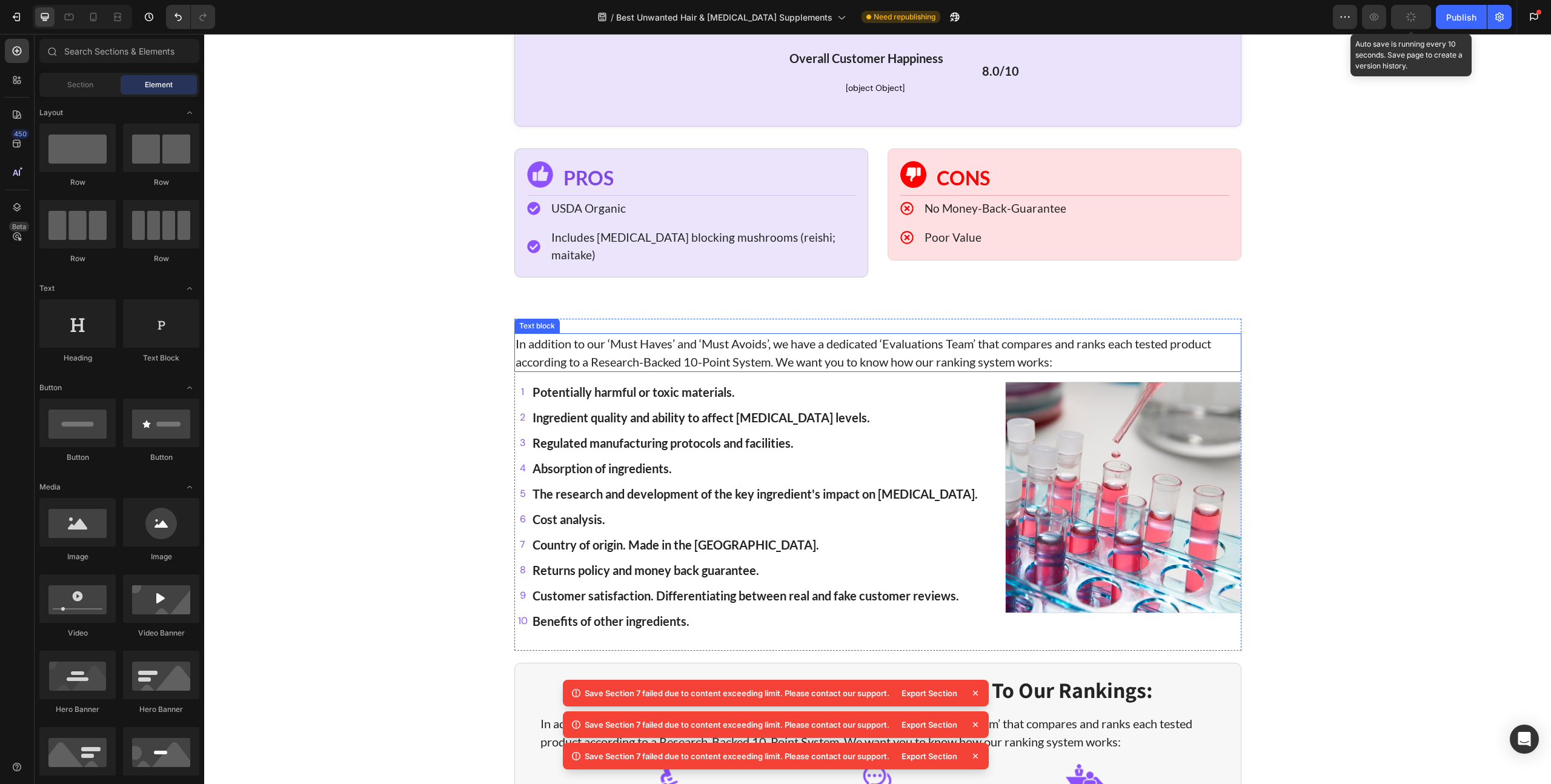
click at [572, 334] on p "In addition to our ‘Must Haves’ and ‘Must Avoids’, we have a dedicated ‘Evaluat…" at bounding box center [878, 352] width 725 height 36
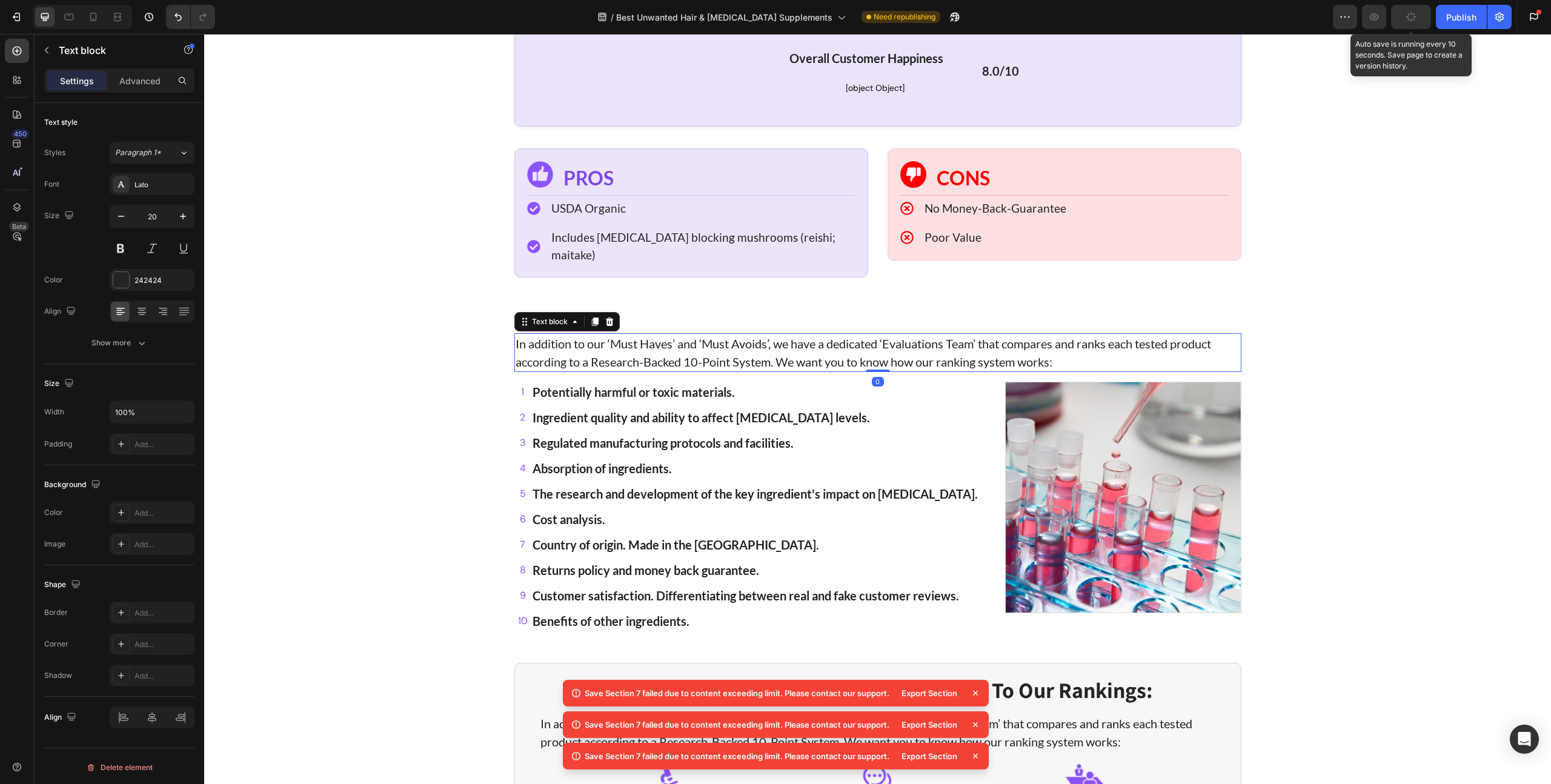
click at [605, 317] on icon at bounding box center [610, 322] width 10 height 10
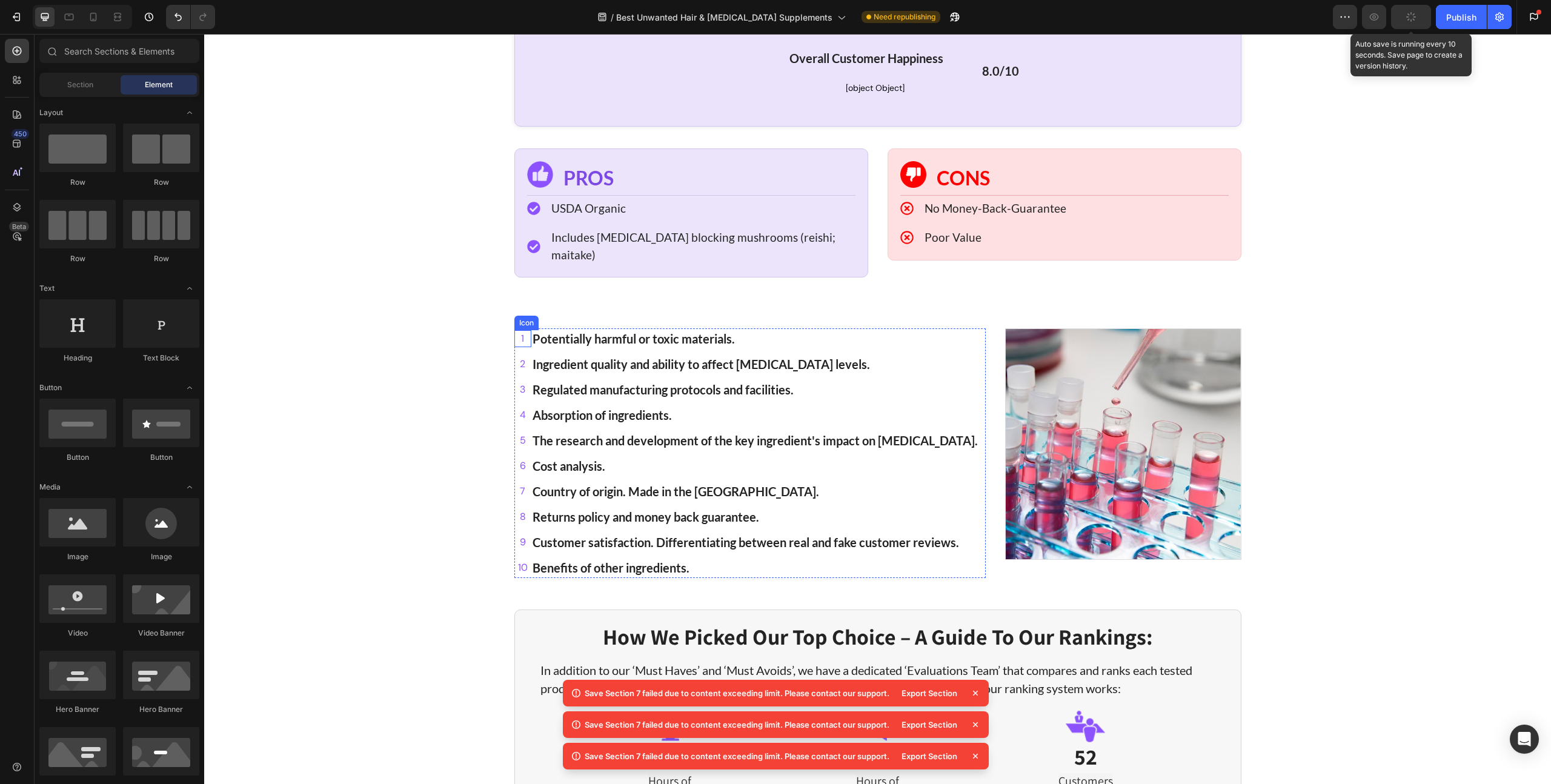
click at [515, 330] on span "1" at bounding box center [523, 338] width 17 height 17
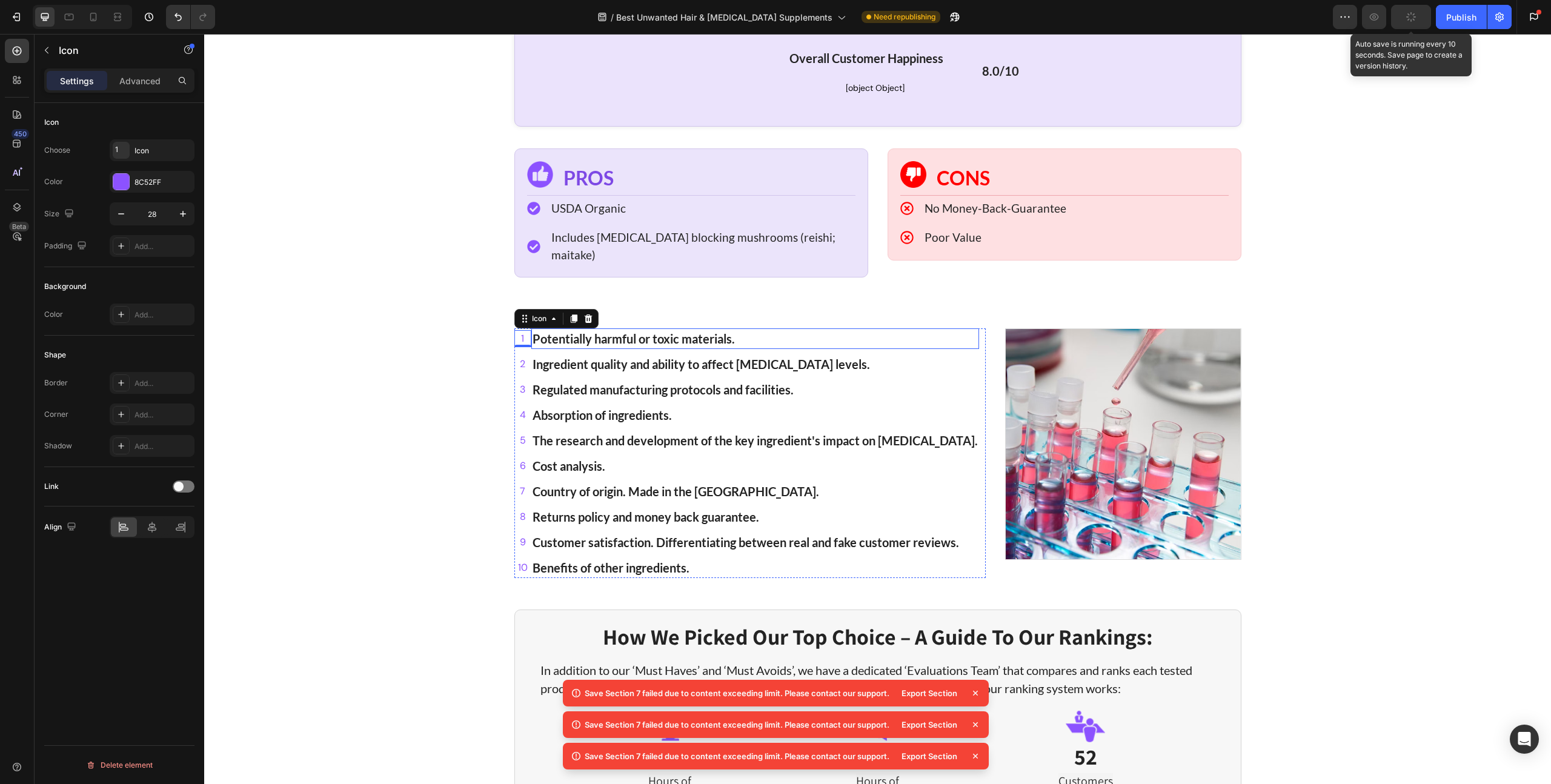
click at [968, 328] on div "1 Icon 0 Potentially harmful or toxic materials. Text block 2 Icon Ingredient q…" at bounding box center [750, 453] width 472 height 250
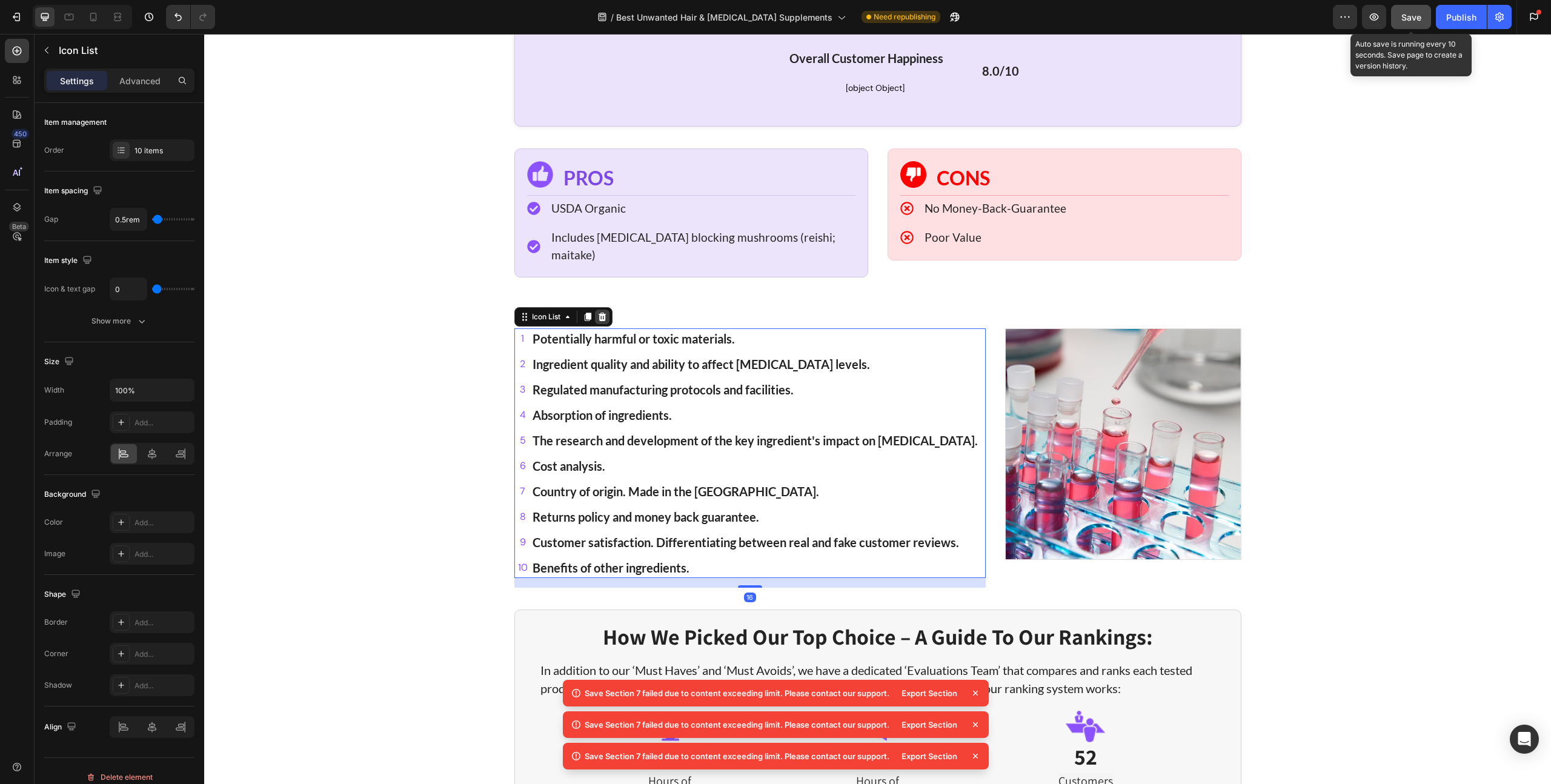
click at [599, 313] on icon at bounding box center [602, 317] width 8 height 8
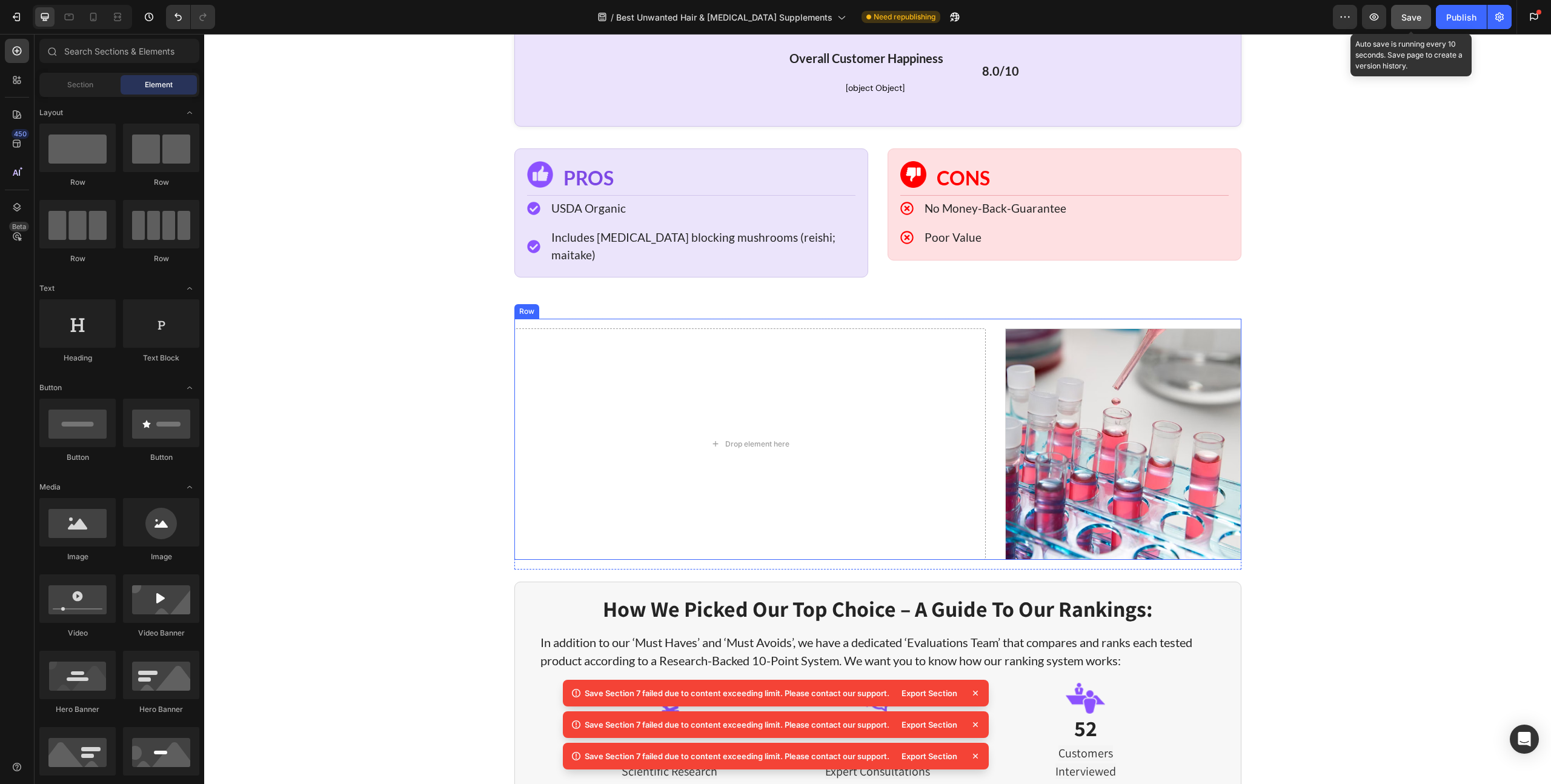
click at [668, 318] on div "Drop element here Image Row" at bounding box center [878, 438] width 727 height 241
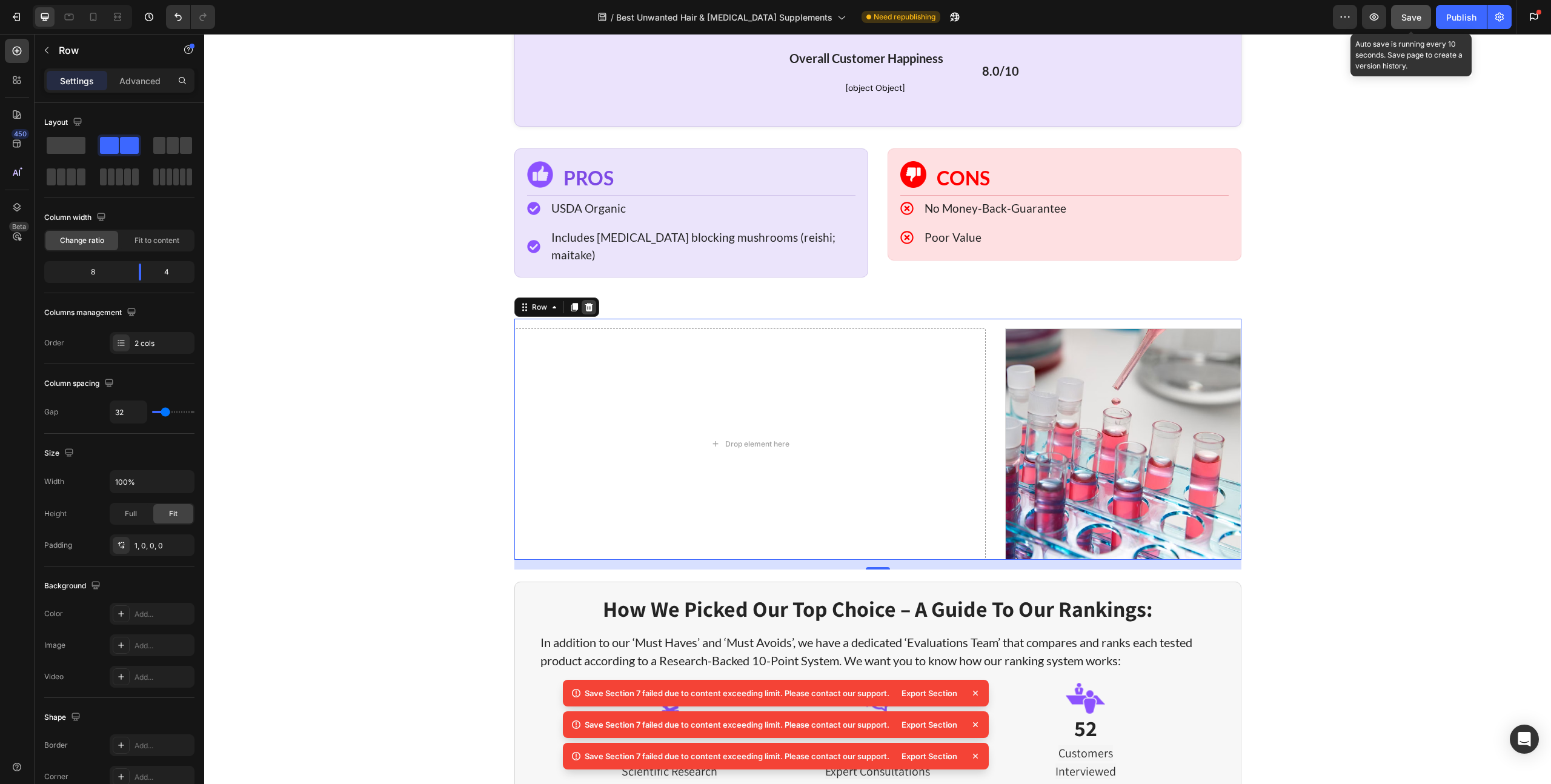
click at [585, 302] on icon at bounding box center [589, 307] width 10 height 10
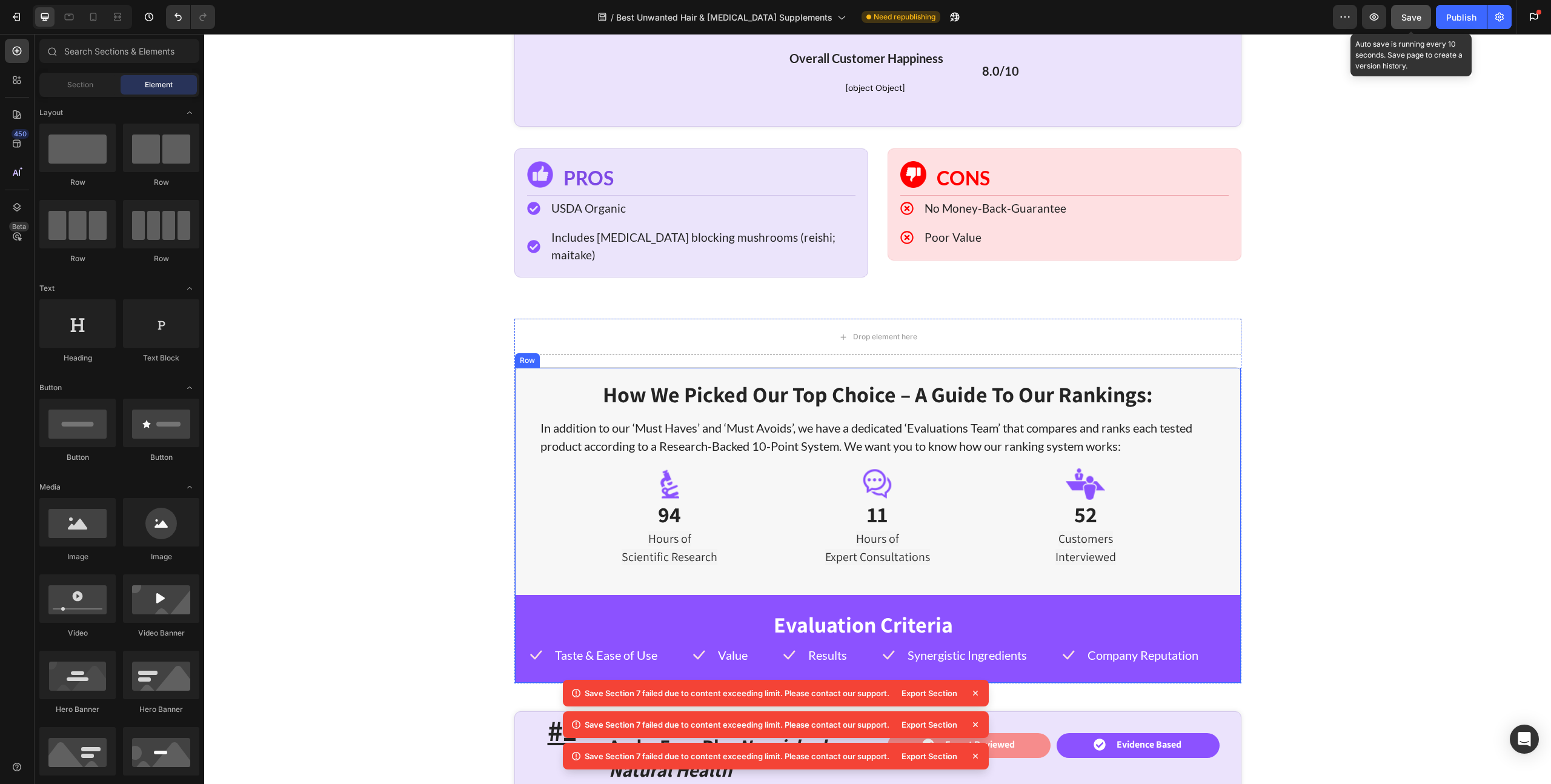
click at [623, 367] on div "How We Picked Our Top Choice – A Guide To Our Rankings: Heading In addition to …" at bounding box center [877, 524] width 725 height 315
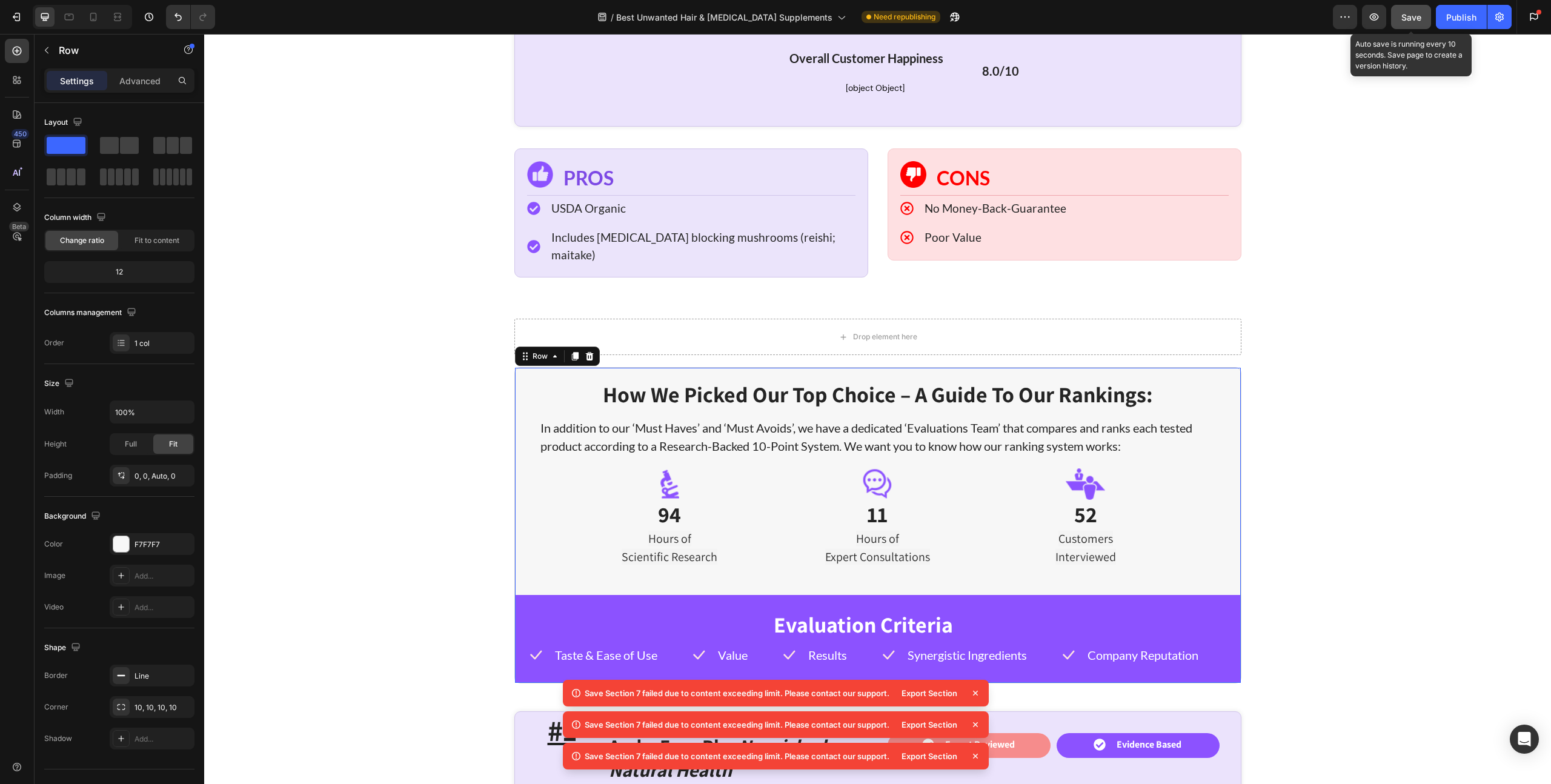
click at [586, 351] on icon at bounding box center [589, 356] width 8 height 8
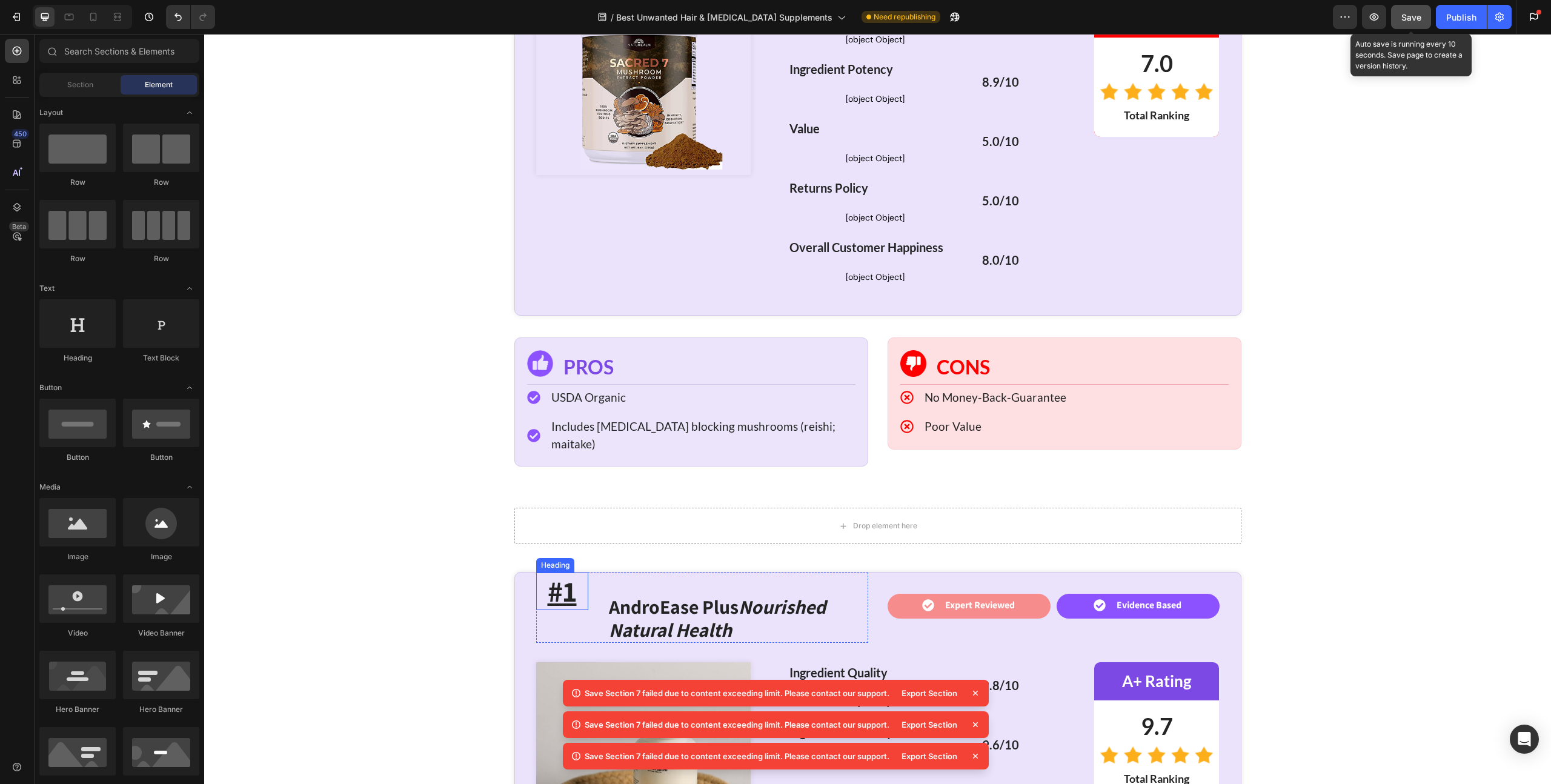
scroll to position [5240, 0]
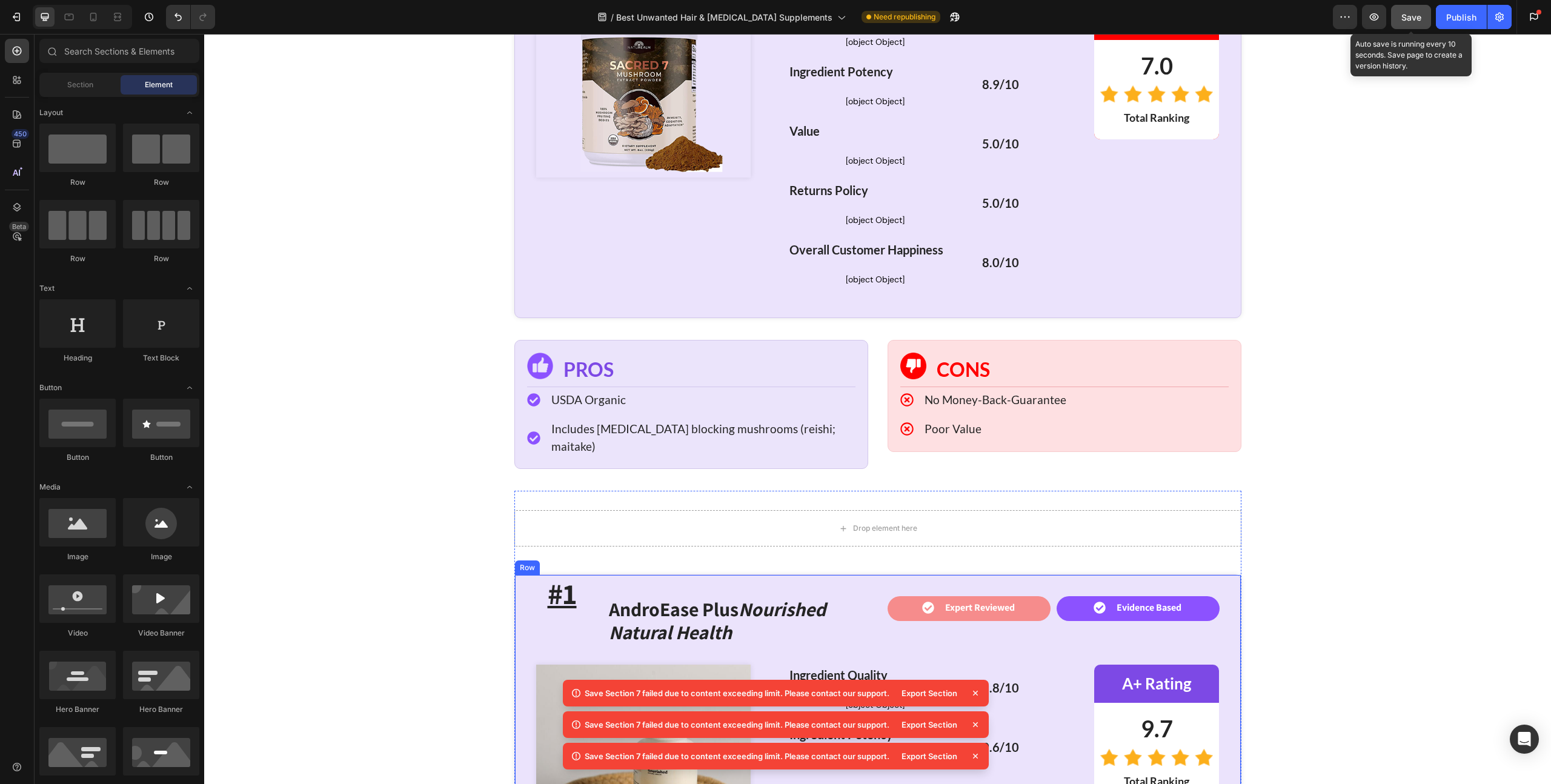
click at [517, 574] on div "#1 Heading AndroEase Plus Nourished Natural Health Heading Row Icon Expert Revi…" at bounding box center [878, 777] width 727 height 406
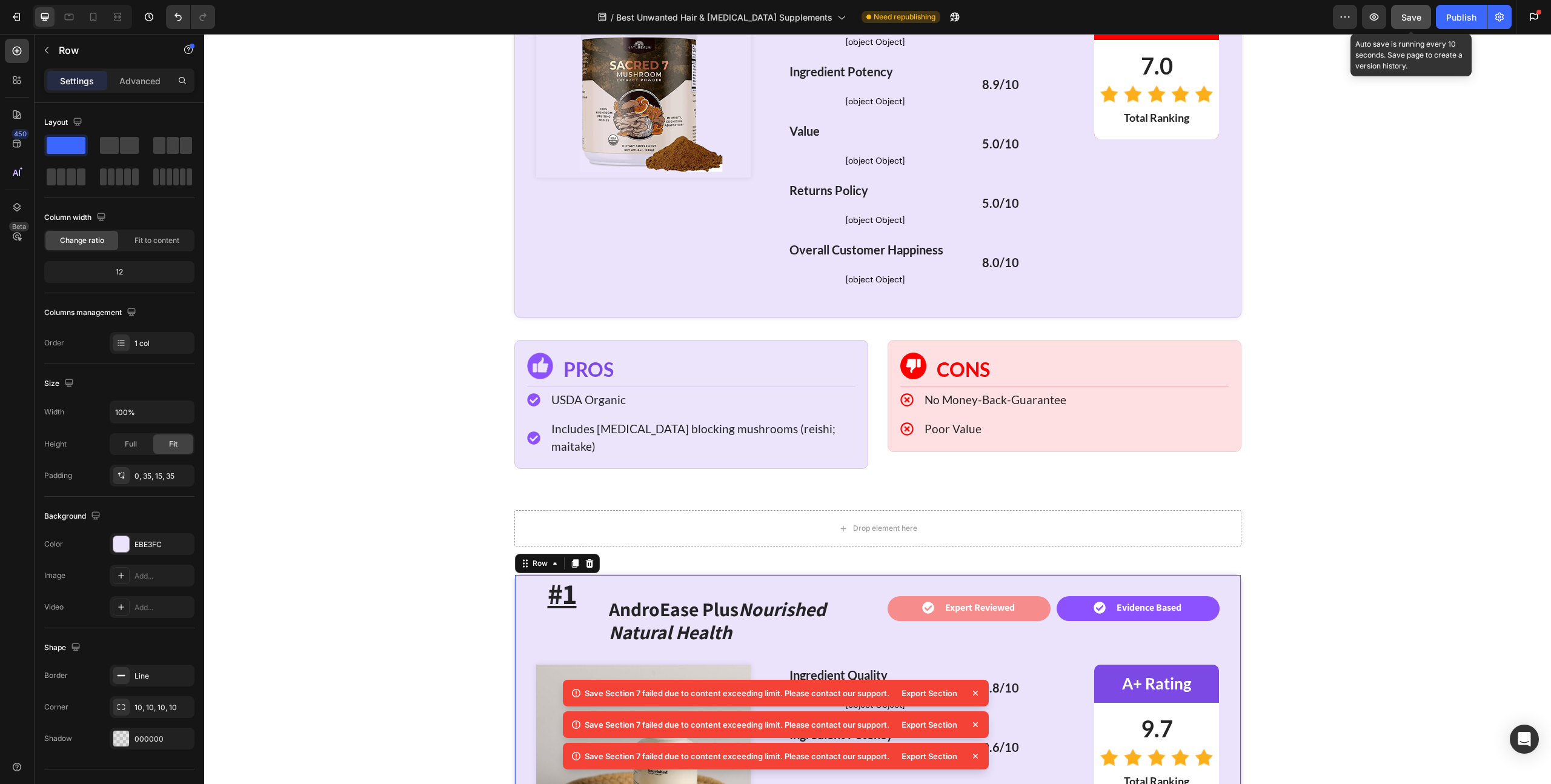
click at [585, 558] on icon at bounding box center [590, 563] width 10 height 10
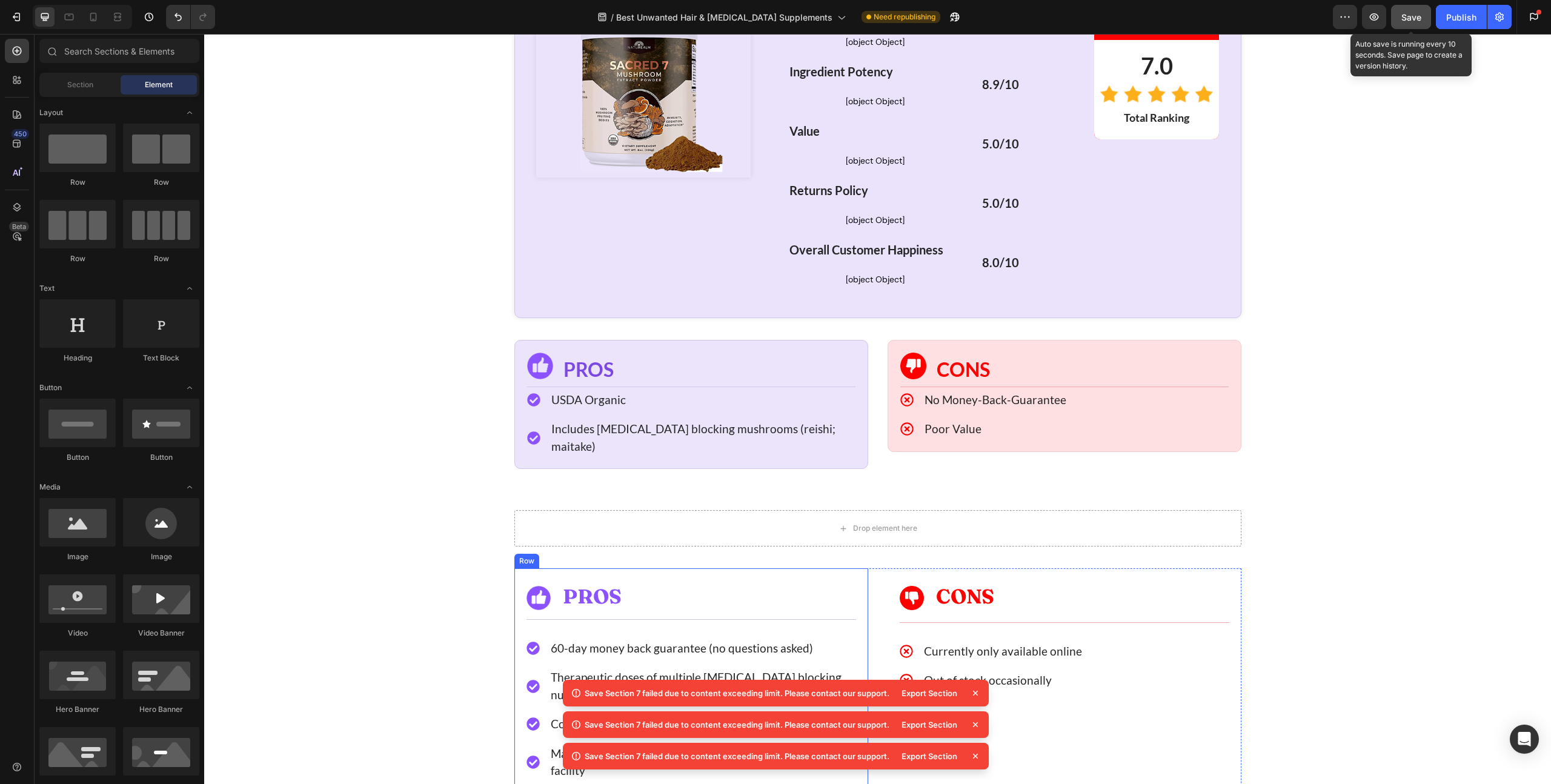
click at [525, 568] on div "Image PROS Heading Row Icon 60-day money back guarantee (no questions asked) Te…" at bounding box center [692, 700] width 354 height 264
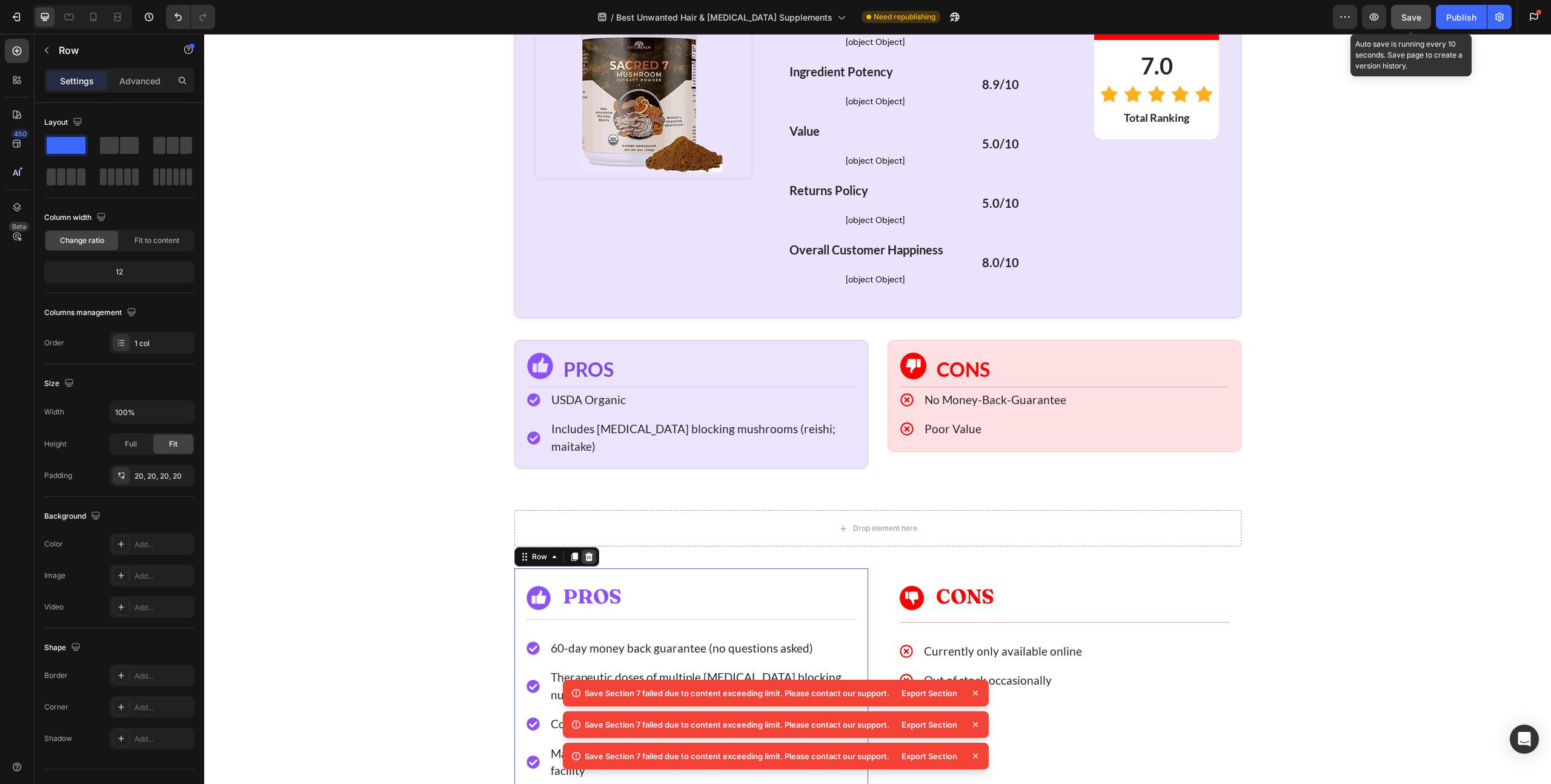
click at [587, 552] on icon at bounding box center [589, 557] width 10 height 10
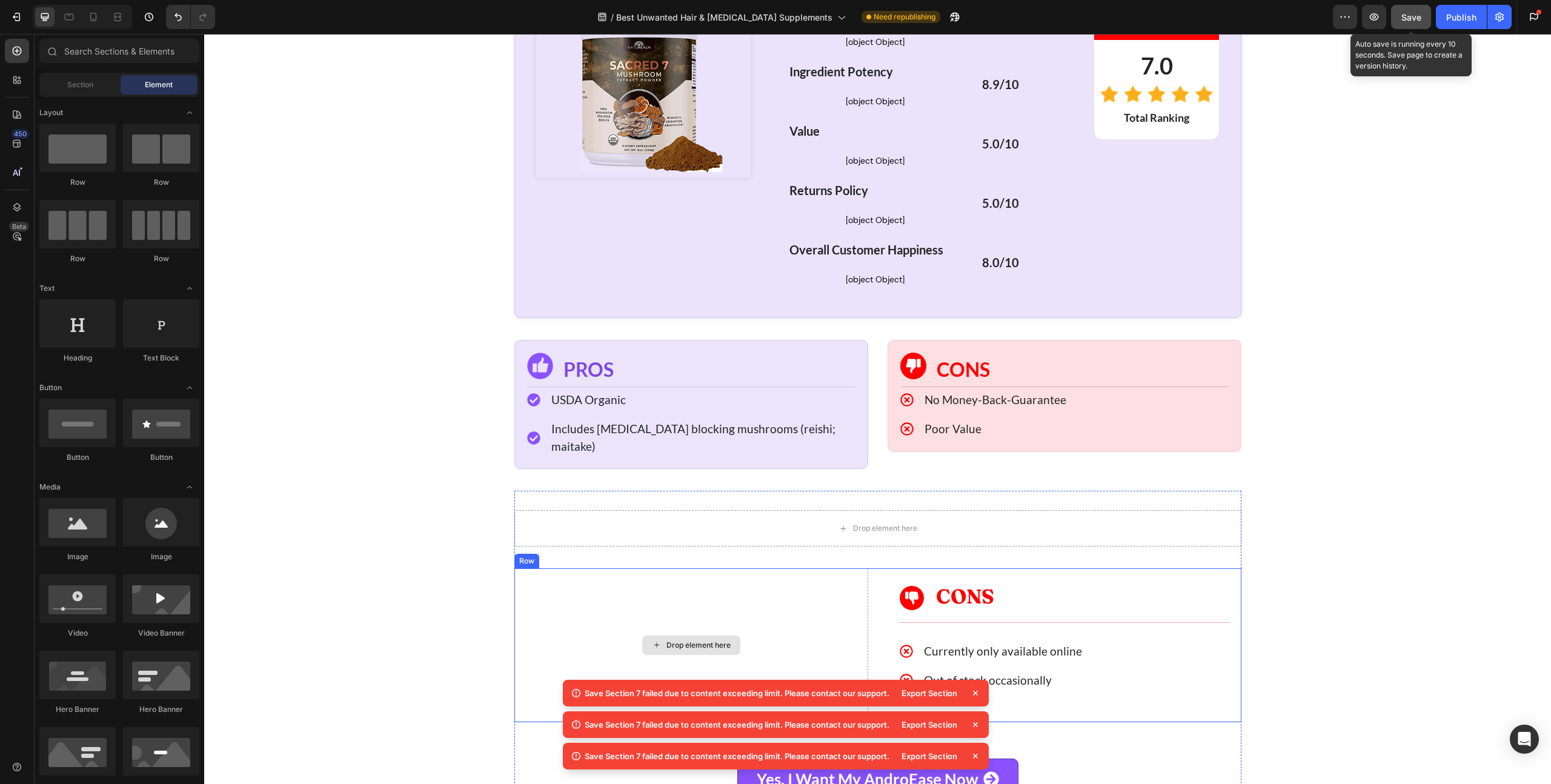
click at [521, 568] on div "Drop element here" at bounding box center [692, 645] width 354 height 154
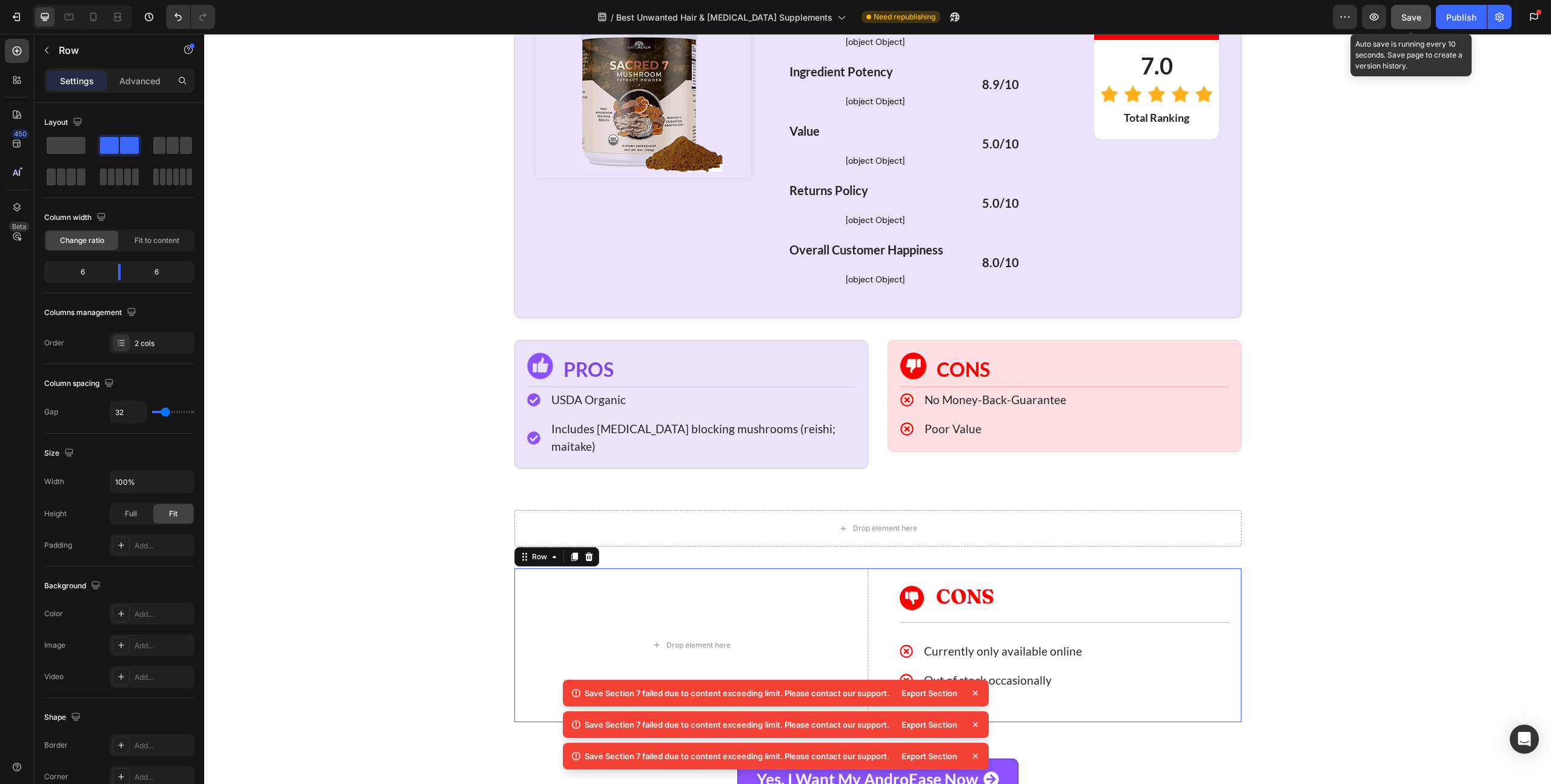
click at [586, 552] on icon at bounding box center [589, 557] width 8 height 8
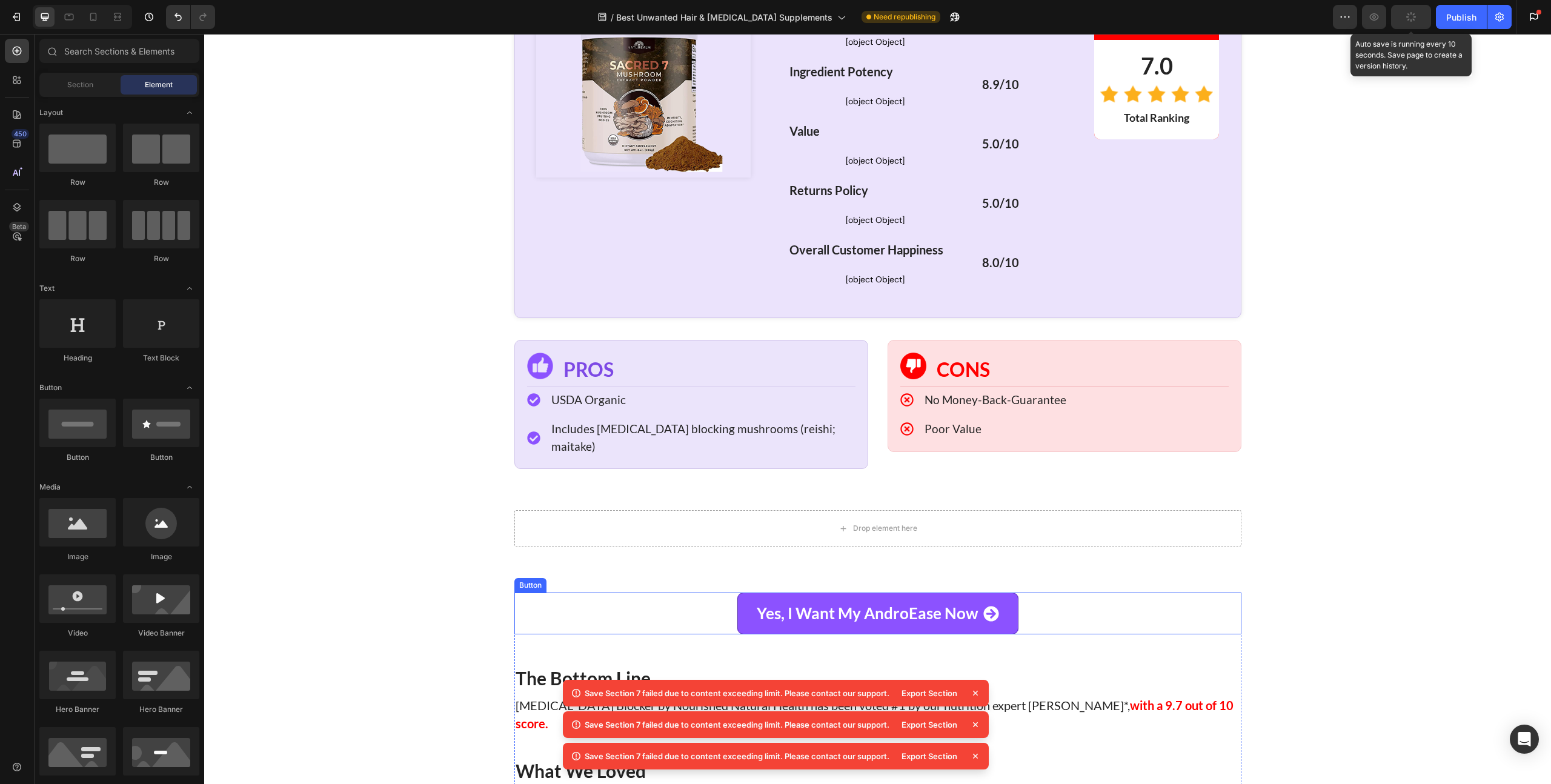
click at [591, 592] on div "Yes, I Want My AndroEase Now Button" at bounding box center [878, 613] width 727 height 42
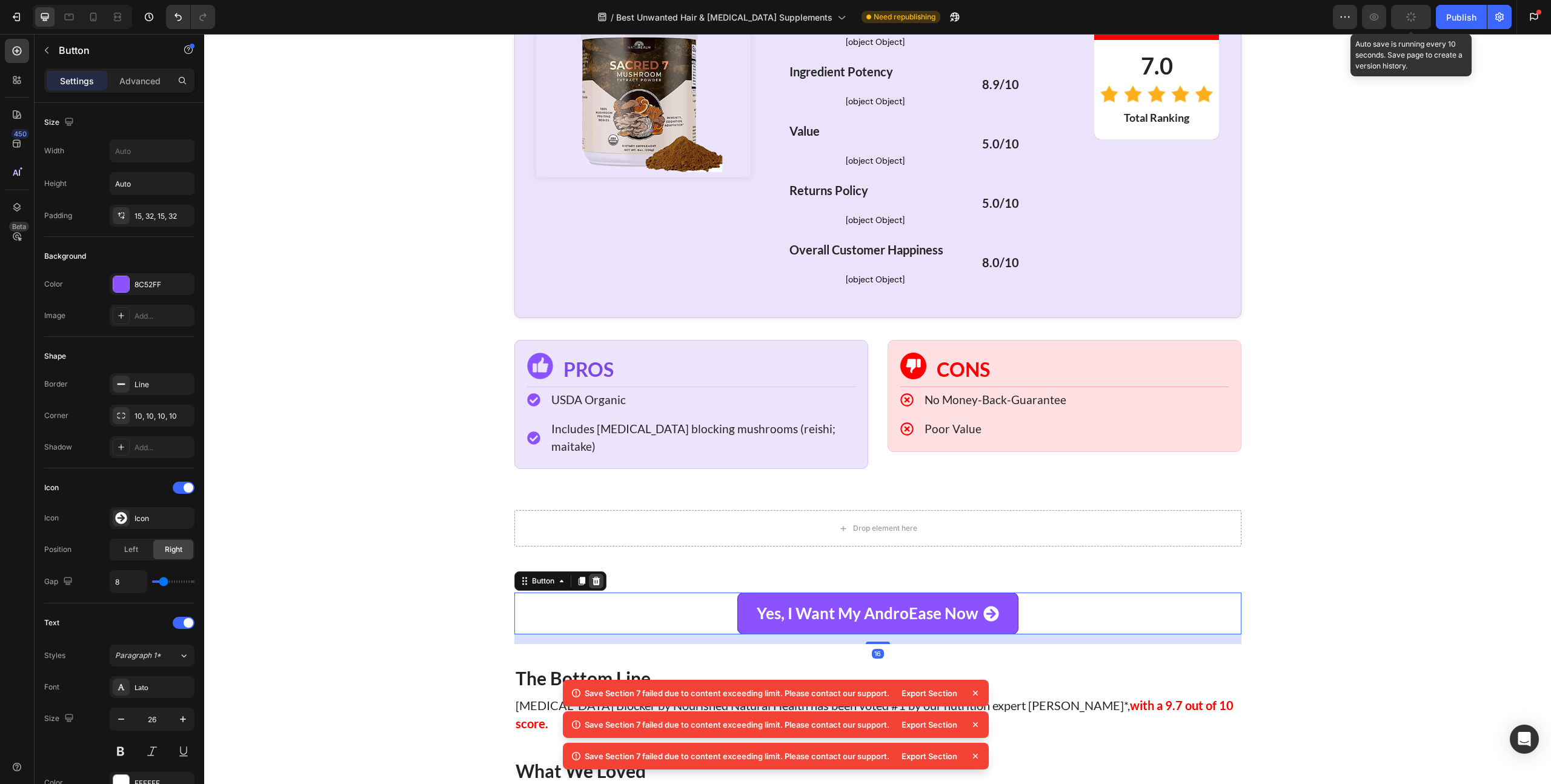
click at [596, 576] on icon at bounding box center [596, 581] width 10 height 10
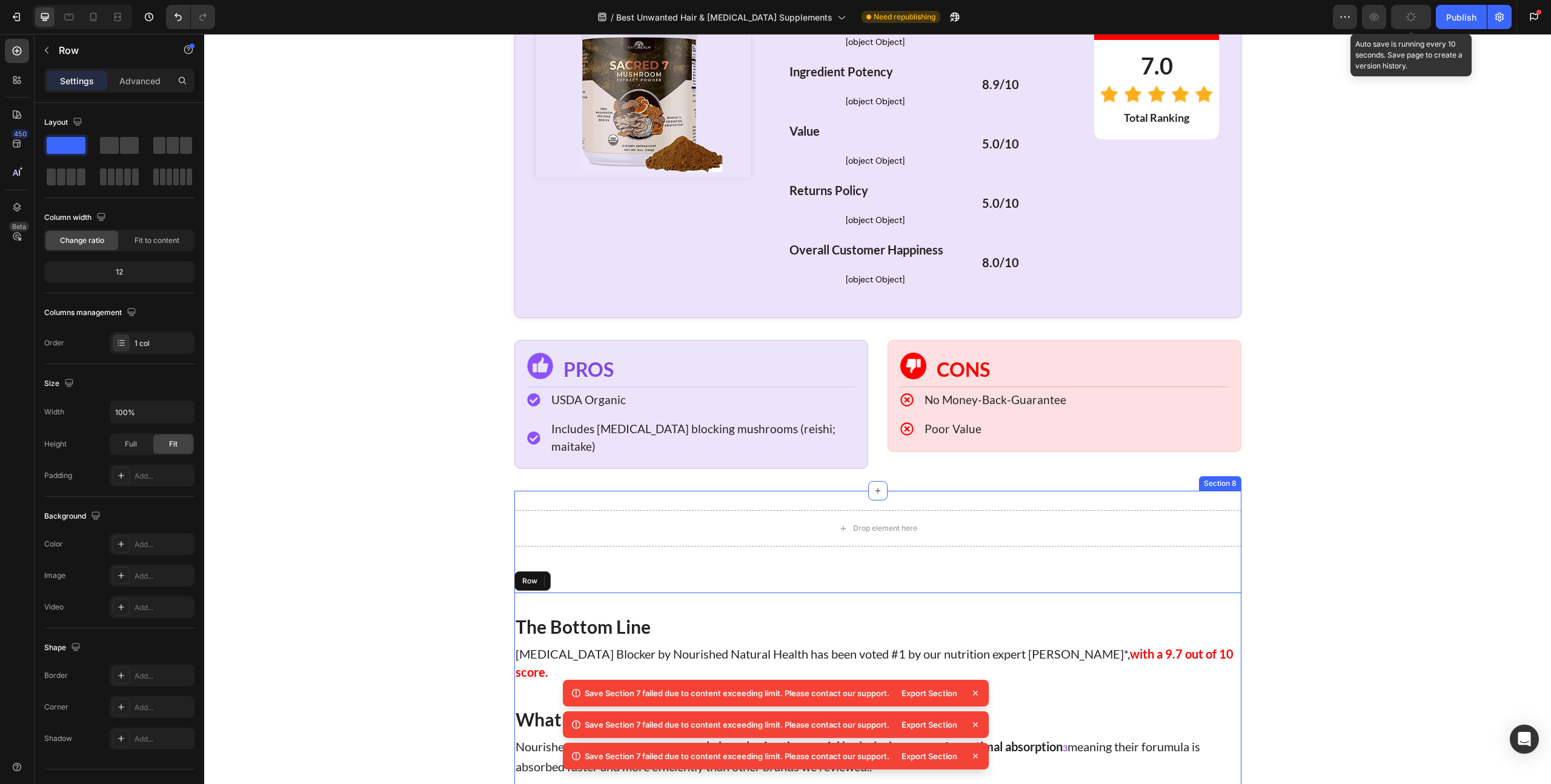
scroll to position [5304, 0]
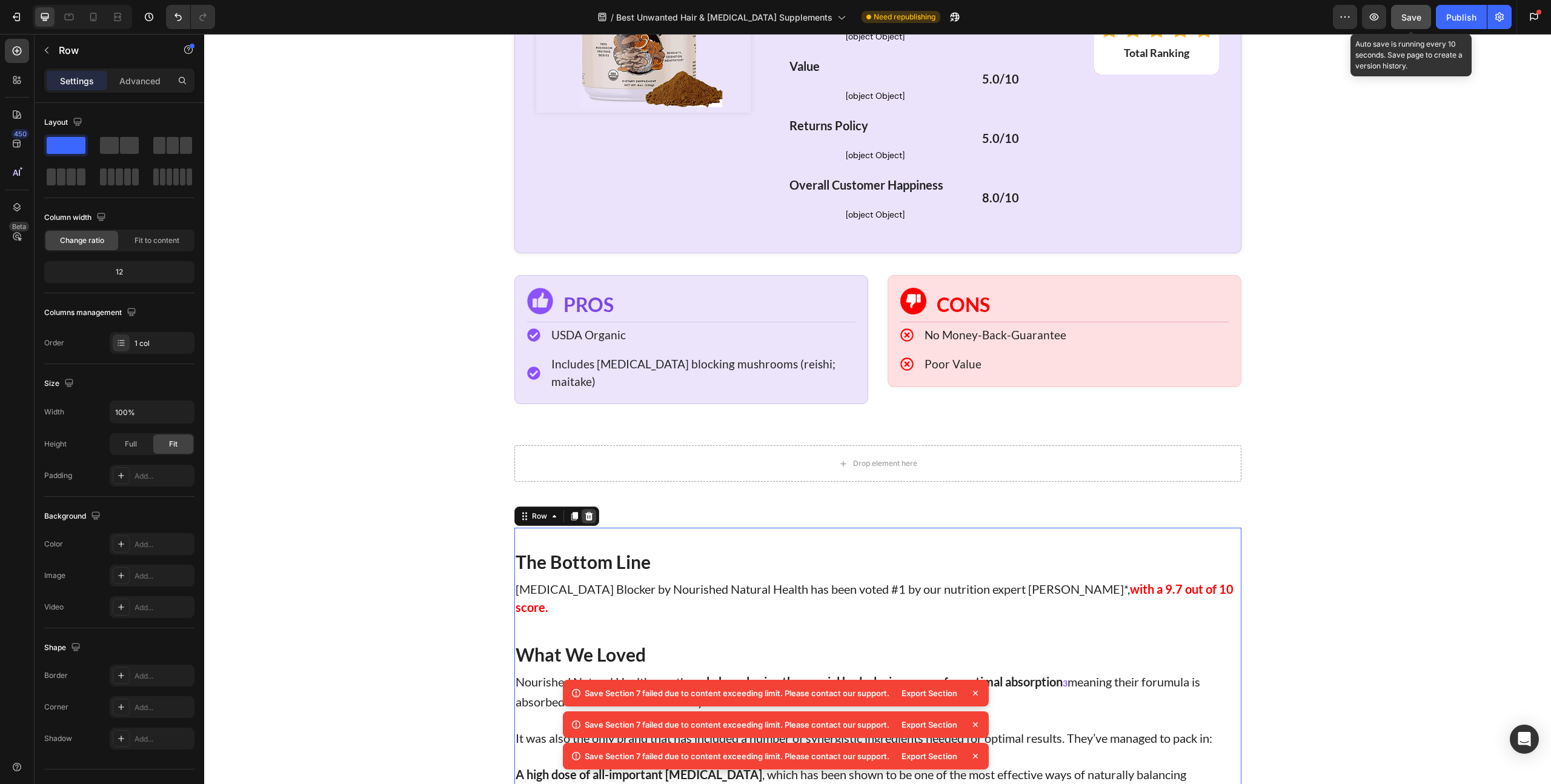
click at [586, 512] on icon at bounding box center [589, 516] width 8 height 8
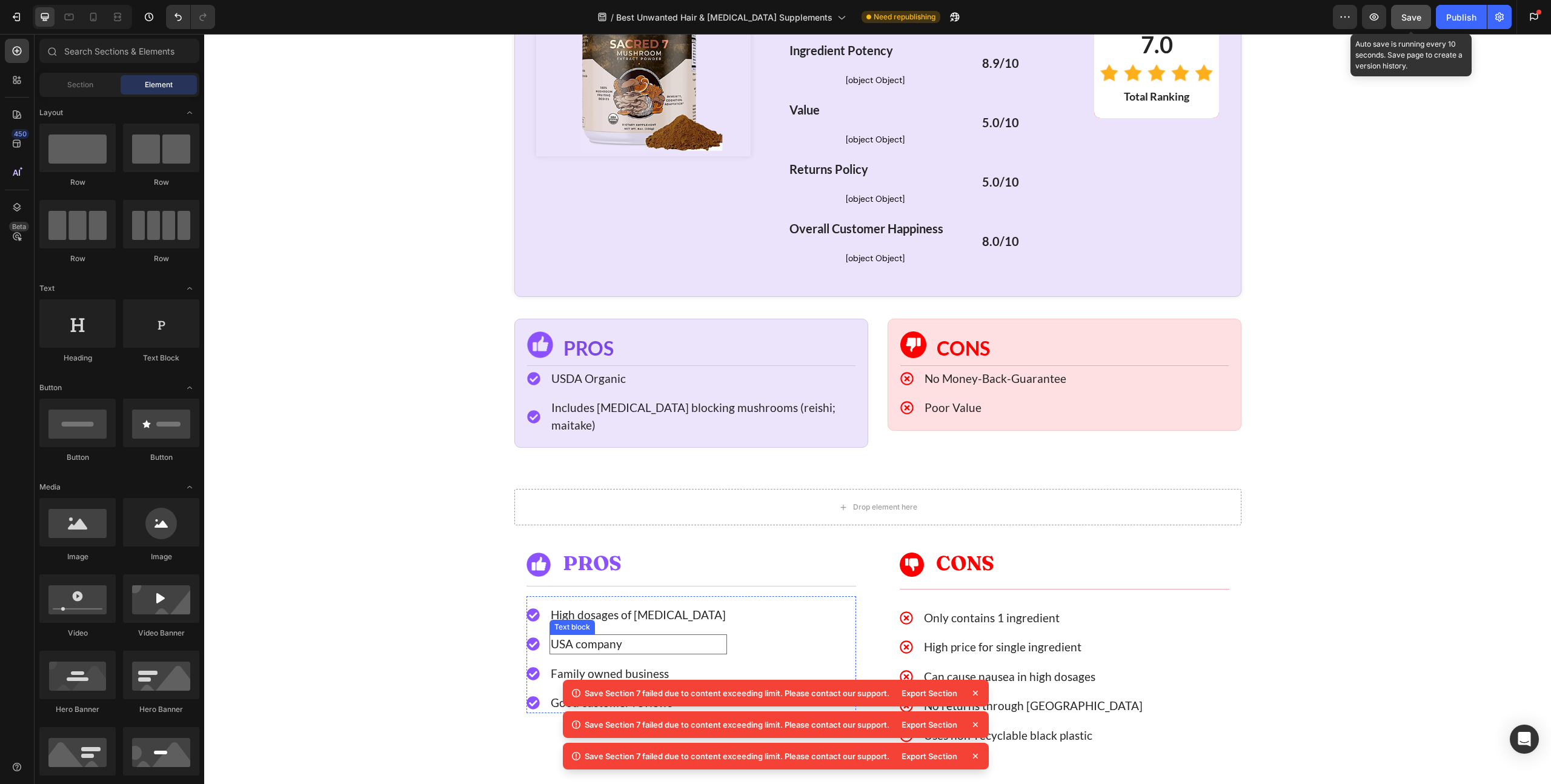
scroll to position [5228, 0]
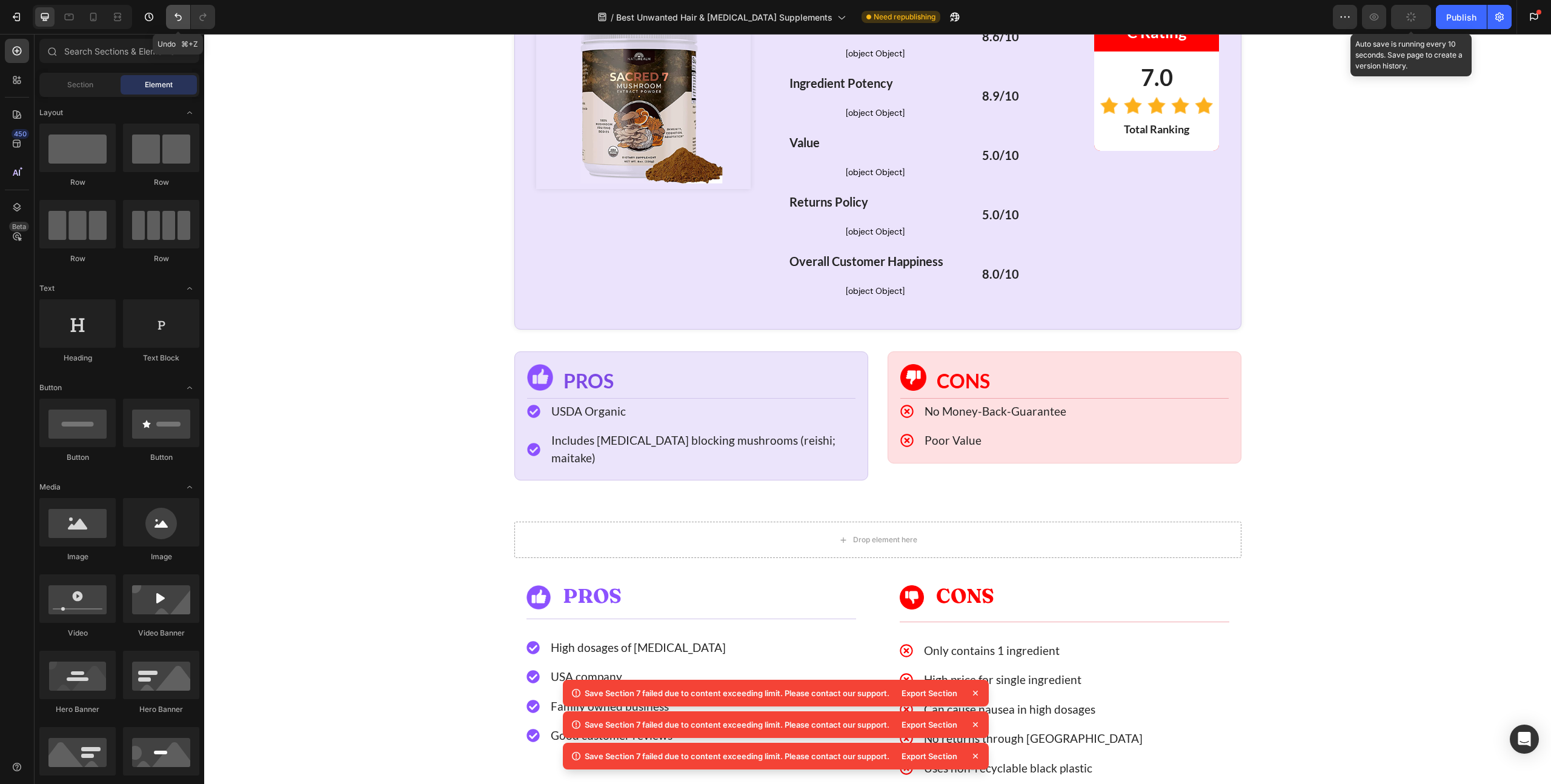
click at [178, 20] on icon "Undo/Redo" at bounding box center [178, 17] width 7 height 8
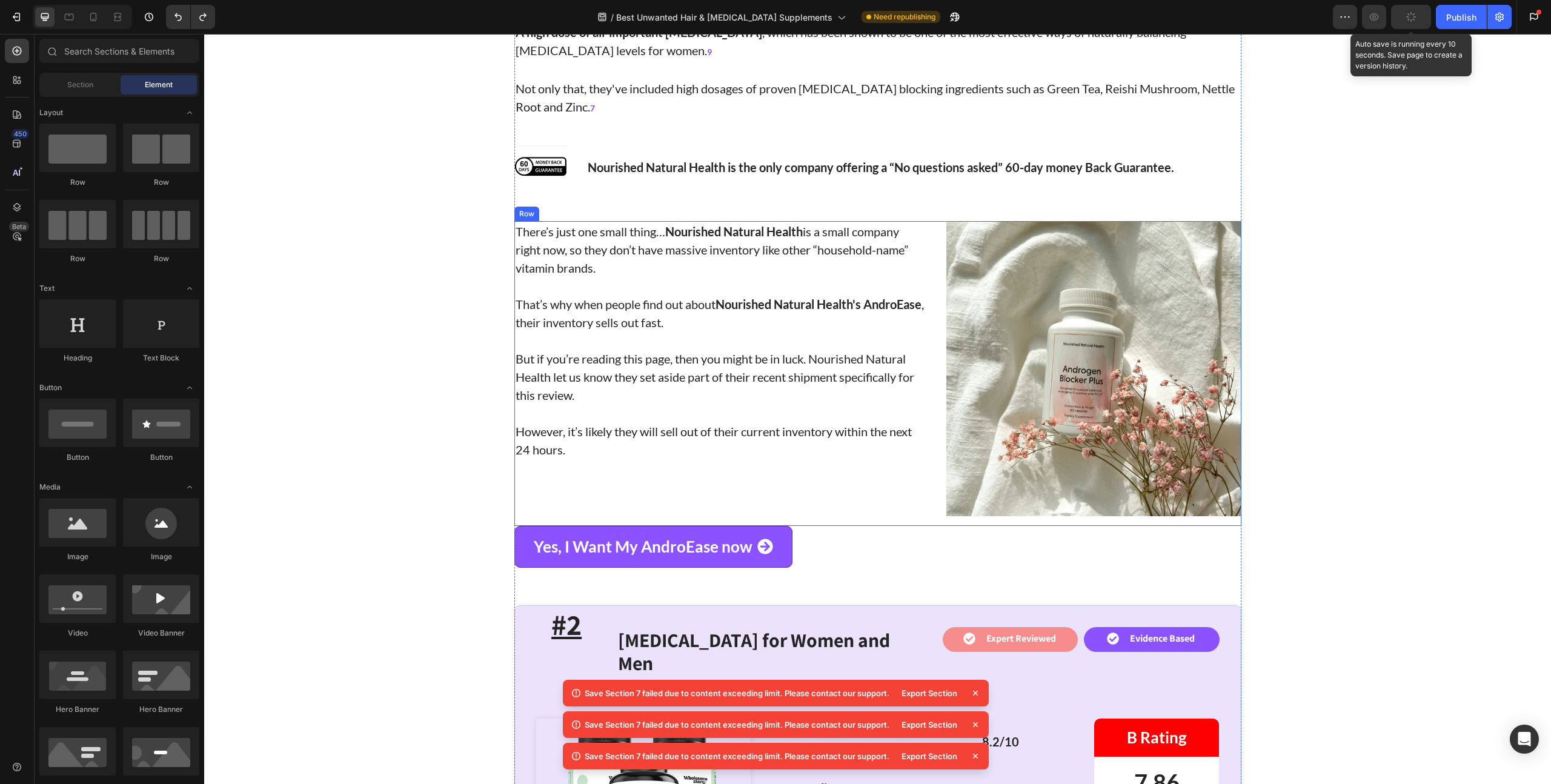
scroll to position [5968, 0]
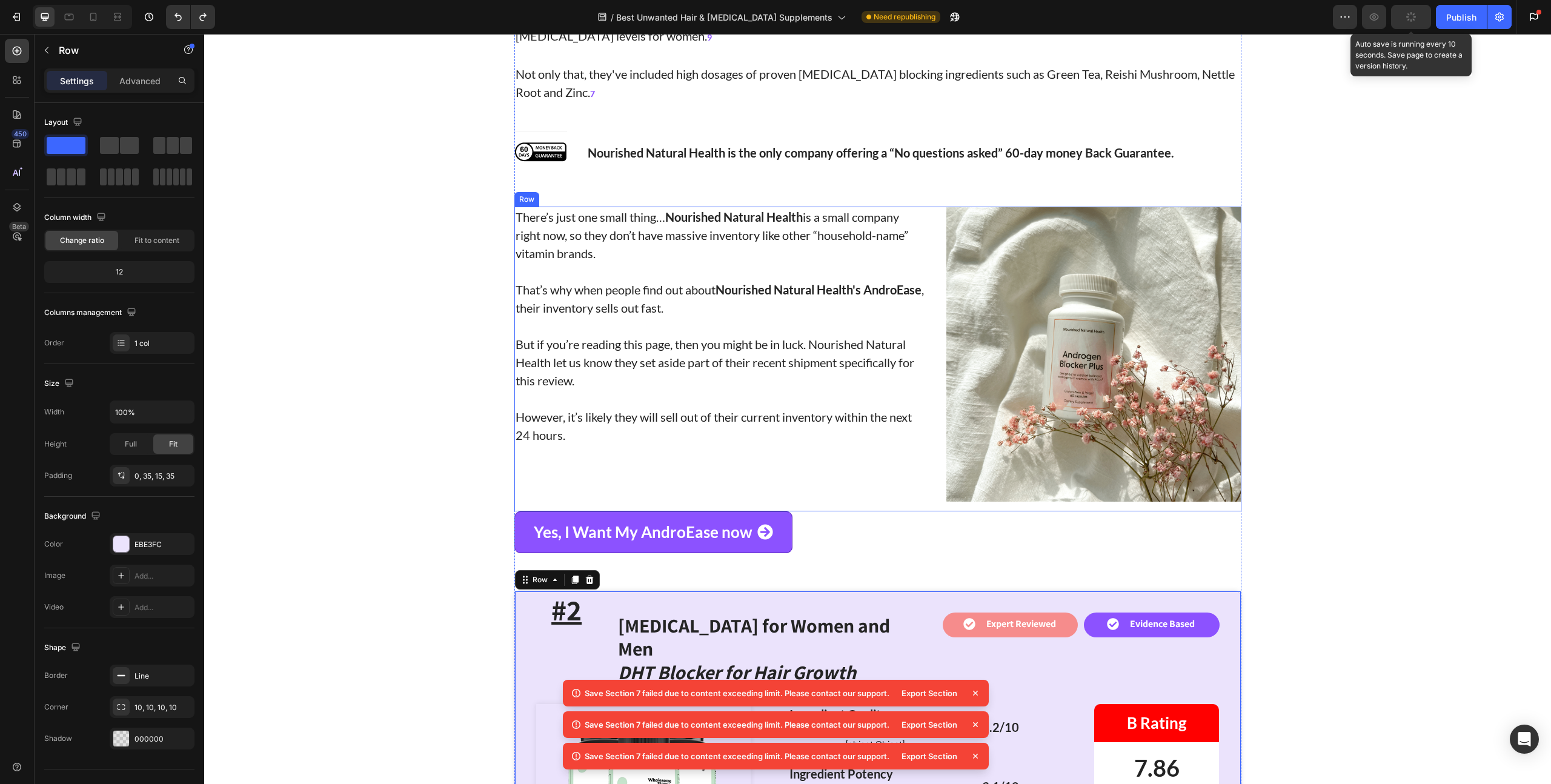
click at [546, 466] on div "There’s just one small thing… Nourished Natural Health is a small company right…" at bounding box center [720, 359] width 413 height 304
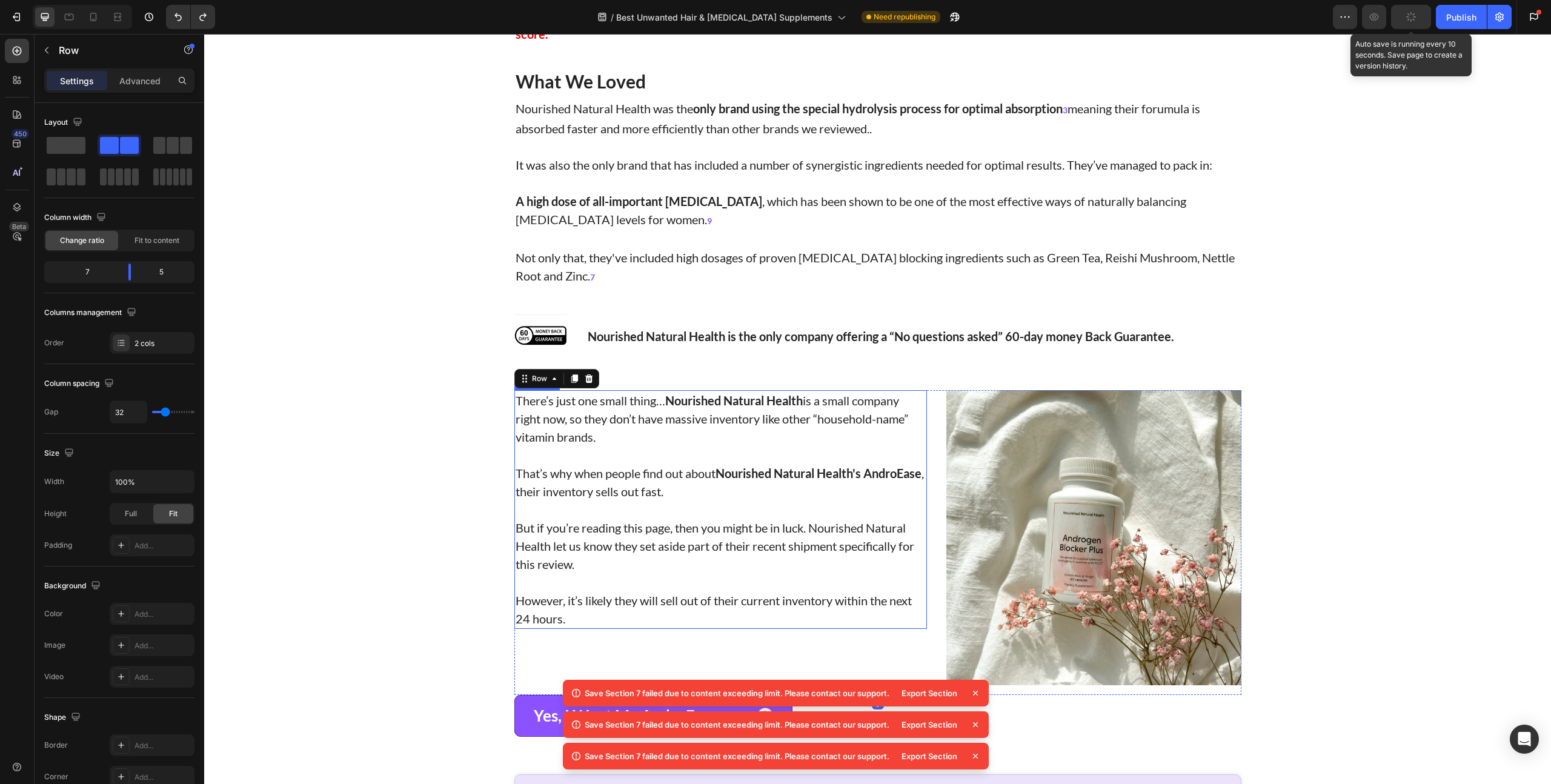
scroll to position [5686, 0]
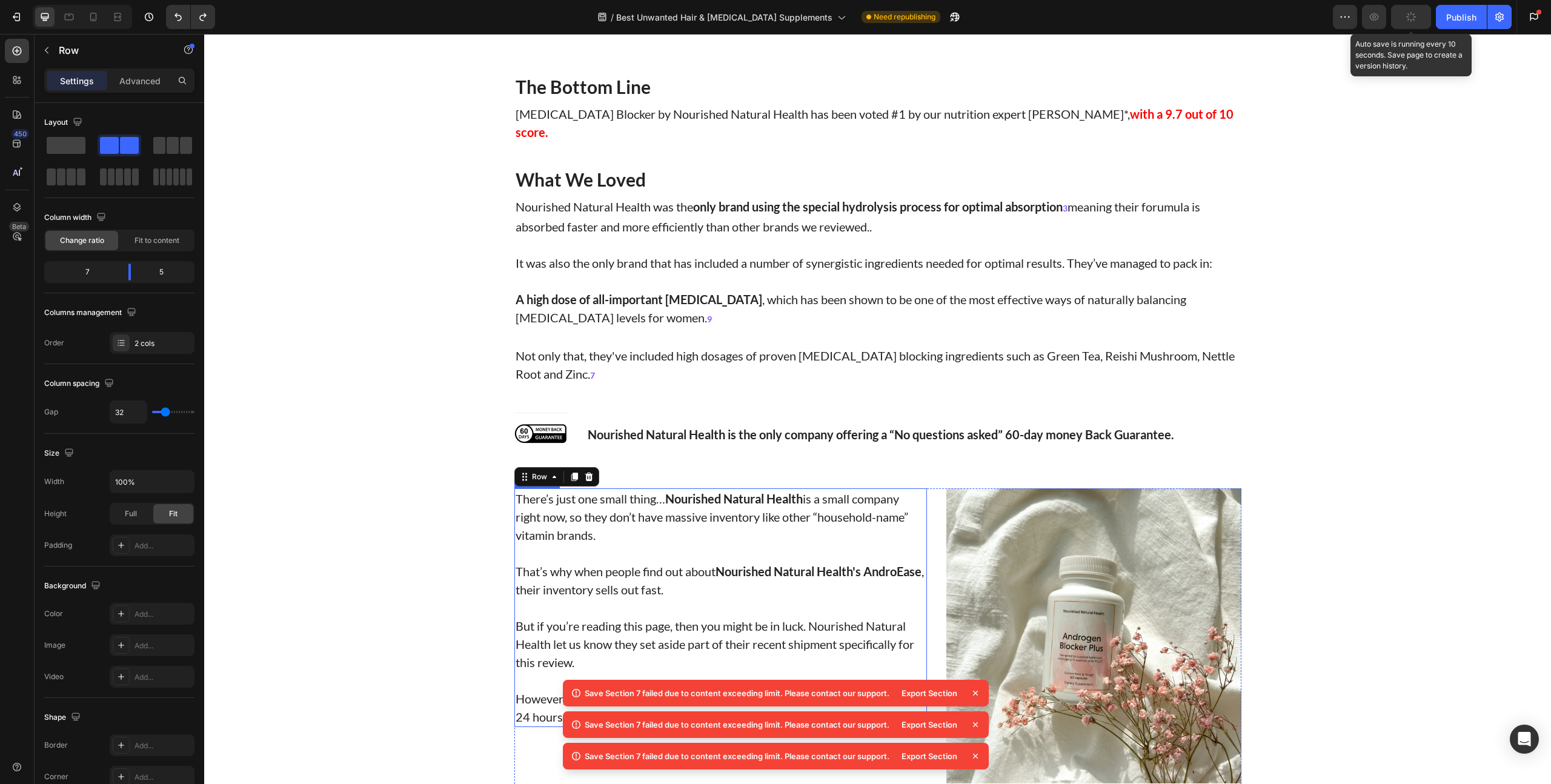
click at [553, 141] on p "[MEDICAL_DATA] Blocker by Nourished Natural Health has been voted #1 by our nut…" at bounding box center [878, 123] width 725 height 36
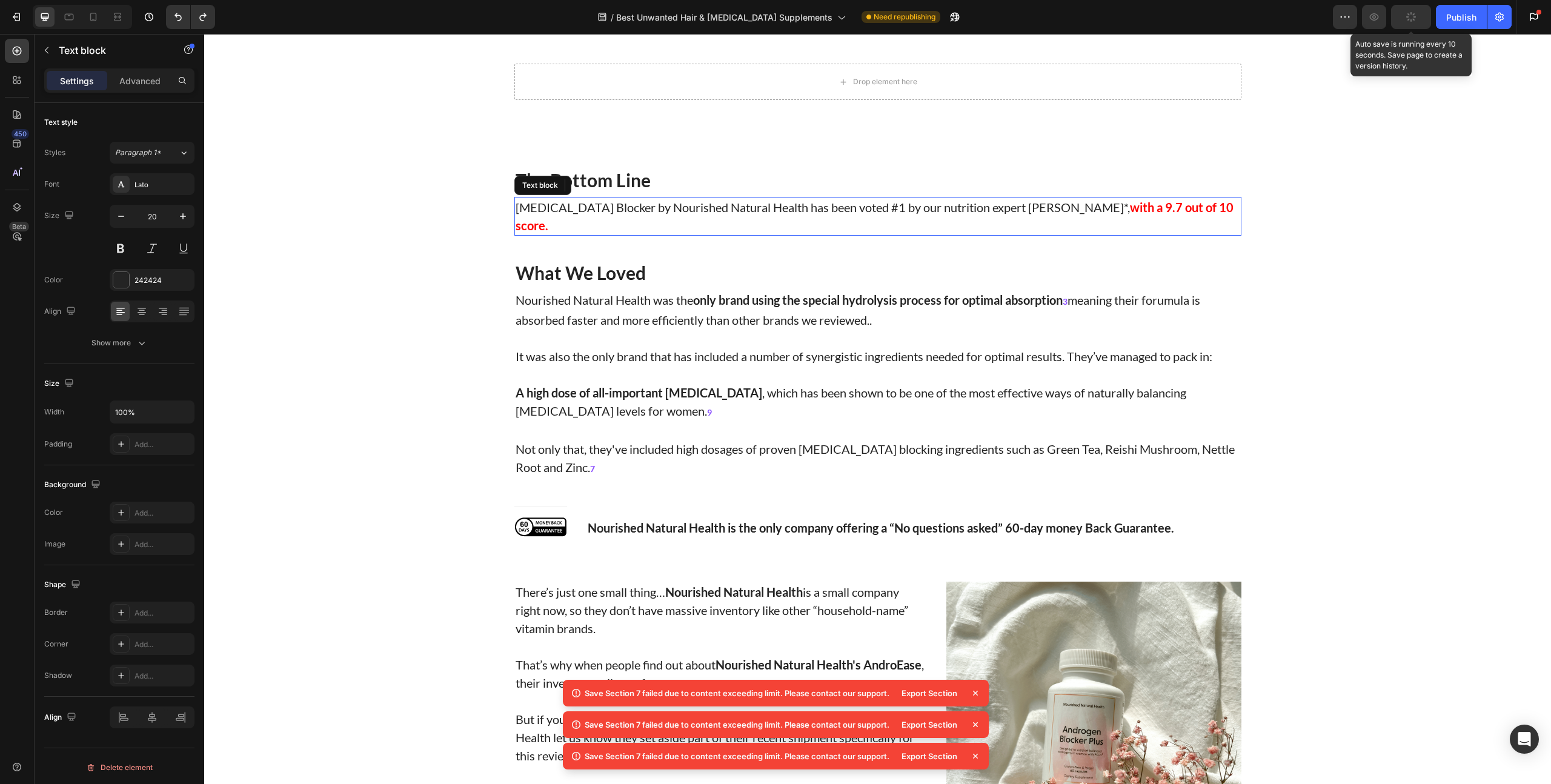
click at [534, 195] on div "Text block" at bounding box center [543, 184] width 57 height 19
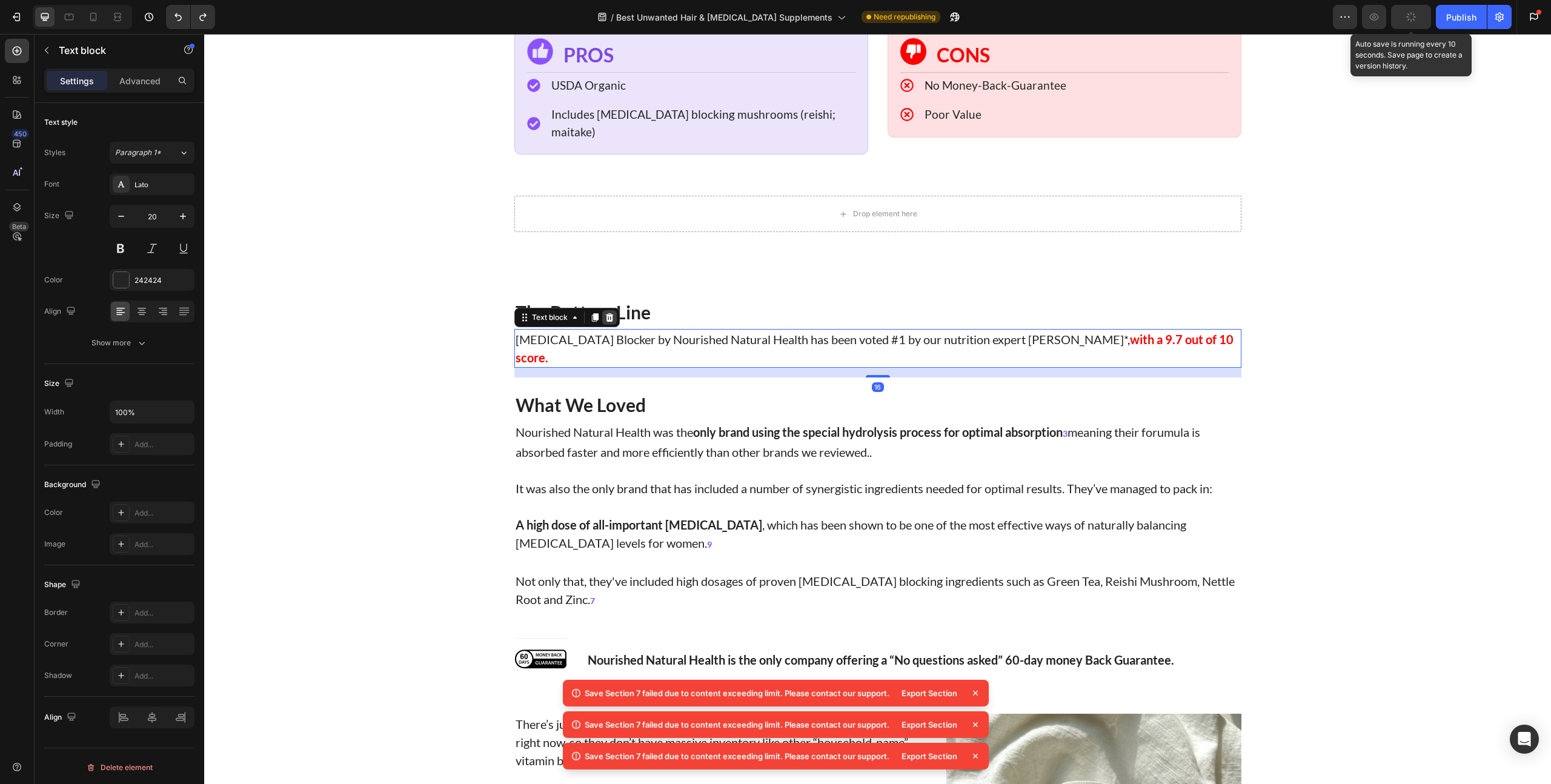
click at [605, 313] on icon at bounding box center [610, 318] width 10 height 10
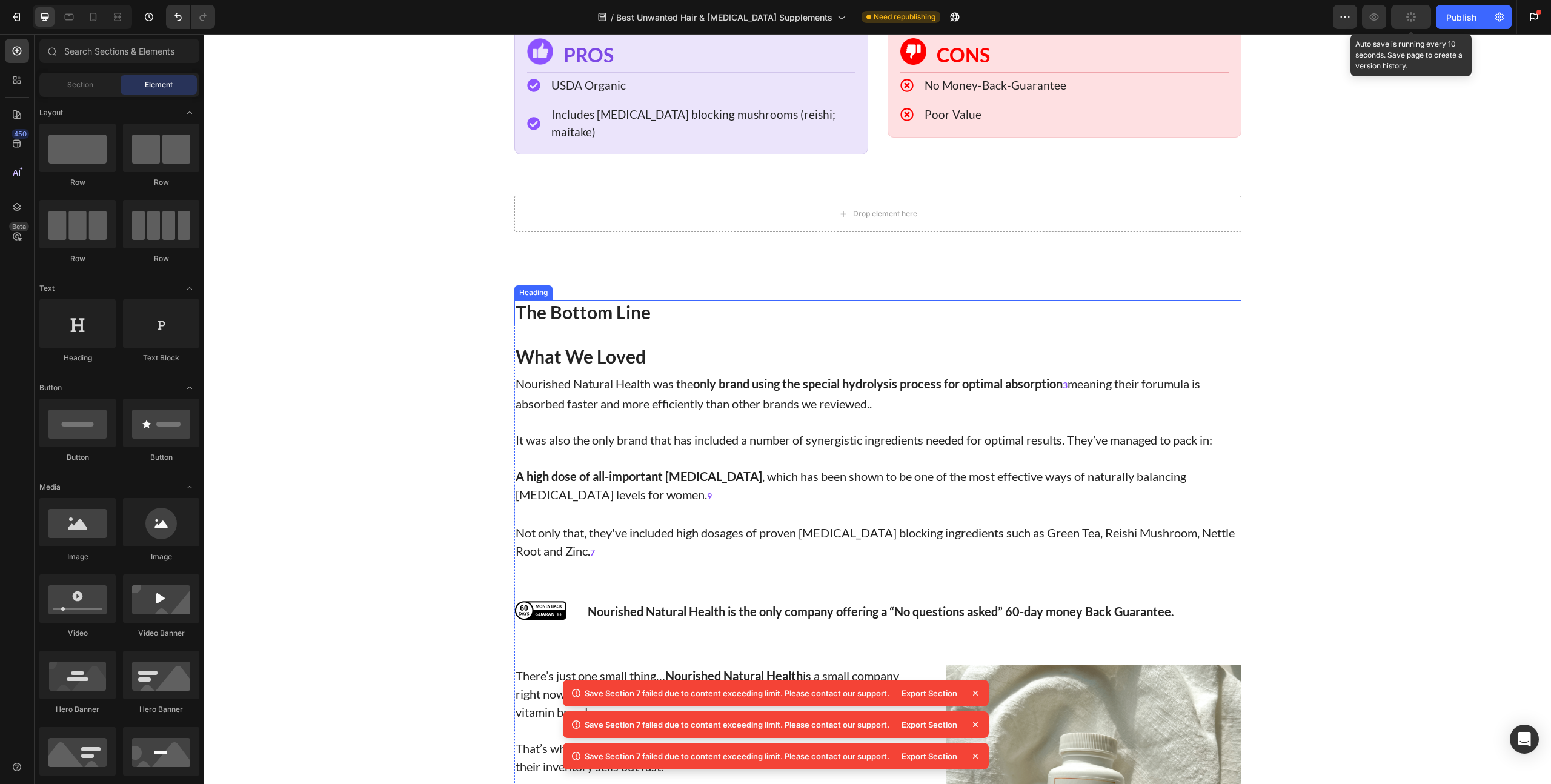
click at [596, 301] on p "The Bottom Line" at bounding box center [878, 312] width 725 height 22
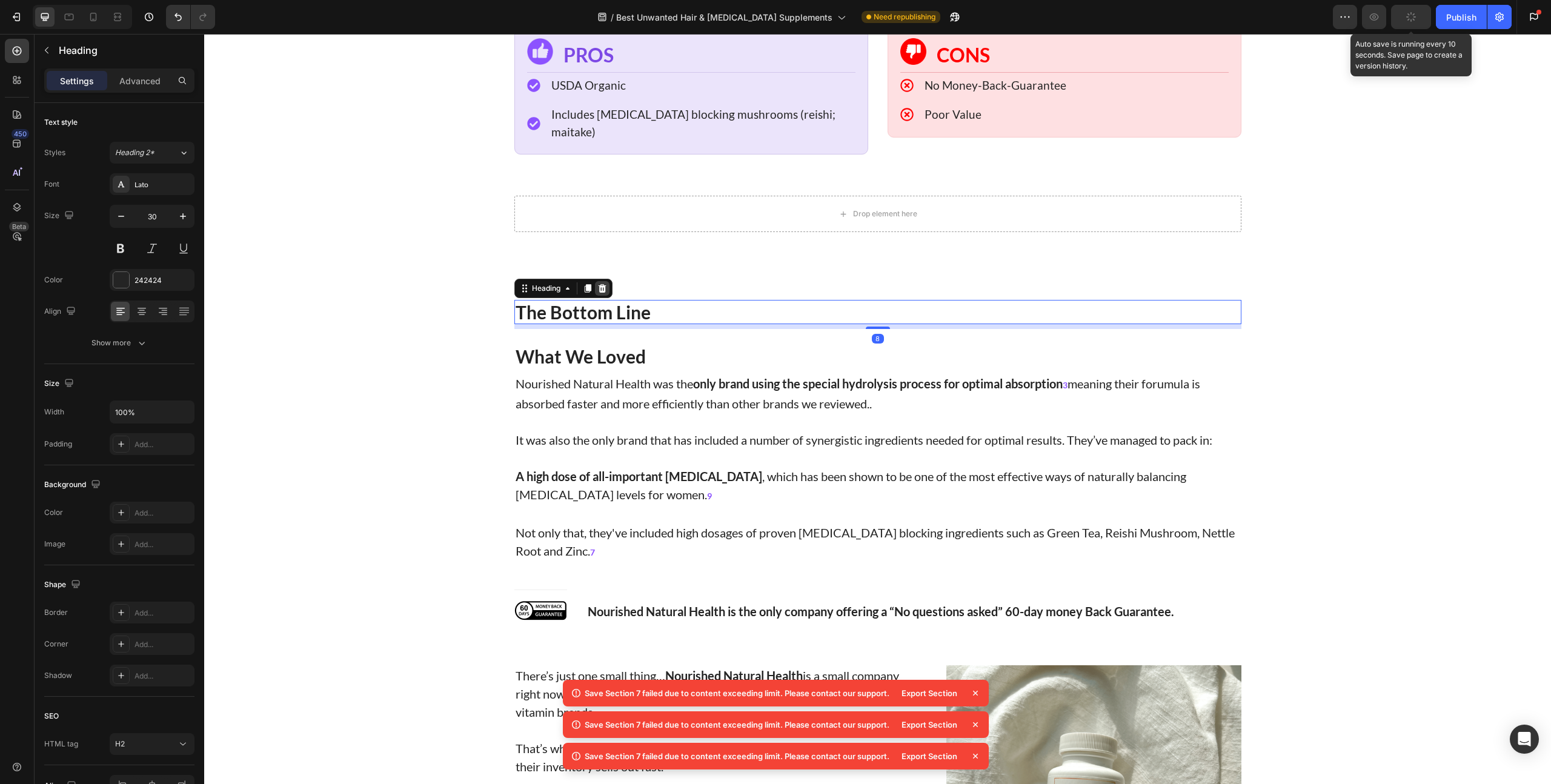
click at [599, 284] on icon at bounding box center [602, 288] width 8 height 8
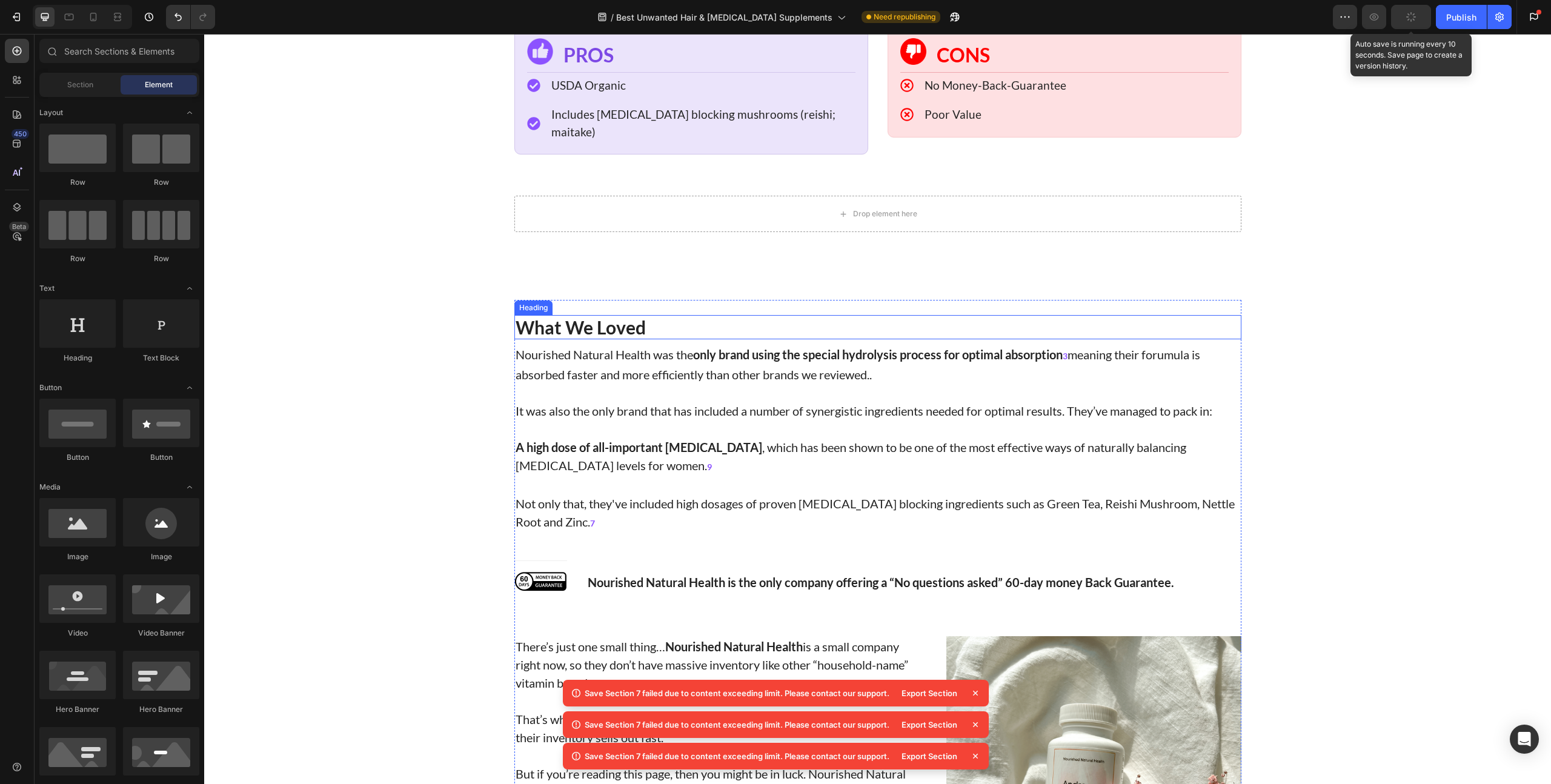
click at [586, 316] on p "What We Loved" at bounding box center [878, 327] width 725 height 22
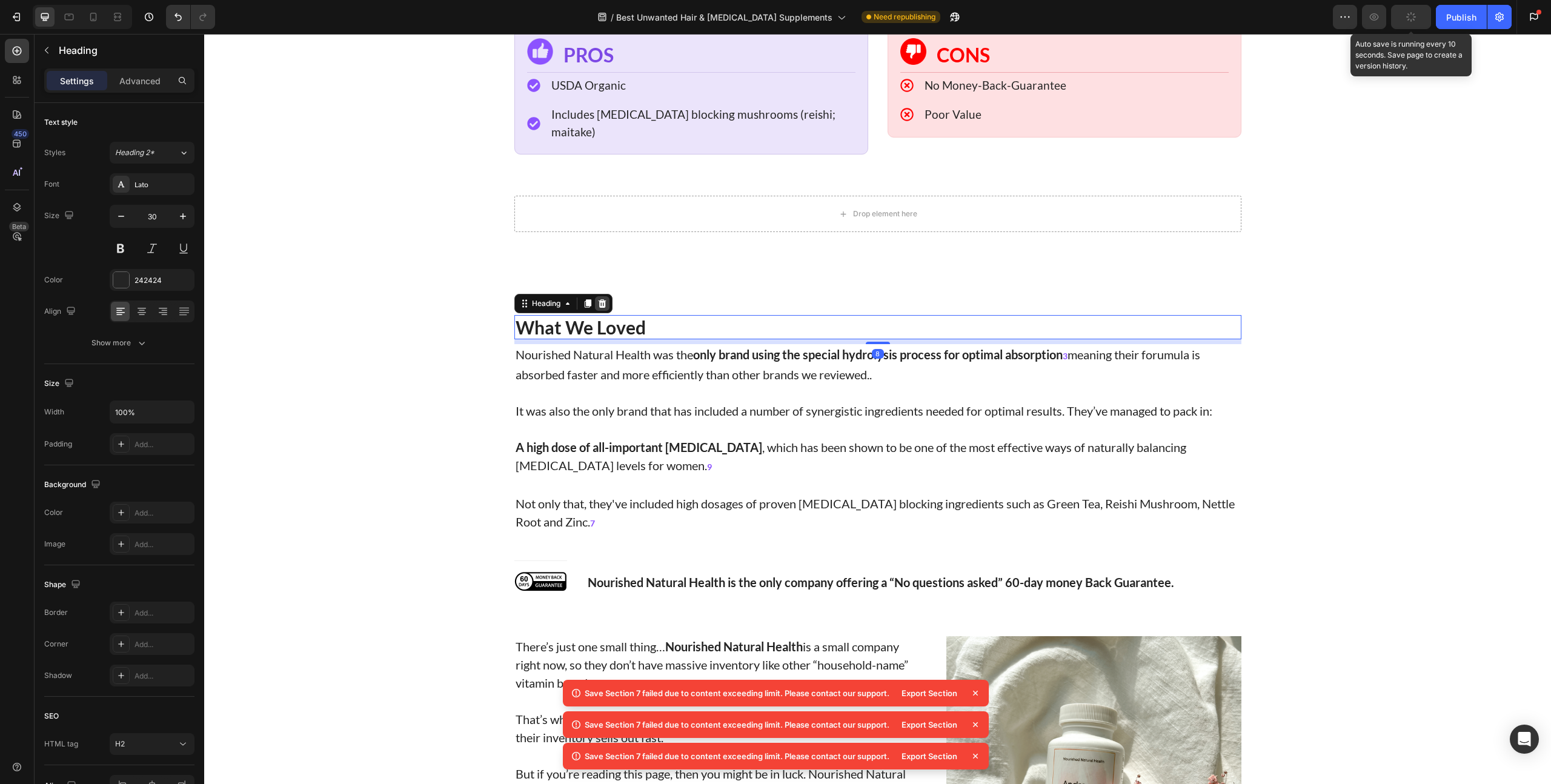
click at [601, 299] on icon at bounding box center [602, 304] width 8 height 8
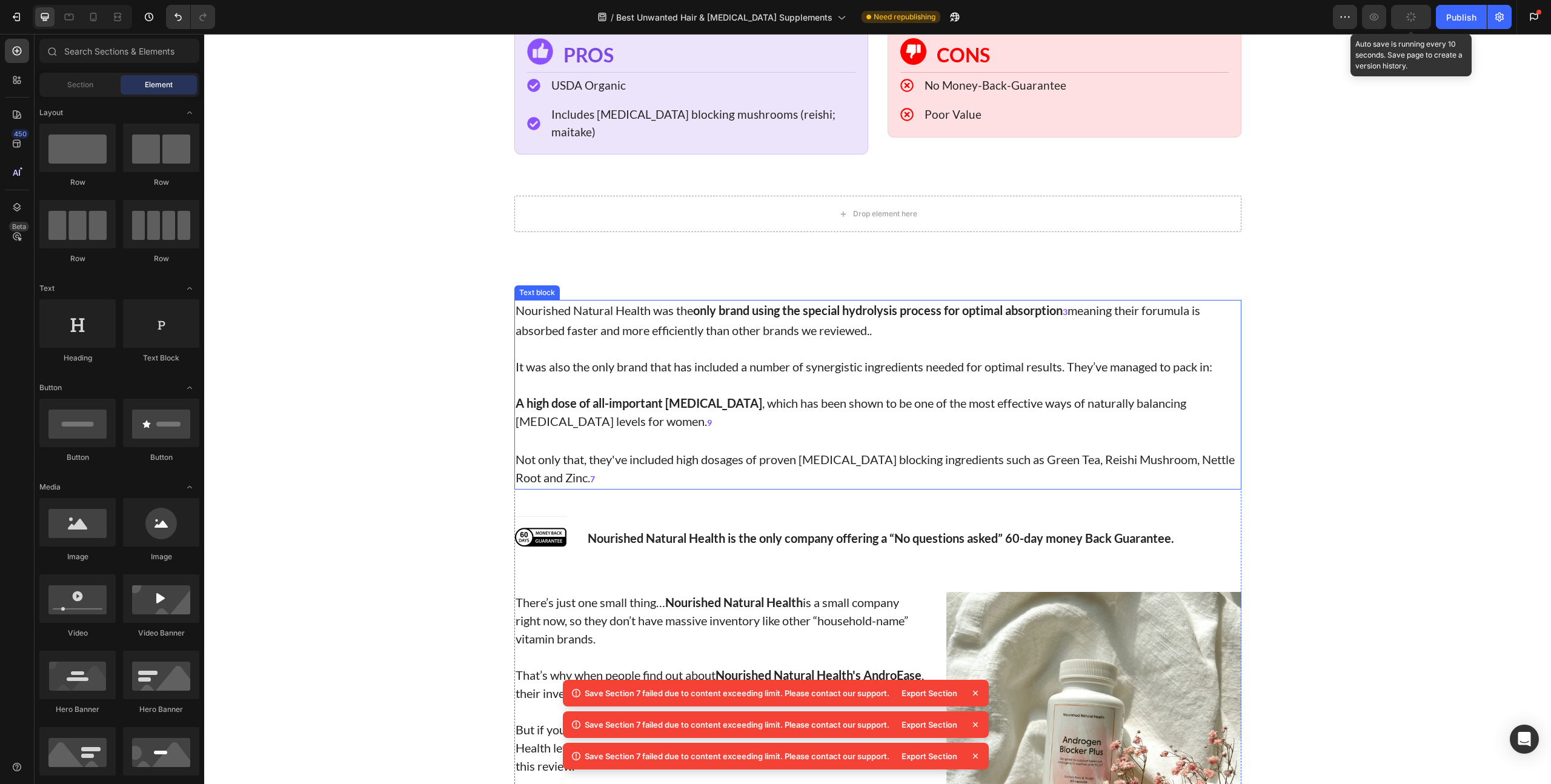
click at [575, 301] on p "Nourished Natural Health was the only brand using the special hydrolysis proces…" at bounding box center [878, 320] width 725 height 38
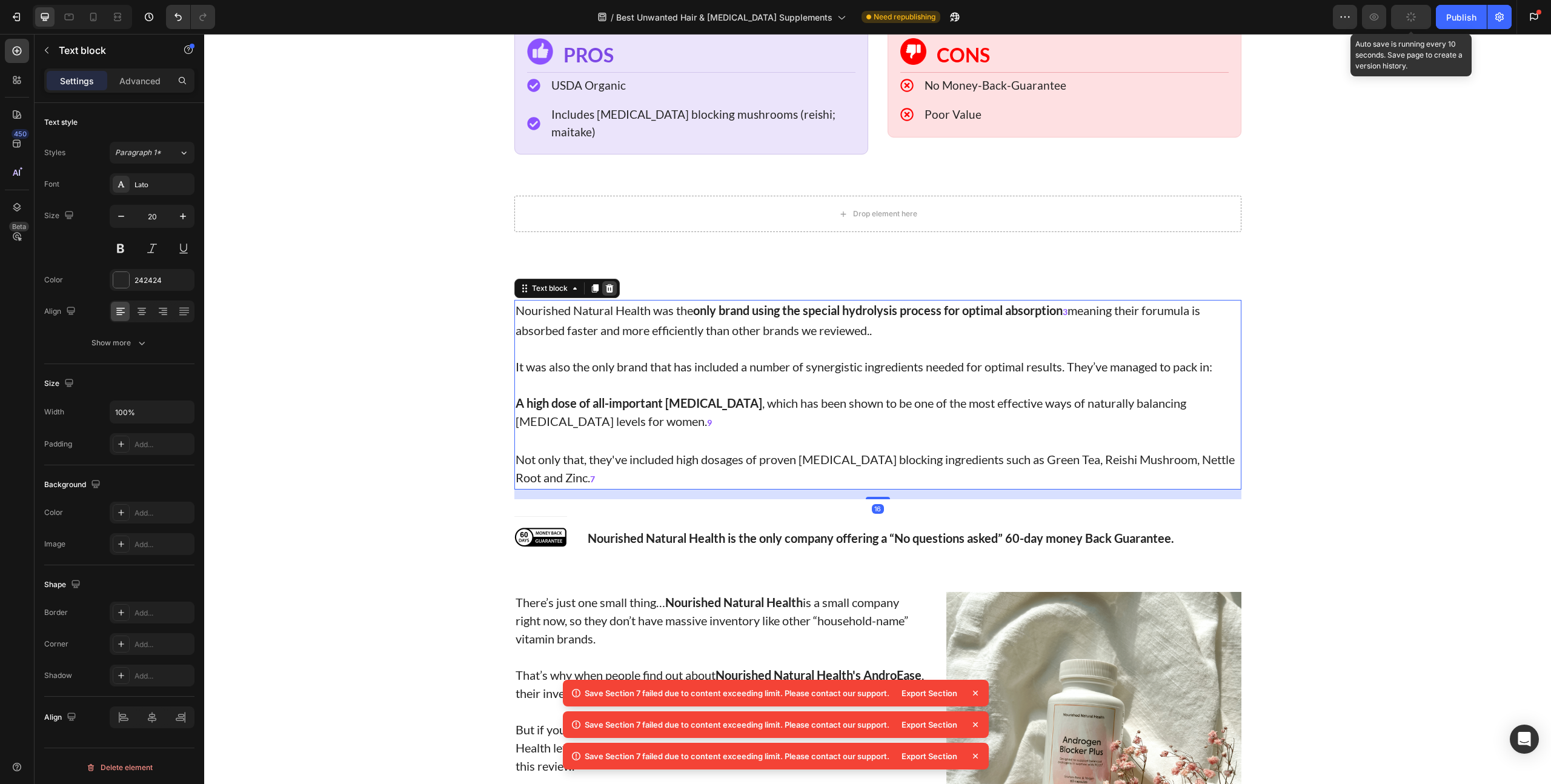
click at [605, 284] on icon at bounding box center [610, 289] width 10 height 10
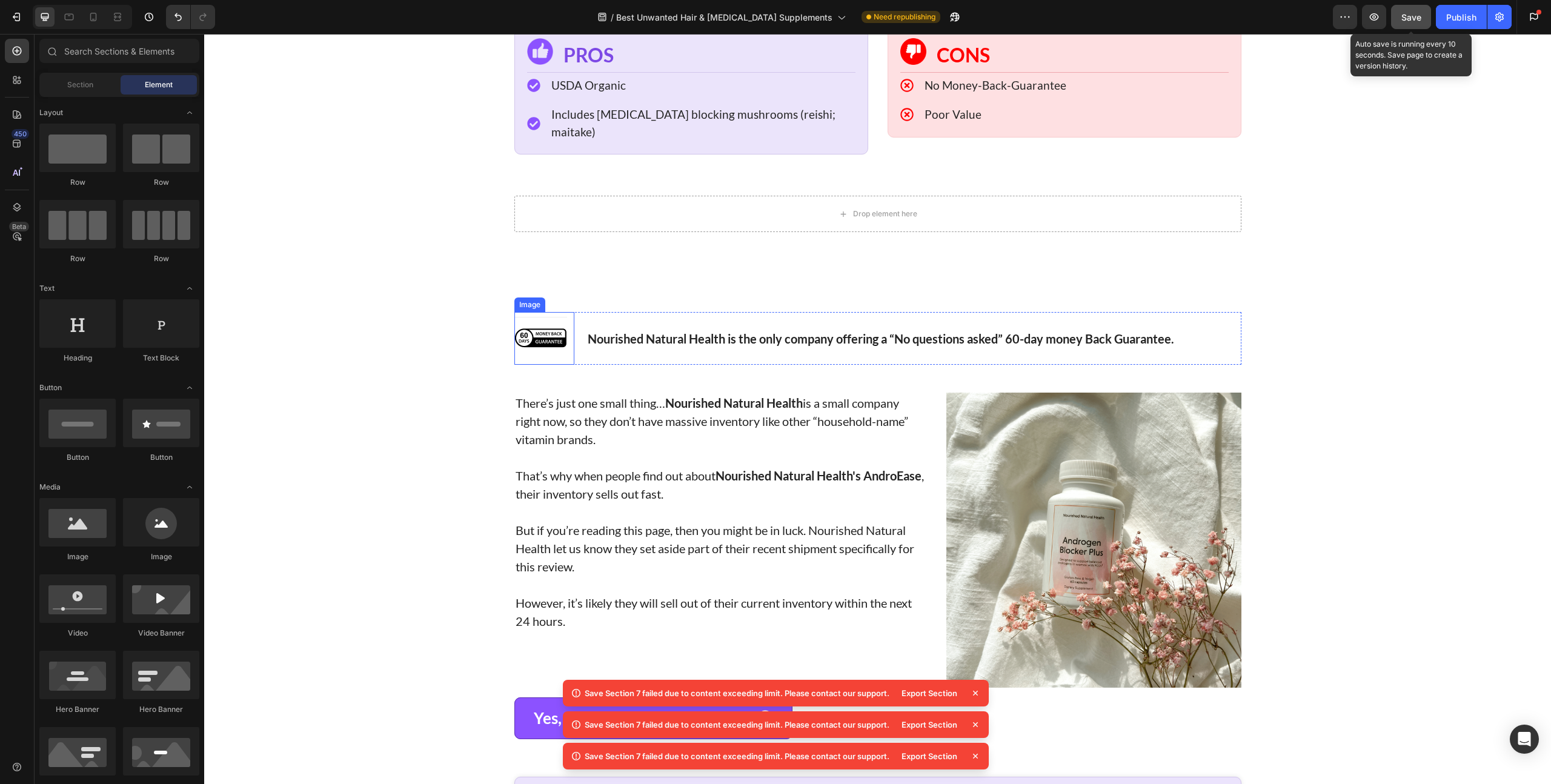
click at [560, 312] on img at bounding box center [541, 338] width 53 height 53
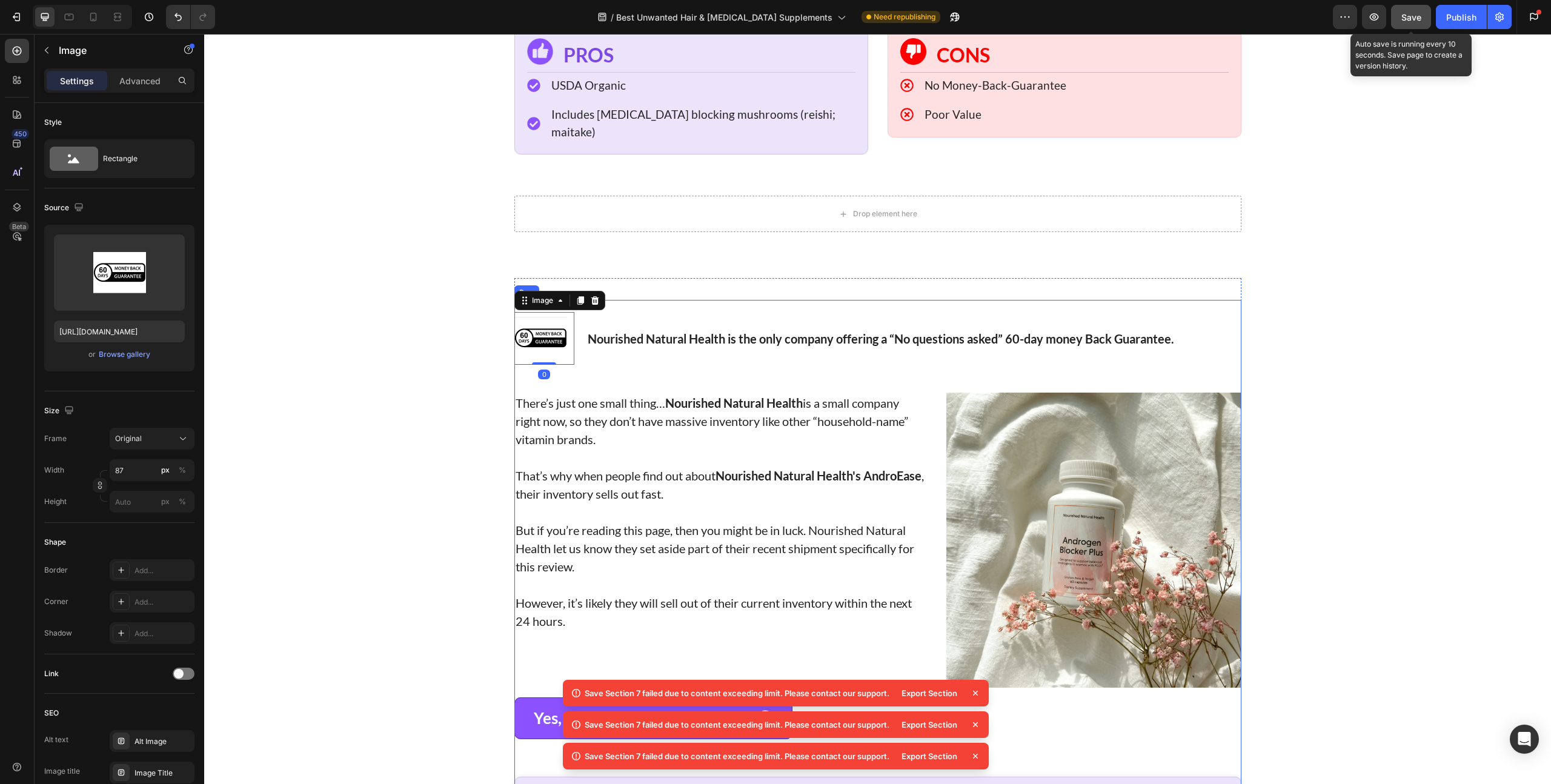
click at [662, 312] on div "Nourished Natural Health is the only company offering a “No questions asked” 60…" at bounding box center [909, 338] width 663 height 53
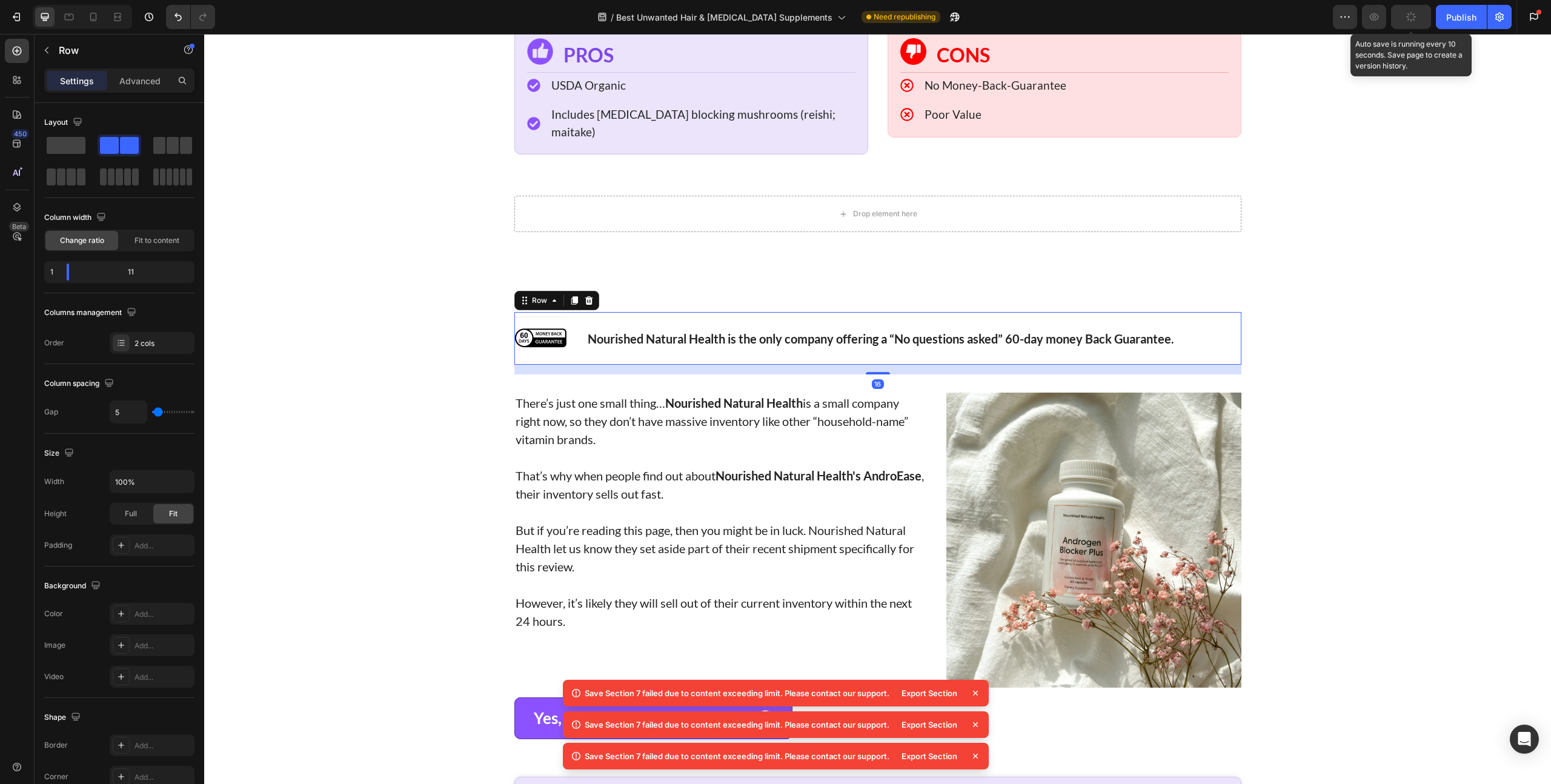
drag, startPoint x: 589, startPoint y: 209, endPoint x: 603, endPoint y: 214, distance: 14.9
click at [589, 293] on div at bounding box center [589, 300] width 15 height 15
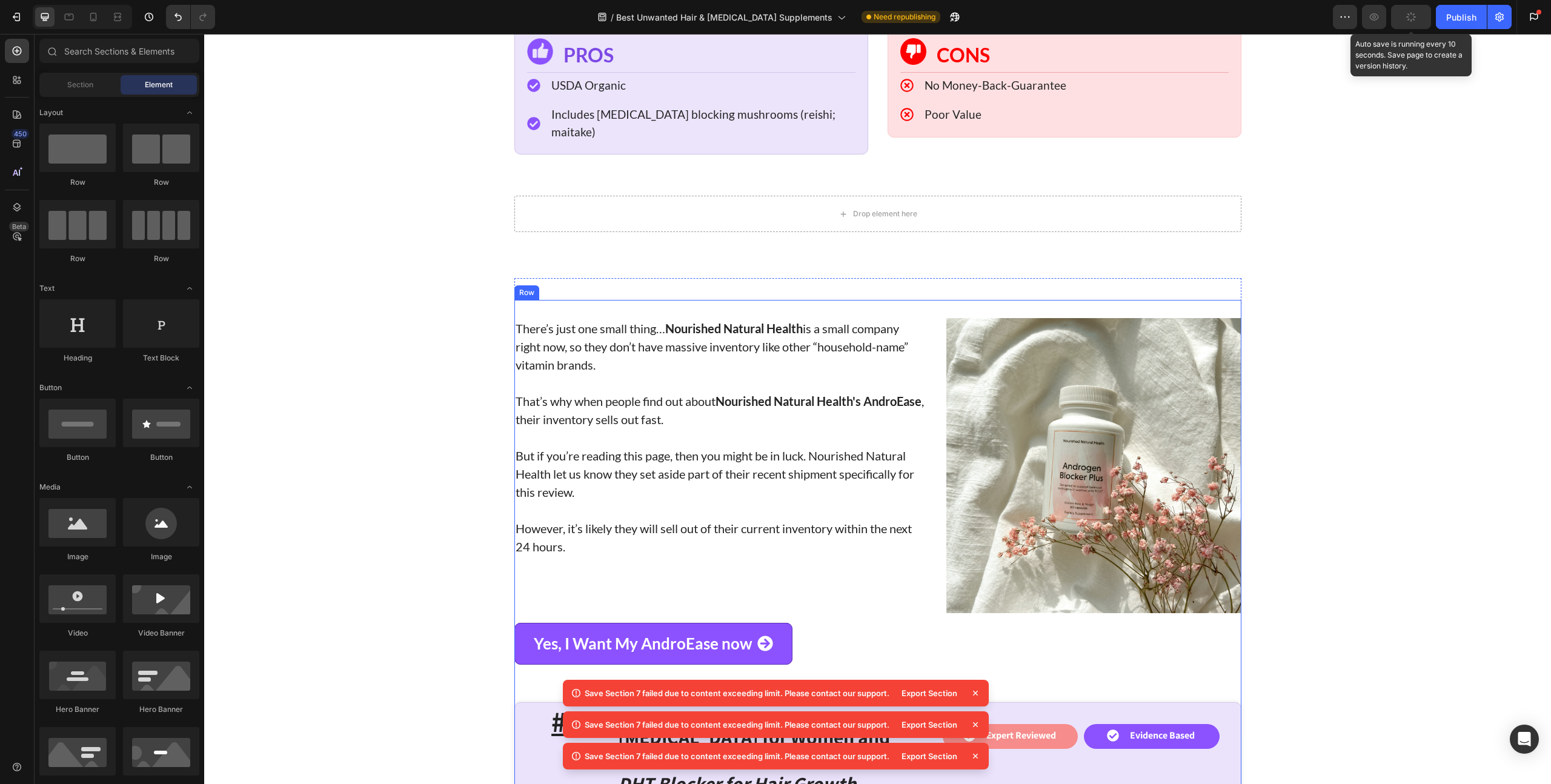
click at [607, 299] on div "There’s just one small thing… Nourished Natural Health is a small company right…" at bounding box center [878, 715] width 727 height 831
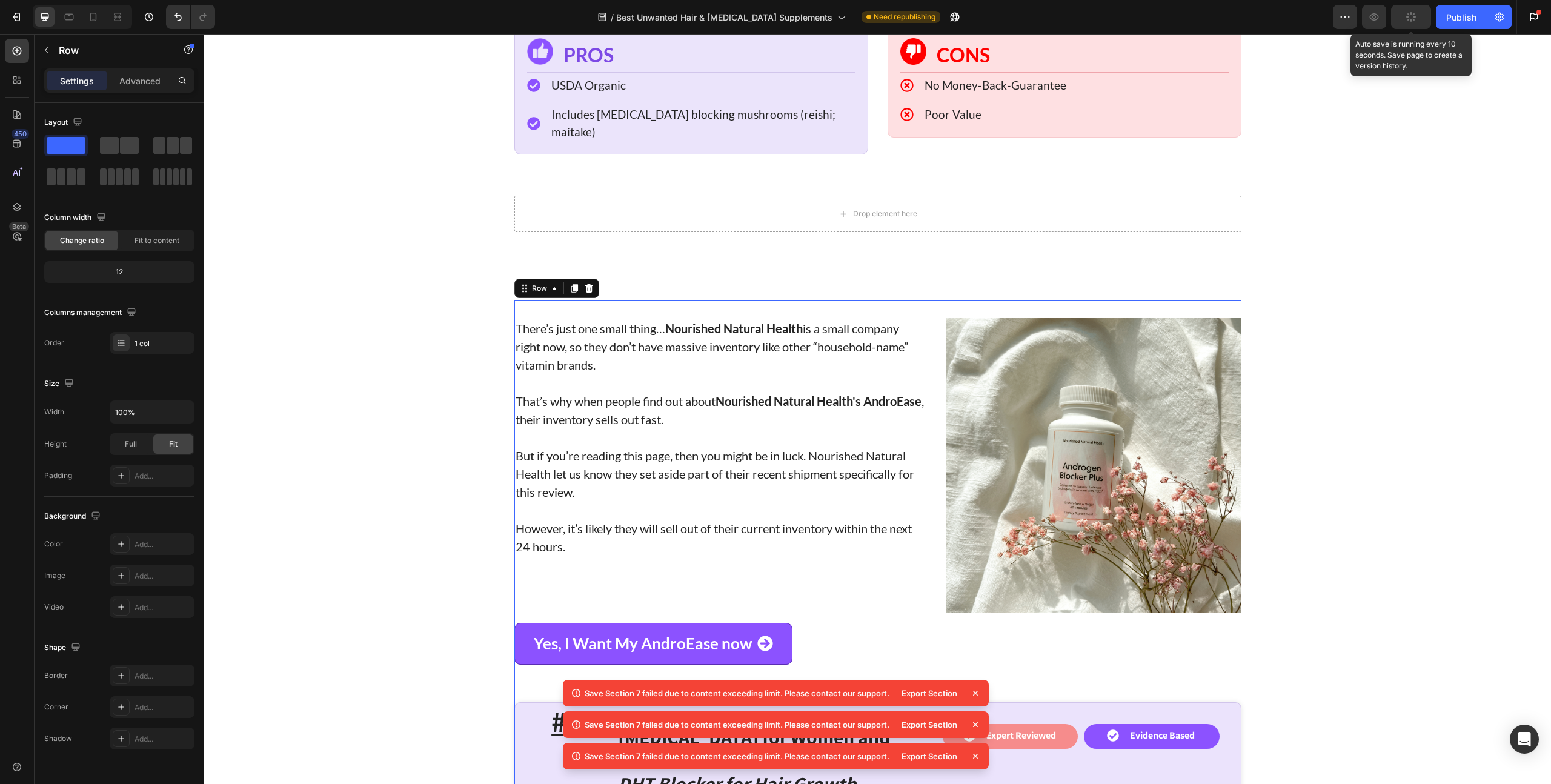
click at [585, 281] on div at bounding box center [589, 289] width 15 height 15
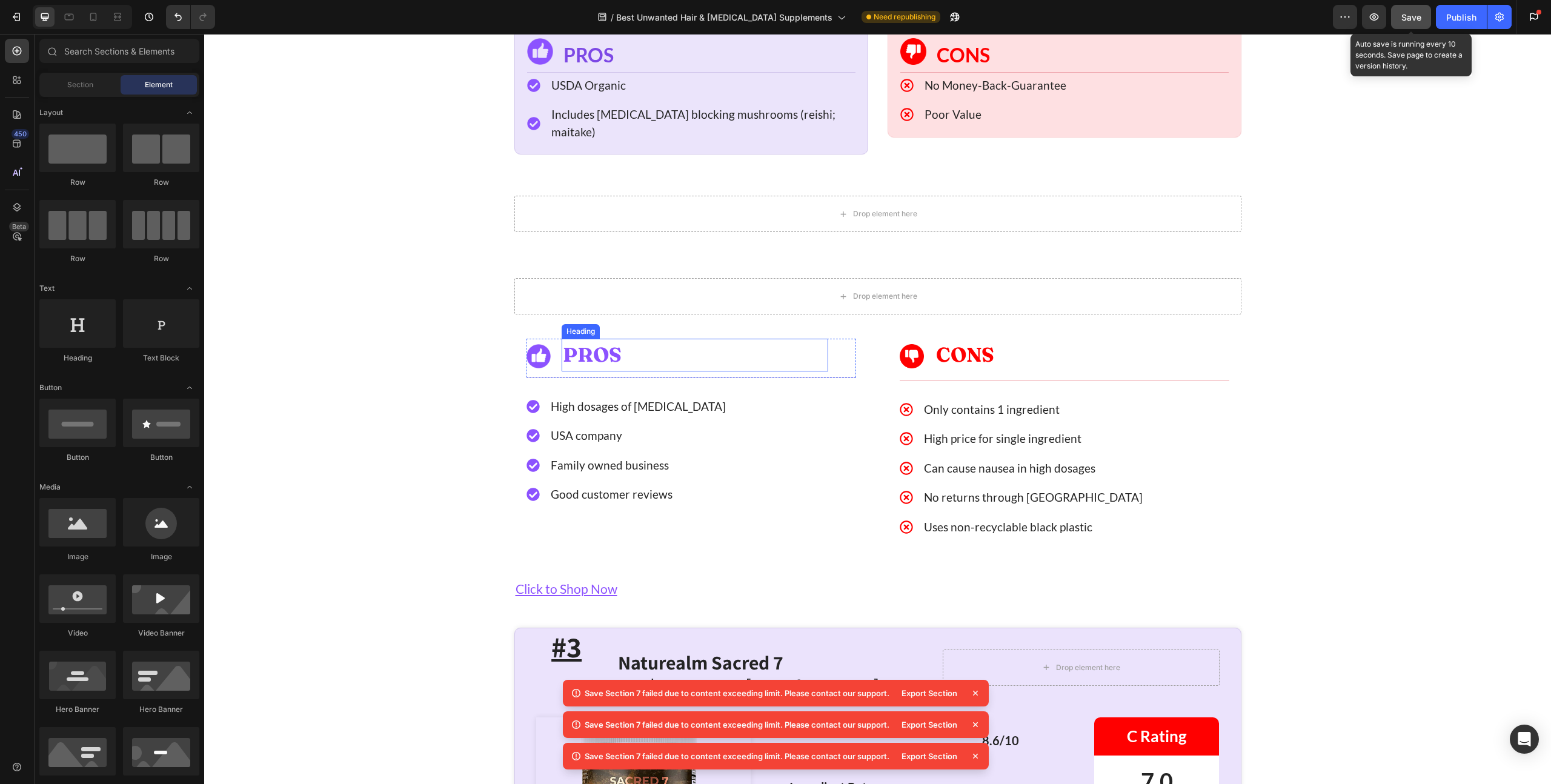
click at [574, 338] on h2 "PROS" at bounding box center [695, 355] width 267 height 33
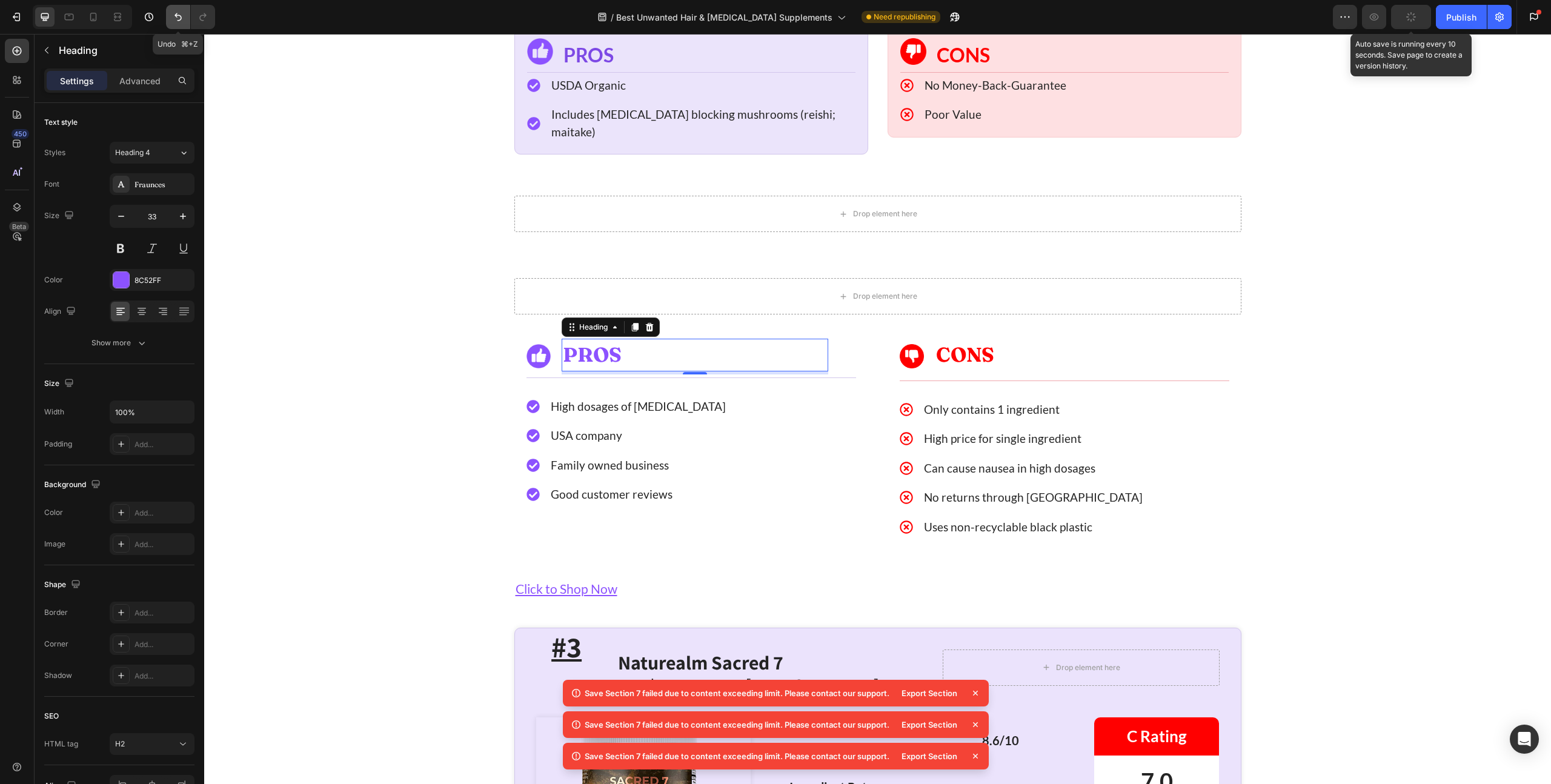
drag, startPoint x: 182, startPoint y: 17, endPoint x: 246, endPoint y: 218, distance: 210.9
click at [182, 17] on icon "Undo/Redo" at bounding box center [178, 17] width 12 height 12
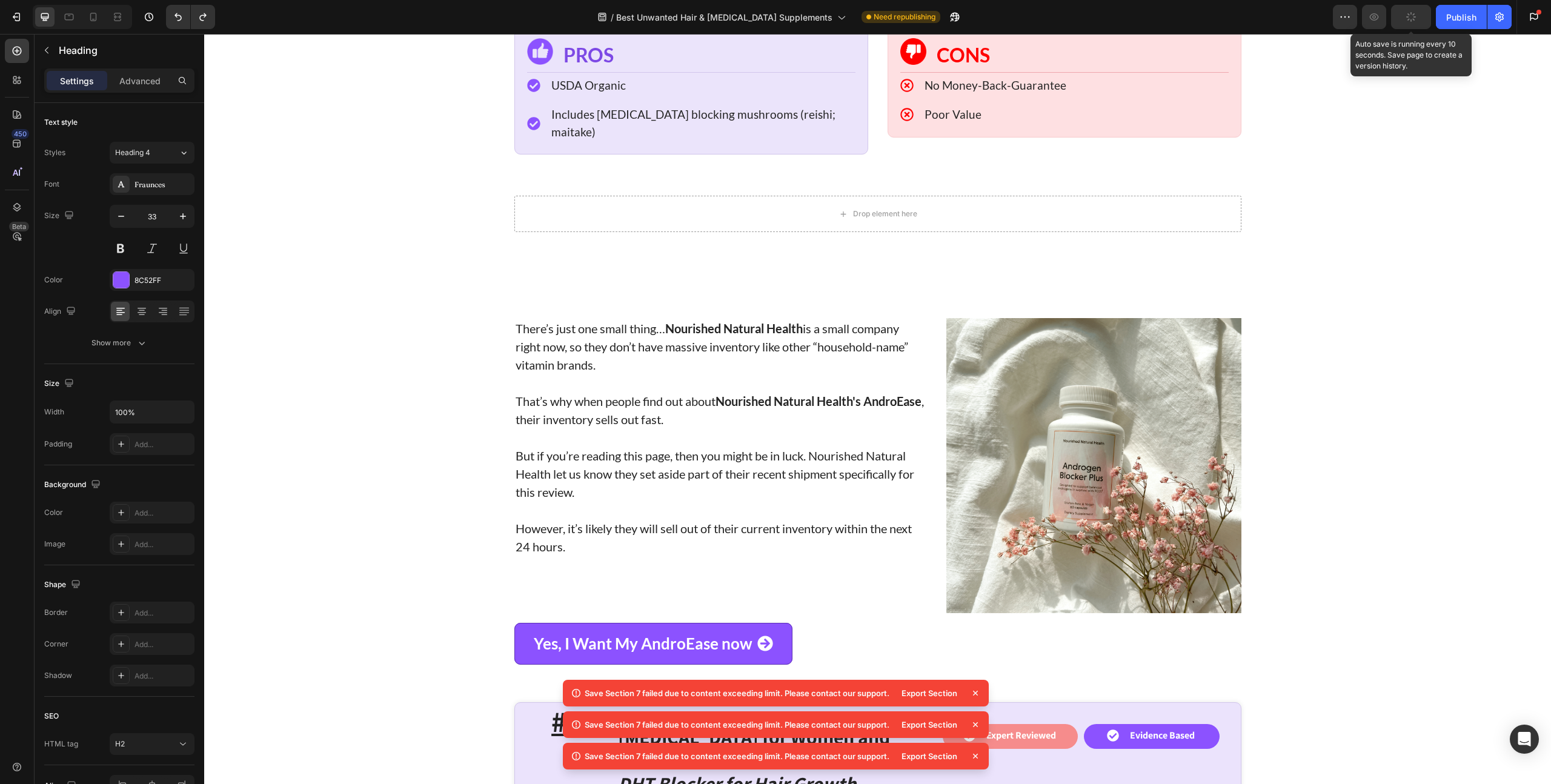
click at [577, 319] on p "There’s just one small thing… Nourished Natural Health is a small company right…" at bounding box center [720, 347] width 410 height 55
click at [551, 319] on p "There’s just one small thing… Nourished Natural Health is a small company right…" at bounding box center [720, 347] width 410 height 55
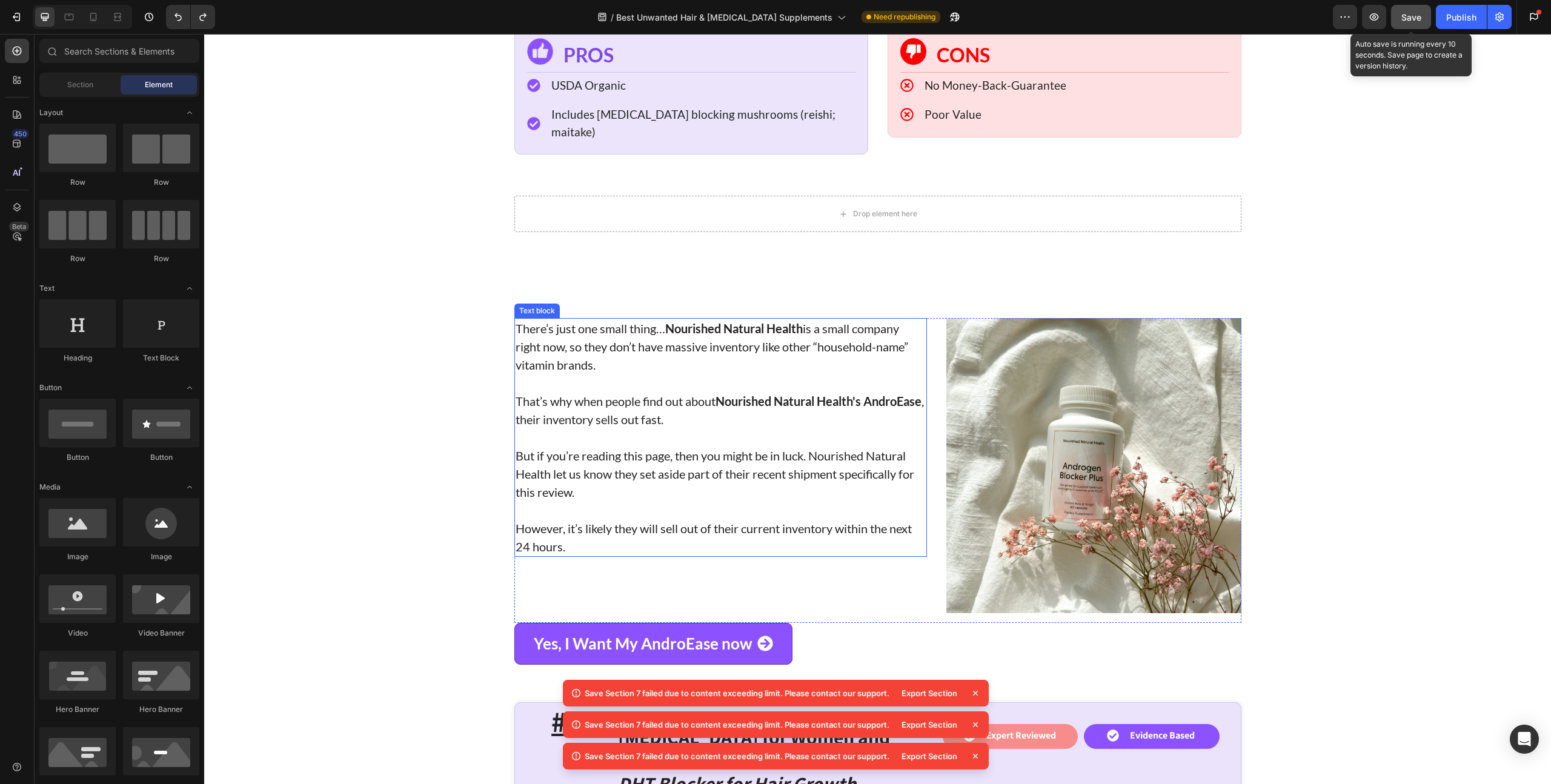
click at [549, 319] on p "There’s just one small thing… Nourished Natural Health is a small company right…" at bounding box center [720, 347] width 410 height 55
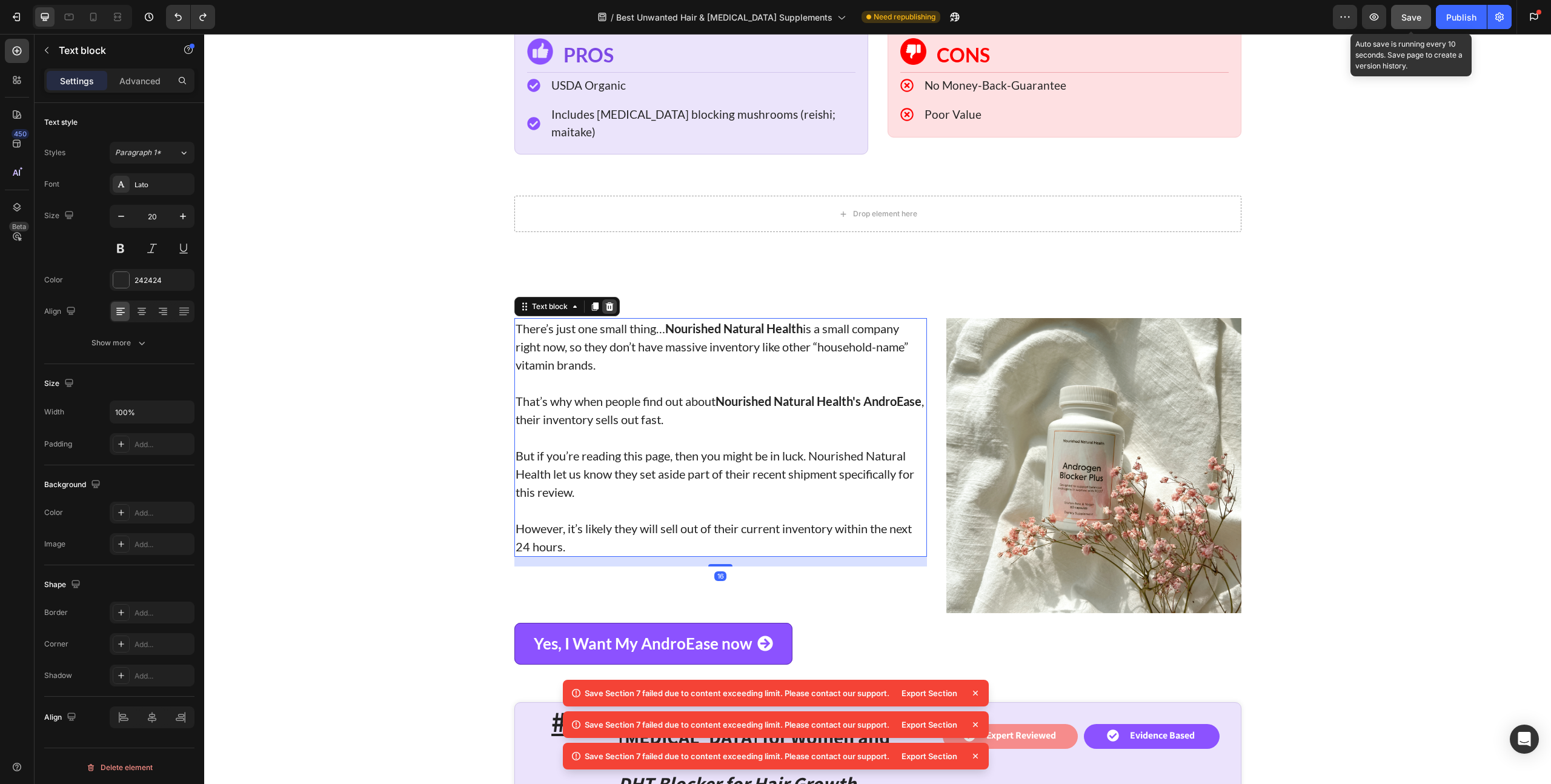
click at [605, 302] on icon at bounding box center [609, 306] width 8 height 8
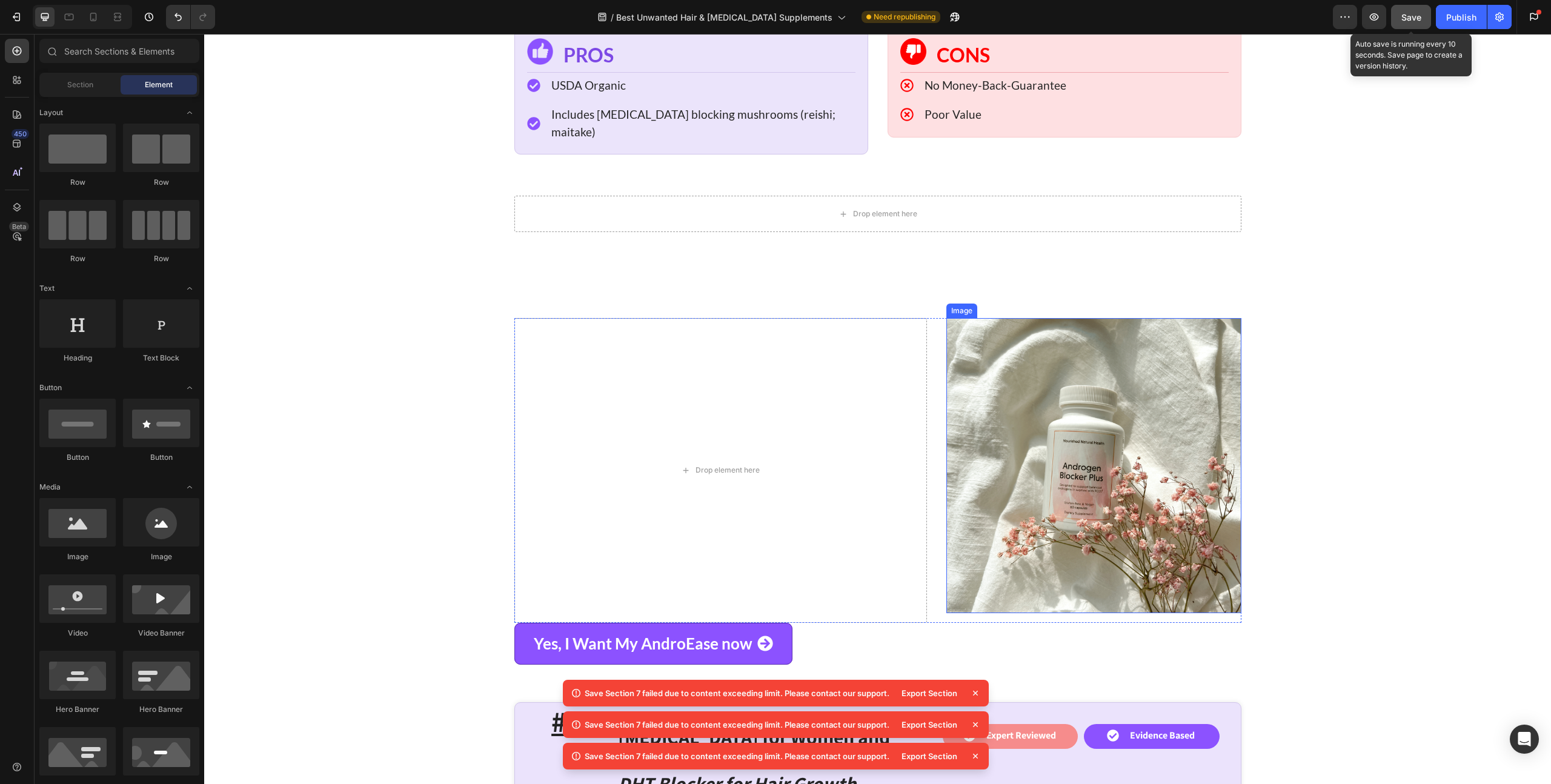
click at [984, 318] on img at bounding box center [1094, 465] width 295 height 295
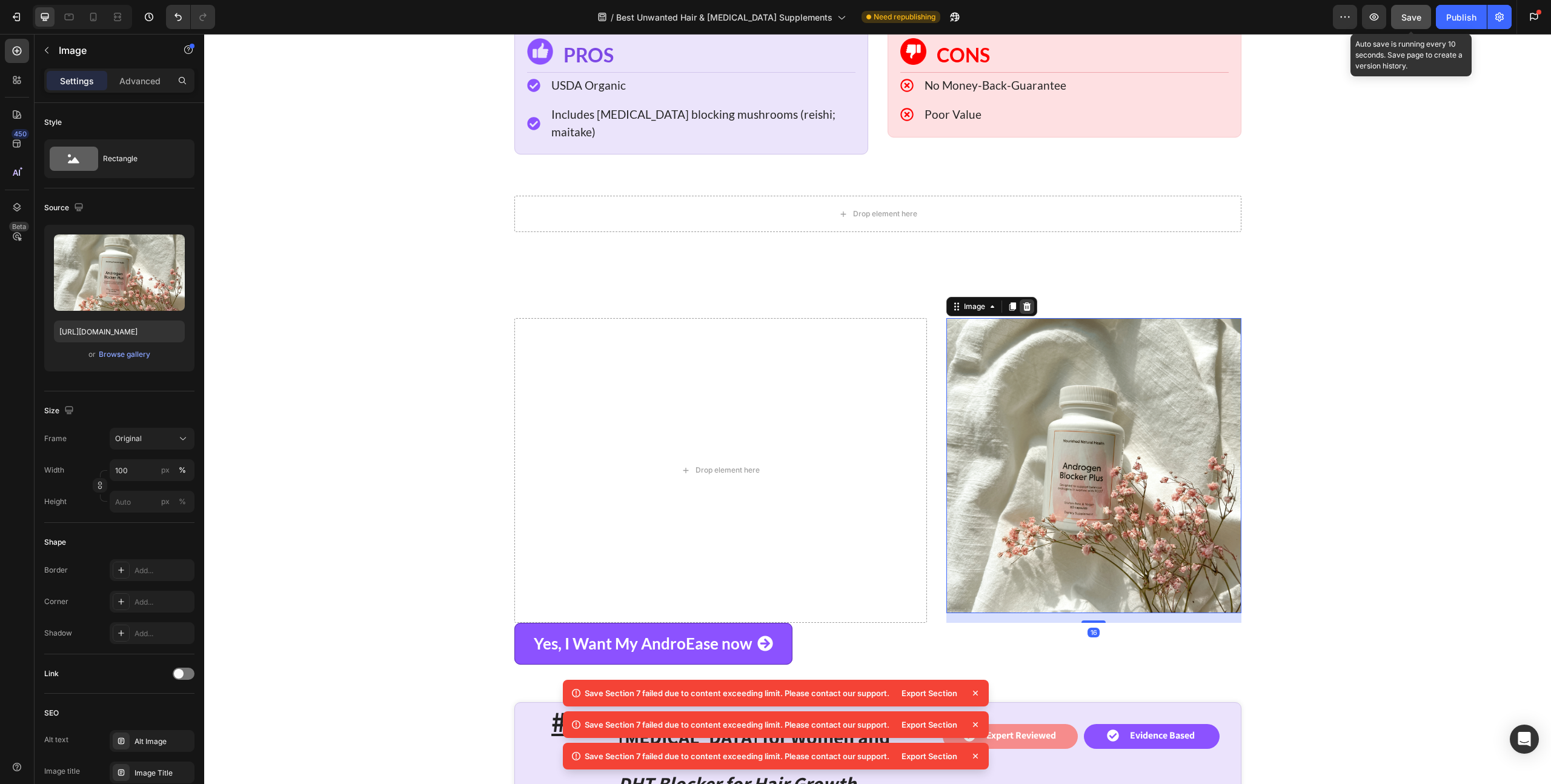
click at [1024, 302] on icon at bounding box center [1027, 306] width 8 height 8
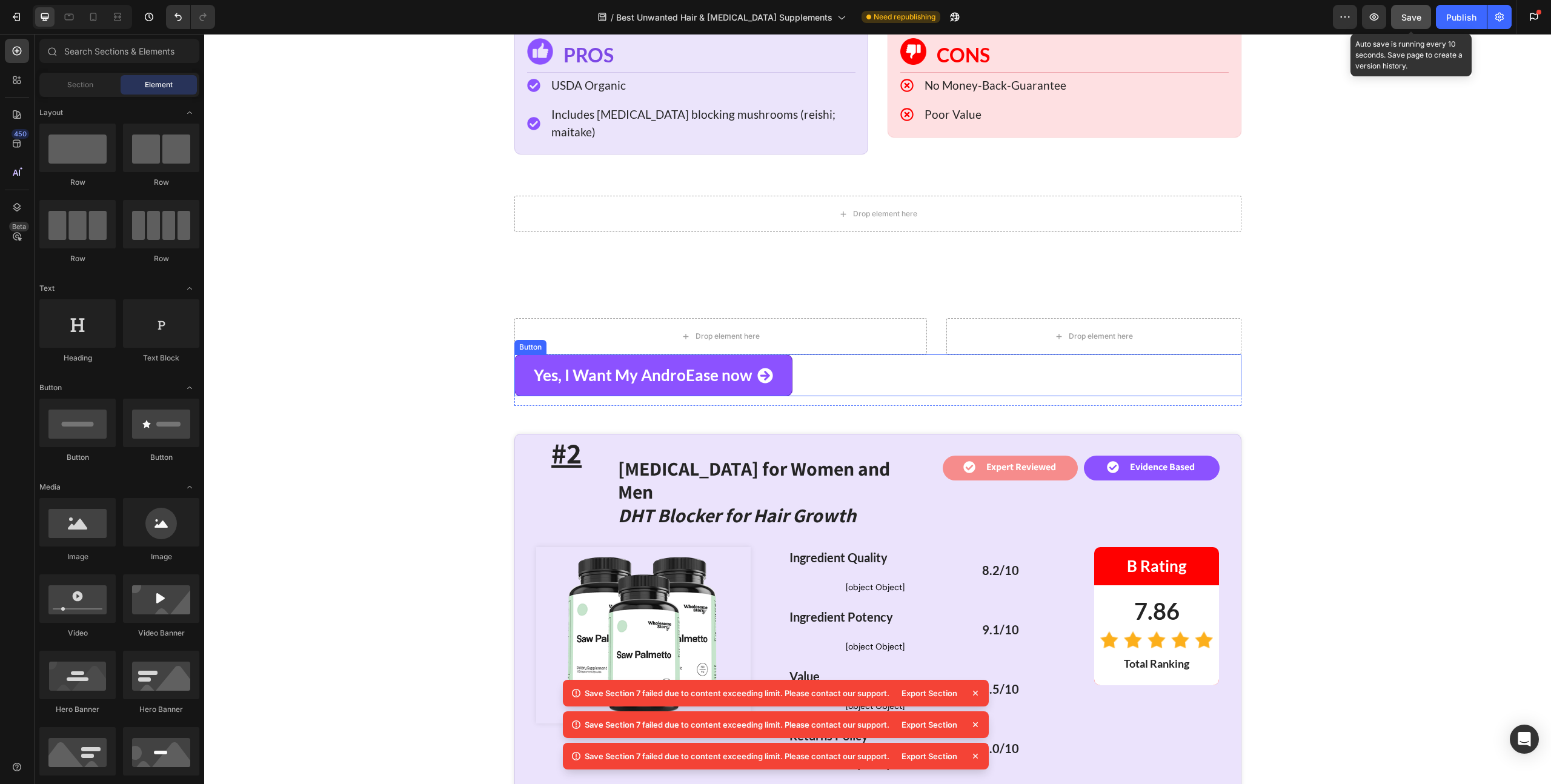
click at [838, 354] on div "Yes, I Want My AndroEase now Button" at bounding box center [878, 375] width 727 height 42
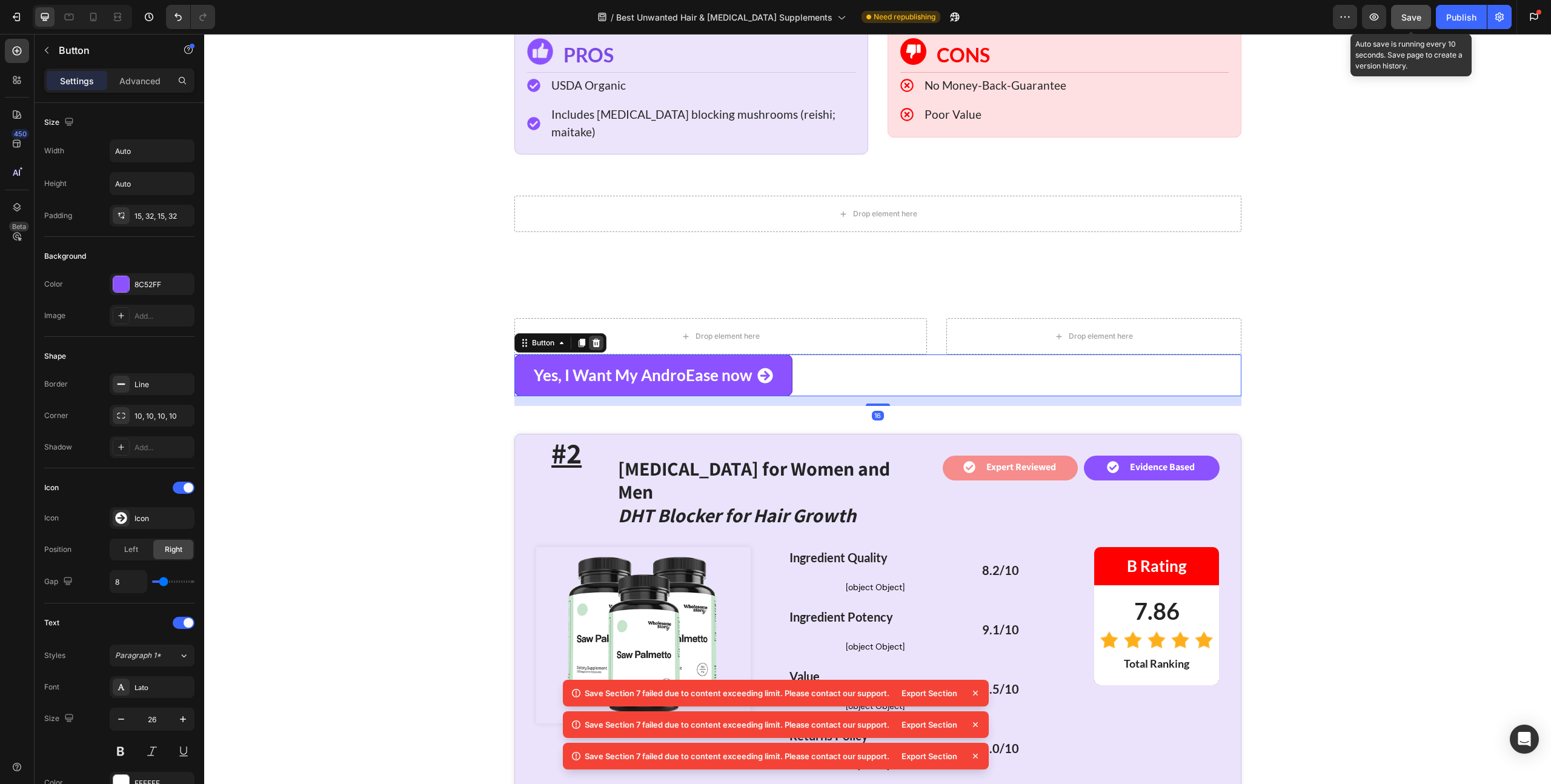
click at [597, 336] on div at bounding box center [596, 343] width 15 height 15
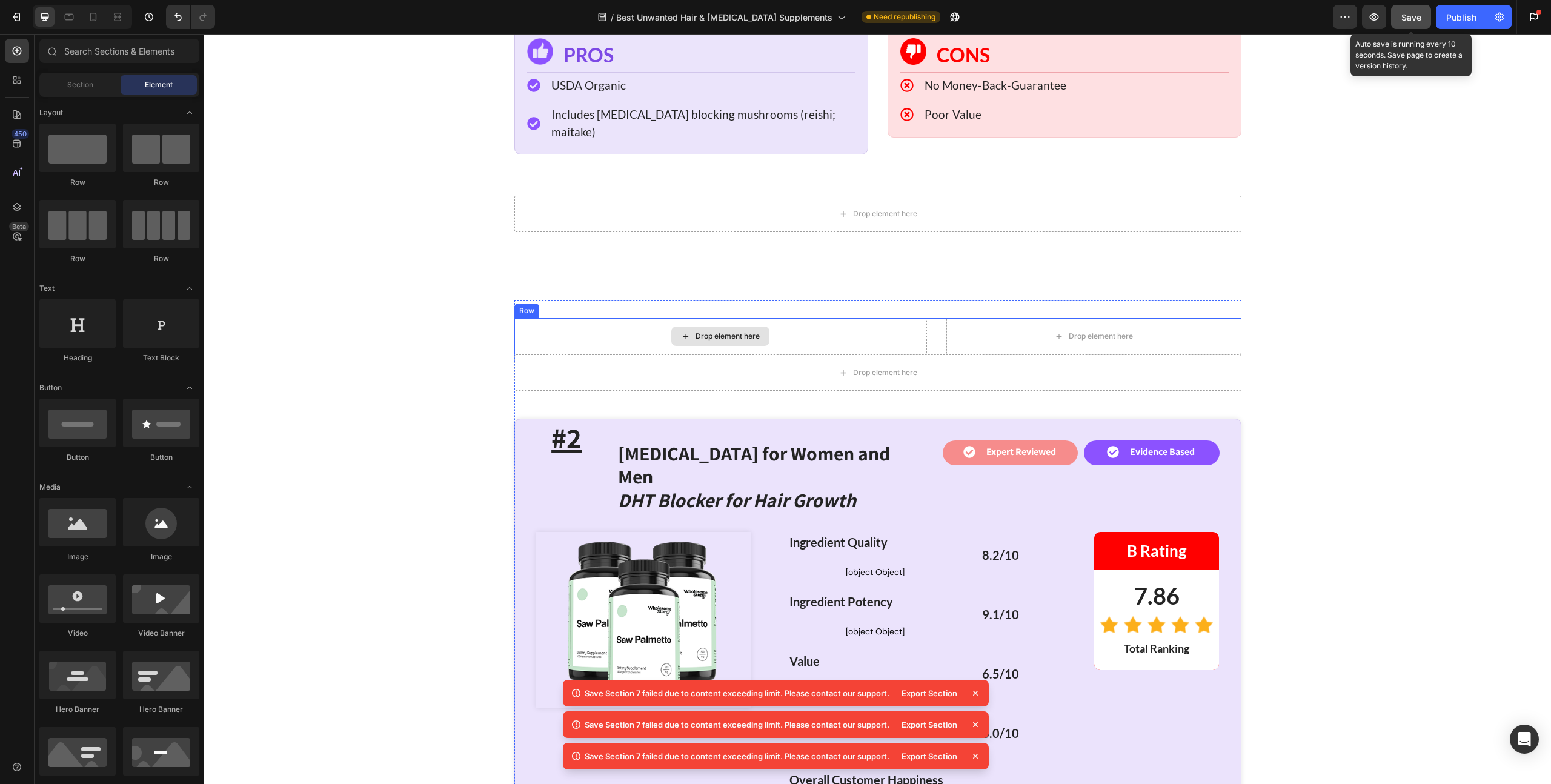
click at [612, 318] on div "Drop element here" at bounding box center [720, 336] width 413 height 36
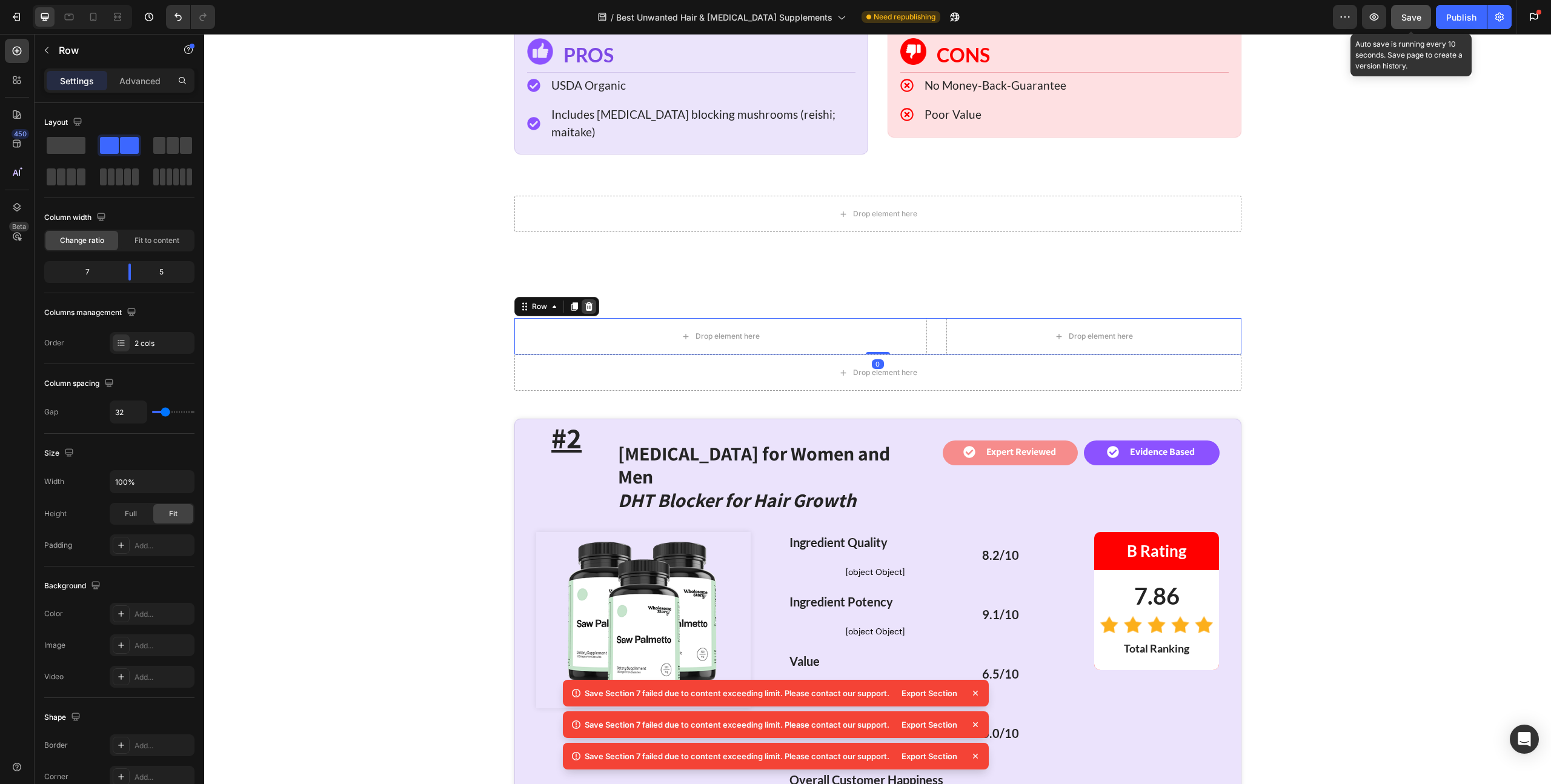
click at [587, 299] on div at bounding box center [589, 307] width 15 height 15
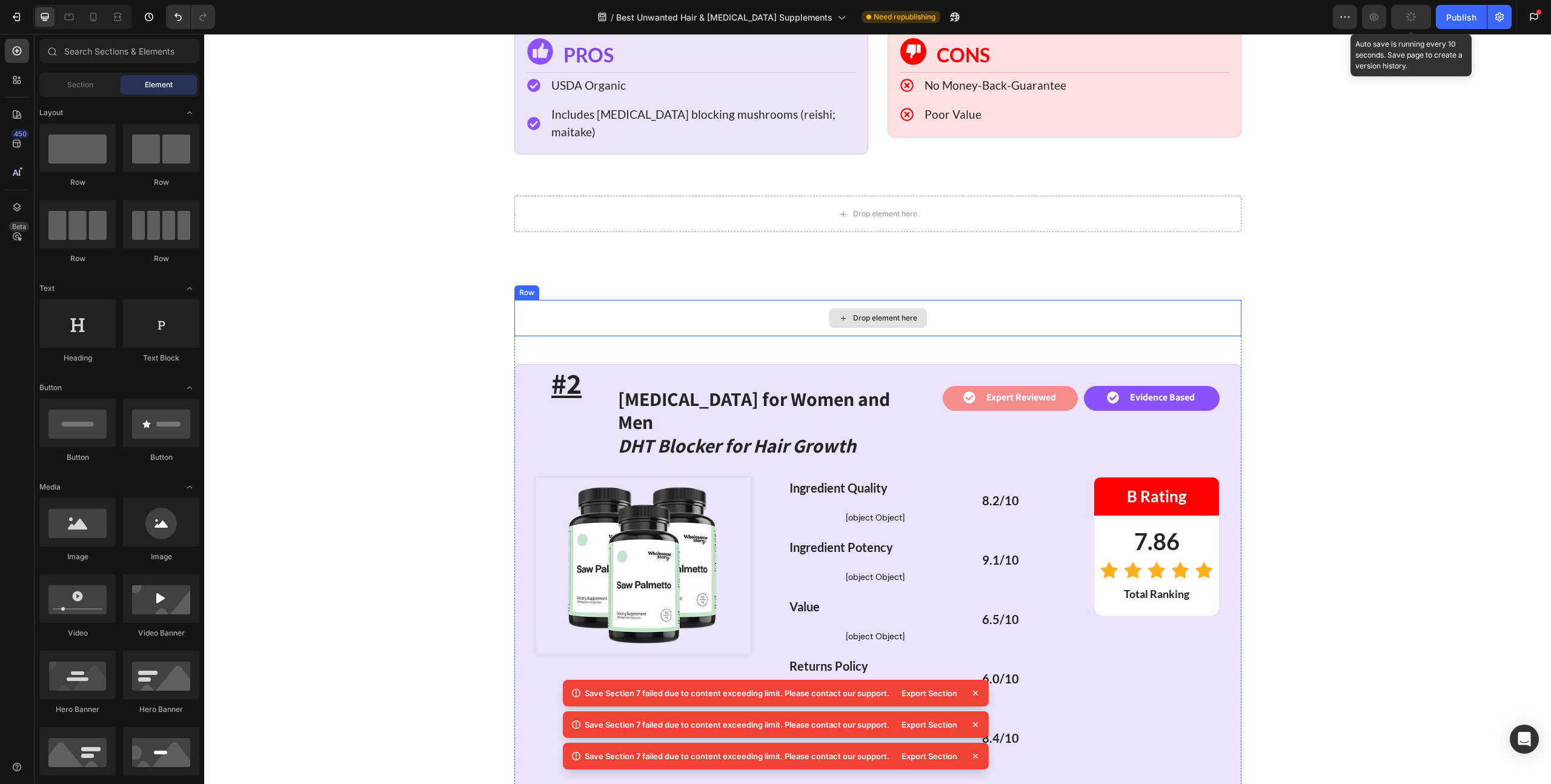
click at [632, 299] on div "Drop element here" at bounding box center [878, 318] width 727 height 36
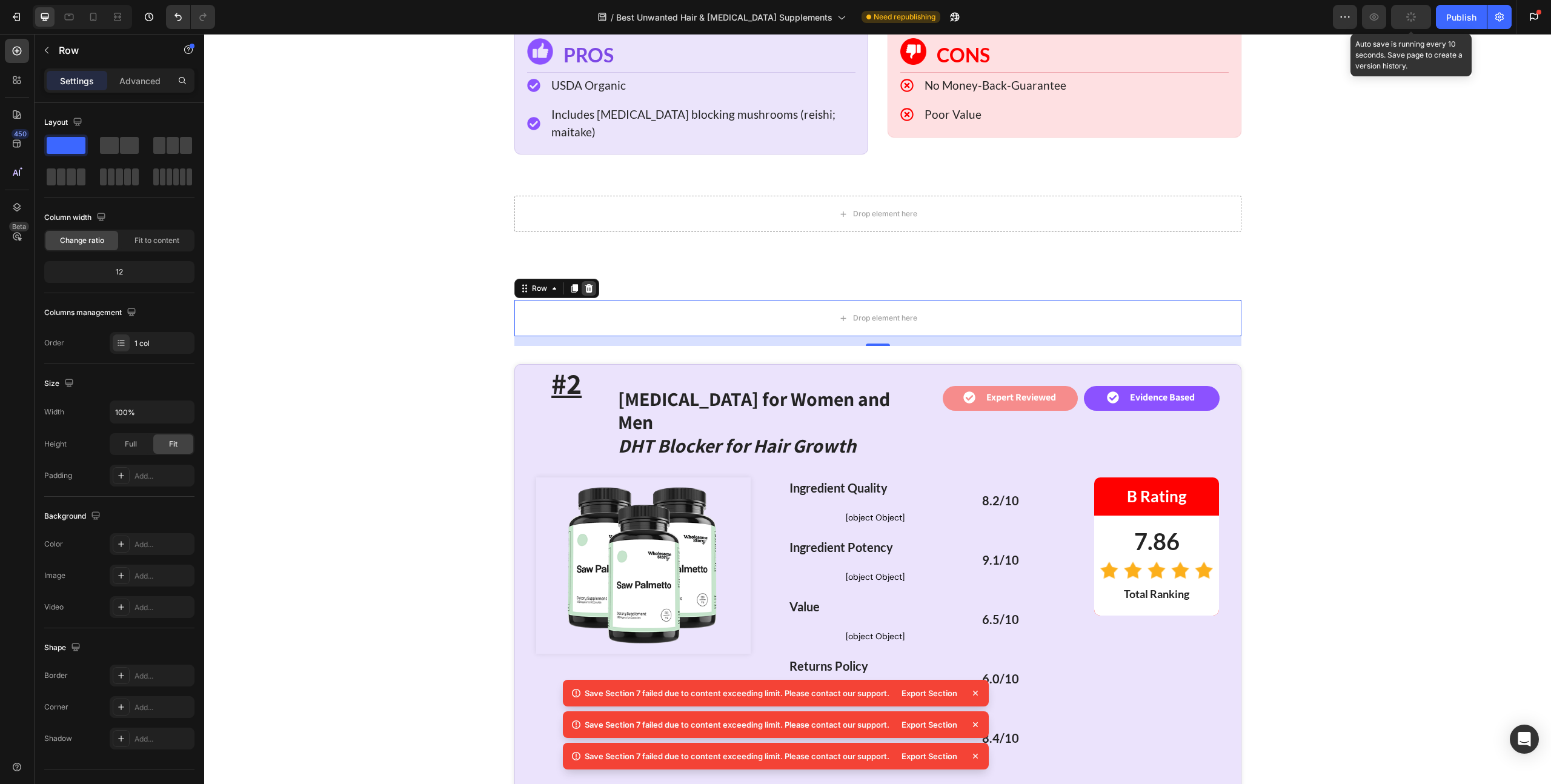
click at [586, 284] on icon at bounding box center [589, 288] width 8 height 8
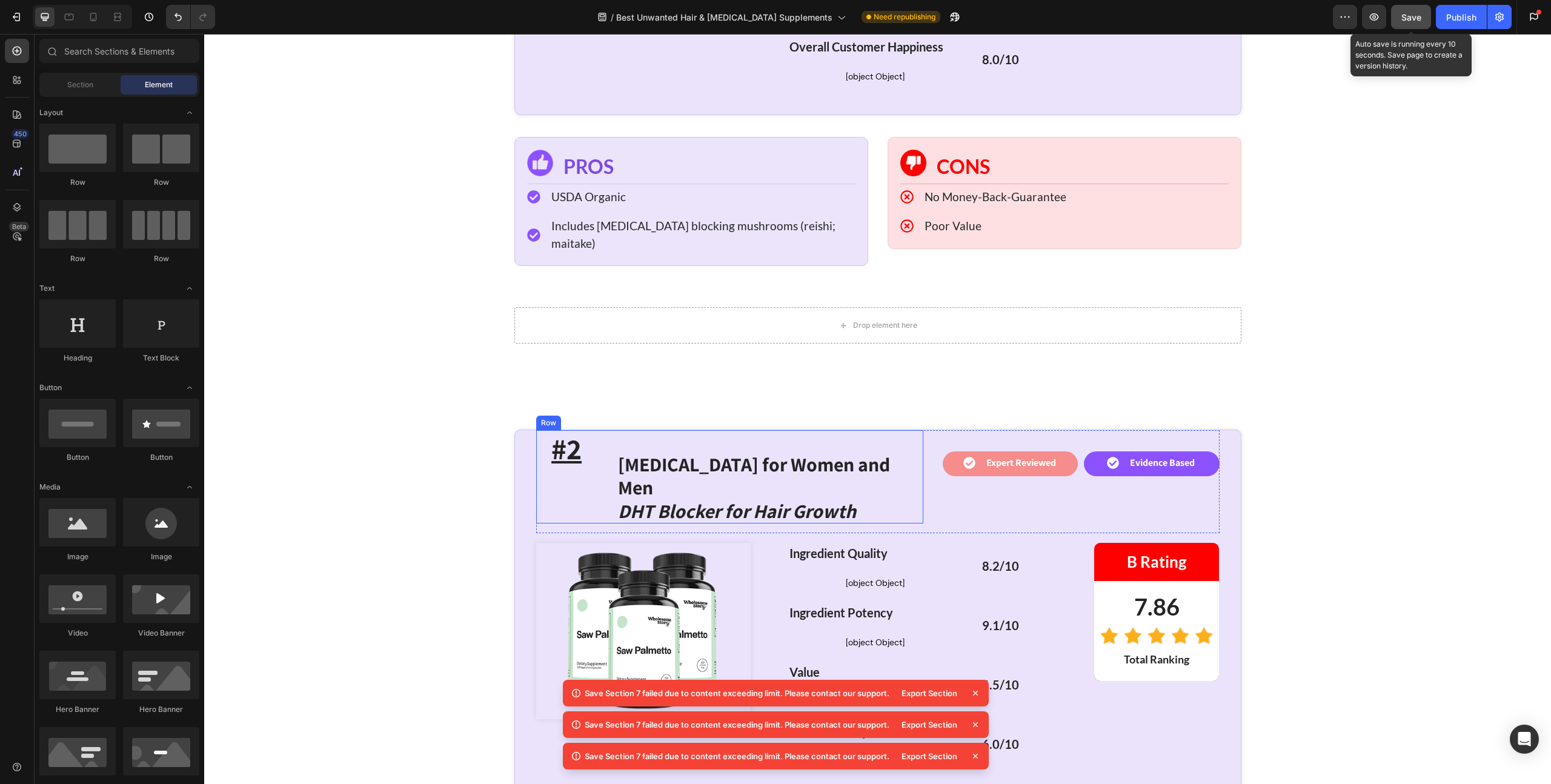
scroll to position [5130, 0]
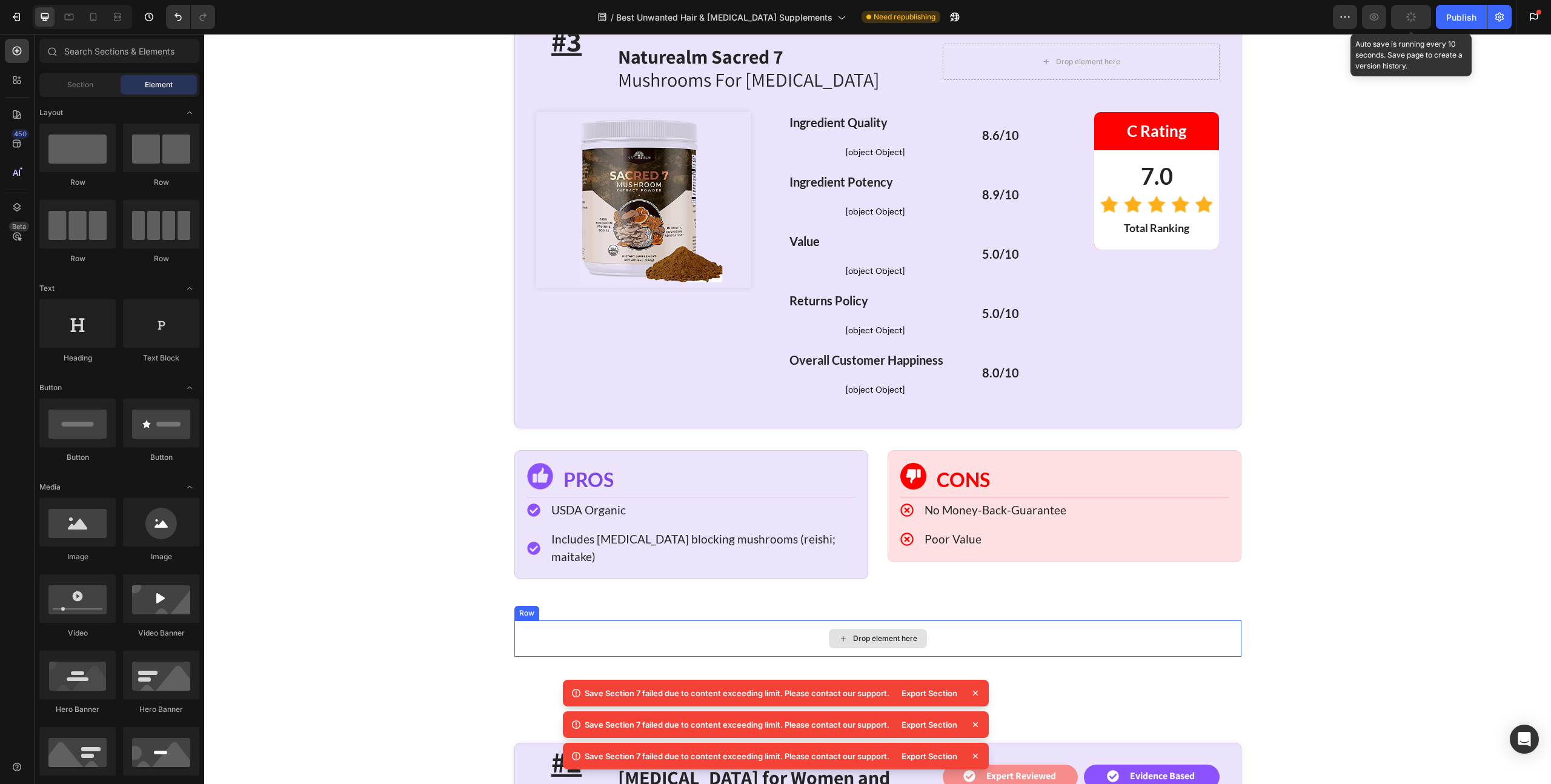
click at [574, 620] on div "Drop element here" at bounding box center [878, 638] width 727 height 36
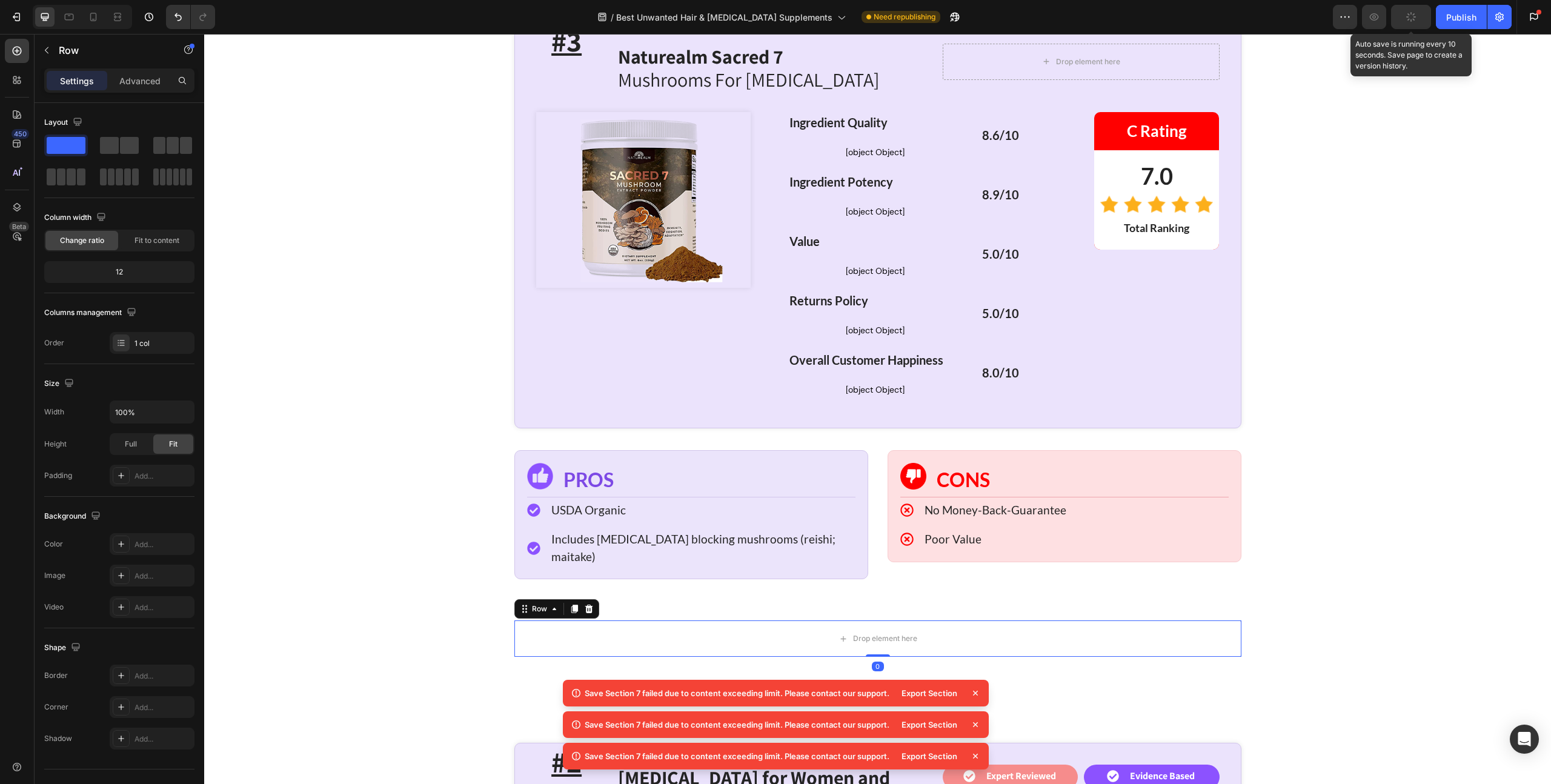
click at [590, 601] on div at bounding box center [589, 609] width 15 height 15
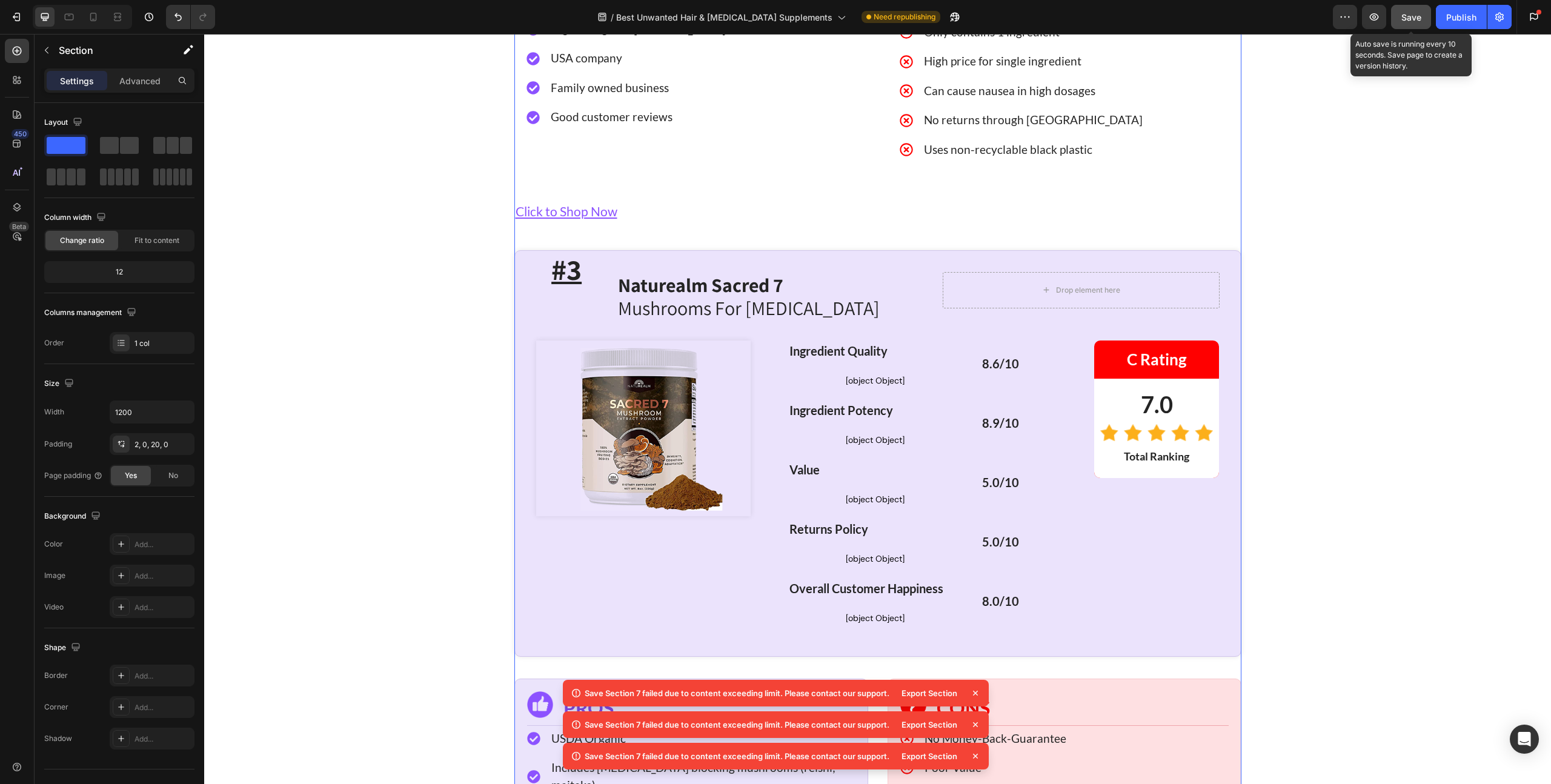
scroll to position [4901, 0]
click at [615, 679] on div "Image PROS Heading Row Icon USDA Organic Text block Icon Includes [MEDICAL_DATA…" at bounding box center [692, 743] width 354 height 129
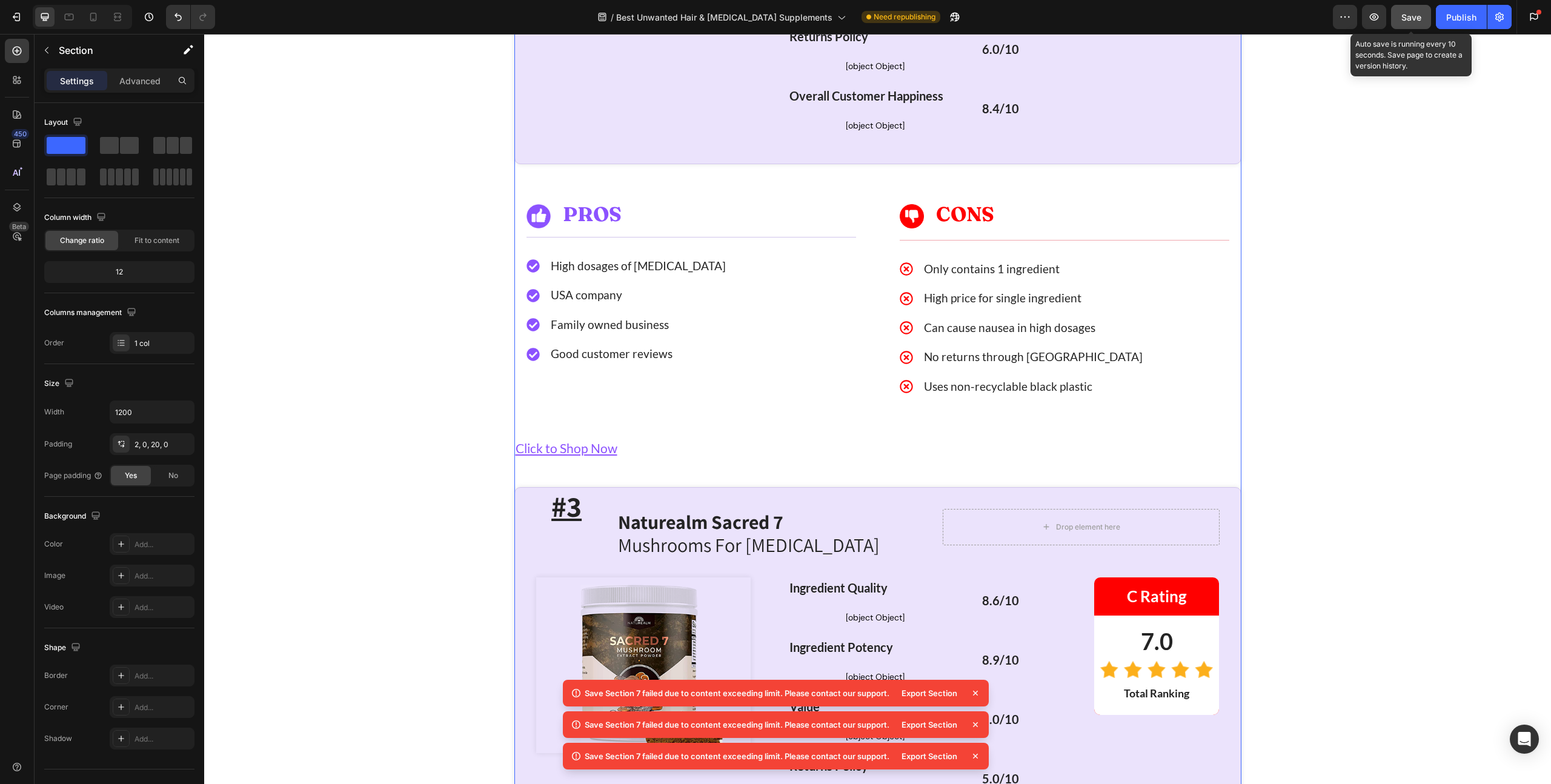
scroll to position [5028, 0]
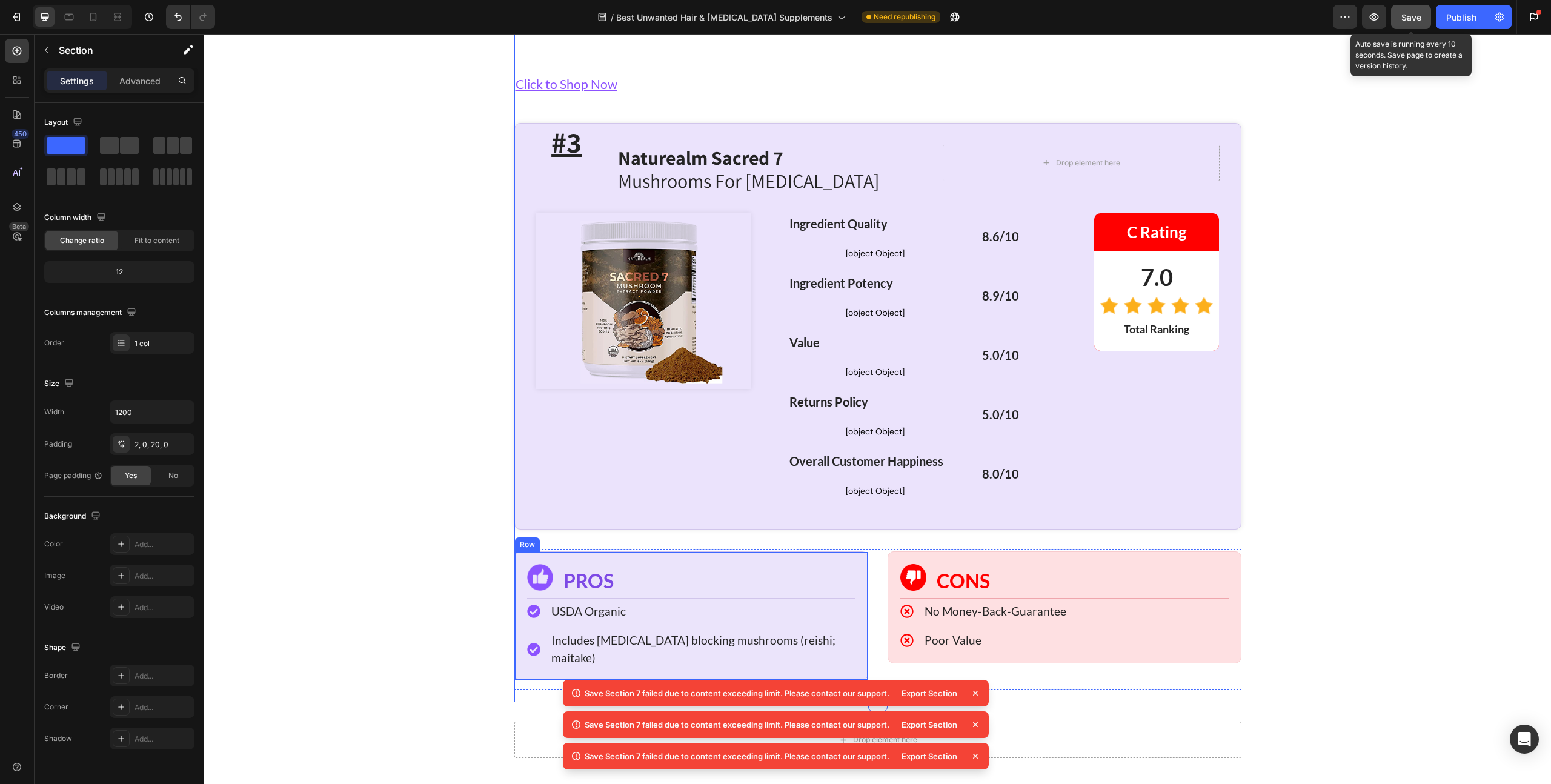
click at [634, 551] on div "Image PROS Heading Row Icon USDA Organic Text block Icon Includes [MEDICAL_DATA…" at bounding box center [692, 615] width 354 height 129
click at [589, 533] on div at bounding box center [590, 540] width 15 height 15
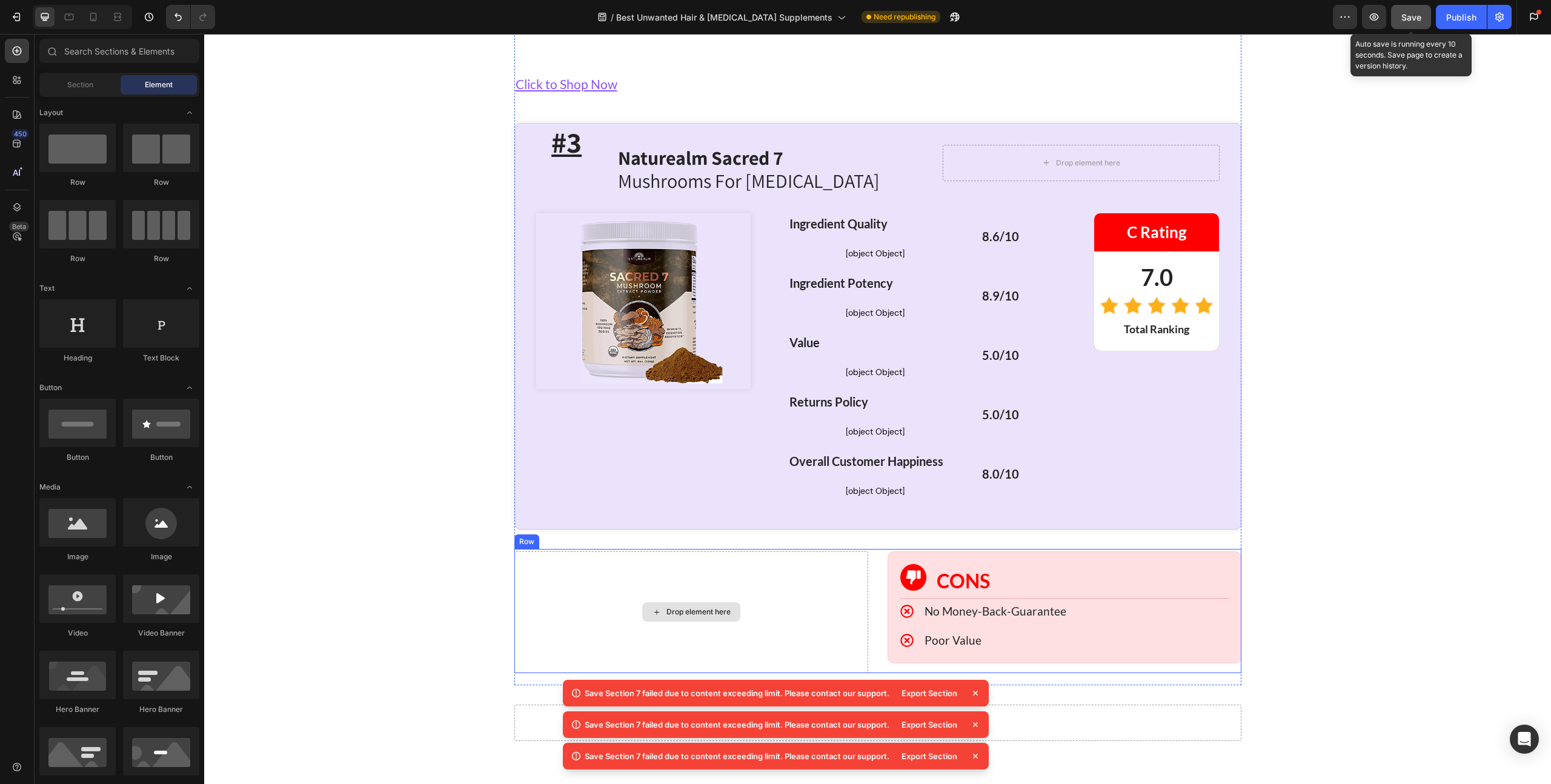
click at [649, 548] on div "Drop element here Image CONS Heading Row Icon No Money-Back-Guarantee Text bloc…" at bounding box center [878, 610] width 727 height 124
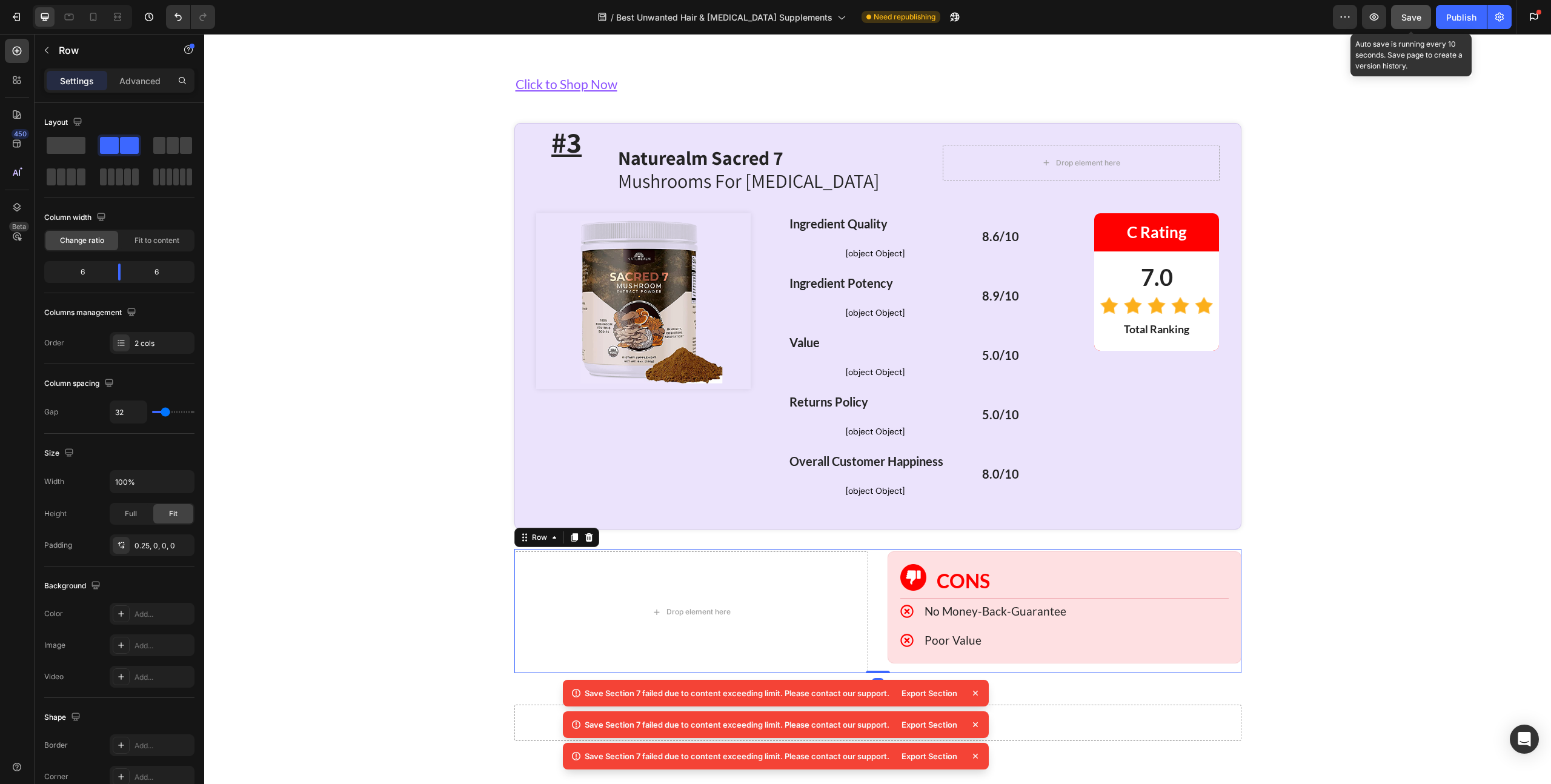
click at [589, 528] on div "Row" at bounding box center [557, 537] width 85 height 19
click at [586, 533] on icon at bounding box center [589, 538] width 10 height 10
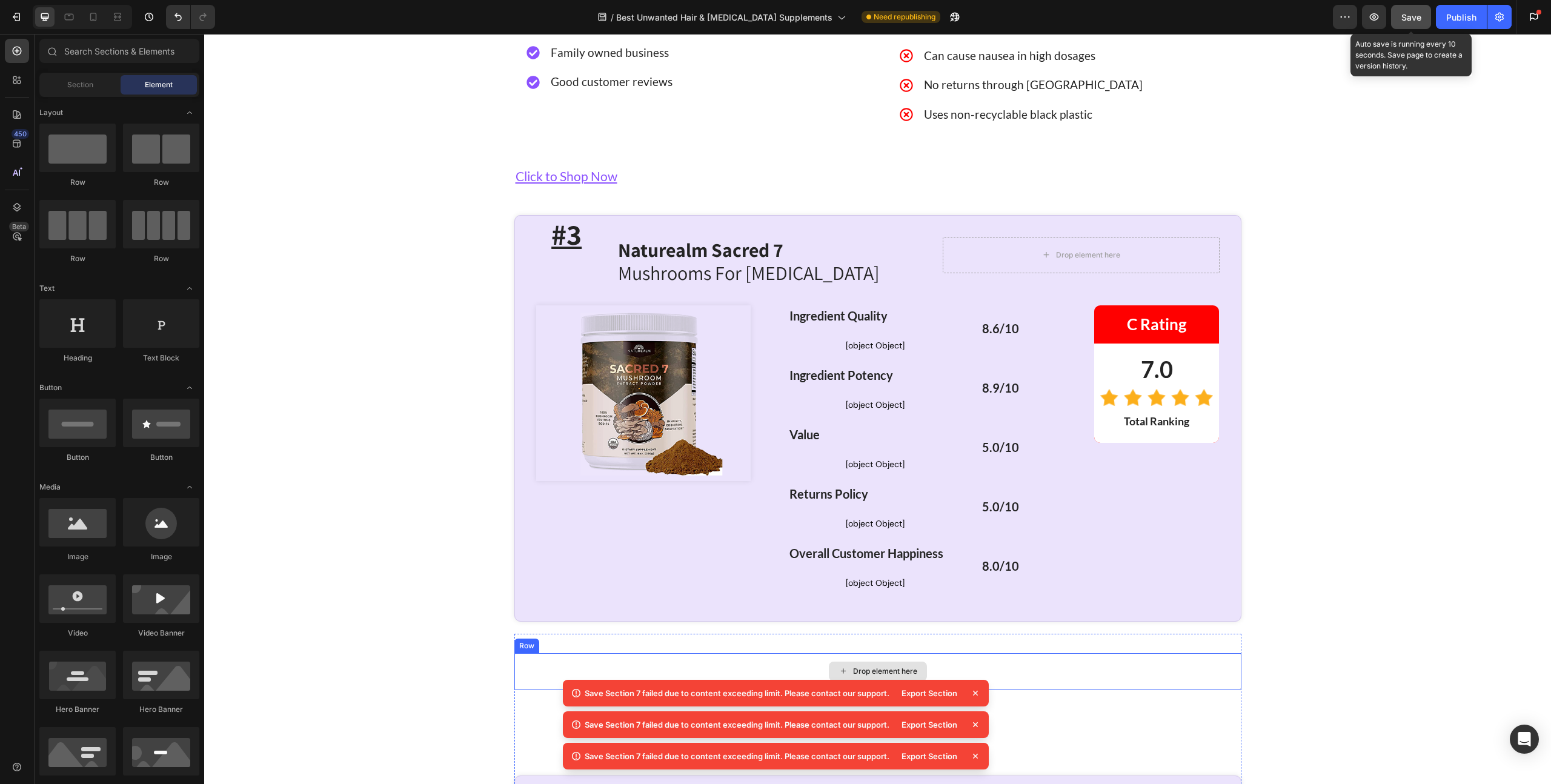
scroll to position [4880, 0]
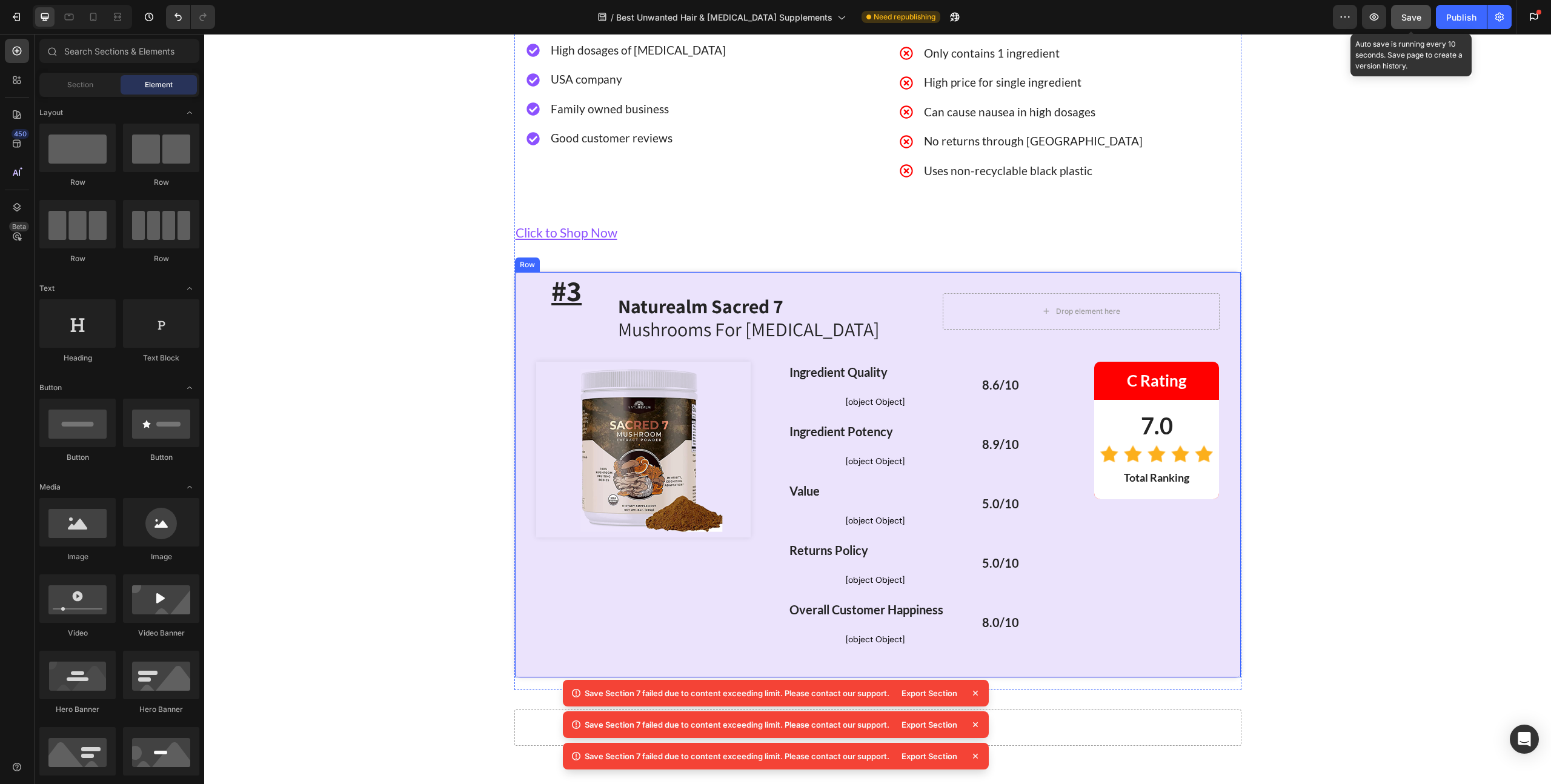
click at [515, 271] on div "#3 Heading Naturealm Sacred 7 Mushrooms For [MEDICAL_DATA] Heading Row Drop ele…" at bounding box center [878, 474] width 727 height 406
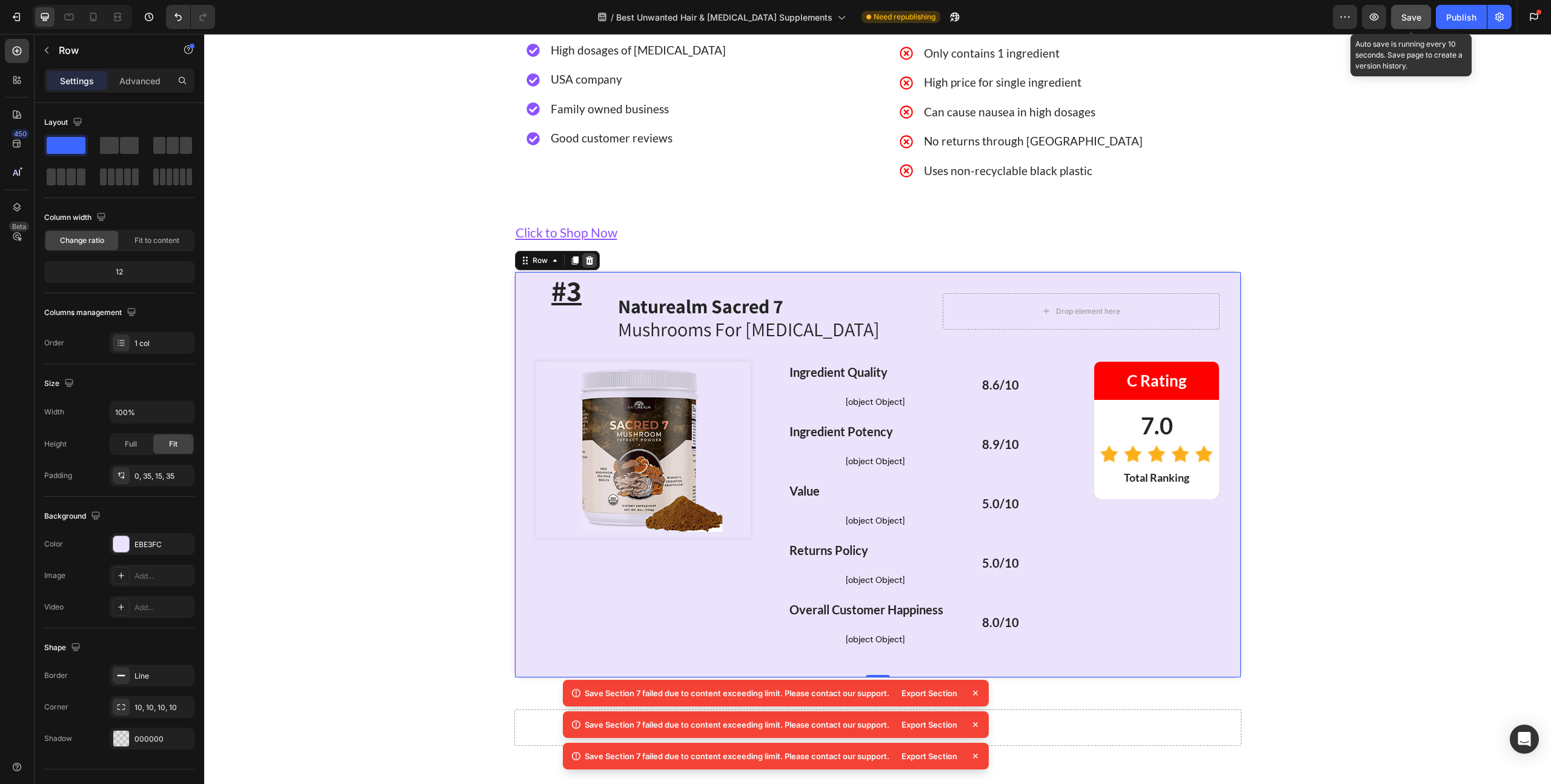
click at [589, 253] on div at bounding box center [590, 261] width 15 height 15
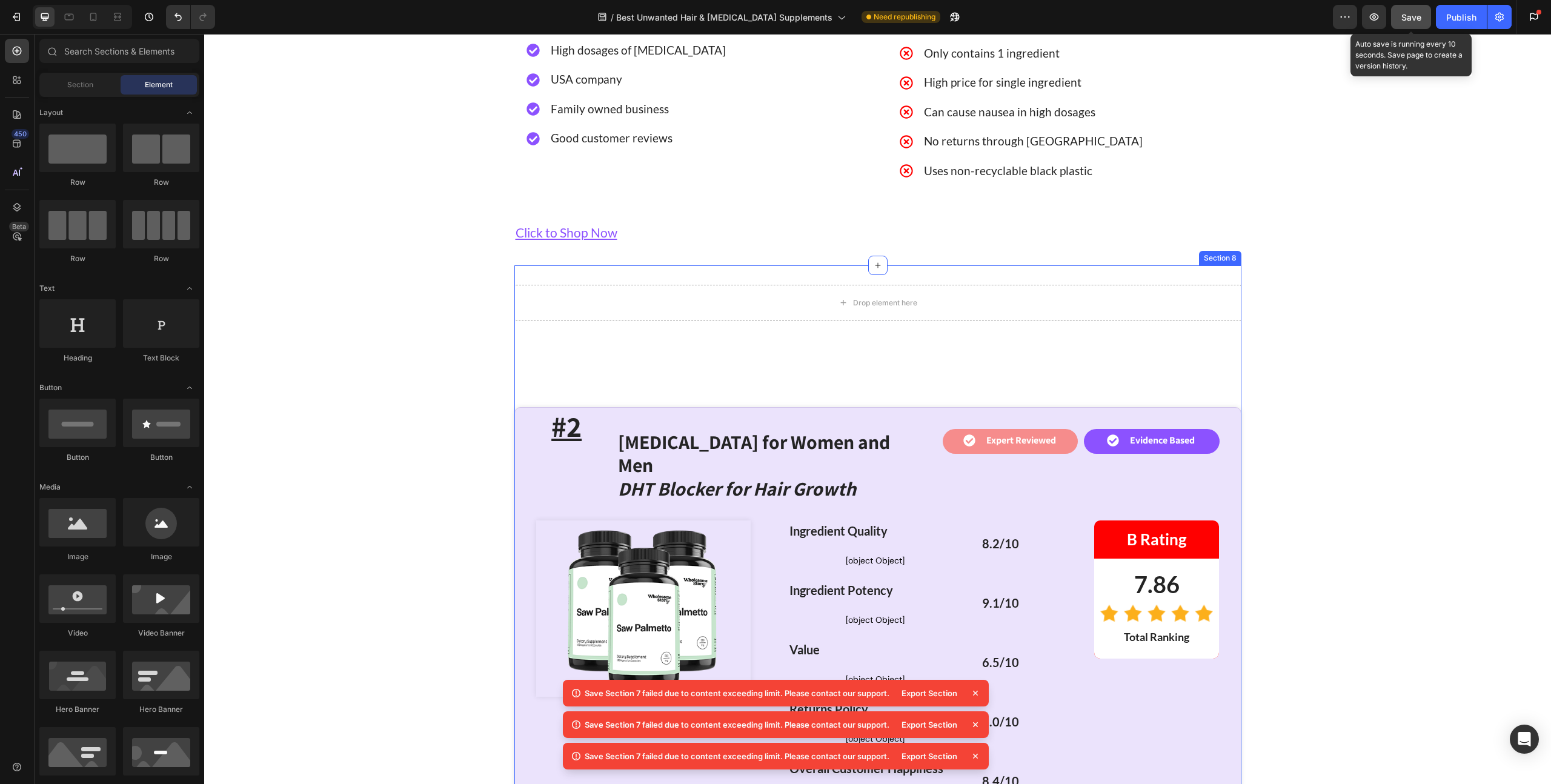
scroll to position [4673, 0]
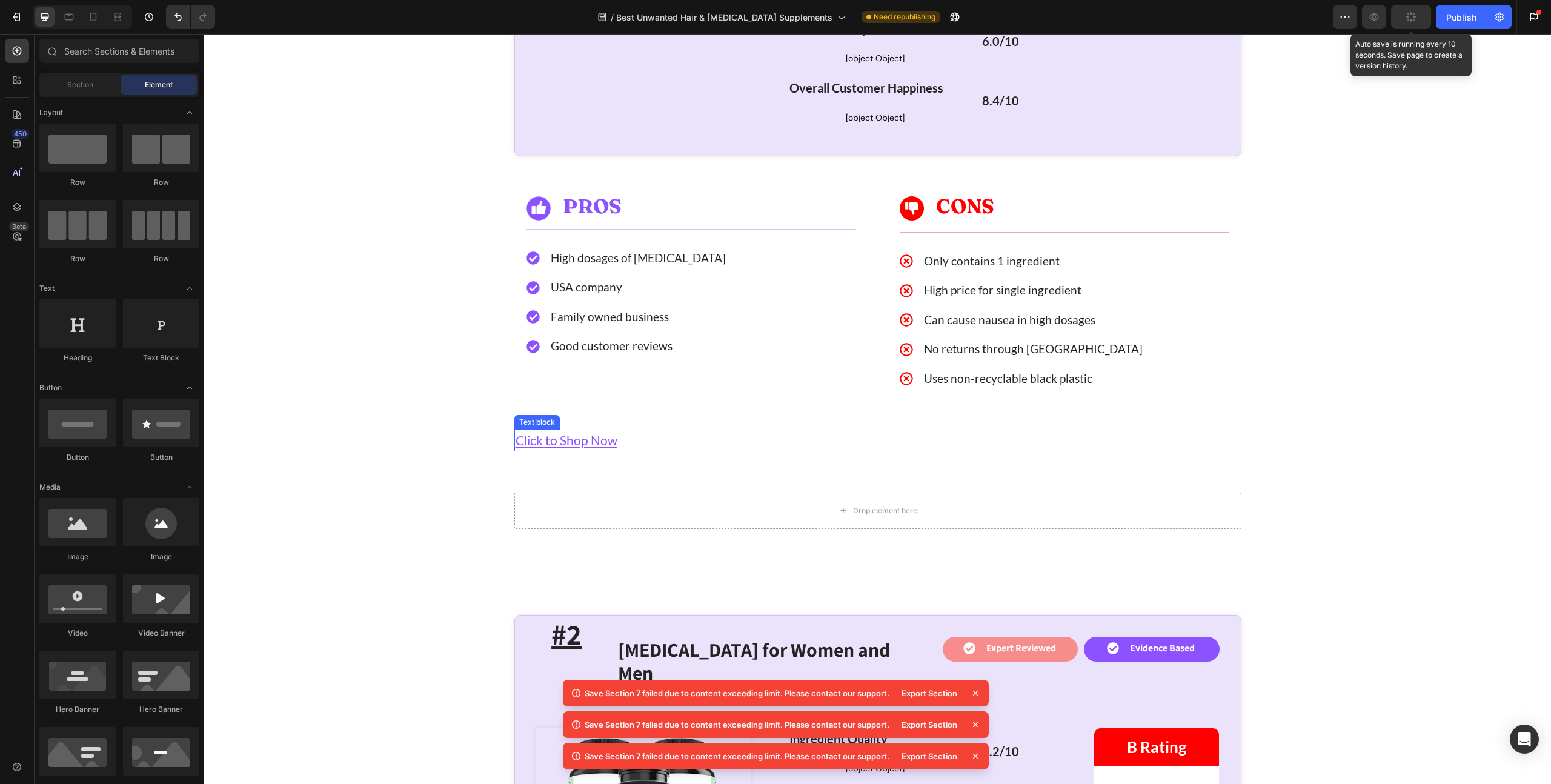
click at [636, 431] on p "Click to Shop Now" at bounding box center [878, 440] width 725 height 19
click at [549, 417] on div "Text block" at bounding box center [537, 422] width 41 height 11
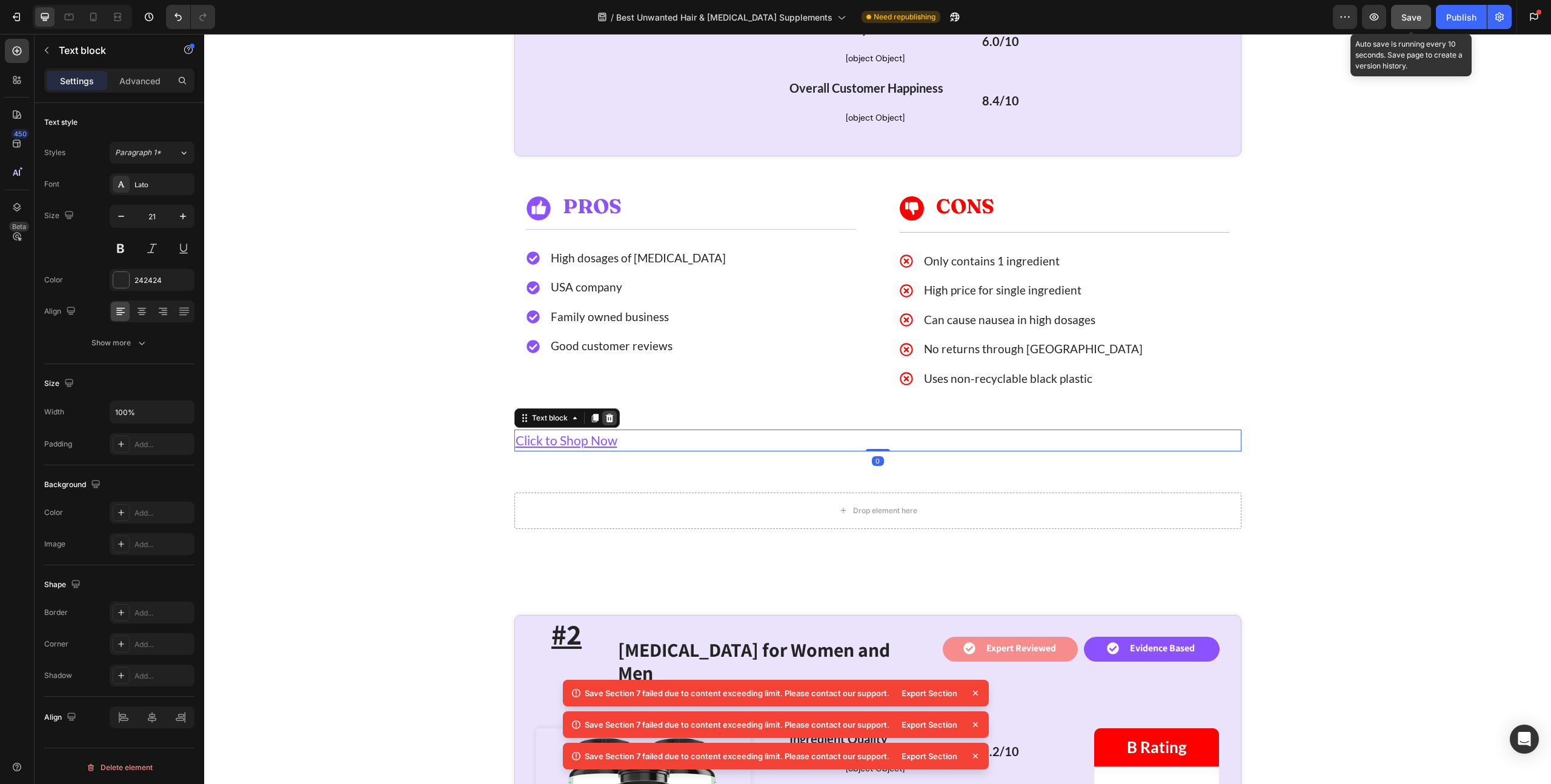
click at [605, 414] on icon at bounding box center [609, 418] width 8 height 8
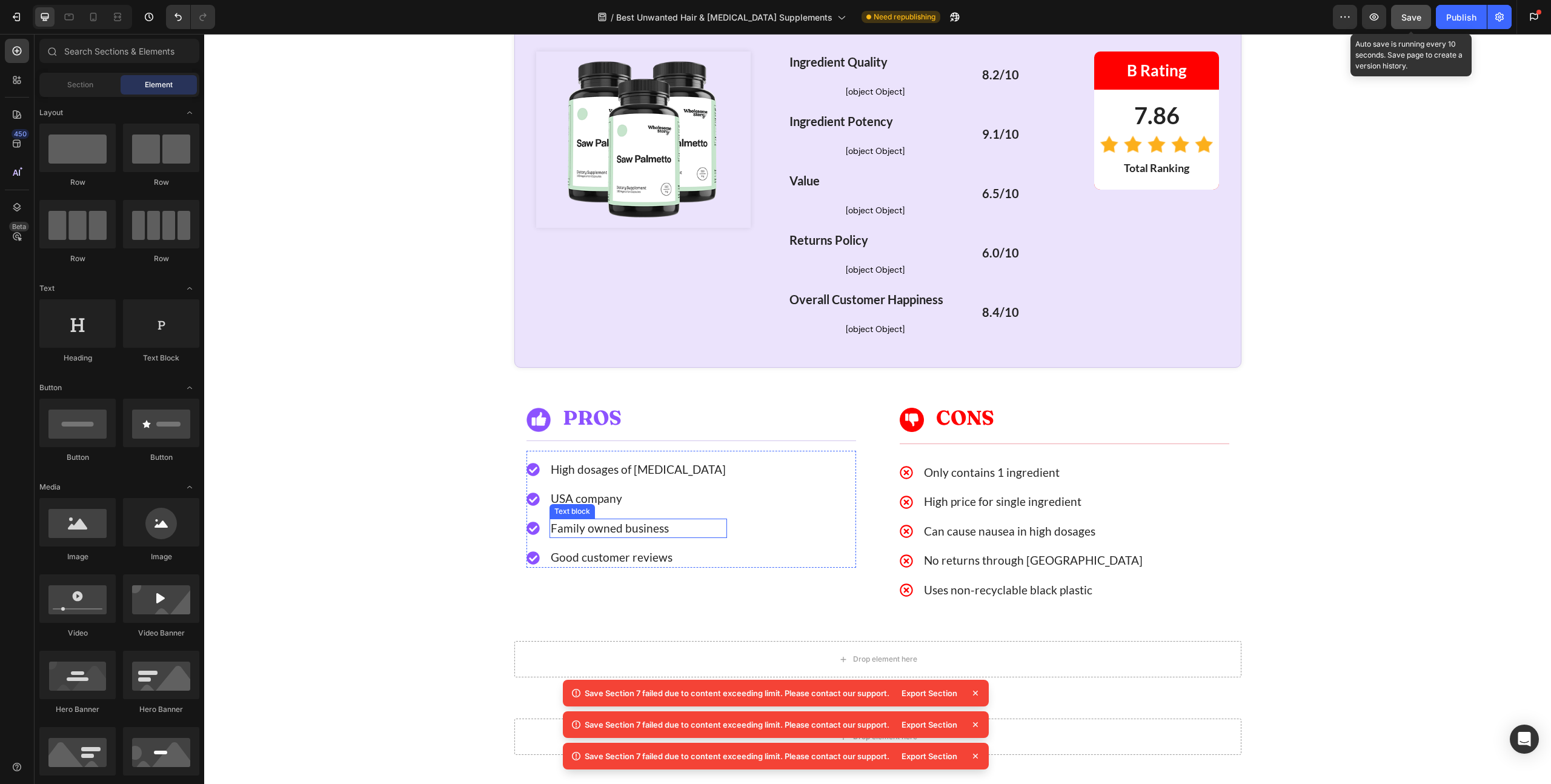
scroll to position [4442, 0]
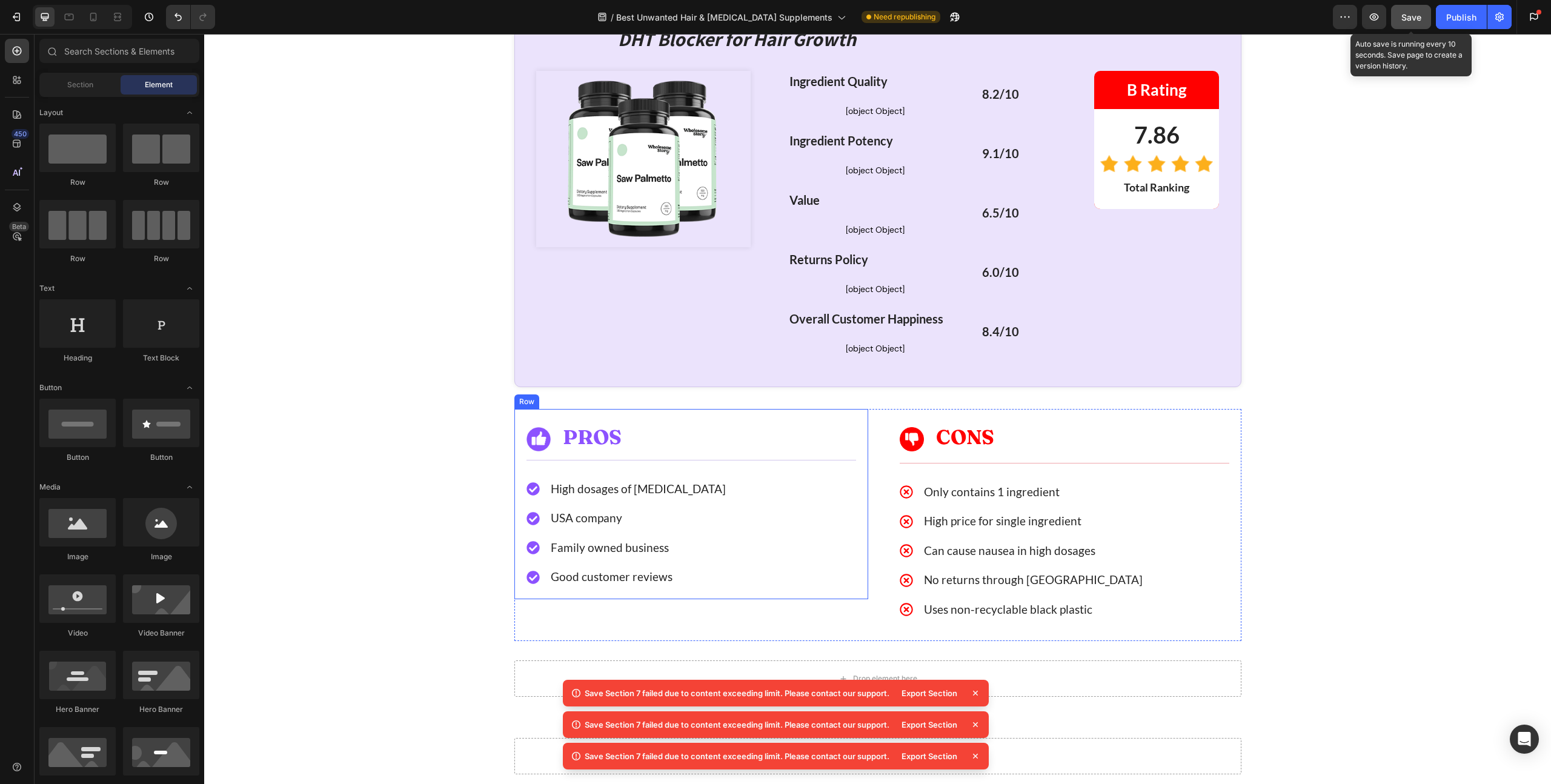
click at [543, 409] on div "Image PROS Heading Row Icon High dosages of [MEDICAL_DATA] Text block Icon USA …" at bounding box center [692, 504] width 354 height 190
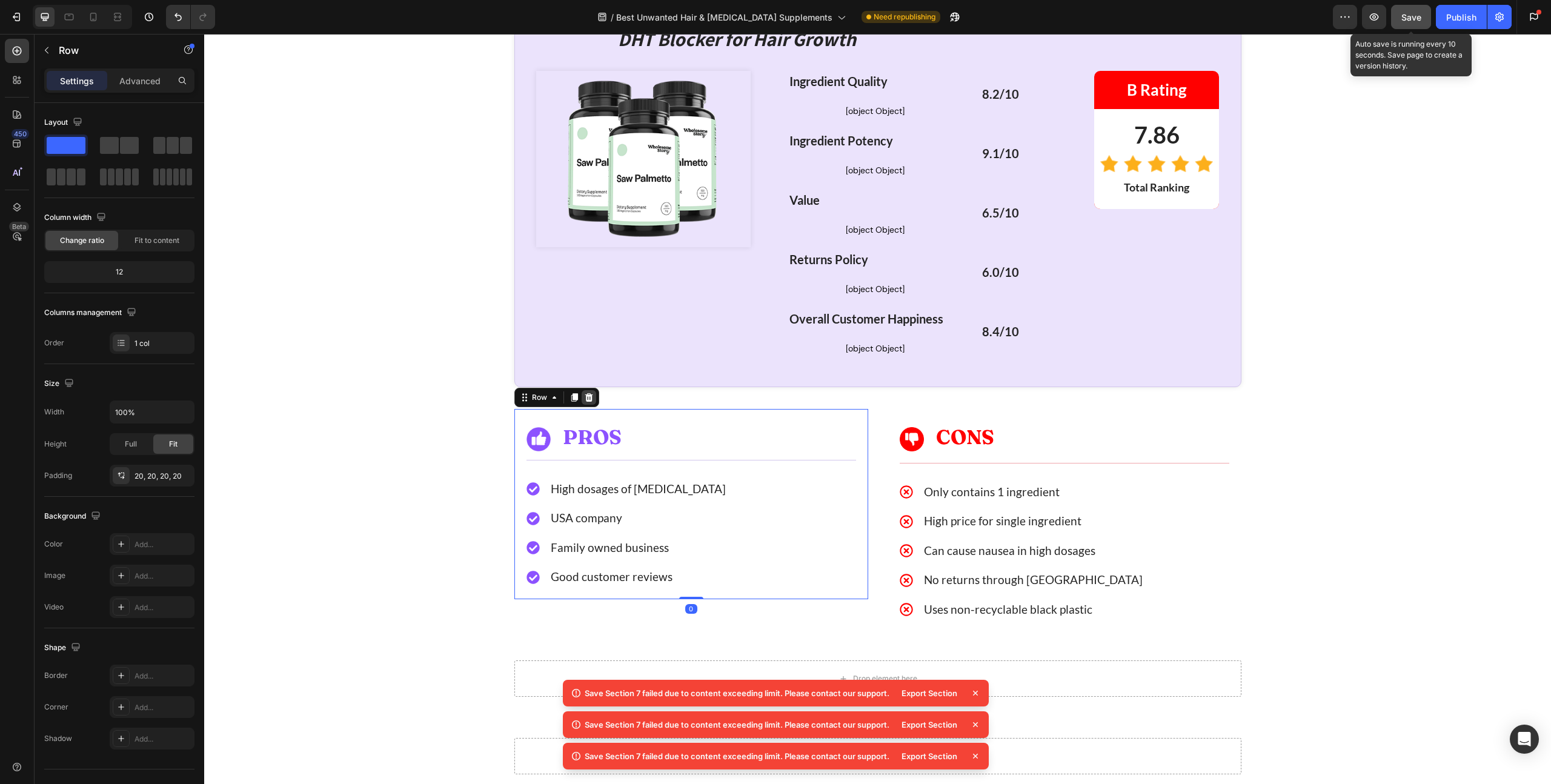
click at [585, 393] on icon at bounding box center [589, 397] width 8 height 8
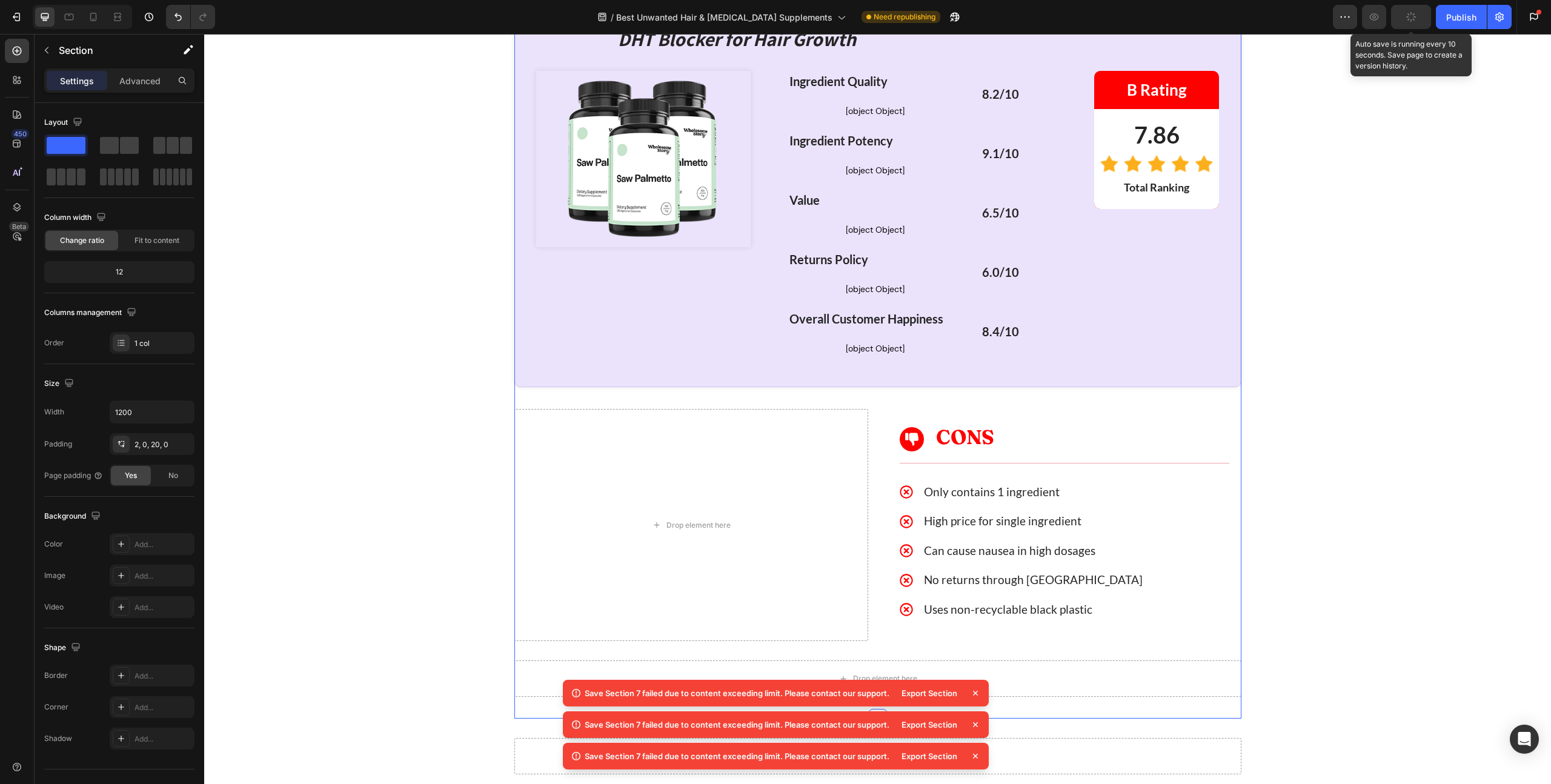
click at [517, 409] on div "Drop element here" at bounding box center [692, 524] width 354 height 232
click at [530, 409] on div "Drop element here" at bounding box center [692, 524] width 354 height 232
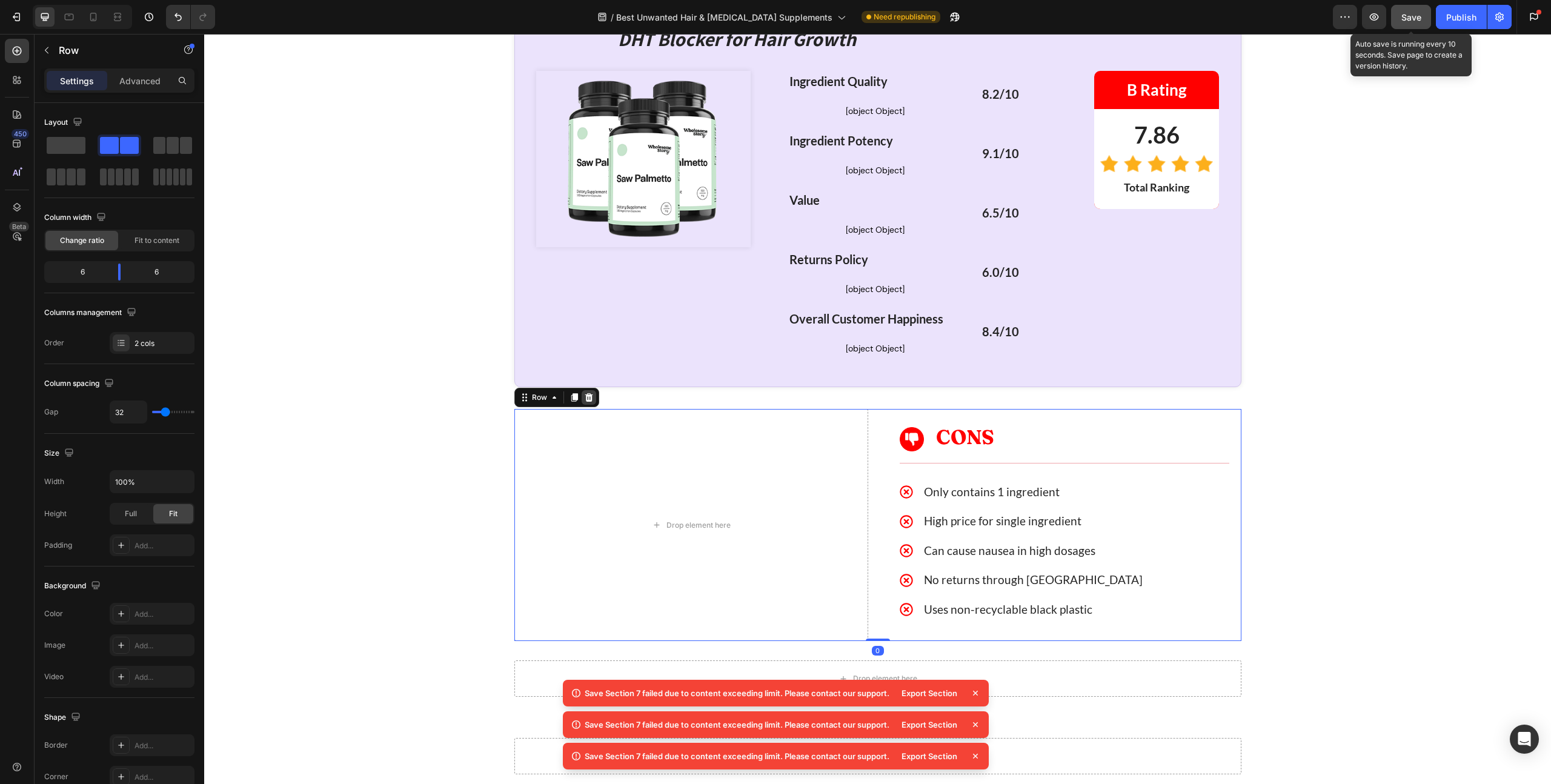
click at [584, 392] on icon at bounding box center [589, 397] width 10 height 10
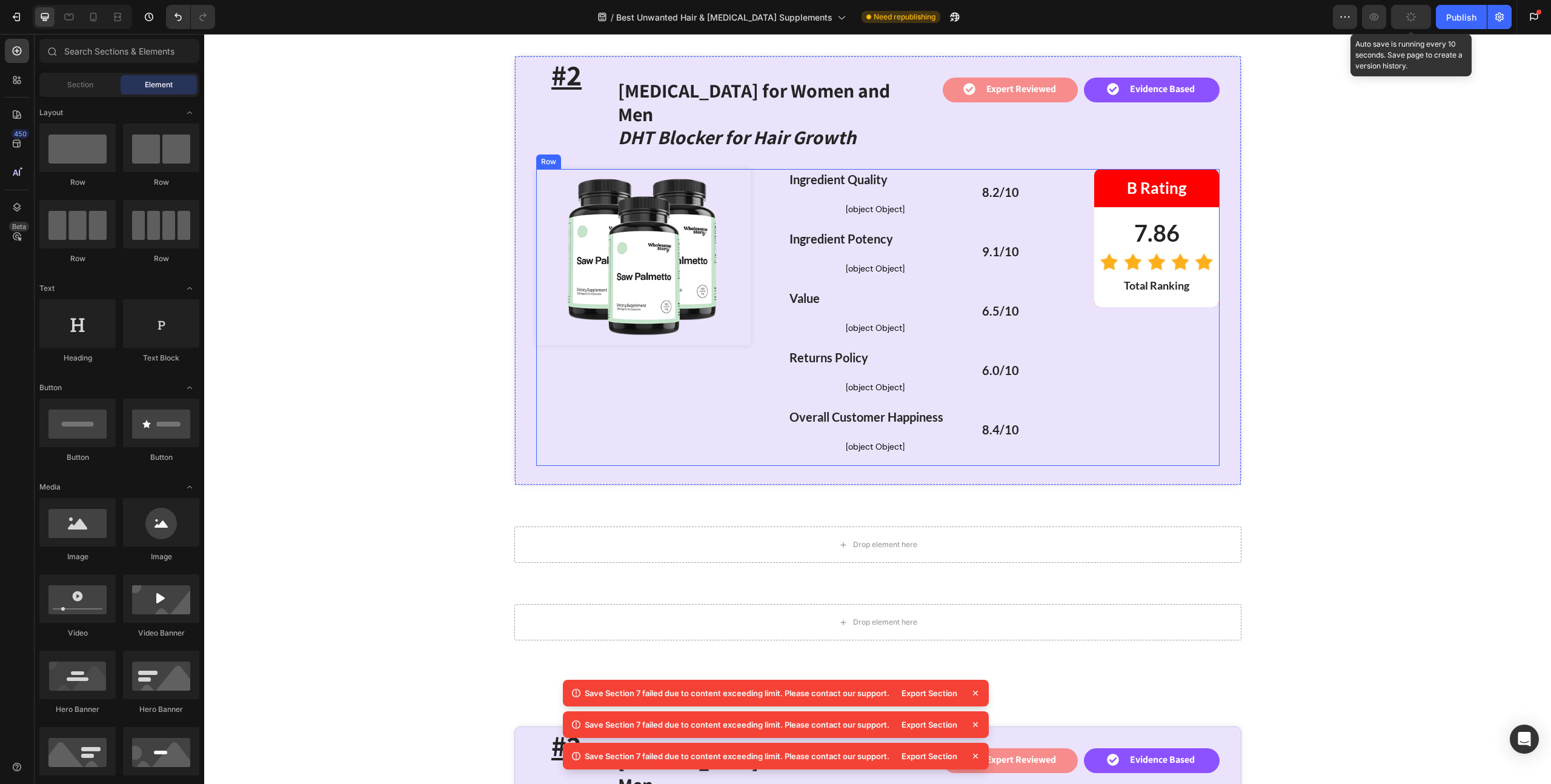
scroll to position [4096, 0]
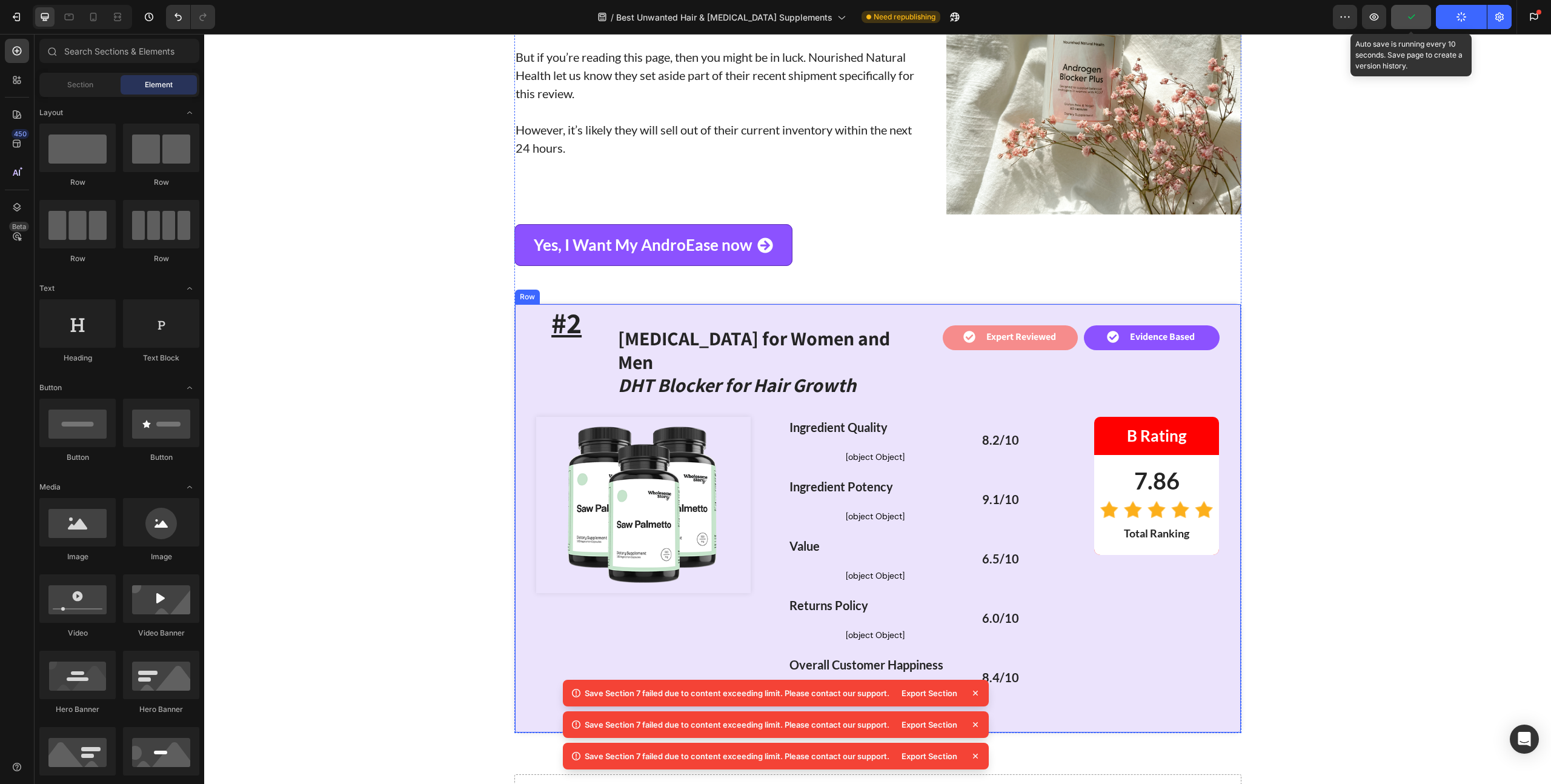
click at [517, 304] on div "#2 Heading [MEDICAL_DATA] for Women and Men DHT Blocker for Hair Growth Heading…" at bounding box center [878, 518] width 727 height 429
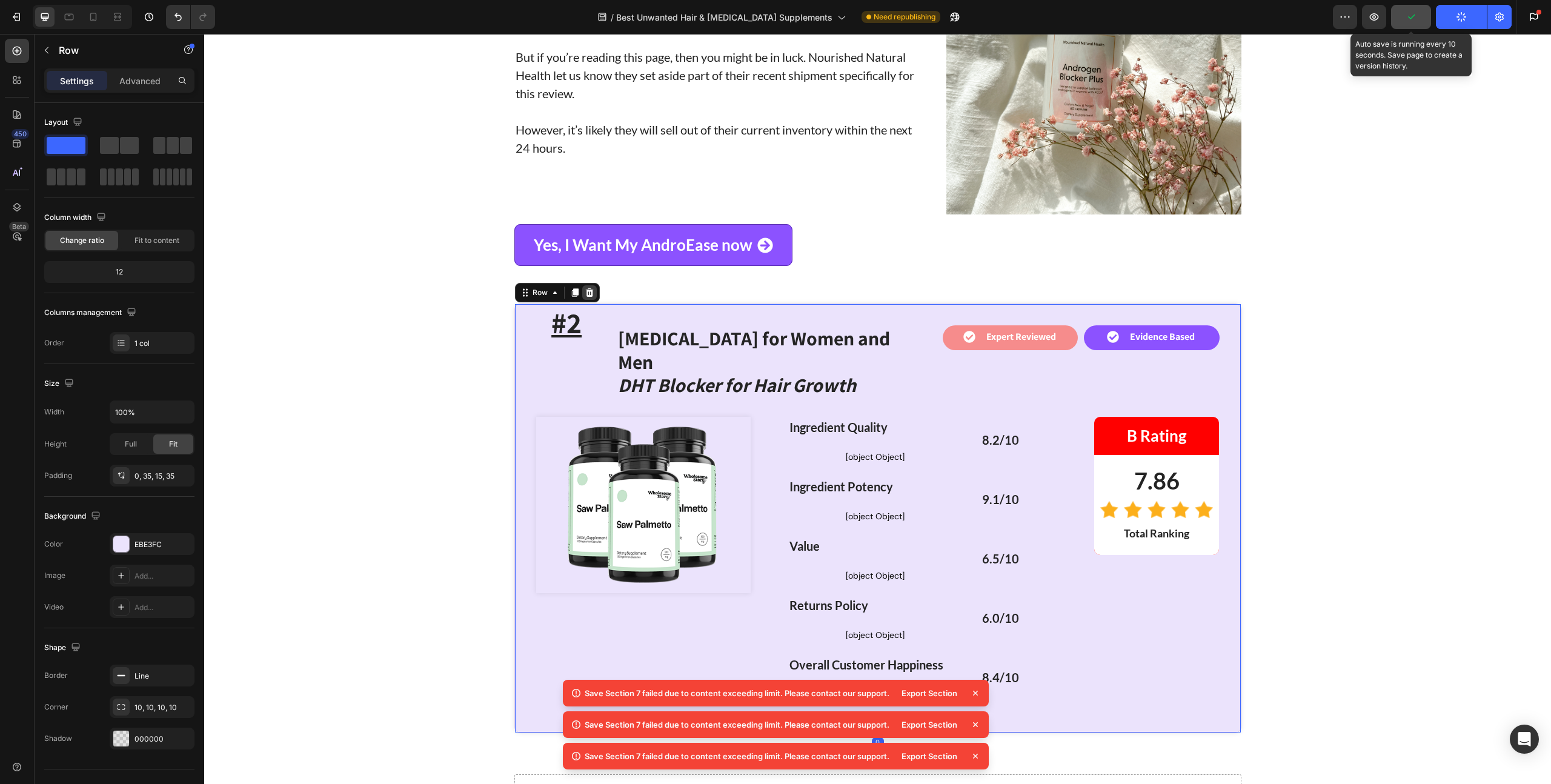
click at [585, 289] on icon at bounding box center [589, 293] width 8 height 8
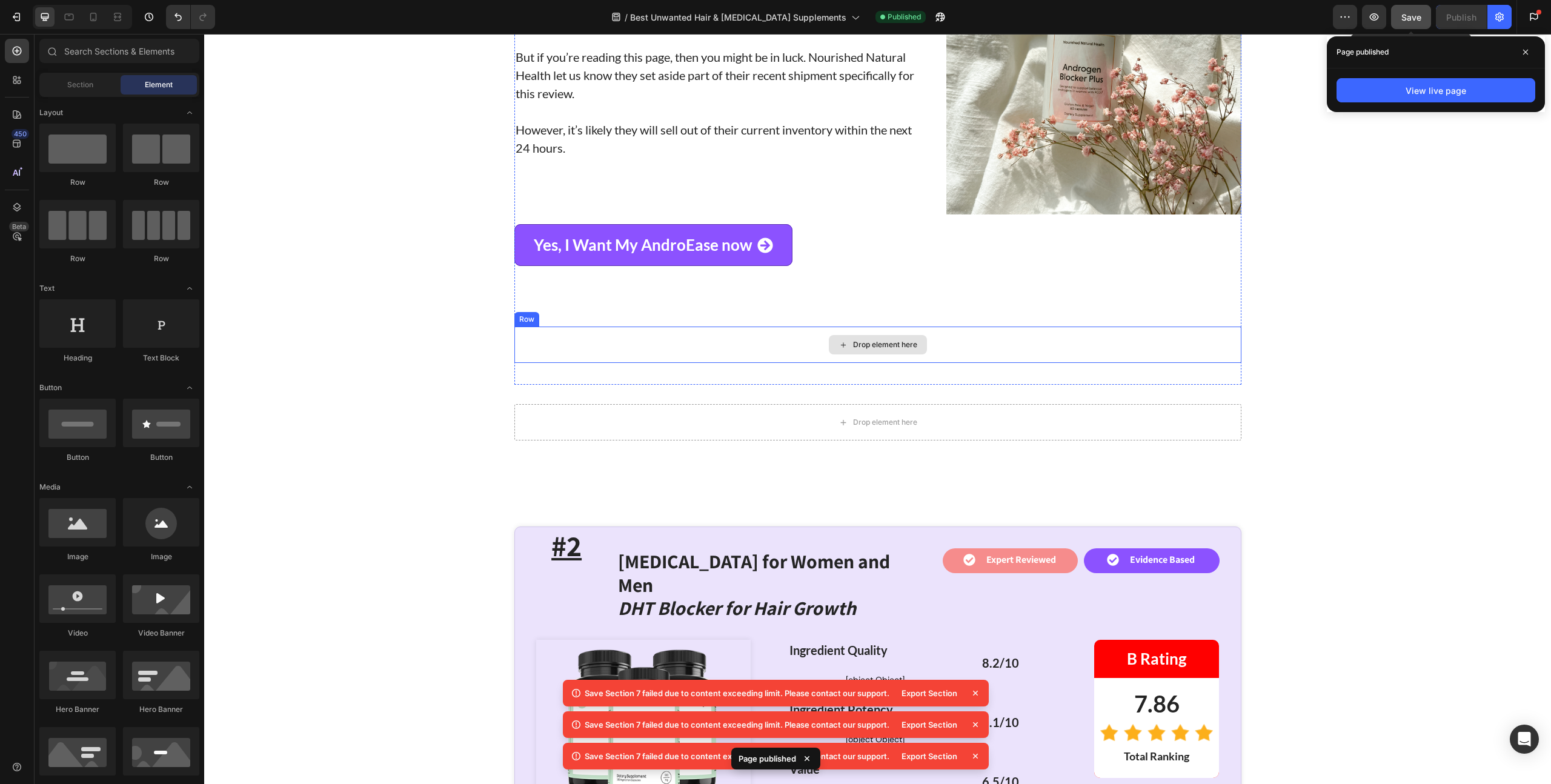
click at [571, 327] on div "Drop element here" at bounding box center [878, 345] width 727 height 36
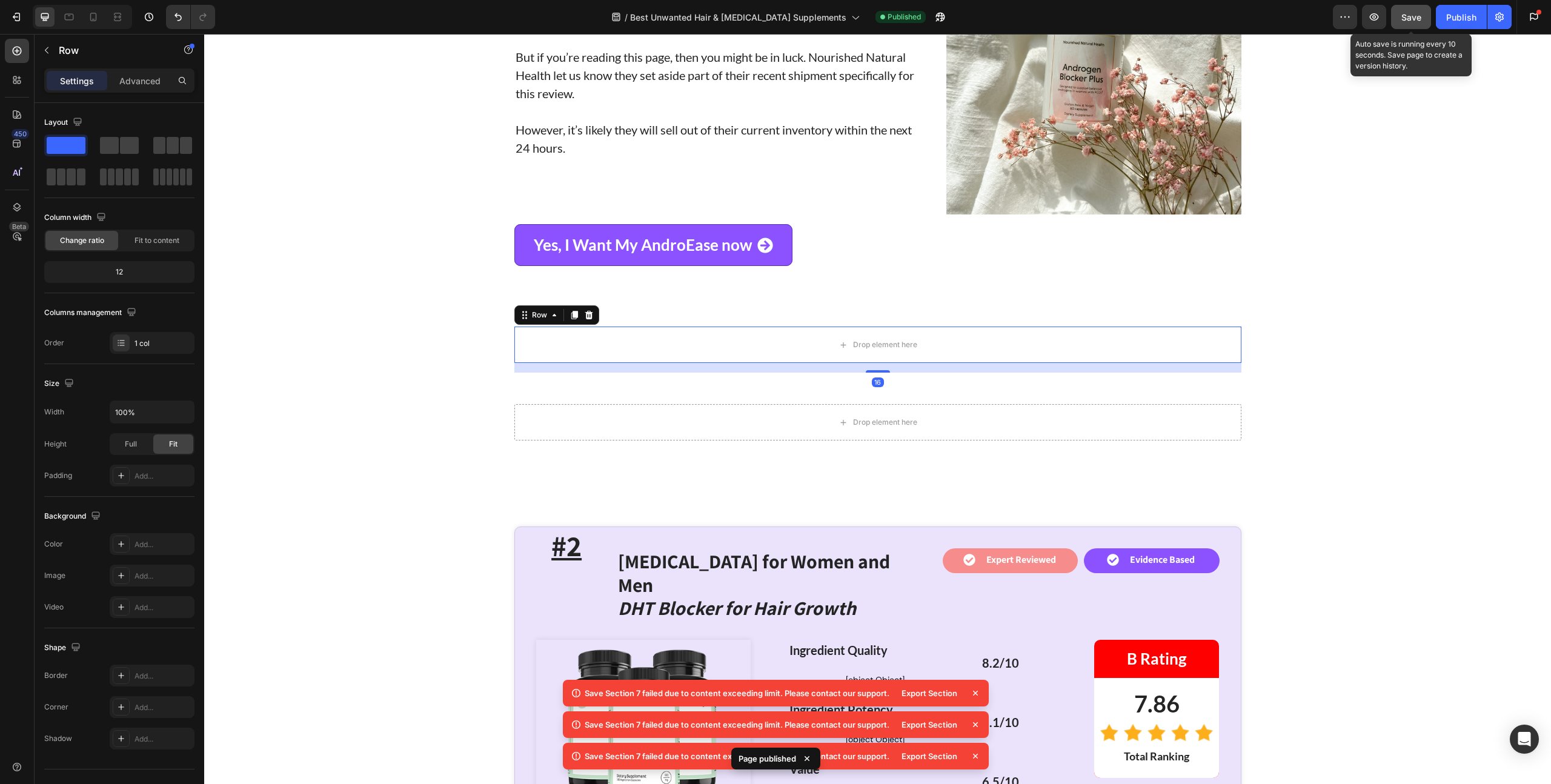
click at [585, 311] on icon at bounding box center [589, 315] width 8 height 8
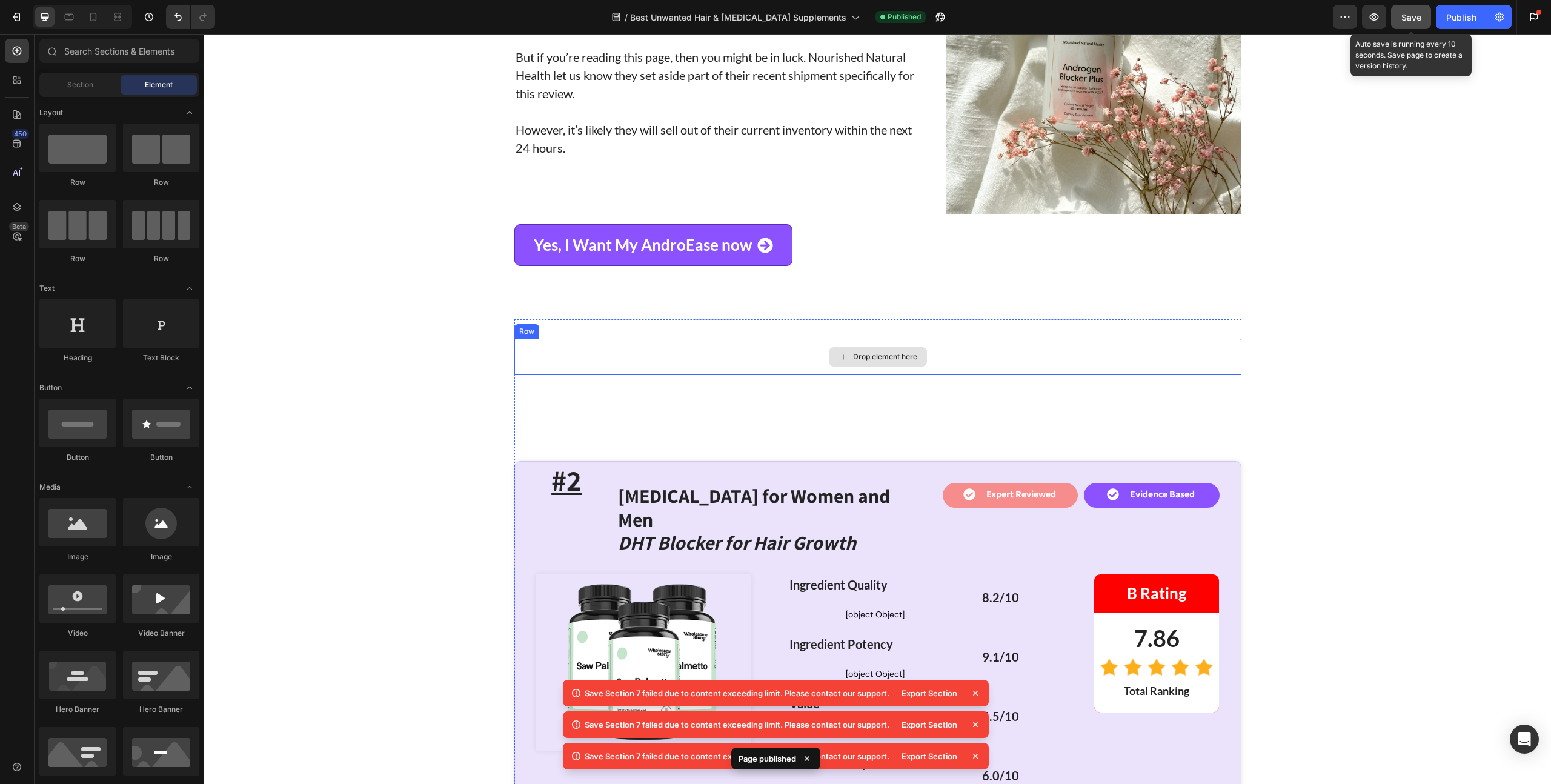
click at [600, 338] on div "Drop element here" at bounding box center [878, 356] width 727 height 36
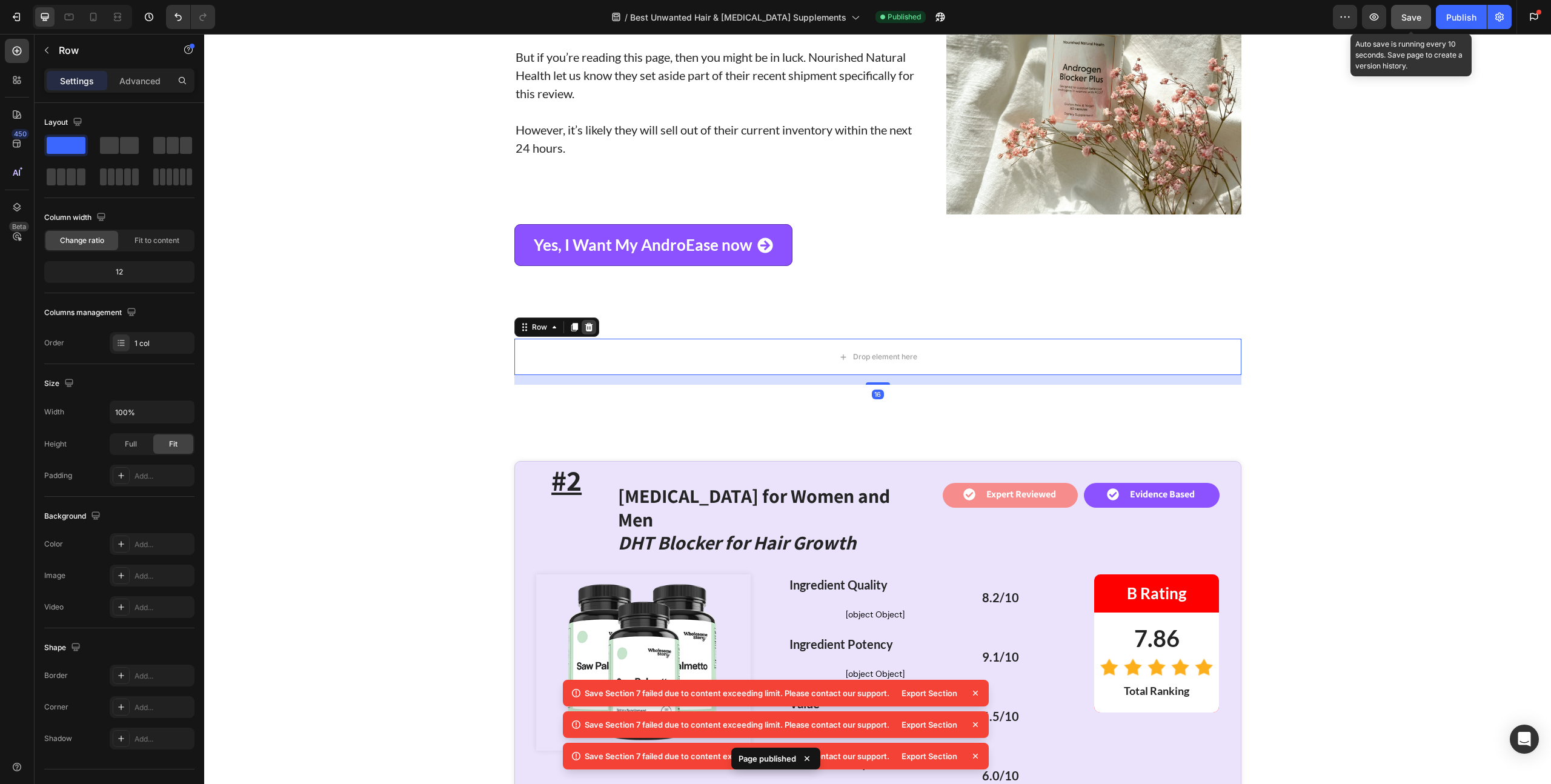
click at [586, 323] on icon at bounding box center [589, 327] width 10 height 10
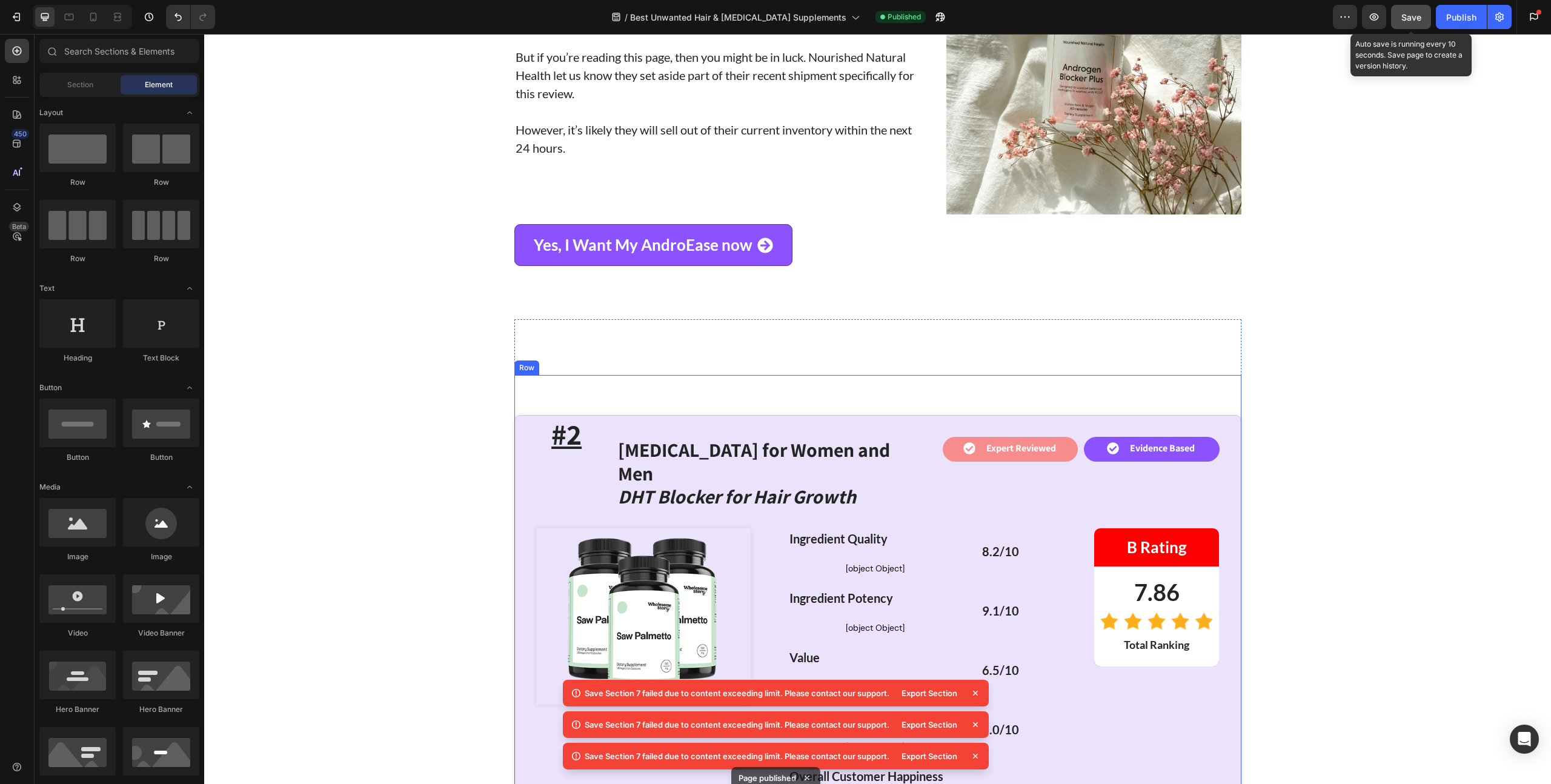
click at [610, 375] on div "#2 Heading [MEDICAL_DATA] for Women and Men DHT Blocker for Hair Growth Heading…" at bounding box center [878, 614] width 727 height 479
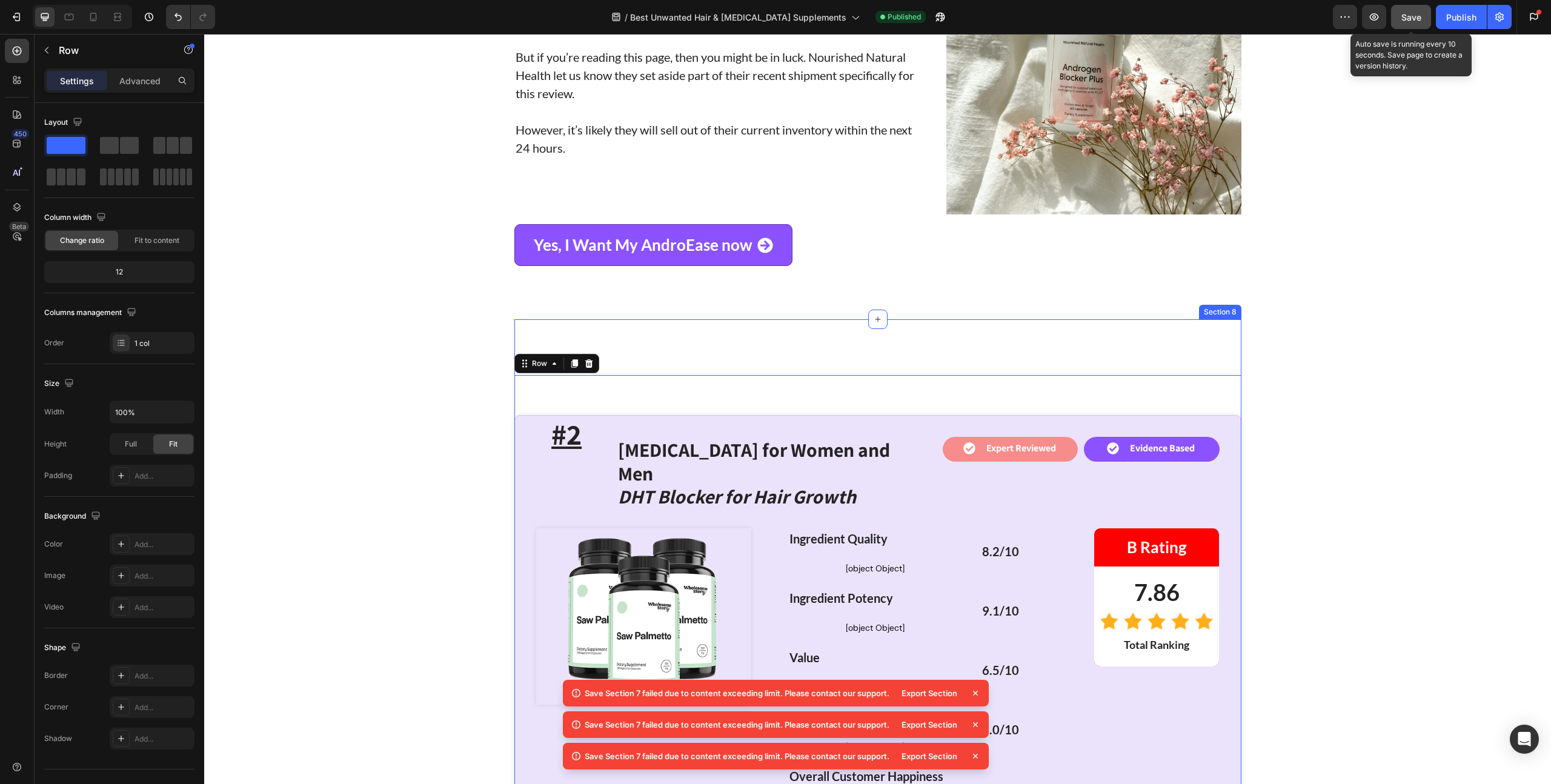
click at [1384, 212] on div "Our Research Backed 10-Point Approach Heading Title Line In addition to our ‘Mu…" at bounding box center [878, 13] width 1347 height 8101
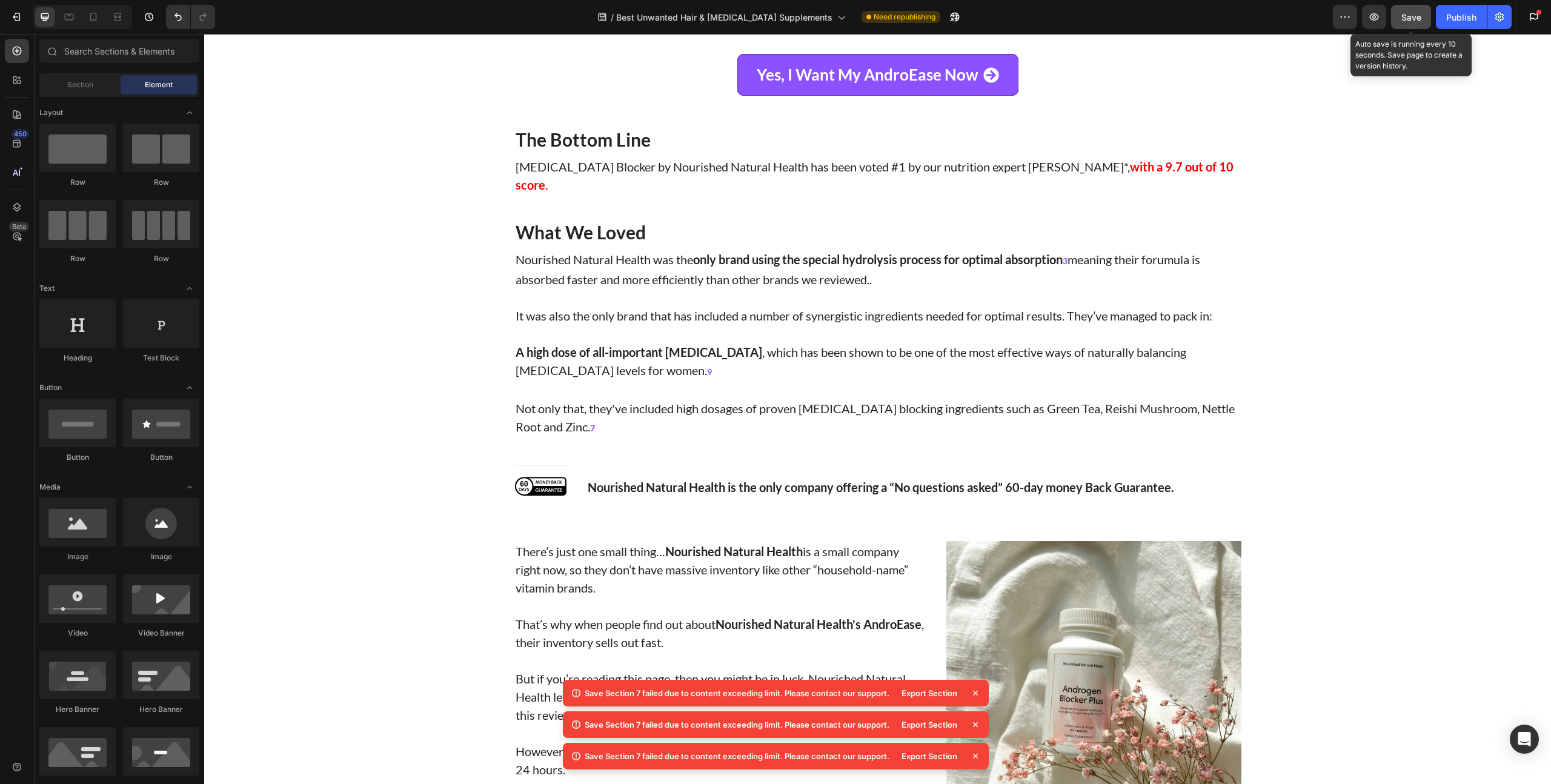
scroll to position [2990, 0]
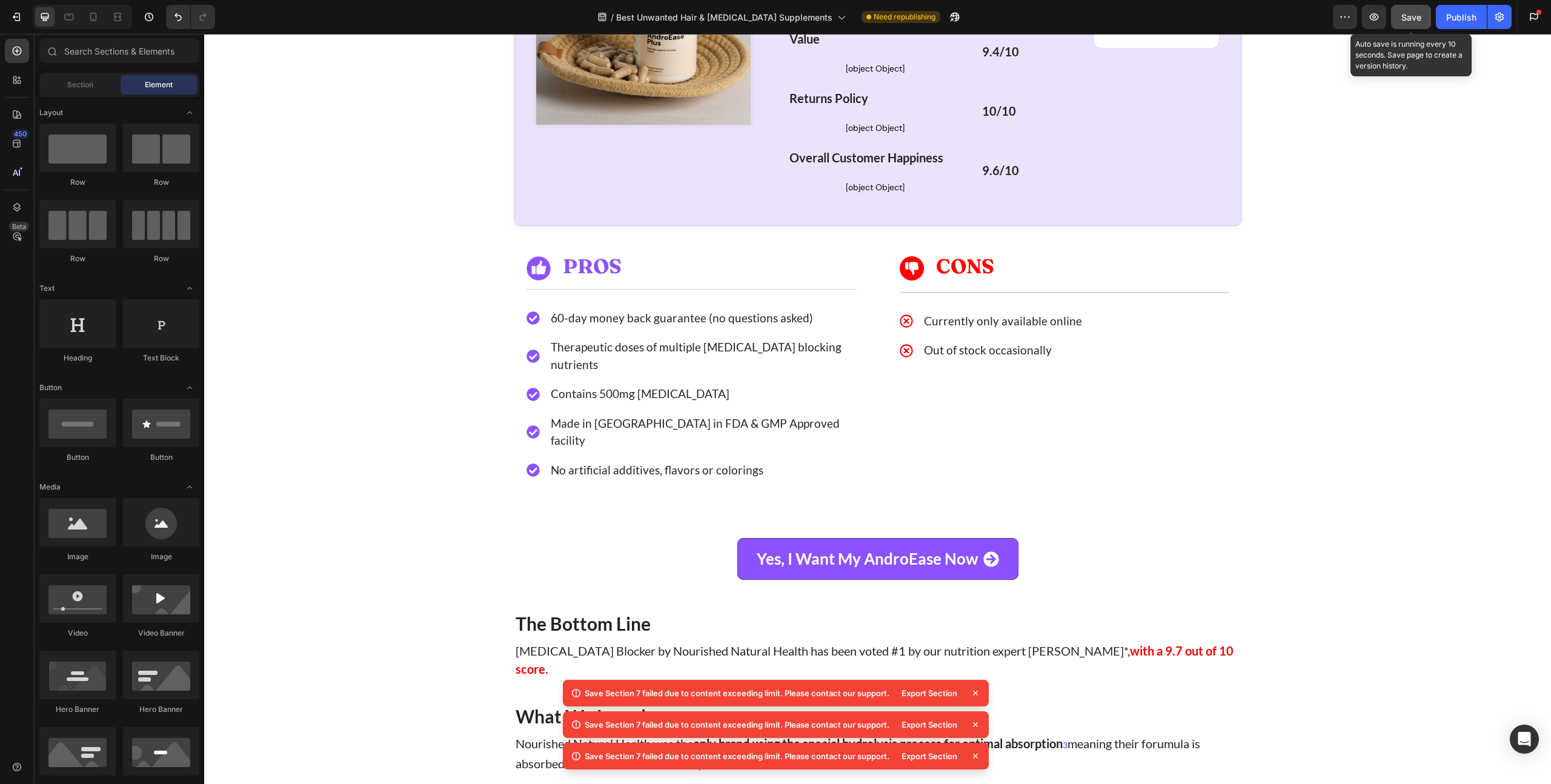
click at [1401, 22] on span "Save" at bounding box center [1411, 17] width 20 height 10
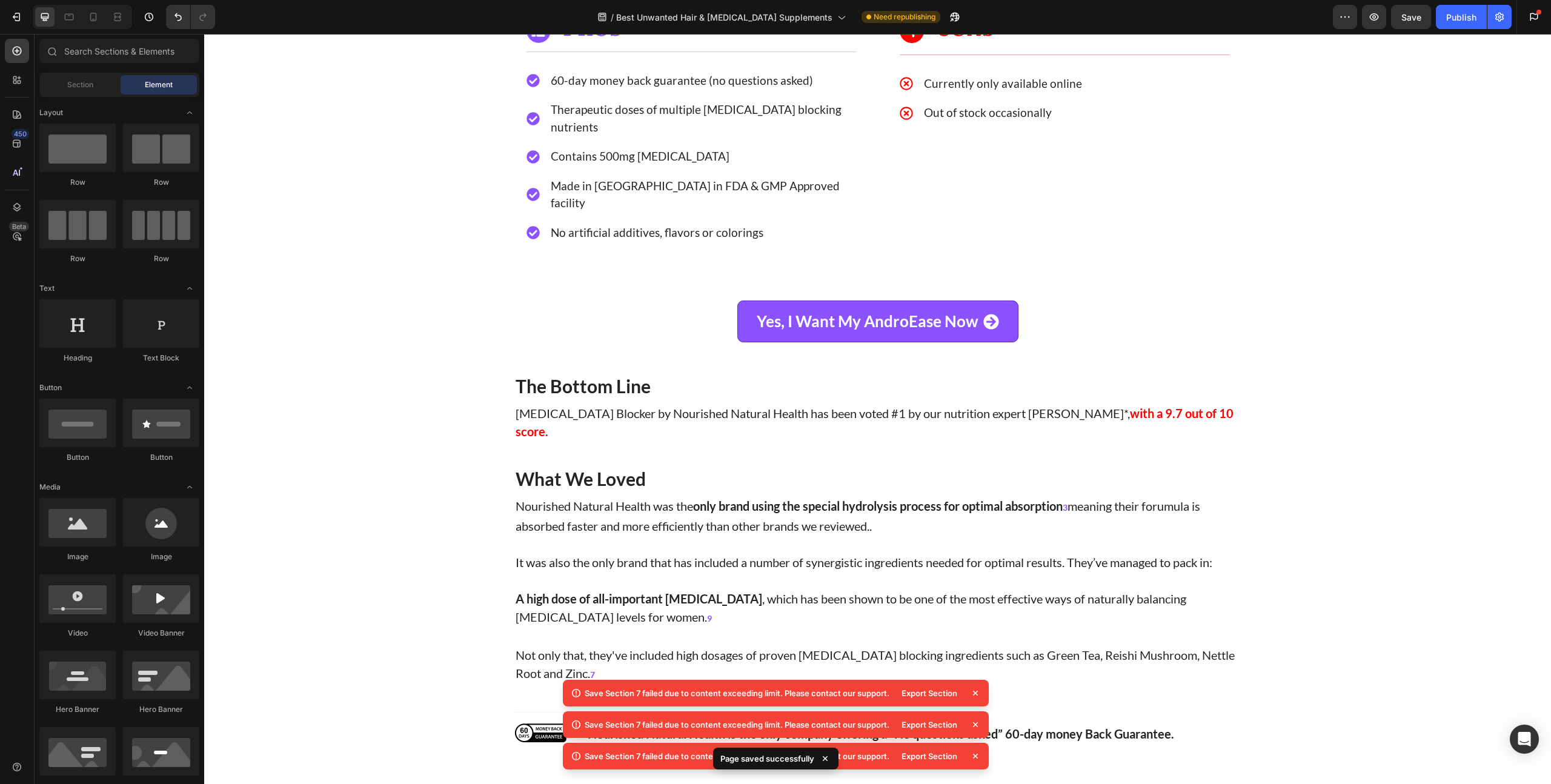
scroll to position [3156, 0]
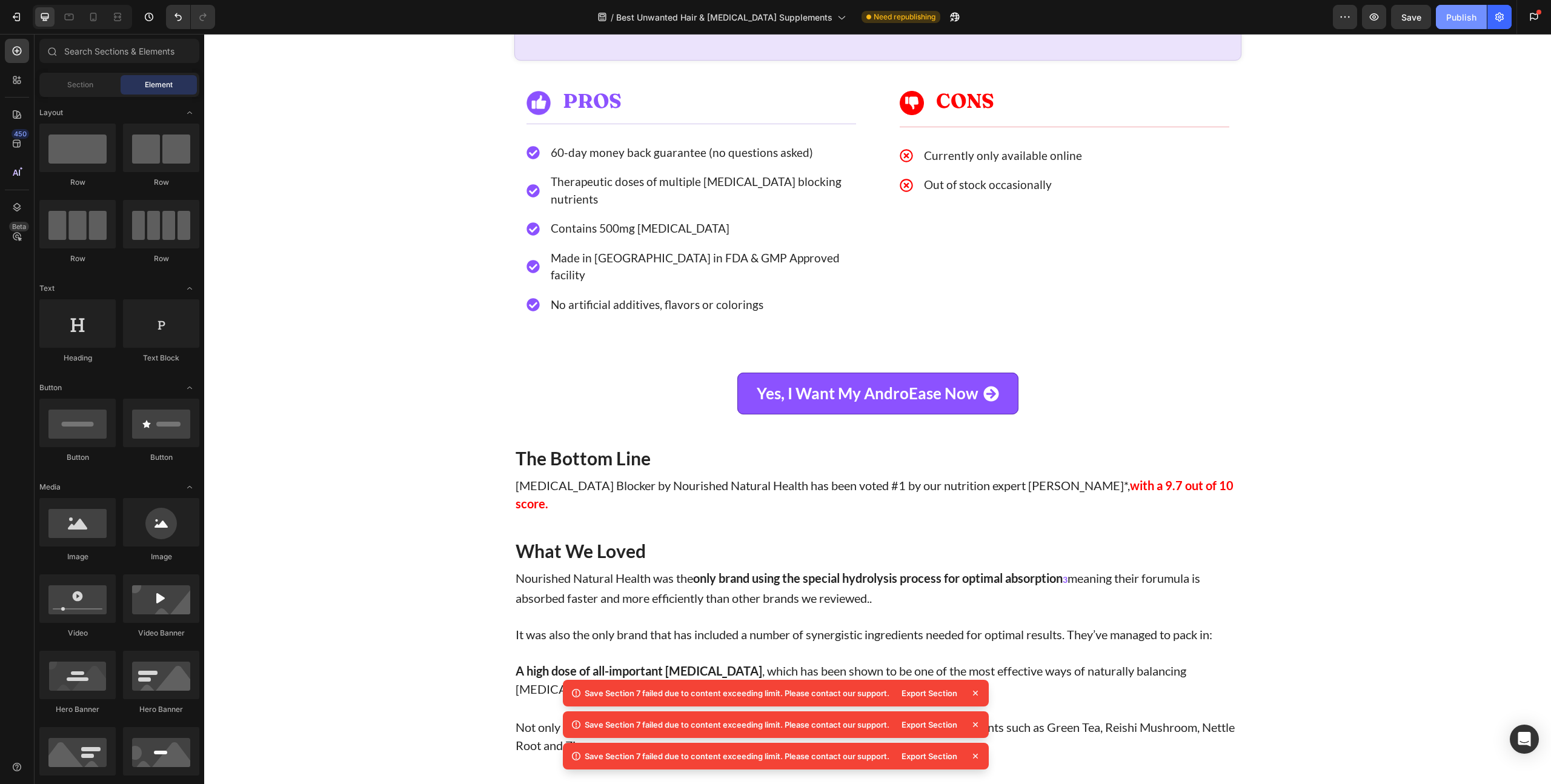
click at [1442, 22] on button "Publish" at bounding box center [1461, 17] width 51 height 24
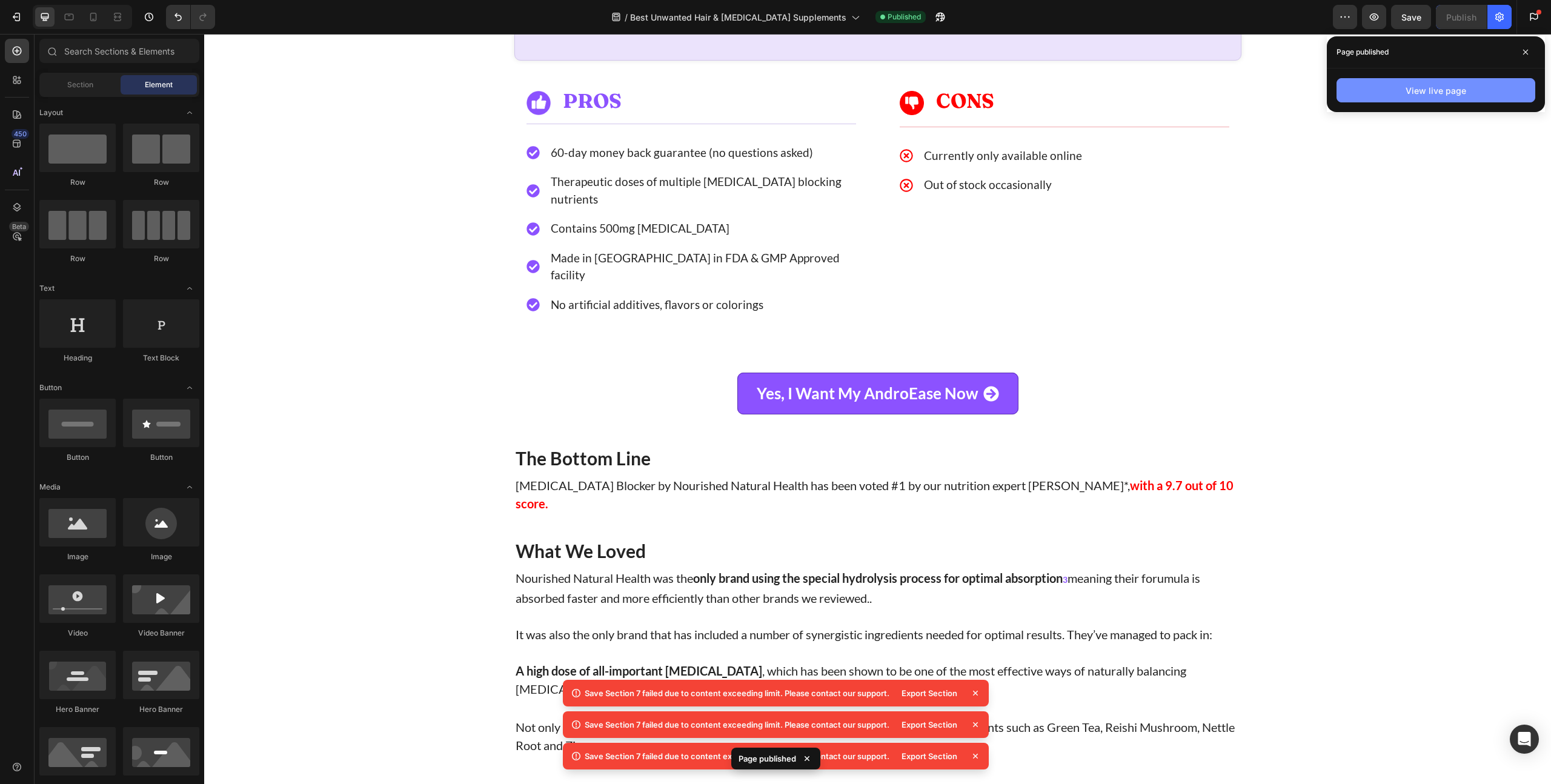
click at [1415, 98] on button "View live page" at bounding box center [1435, 89] width 199 height 24
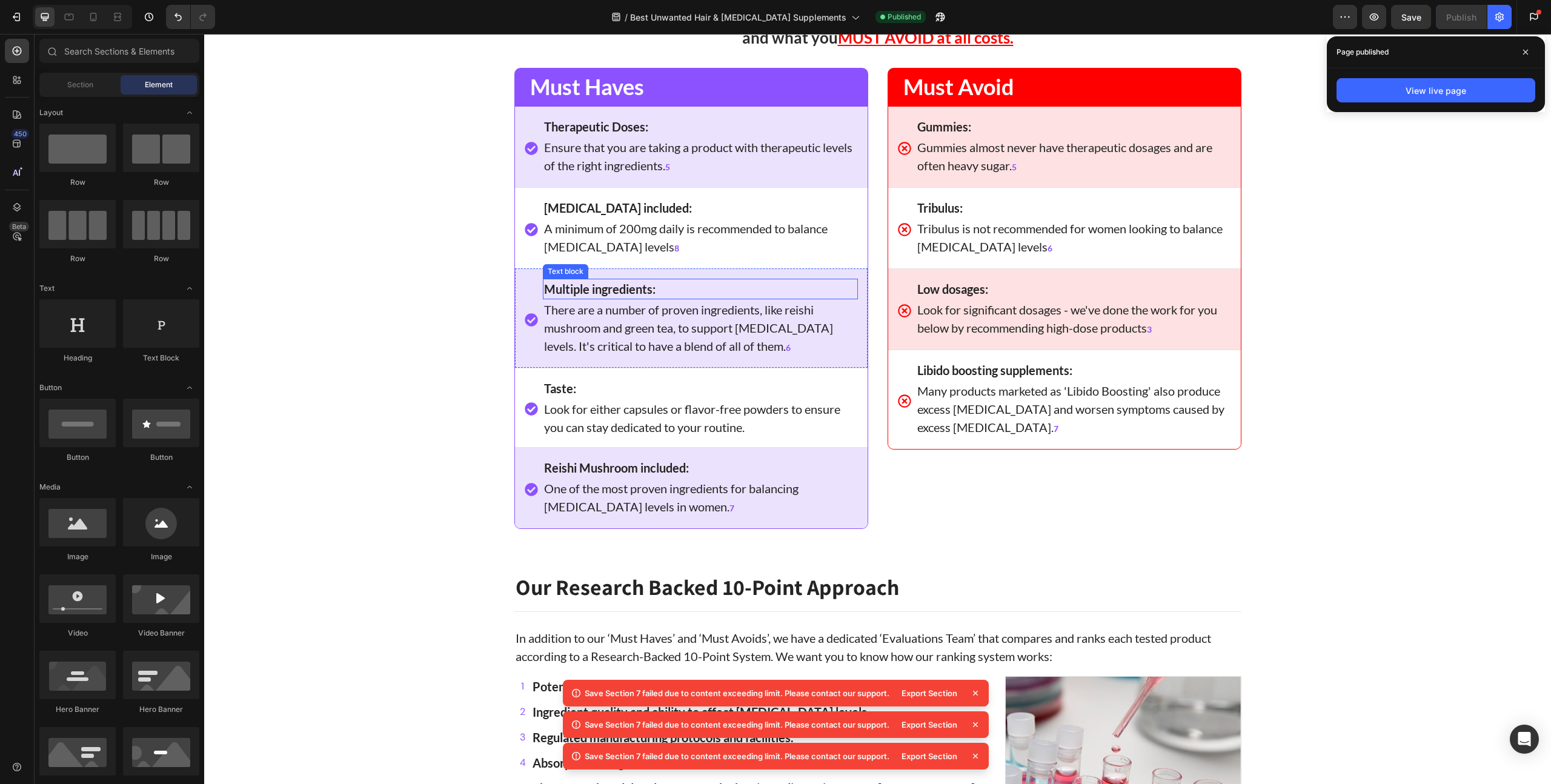
scroll to position [1504, 0]
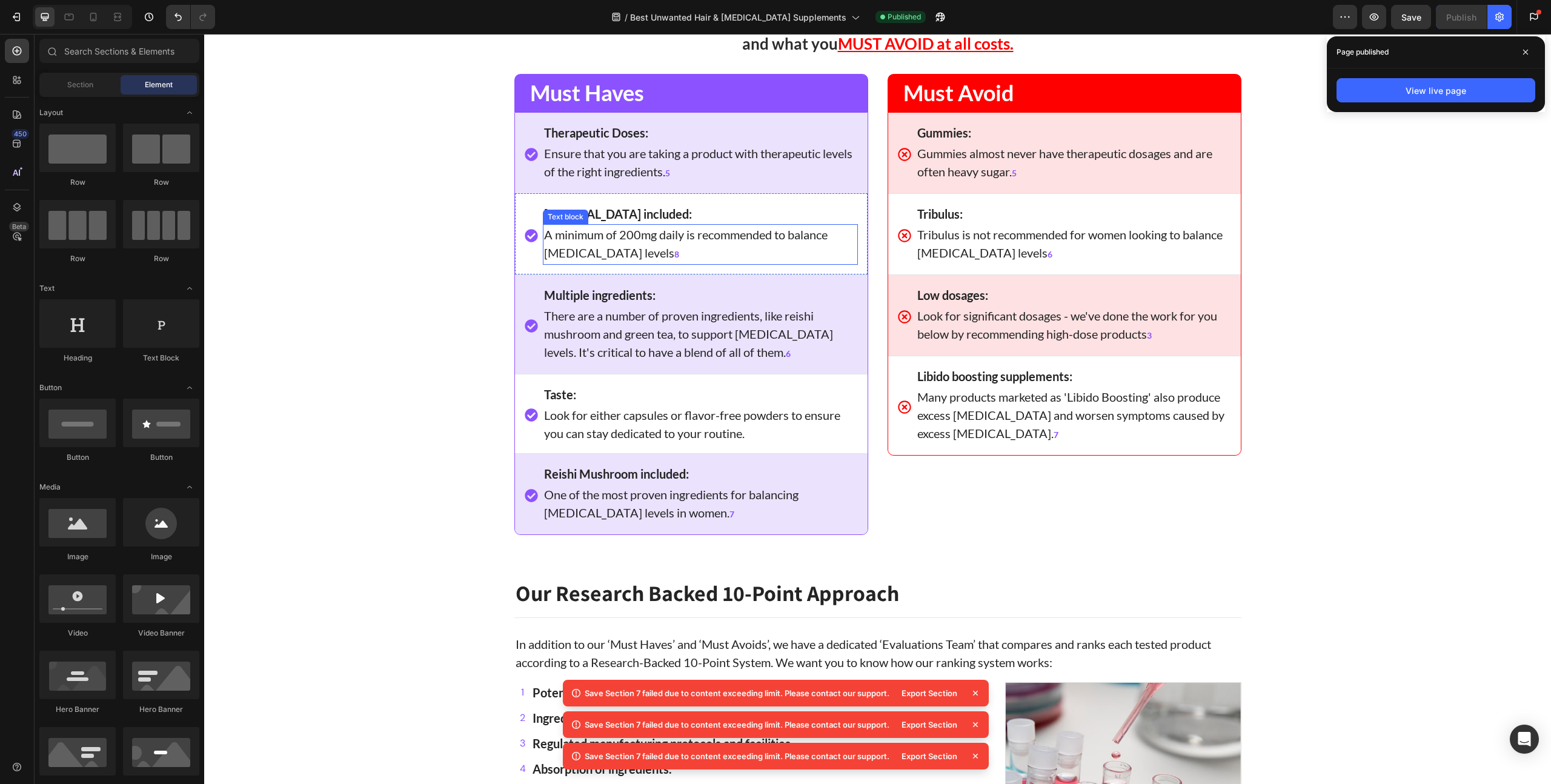
click at [610, 227] on p "A minimum of 200mg daily is recommended to balance [MEDICAL_DATA] levels 8" at bounding box center [701, 244] width 313 height 38
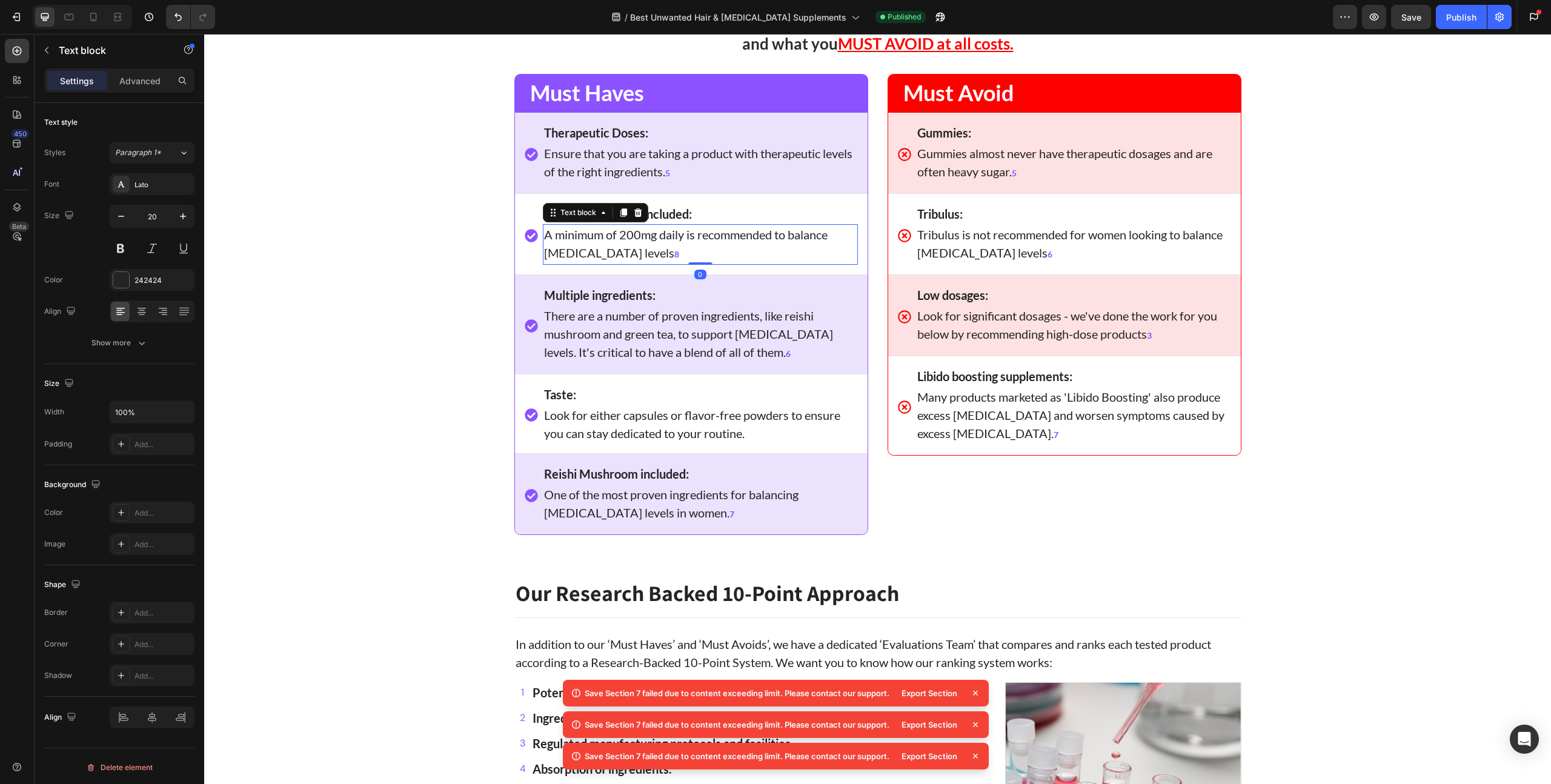
click at [627, 232] on p "A minimum of 200mg daily is recommended to balance [MEDICAL_DATA] levels 8" at bounding box center [701, 244] width 313 height 38
click at [620, 233] on p "A minimum of 200mg daily is recommended to balance [MEDICAL_DATA] levels 8" at bounding box center [701, 244] width 313 height 38
click at [1465, 16] on div "Publish" at bounding box center [1461, 17] width 31 height 12
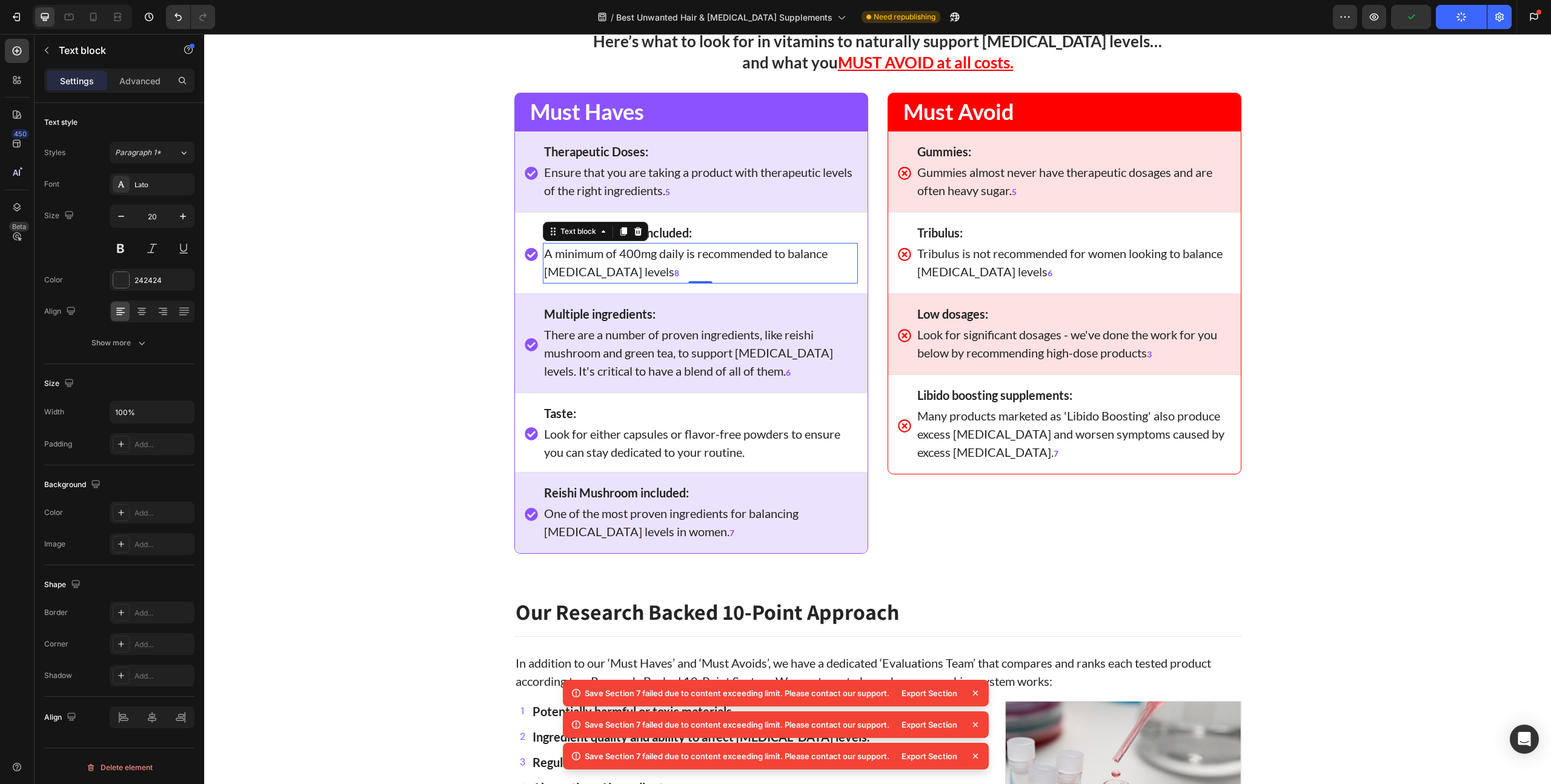
scroll to position [1482, 0]
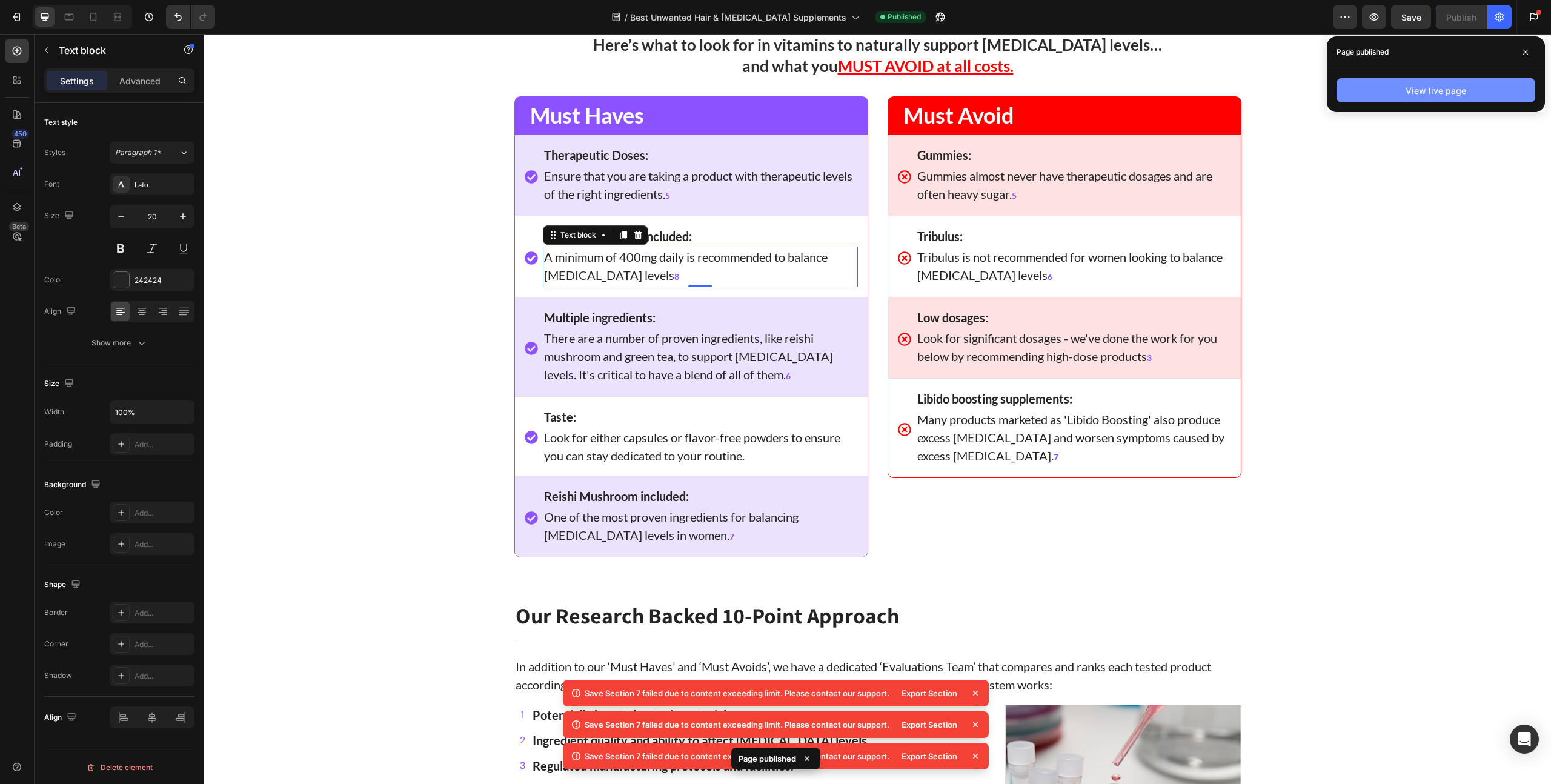
click at [1390, 92] on button "View live page" at bounding box center [1435, 89] width 199 height 24
click at [1338, 22] on icon "button" at bounding box center [1344, 17] width 12 height 12
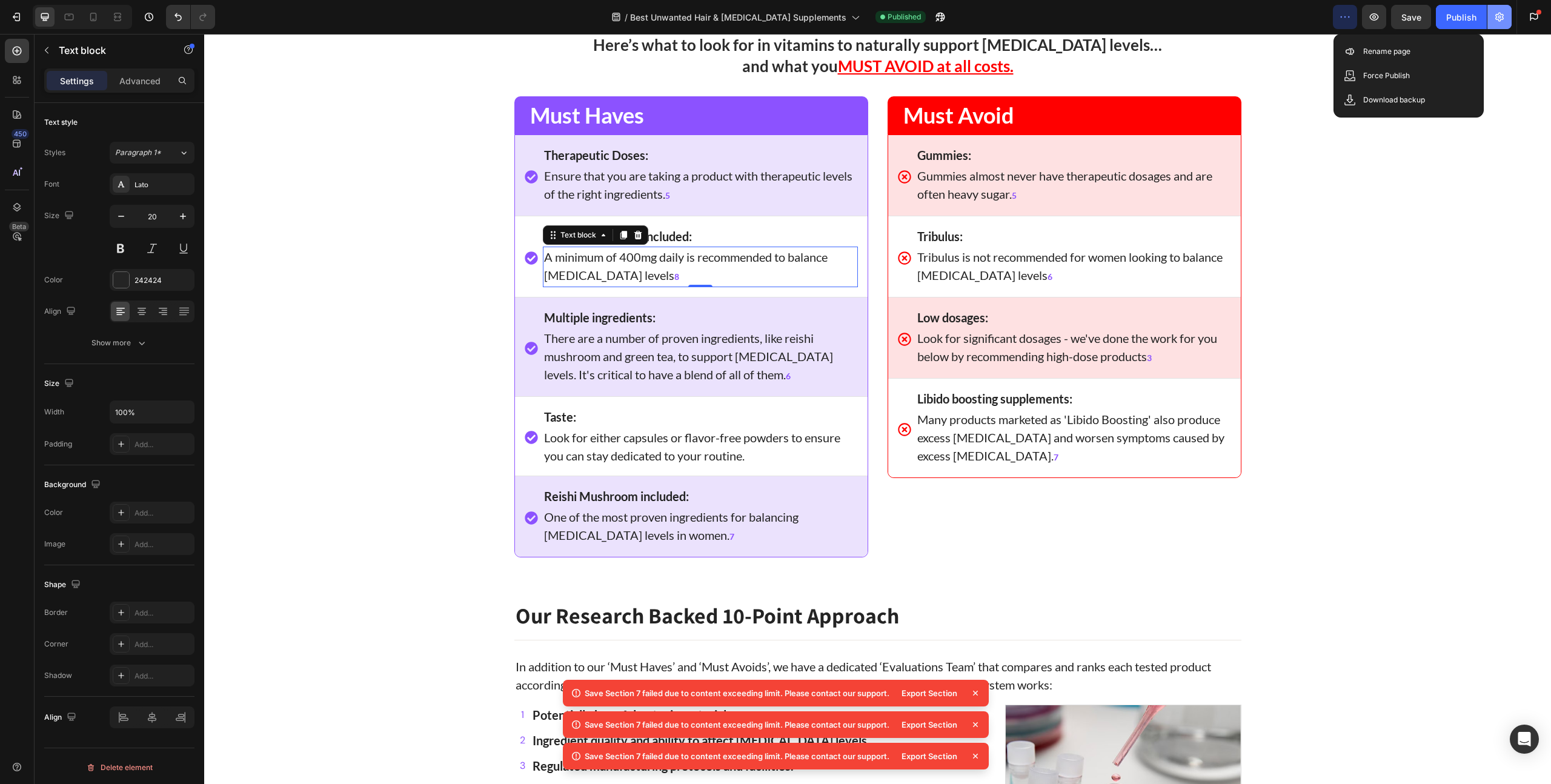
click at [1493, 10] on button "button" at bounding box center [1499, 17] width 24 height 24
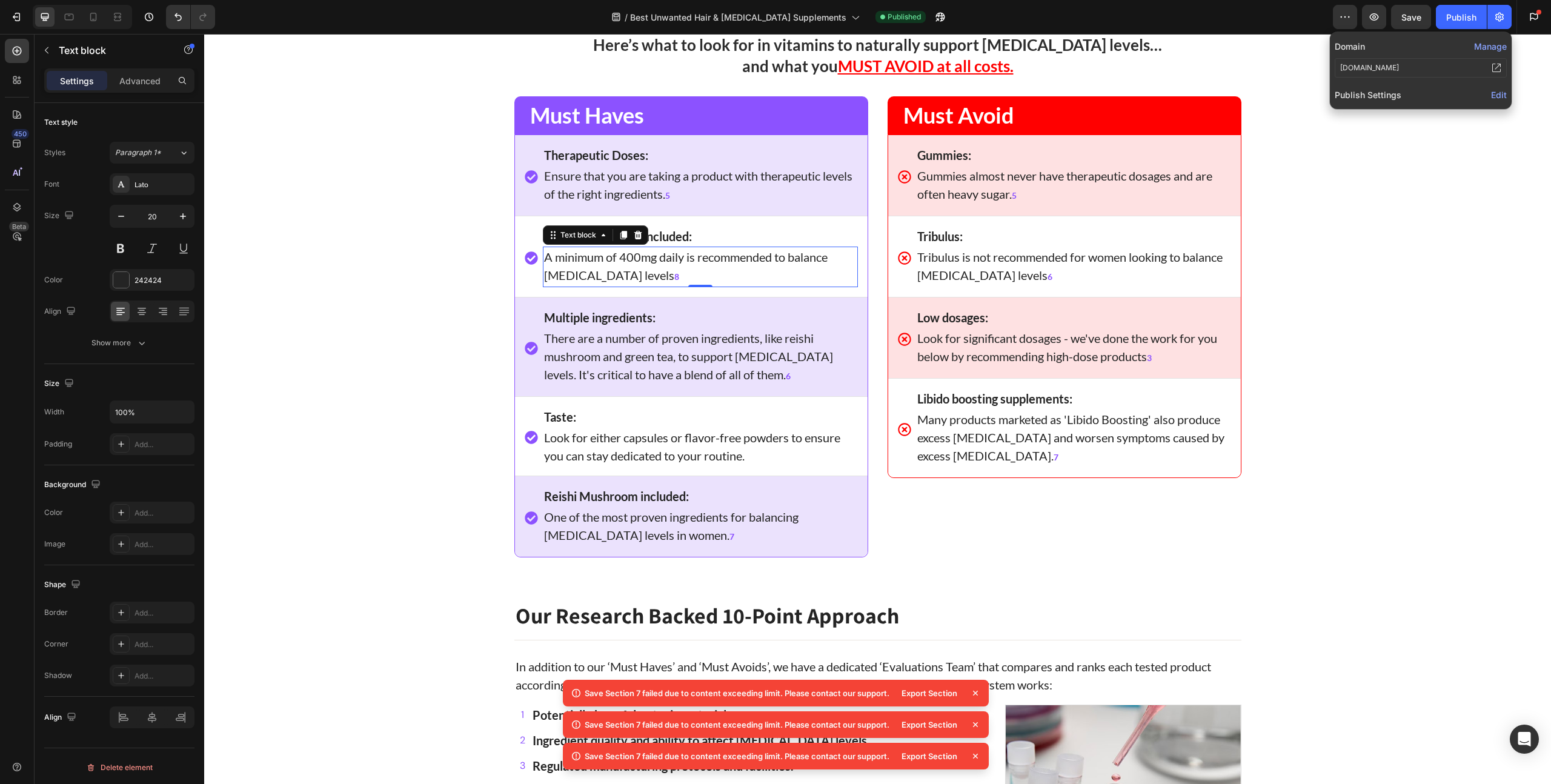
click at [1495, 98] on span "Edit" at bounding box center [1498, 94] width 16 height 10
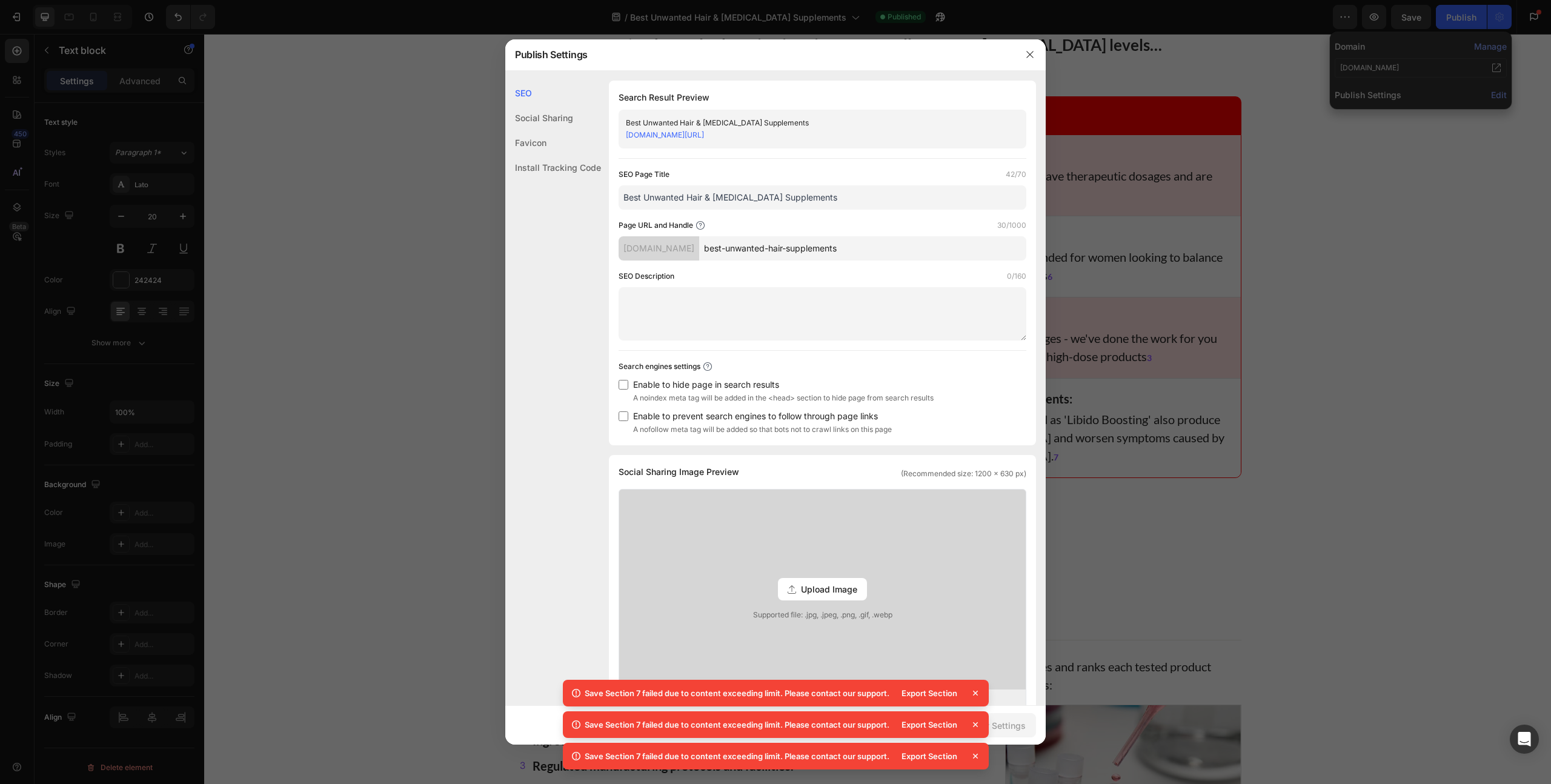
click at [1503, 96] on div at bounding box center [775, 392] width 1551 height 784
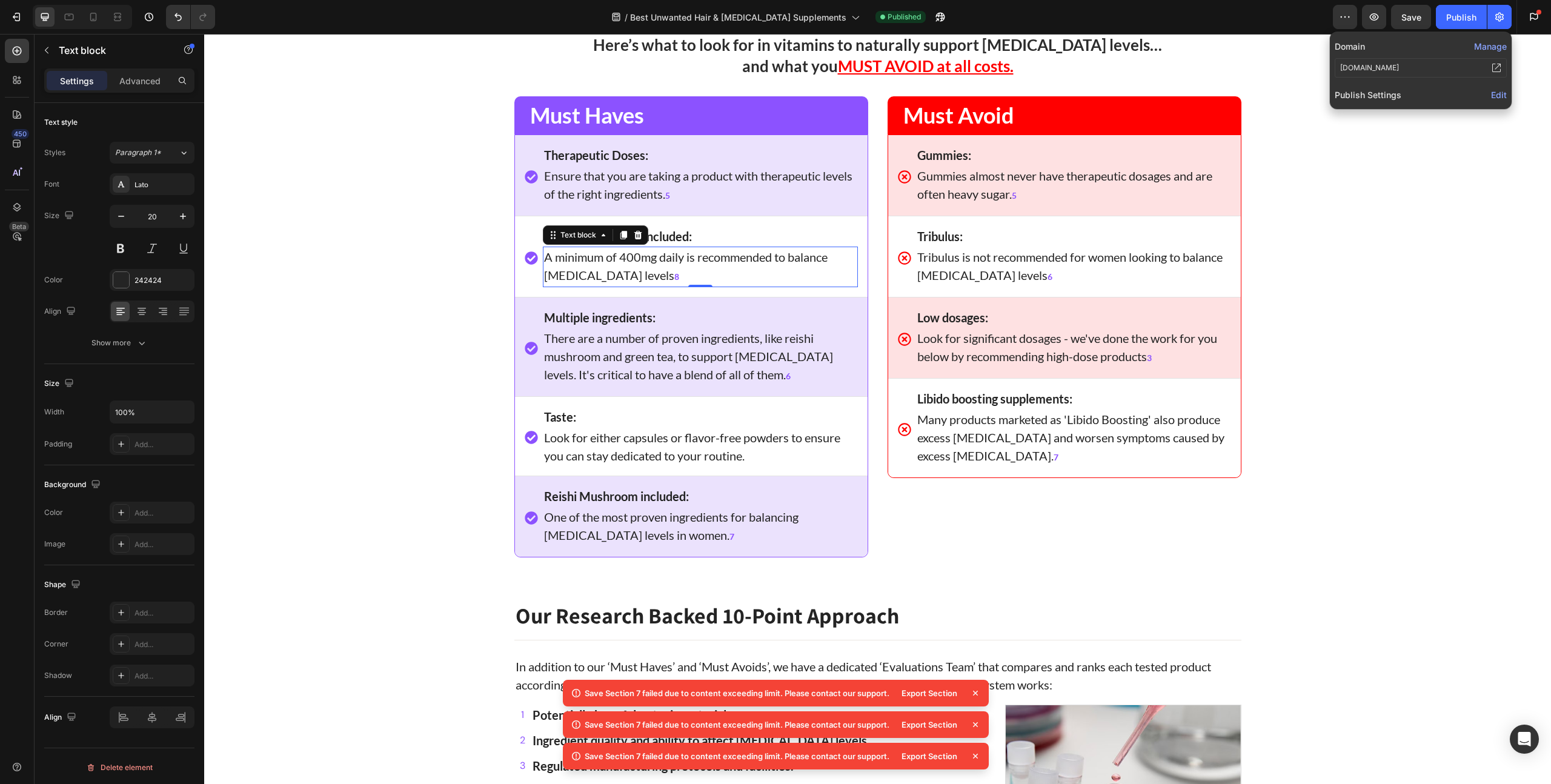
click at [1502, 90] on span "Edit" at bounding box center [1498, 94] width 16 height 10
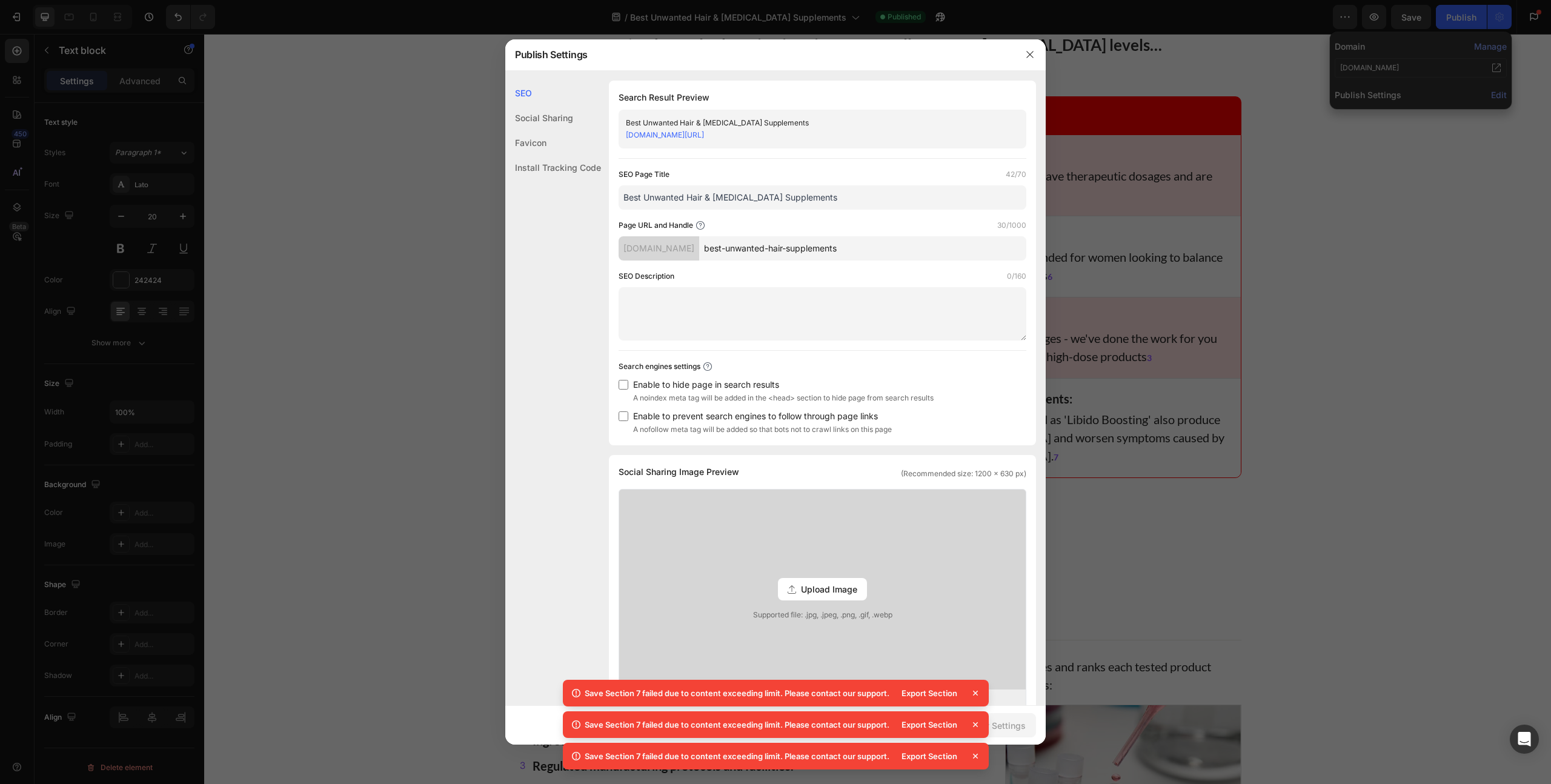
click at [544, 166] on div "Install Tracking Code" at bounding box center [553, 167] width 96 height 25
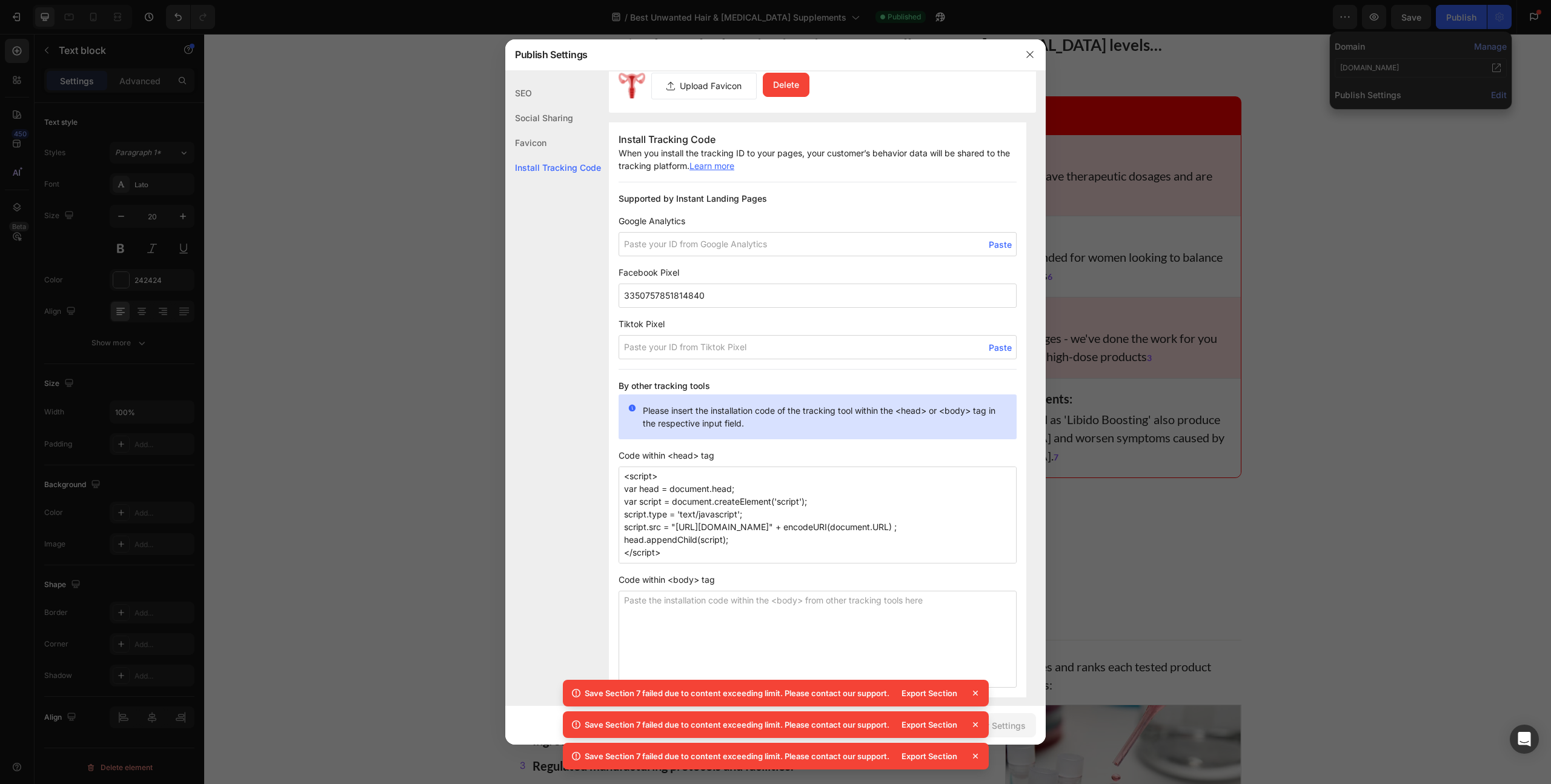
scroll to position [727, 0]
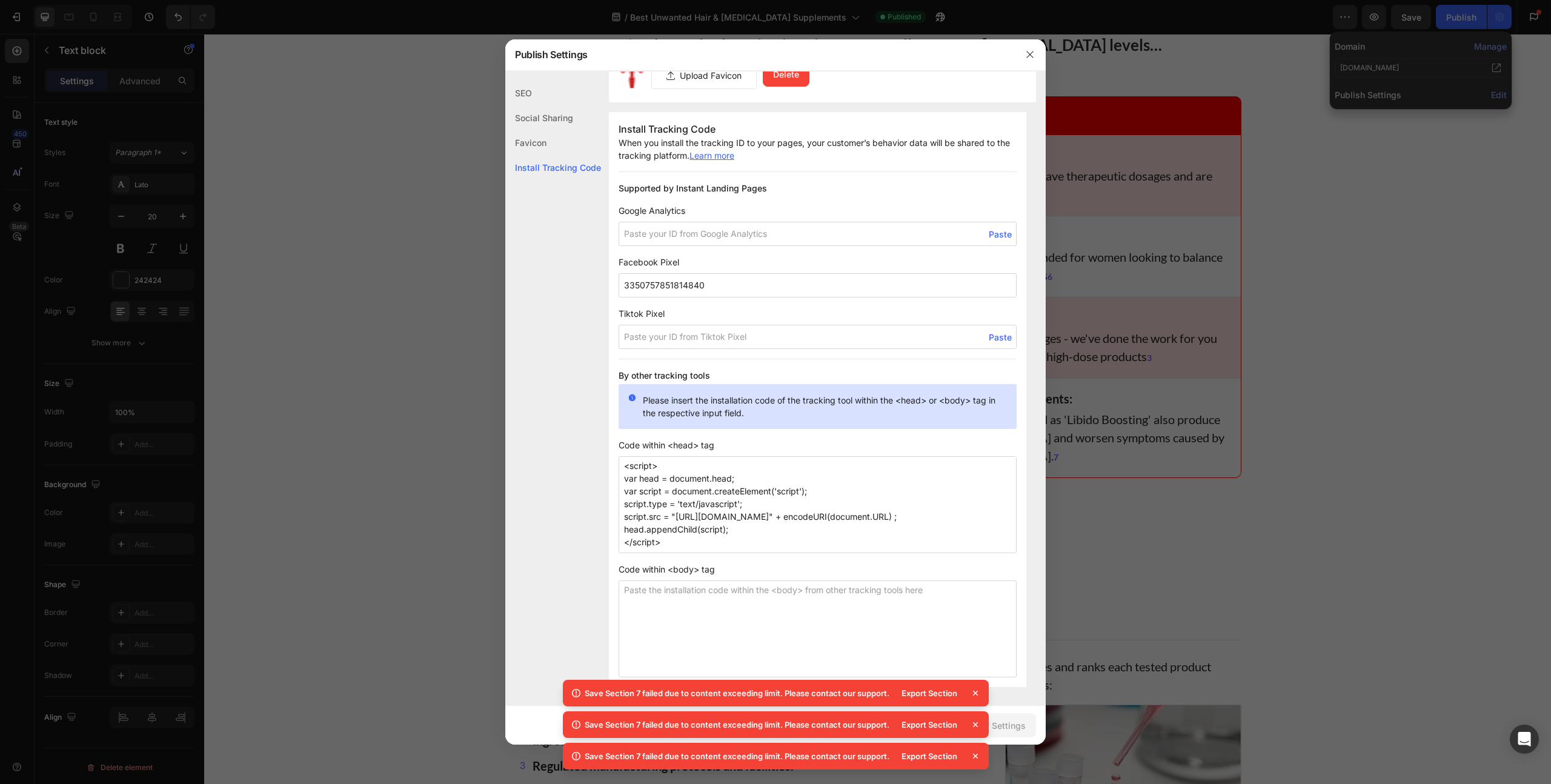
click at [764, 507] on textarea "<script> var head = document.head; var script = document.createElement('script'…" at bounding box center [817, 504] width 398 height 97
click at [723, 514] on textarea "<script> var head = document.head; var script = document.createElement('script'…" at bounding box center [817, 504] width 398 height 97
paste textarea "<link rel='preconnect dns-prefetch' href='[URL][DOMAIN_NAME]' crossorigin /> <l…"
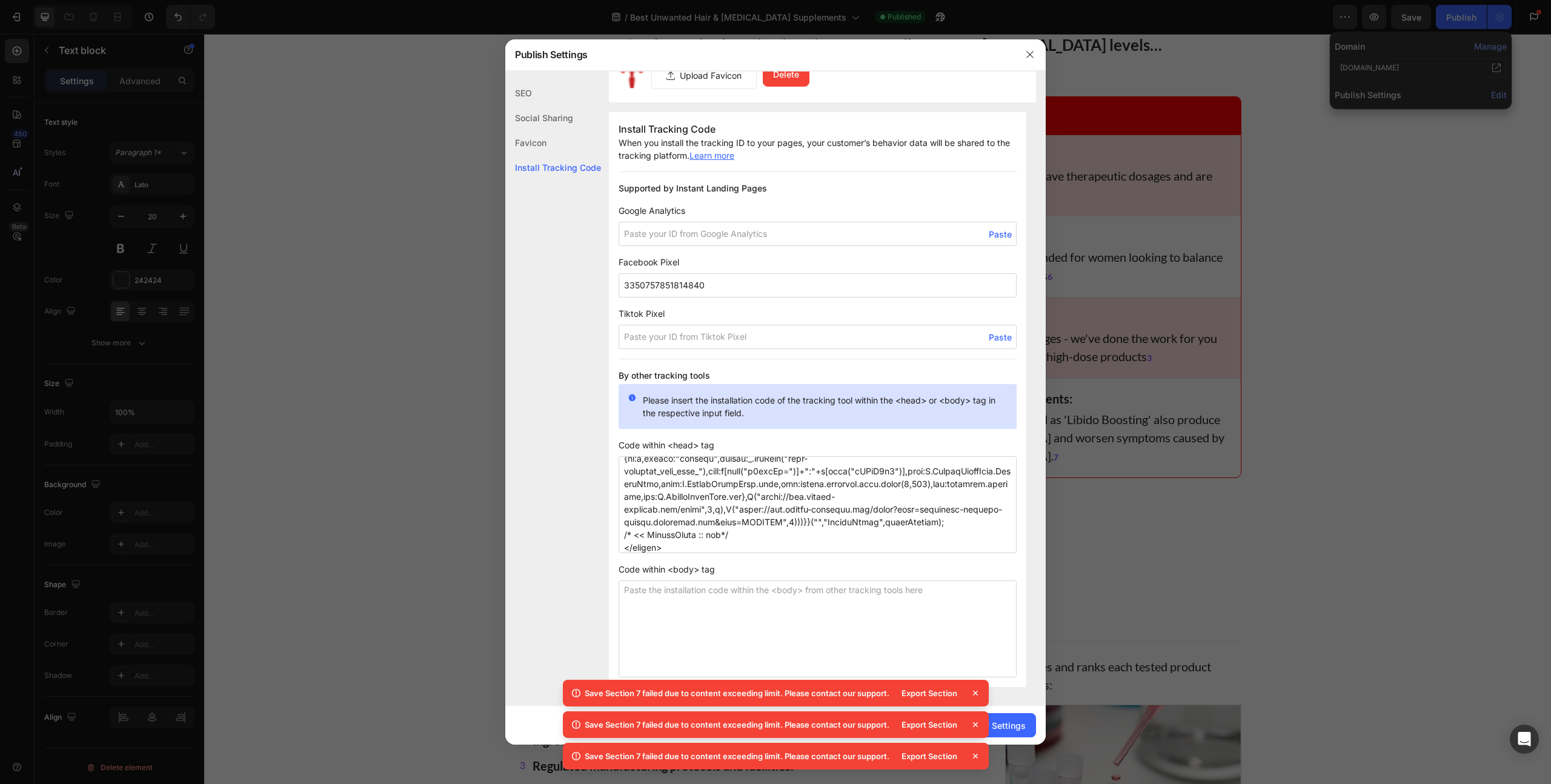
type textarea "<script> var head = document.head; var script = document.createElement('script'…"
click at [974, 697] on icon at bounding box center [975, 692] width 12 height 12
click at [975, 691] on icon at bounding box center [975, 692] width 12 height 12
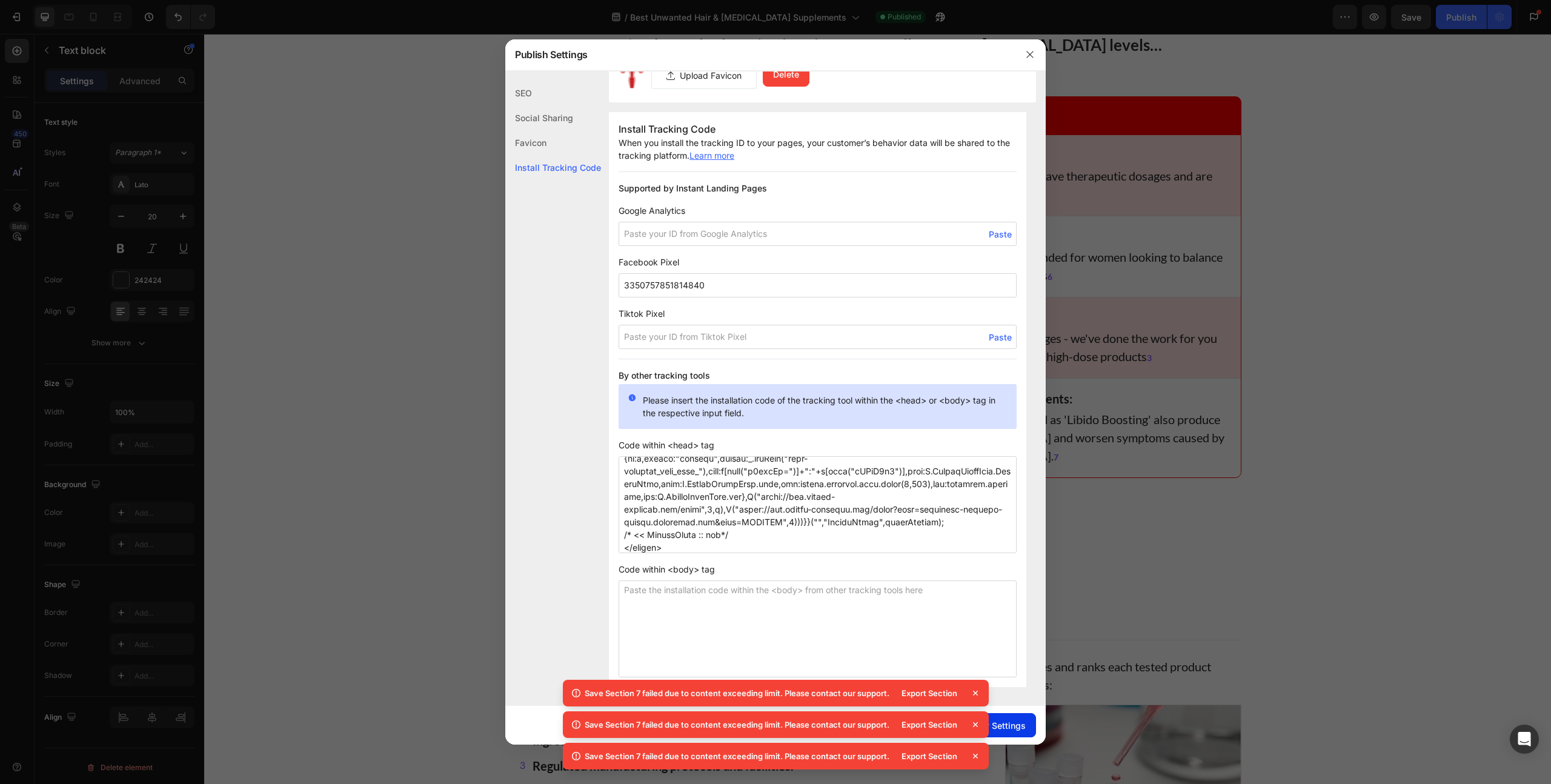
click at [1009, 717] on button "Apply Settings" at bounding box center [995, 724] width 81 height 24
click at [1032, 55] on icon "button" at bounding box center [1030, 55] width 10 height 10
